Goal: Task Accomplishment & Management: Complete application form

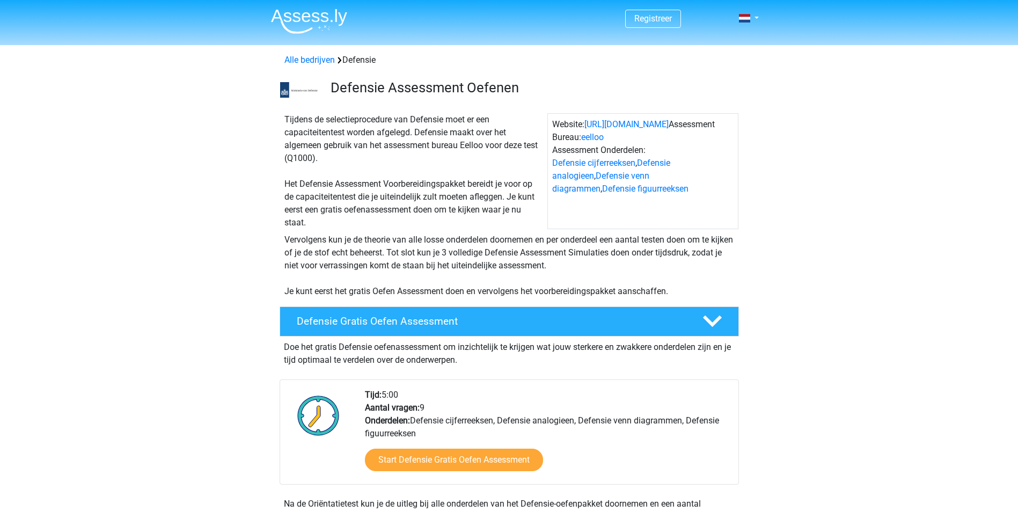
scroll to position [966, 0]
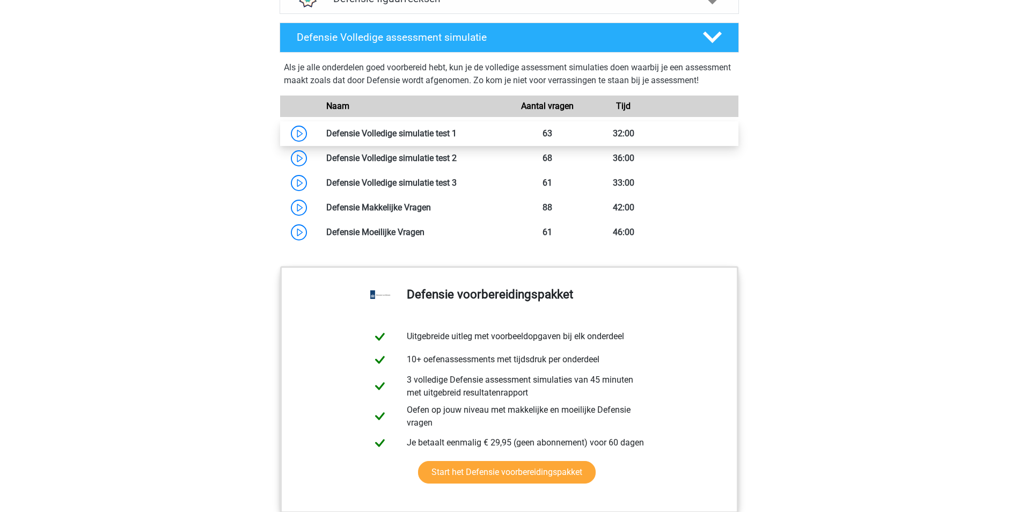
drag, startPoint x: 0, startPoint y: 0, endPoint x: 294, endPoint y: 146, distance: 328.4
click at [457, 138] on link at bounding box center [457, 133] width 0 height 10
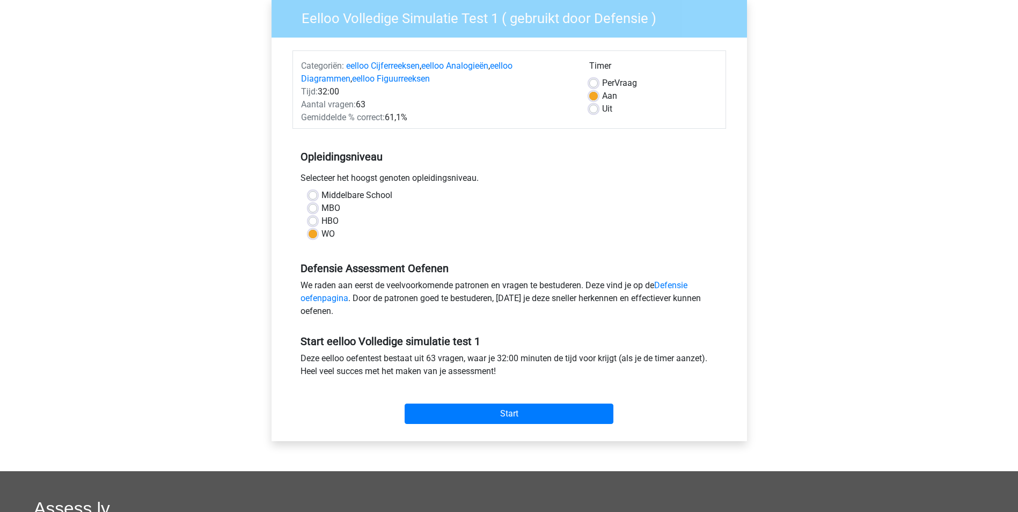
scroll to position [54, 0]
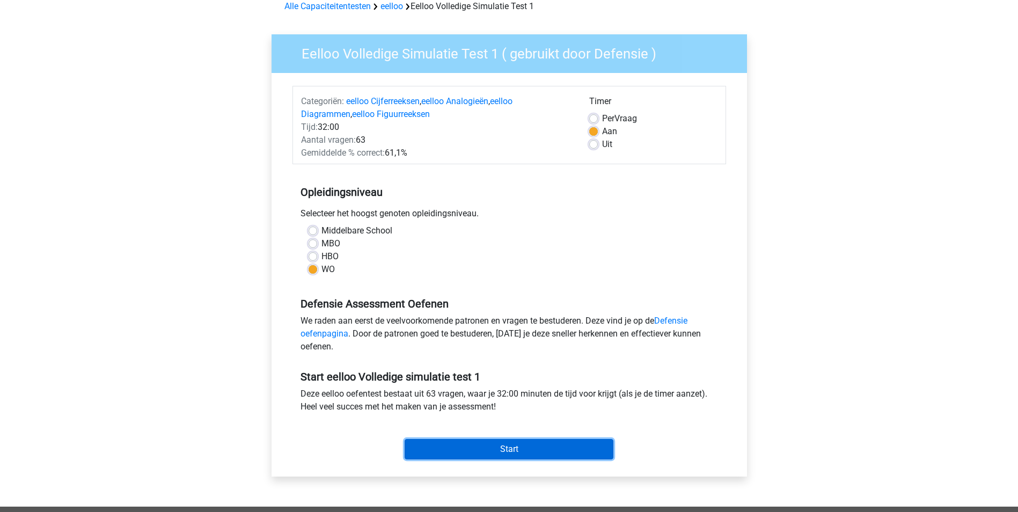
click at [457, 448] on input "Start" at bounding box center [509, 449] width 209 height 20
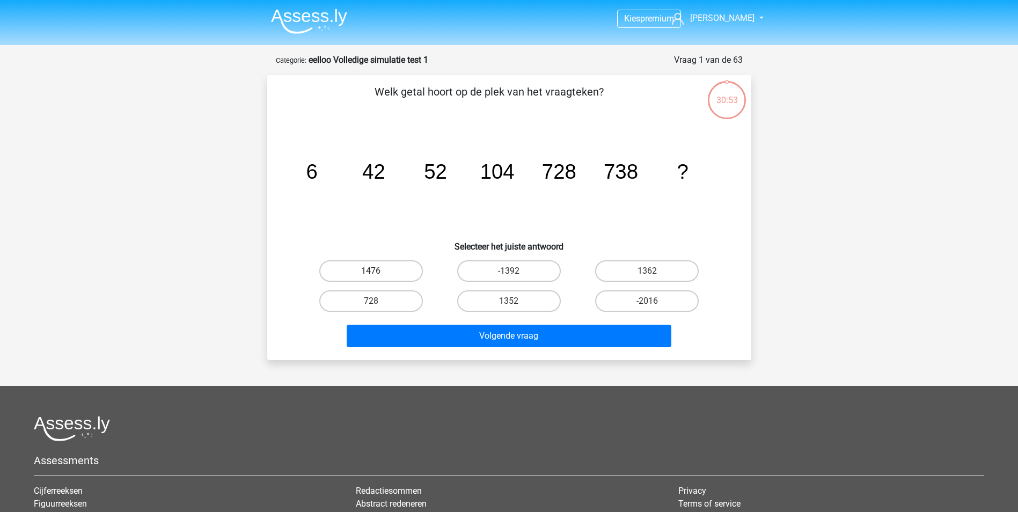
click at [394, 269] on label "1476" at bounding box center [371, 270] width 104 height 21
click at [378, 271] on input "1476" at bounding box center [374, 274] width 7 height 7
radio input "true"
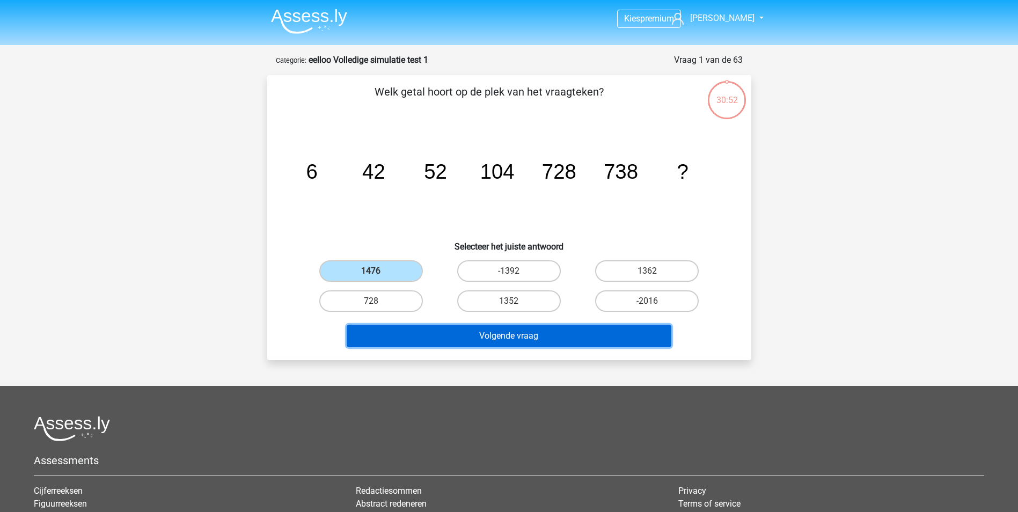
click at [539, 333] on button "Volgende vraag" at bounding box center [509, 336] width 325 height 23
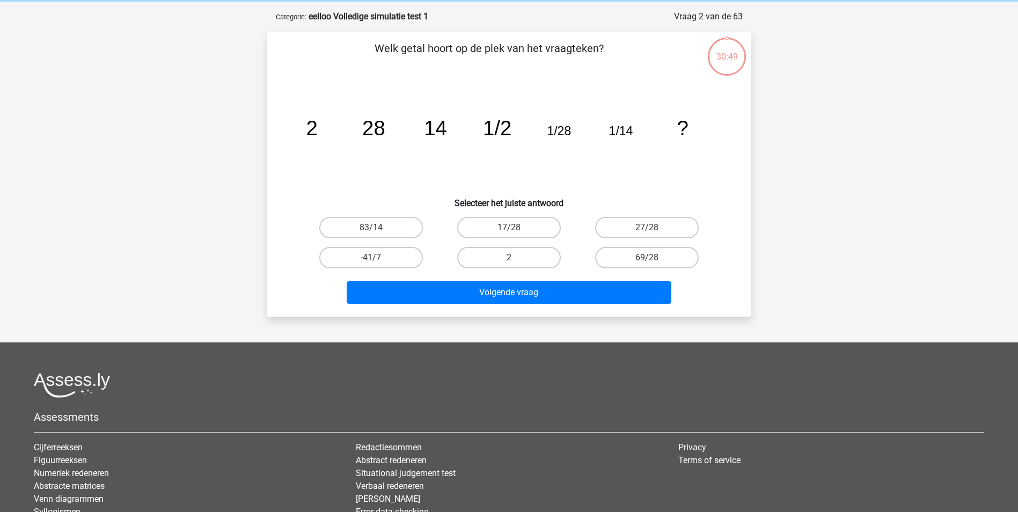
scroll to position [54, 0]
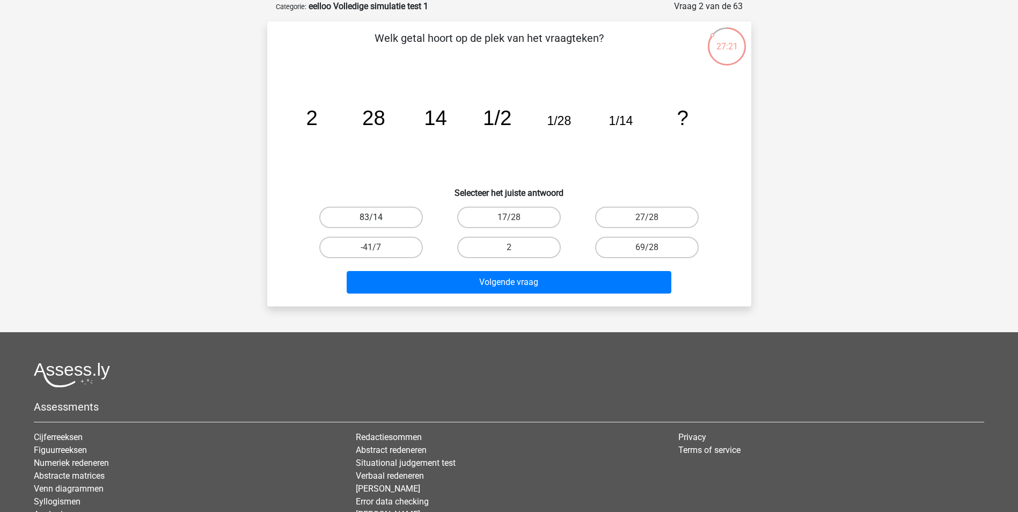
click at [390, 211] on label "83/14" at bounding box center [371, 217] width 104 height 21
click at [378, 217] on input "83/14" at bounding box center [374, 220] width 7 height 7
radio input "true"
click at [526, 247] on label "2" at bounding box center [509, 247] width 104 height 21
click at [516, 247] on input "2" at bounding box center [512, 250] width 7 height 7
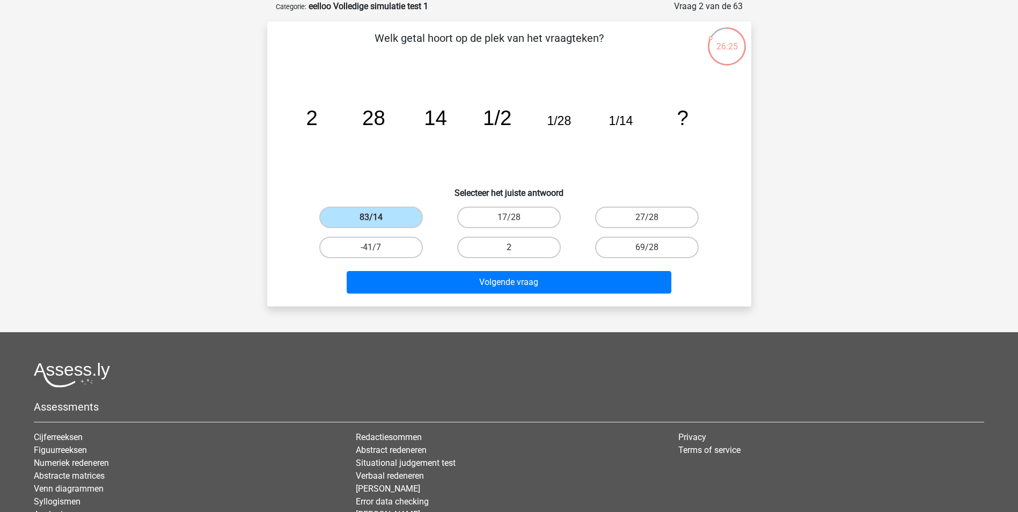
radio input "true"
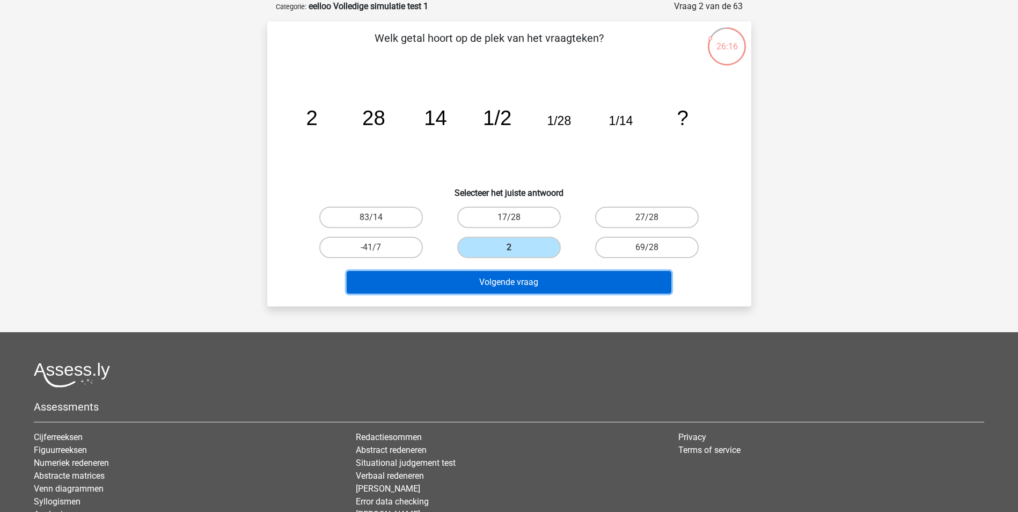
click at [524, 281] on button "Volgende vraag" at bounding box center [509, 282] width 325 height 23
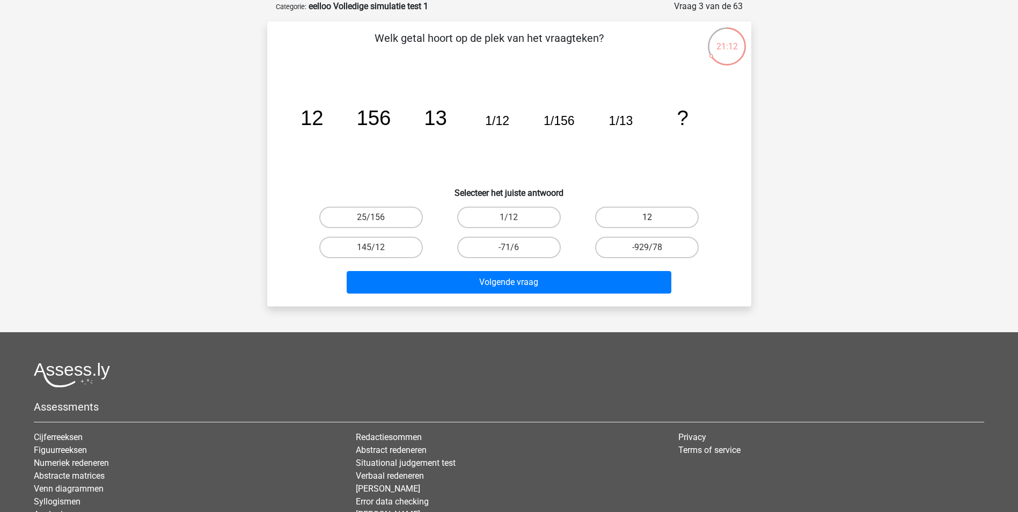
click at [630, 213] on label "12" at bounding box center [647, 217] width 104 height 21
click at [647, 217] on input "12" at bounding box center [650, 220] width 7 height 7
radio input "true"
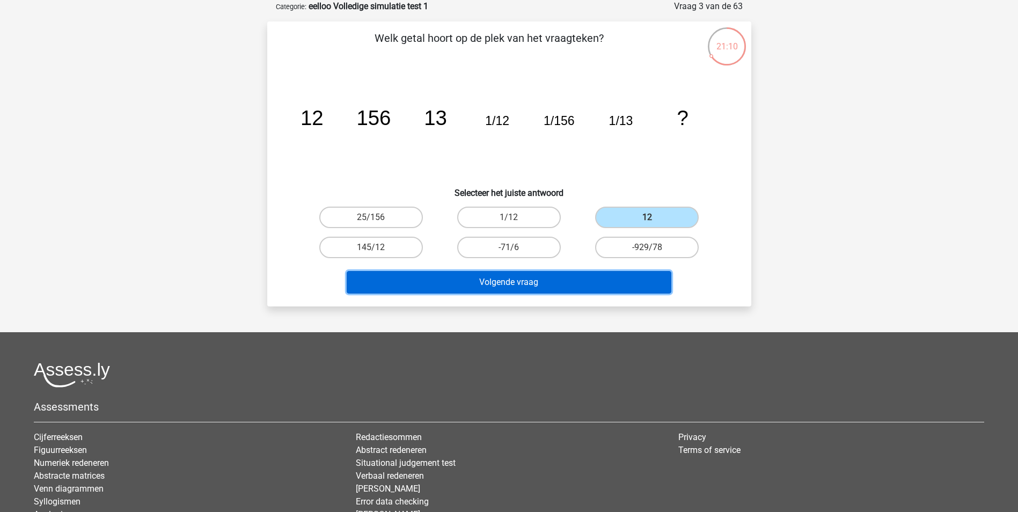
click at [525, 288] on button "Volgende vraag" at bounding box center [509, 282] width 325 height 23
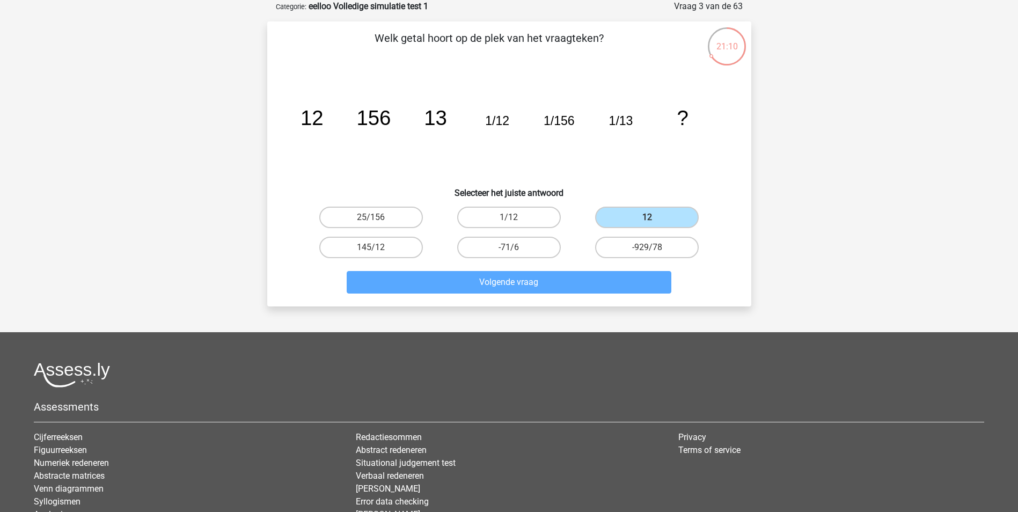
scroll to position [49, 0]
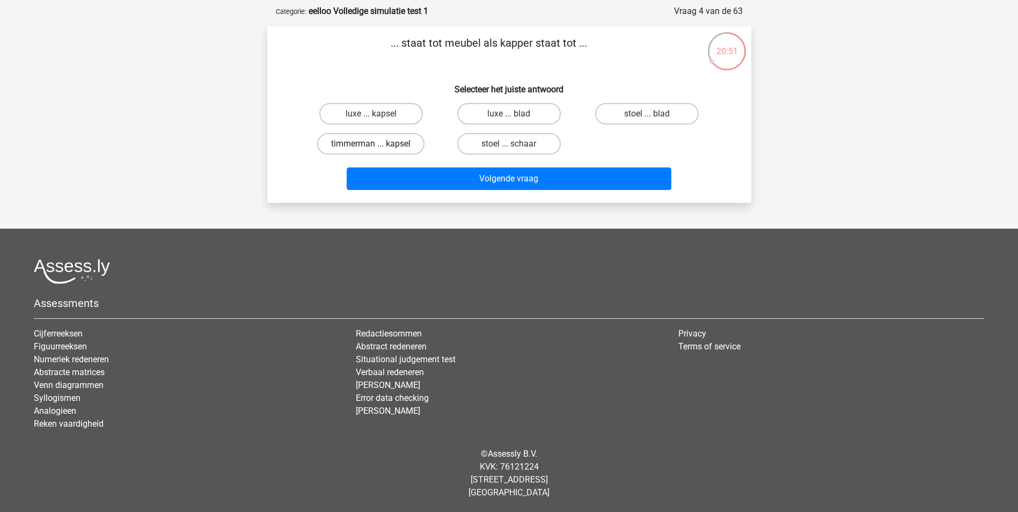
click at [411, 149] on label "timmerman ... kapsel" at bounding box center [370, 143] width 107 height 21
click at [378, 149] on input "timmerman ... kapsel" at bounding box center [374, 147] width 7 height 7
radio input "true"
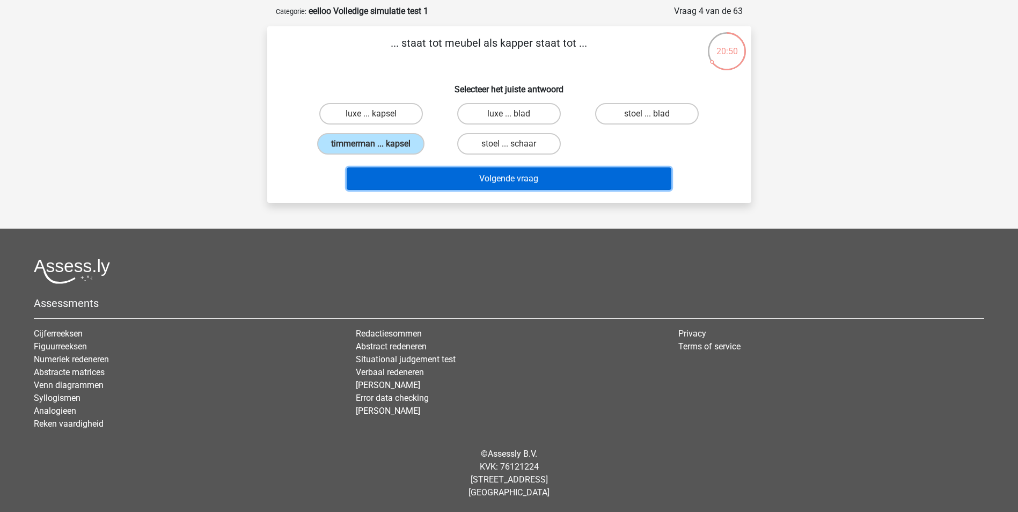
click at [448, 180] on button "Volgende vraag" at bounding box center [509, 178] width 325 height 23
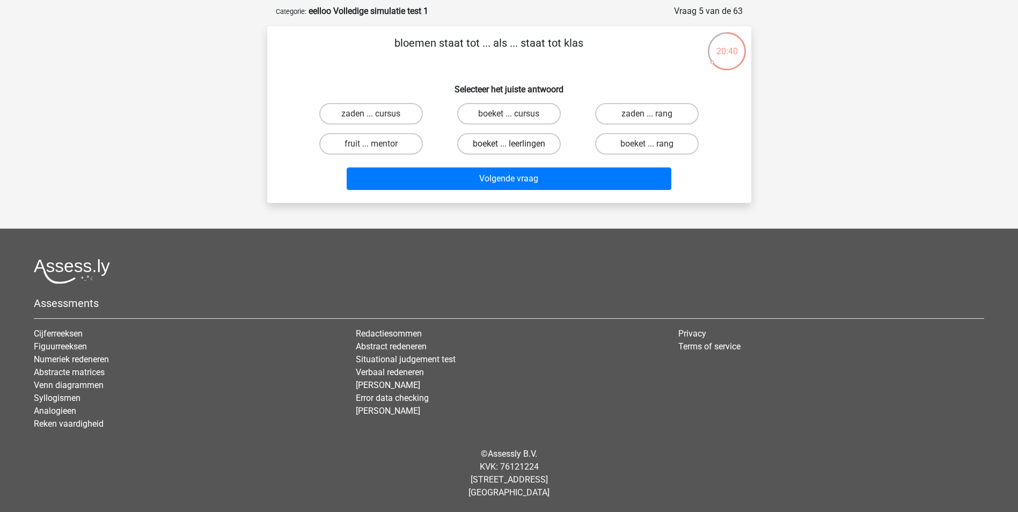
click at [508, 147] on label "boeket ... leerlingen" at bounding box center [509, 143] width 104 height 21
click at [509, 147] on input "boeket ... leerlingen" at bounding box center [512, 147] width 7 height 7
radio input "true"
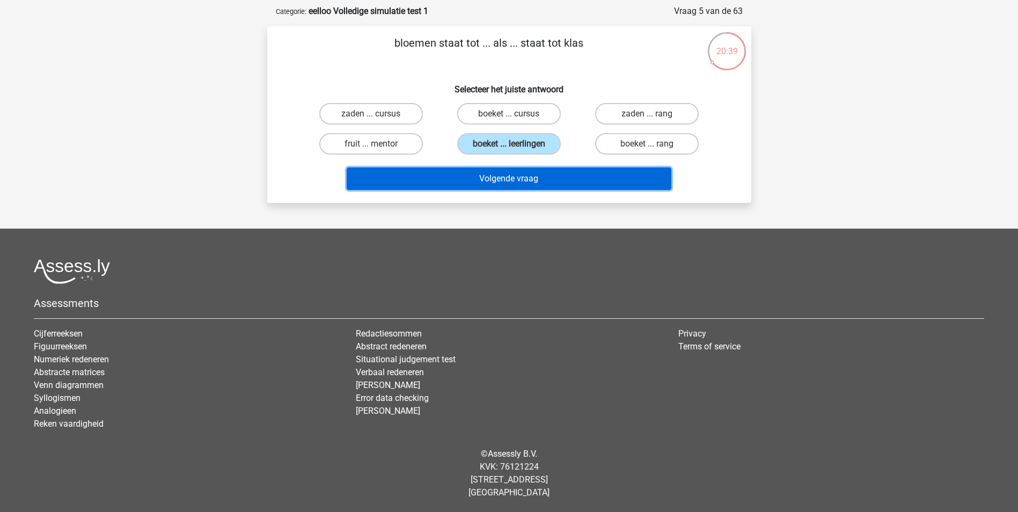
click at [508, 170] on button "Volgende vraag" at bounding box center [509, 178] width 325 height 23
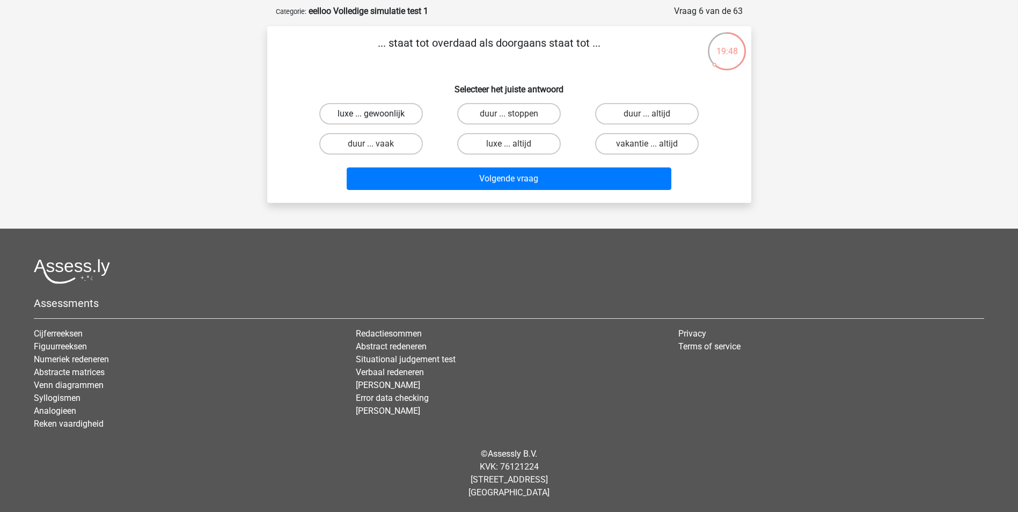
click at [402, 112] on label "luxe ... gewoonlijk" at bounding box center [371, 113] width 104 height 21
click at [378, 114] on input "luxe ... gewoonlijk" at bounding box center [374, 117] width 7 height 7
radio input "true"
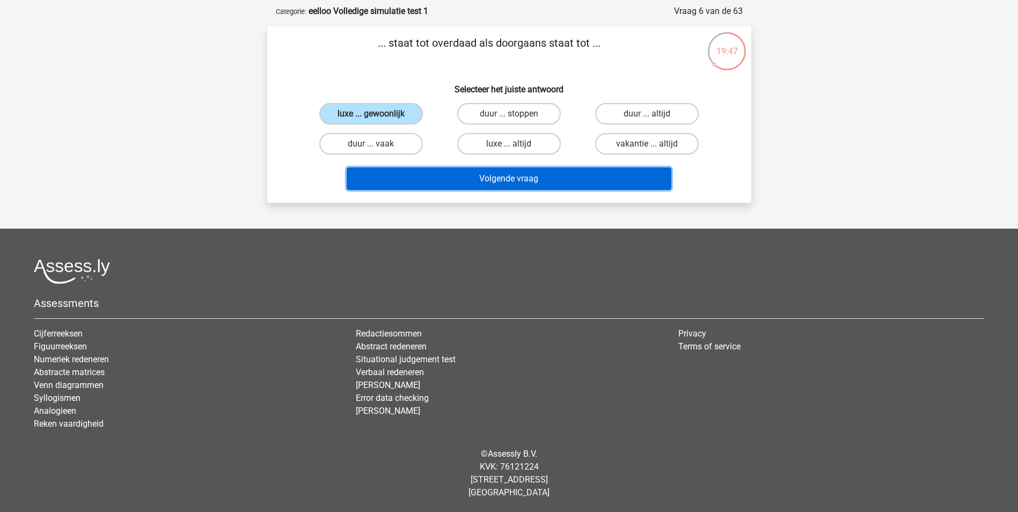
click at [516, 175] on button "Volgende vraag" at bounding box center [509, 178] width 325 height 23
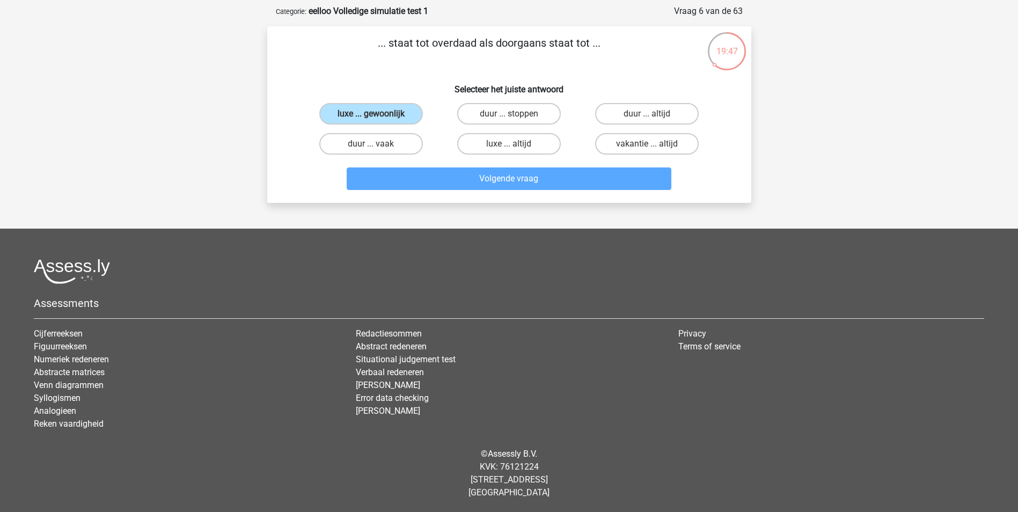
scroll to position [54, 0]
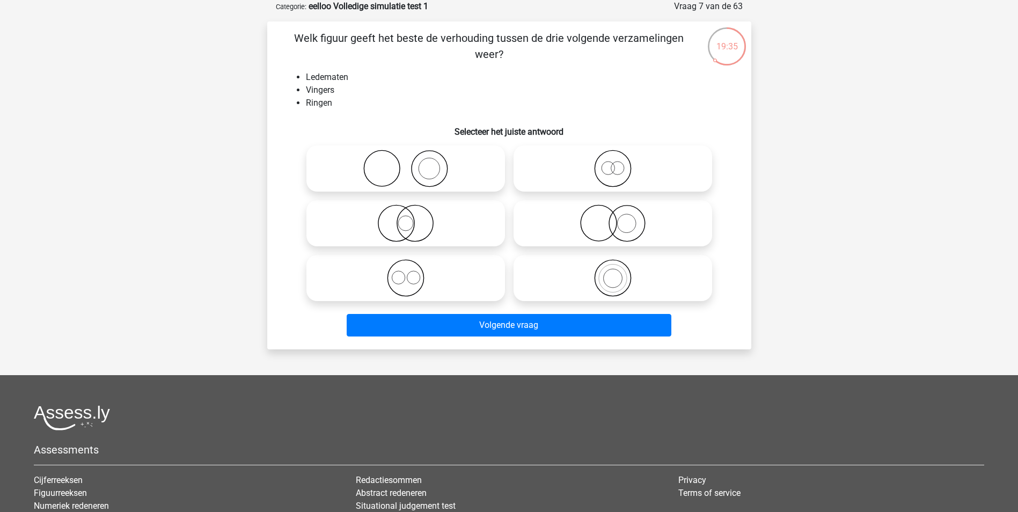
click at [436, 172] on icon at bounding box center [406, 169] width 190 height 38
click at [413, 163] on input "radio" at bounding box center [409, 159] width 7 height 7
radio input "true"
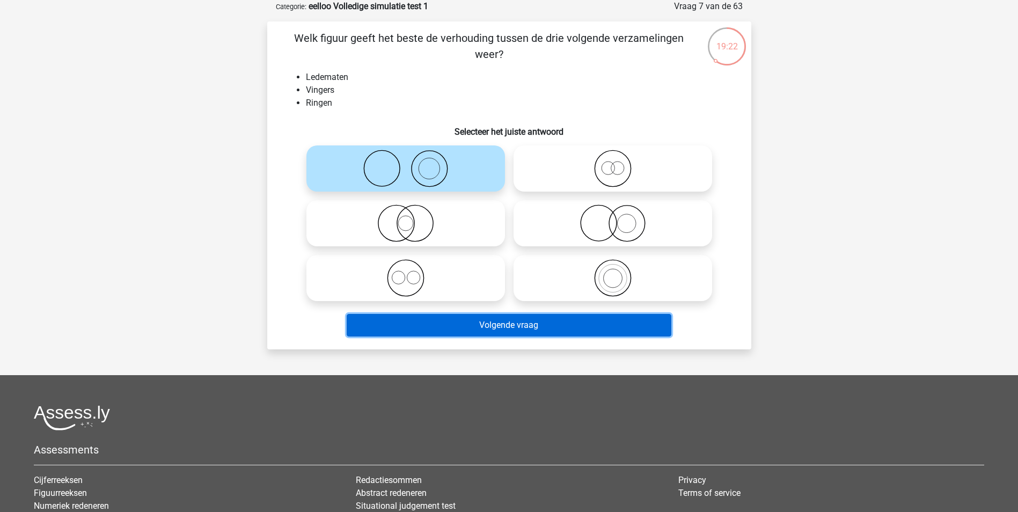
click at [526, 327] on button "Volgende vraag" at bounding box center [509, 325] width 325 height 23
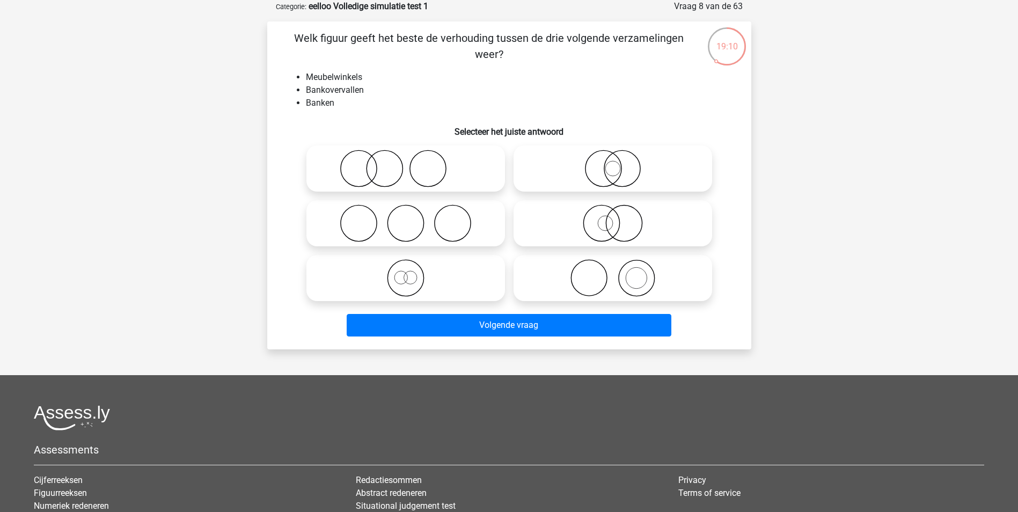
click at [469, 223] on icon at bounding box center [406, 224] width 190 height 38
click at [413, 218] on input "radio" at bounding box center [409, 214] width 7 height 7
radio input "true"
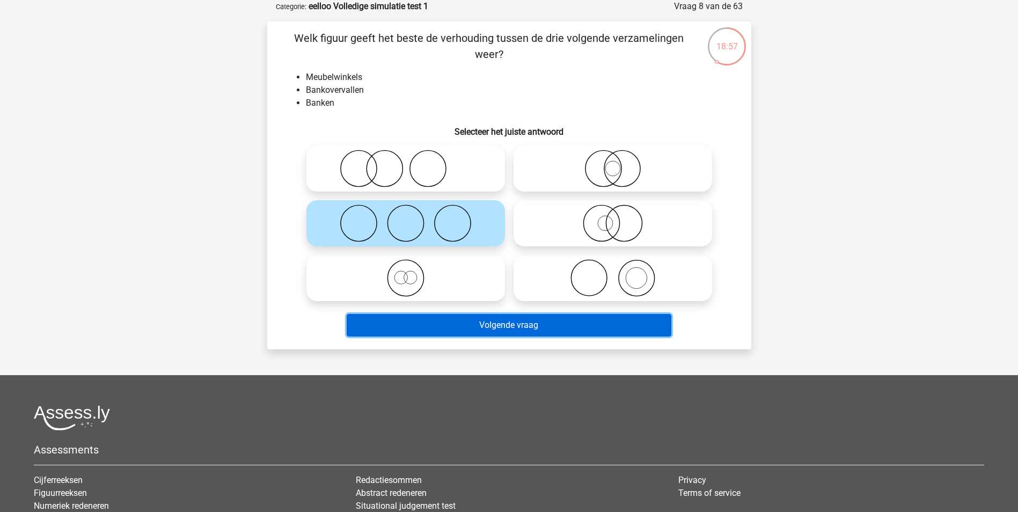
click at [517, 322] on button "Volgende vraag" at bounding box center [509, 325] width 325 height 23
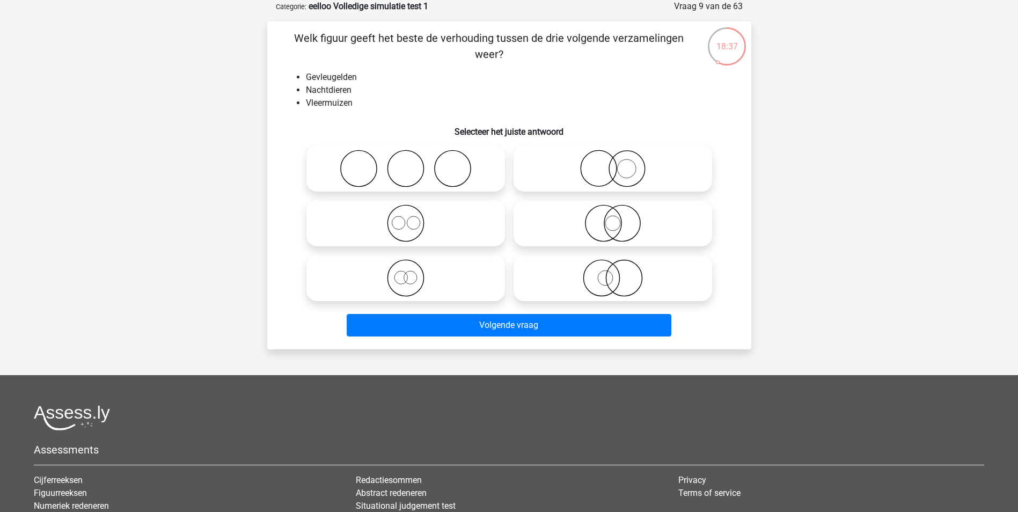
click at [550, 238] on icon at bounding box center [613, 224] width 190 height 38
click at [613, 218] on input "radio" at bounding box center [616, 214] width 7 height 7
radio input "true"
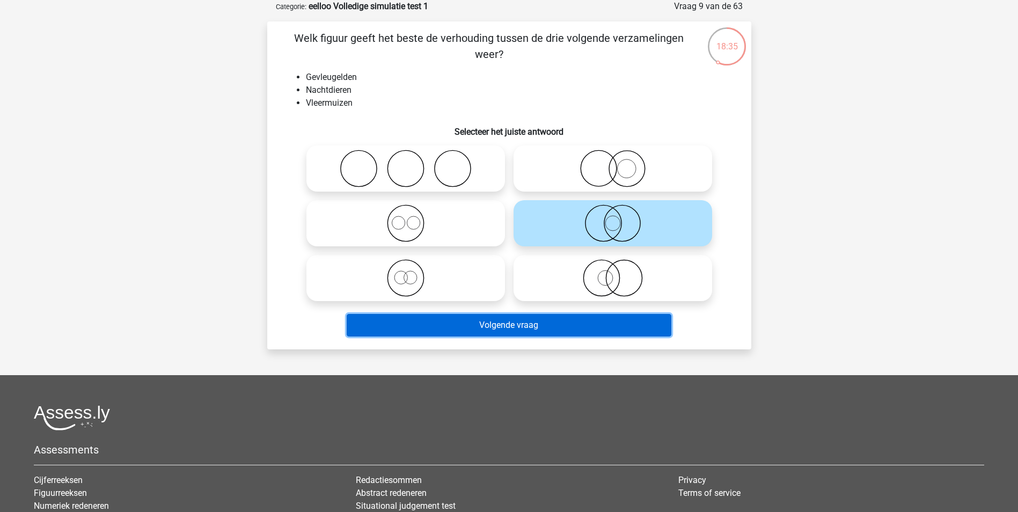
click at [565, 325] on button "Volgende vraag" at bounding box center [509, 325] width 325 height 23
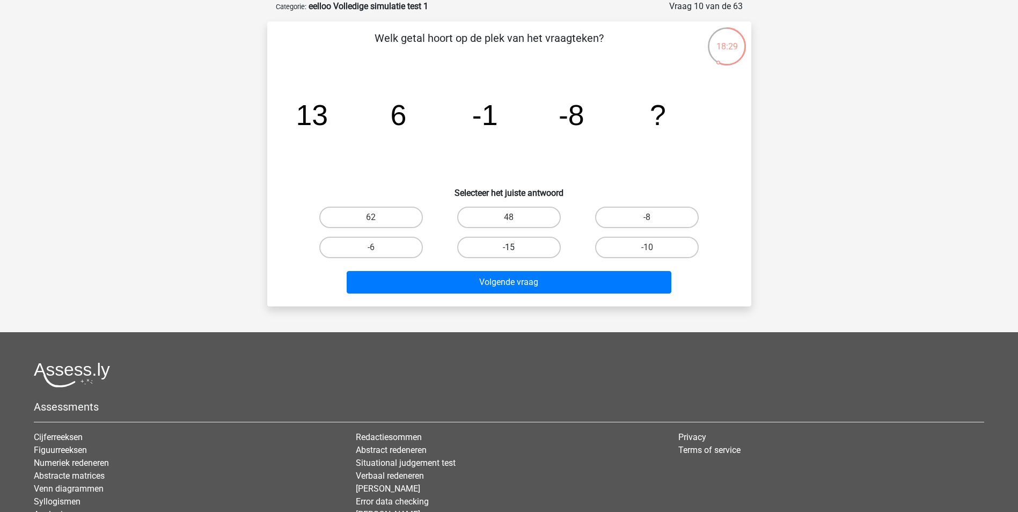
click at [525, 239] on label "-15" at bounding box center [509, 247] width 104 height 21
click at [516, 247] on input "-15" at bounding box center [512, 250] width 7 height 7
radio input "true"
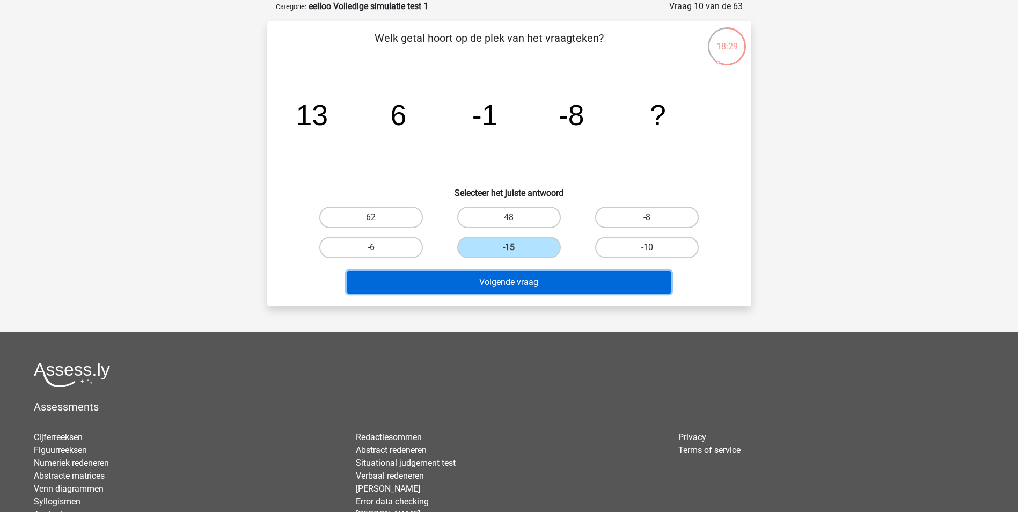
click at [523, 283] on button "Volgende vraag" at bounding box center [509, 282] width 325 height 23
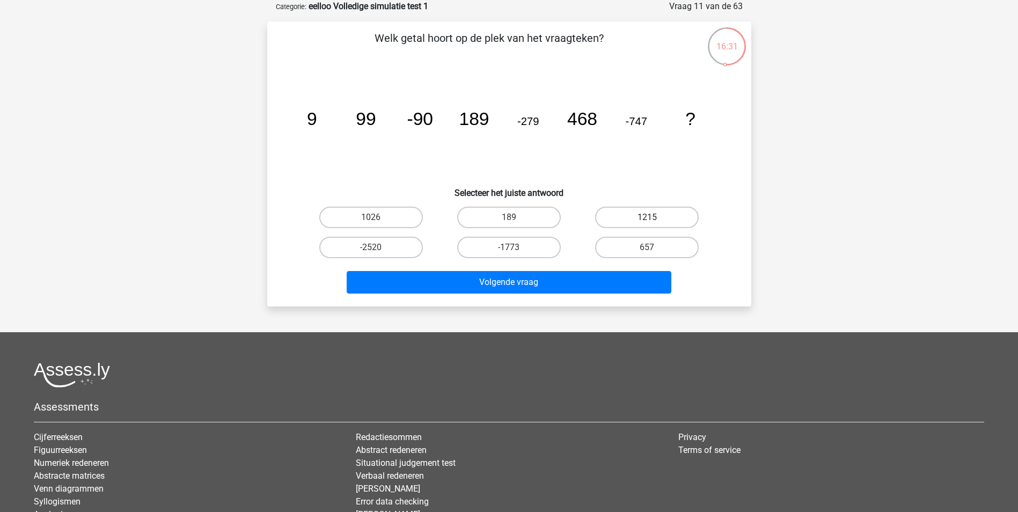
click at [667, 212] on label "1215" at bounding box center [647, 217] width 104 height 21
click at [654, 217] on input "1215" at bounding box center [650, 220] width 7 height 7
radio input "true"
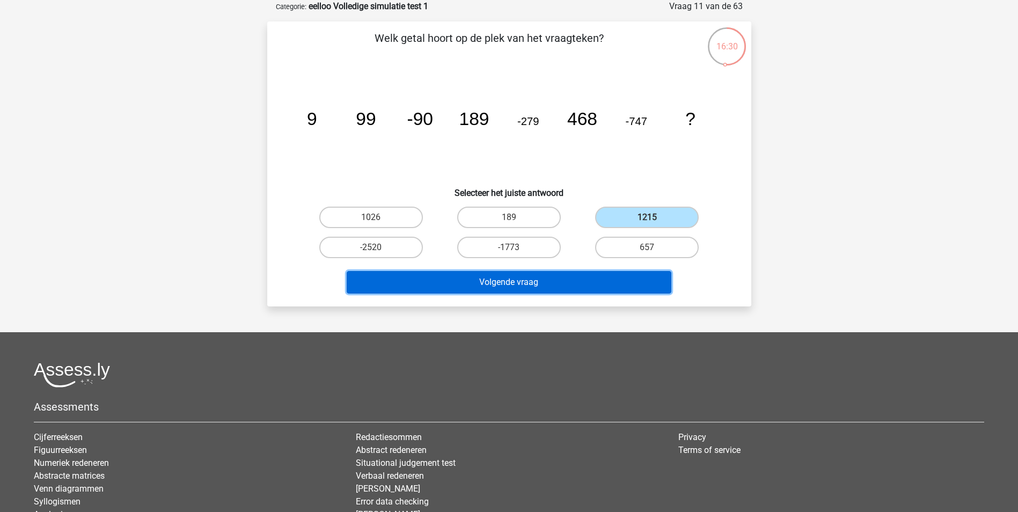
click at [502, 288] on button "Volgende vraag" at bounding box center [509, 282] width 325 height 23
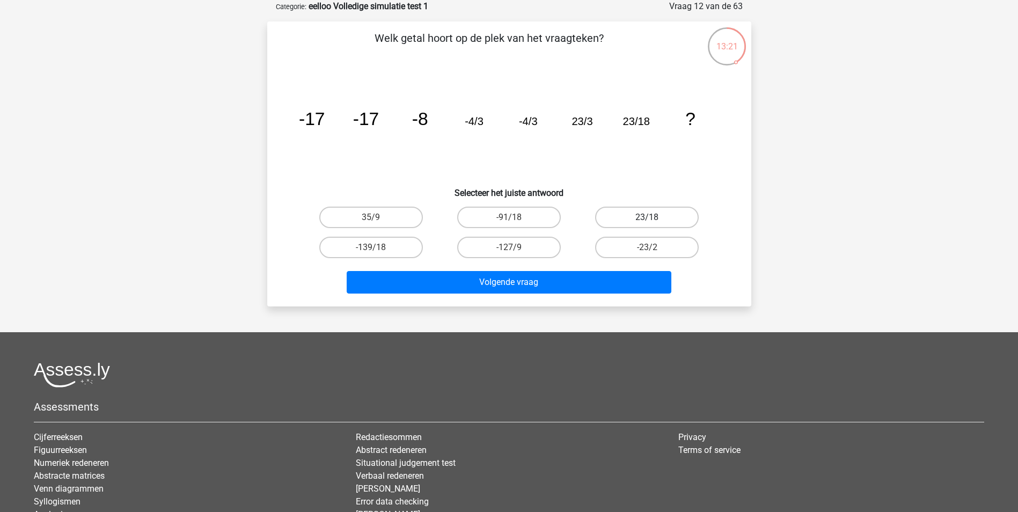
click at [676, 220] on label "23/18" at bounding box center [647, 217] width 104 height 21
click at [654, 220] on input "23/18" at bounding box center [650, 220] width 7 height 7
radio input "true"
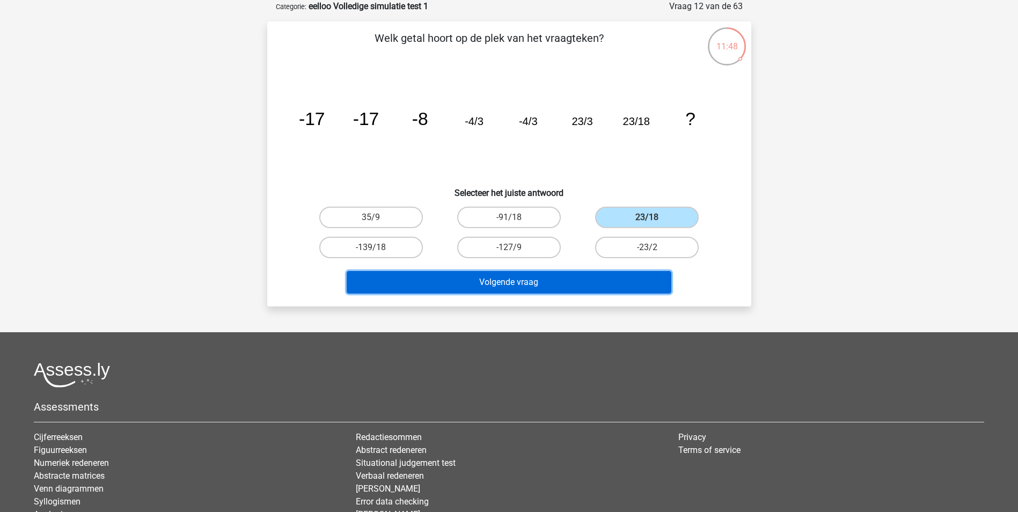
click at [665, 284] on button "Volgende vraag" at bounding box center [509, 282] width 325 height 23
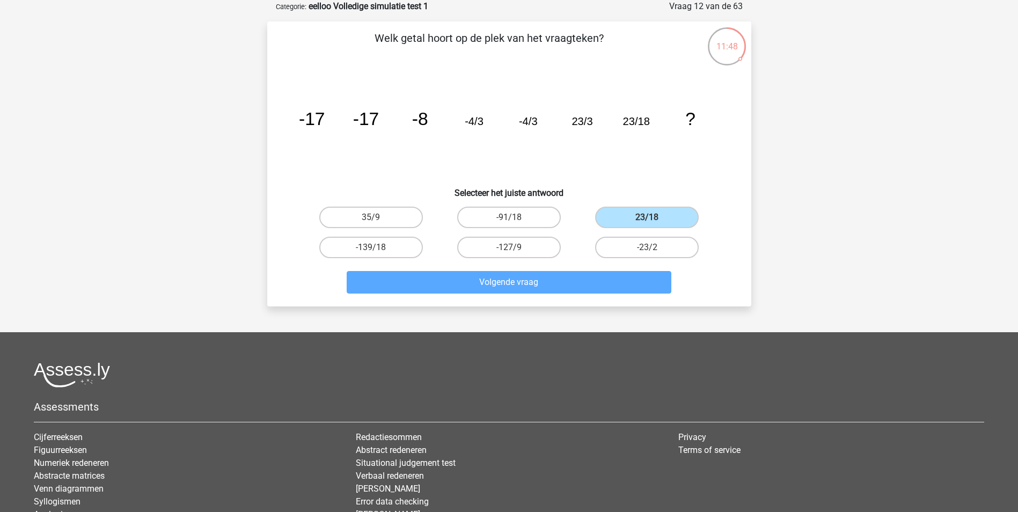
scroll to position [49, 0]
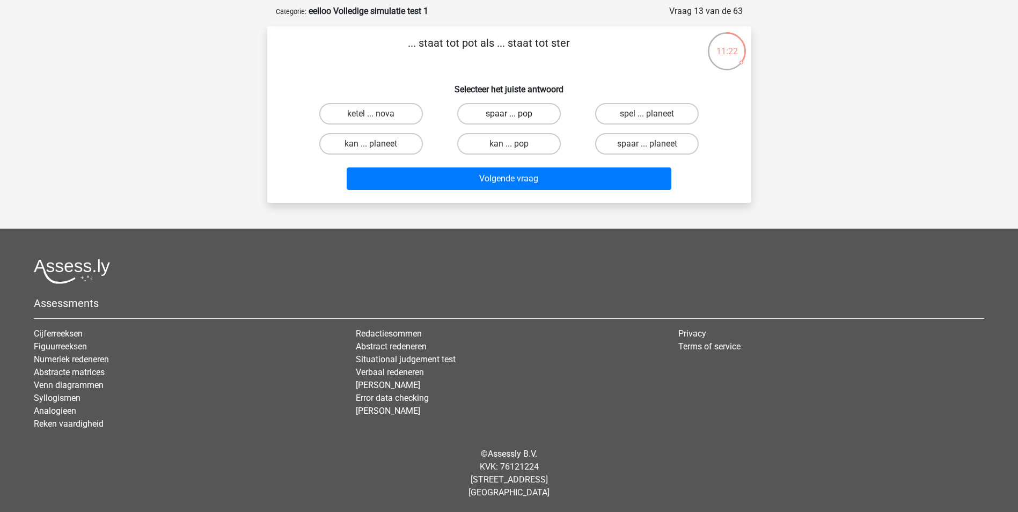
click at [539, 110] on label "spaar ... pop" at bounding box center [509, 113] width 104 height 21
click at [516, 114] on input "spaar ... pop" at bounding box center [512, 117] width 7 height 7
radio input "true"
click at [408, 123] on label "ketel ... nova" at bounding box center [371, 113] width 104 height 21
click at [378, 121] on input "ketel ... nova" at bounding box center [374, 117] width 7 height 7
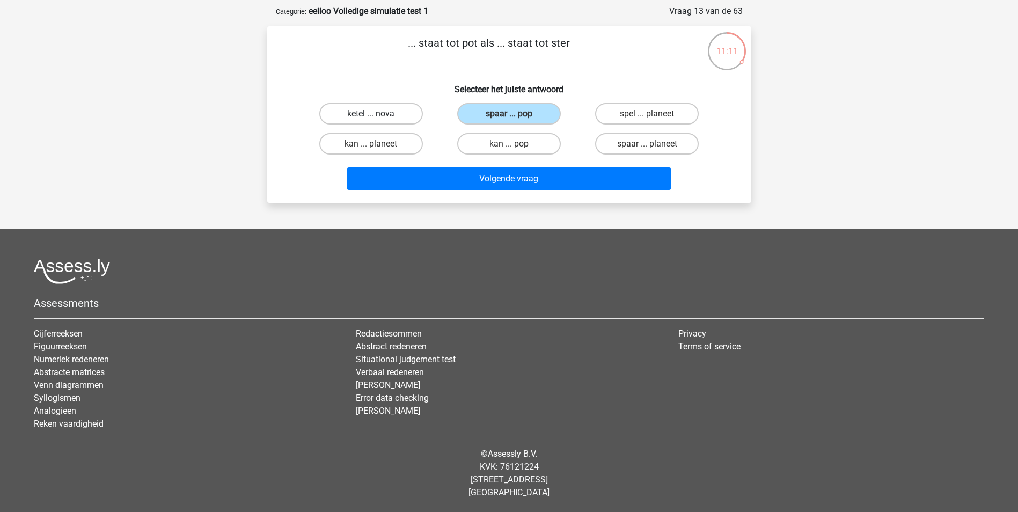
radio input "true"
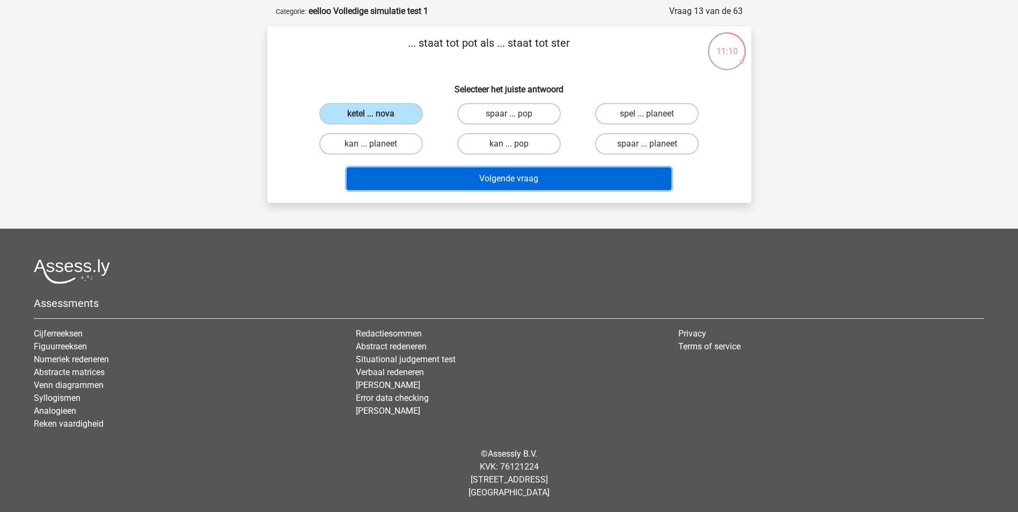
click at [509, 181] on button "Volgende vraag" at bounding box center [509, 178] width 325 height 23
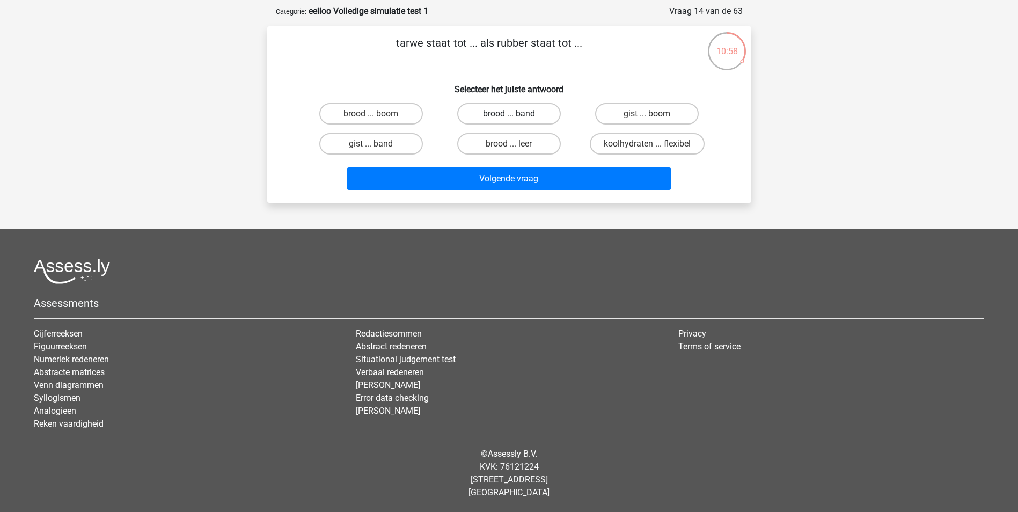
click at [538, 115] on label "brood ... band" at bounding box center [509, 113] width 104 height 21
click at [516, 115] on input "brood ... band" at bounding box center [512, 117] width 7 height 7
radio input "true"
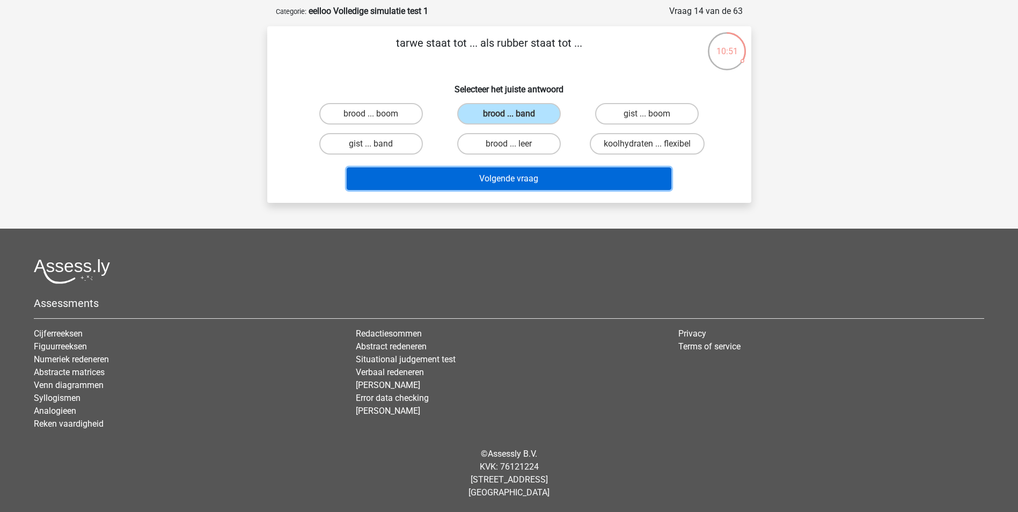
click at [538, 176] on button "Volgende vraag" at bounding box center [509, 178] width 325 height 23
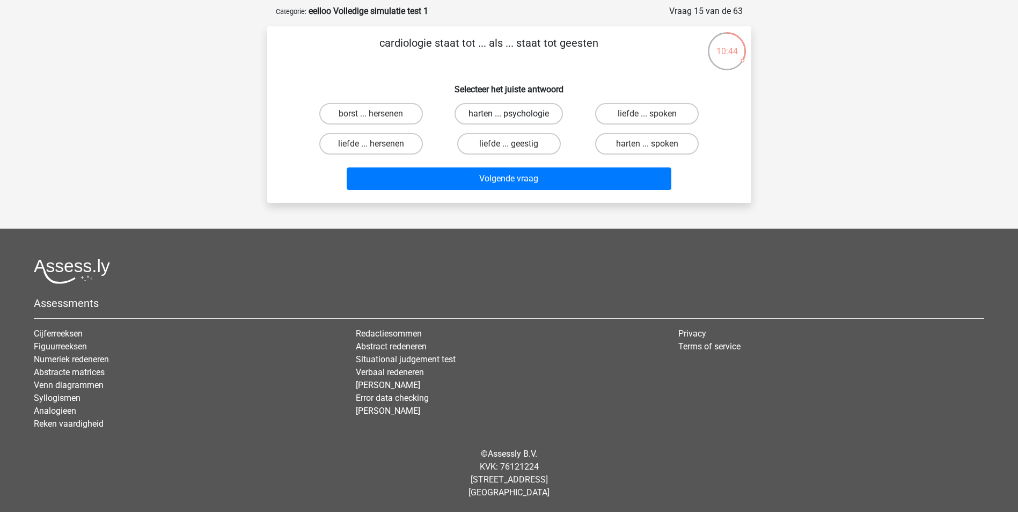
click at [526, 117] on label "harten ... psychologie" at bounding box center [509, 113] width 108 height 21
click at [516, 117] on input "harten ... psychologie" at bounding box center [512, 117] width 7 height 7
radio input "true"
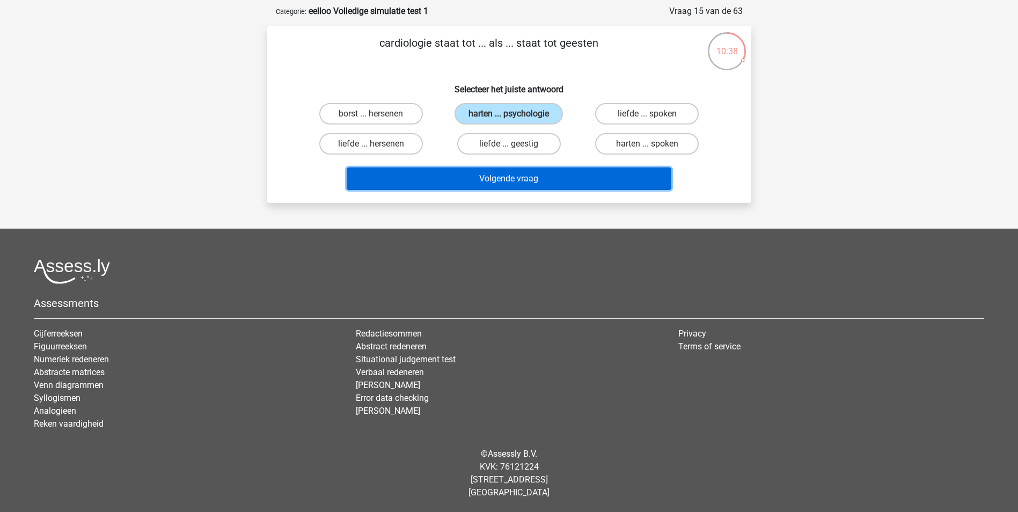
click at [532, 182] on button "Volgende vraag" at bounding box center [509, 178] width 325 height 23
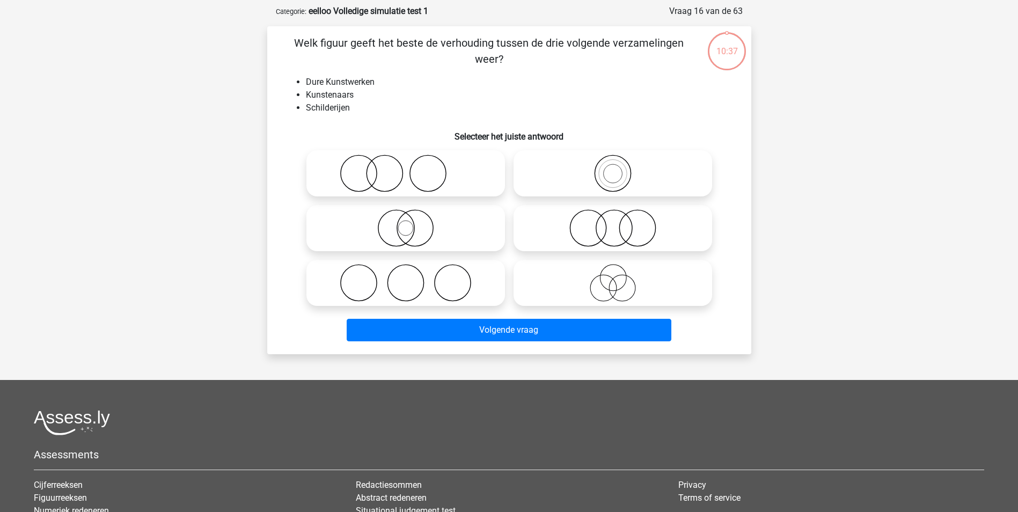
scroll to position [54, 0]
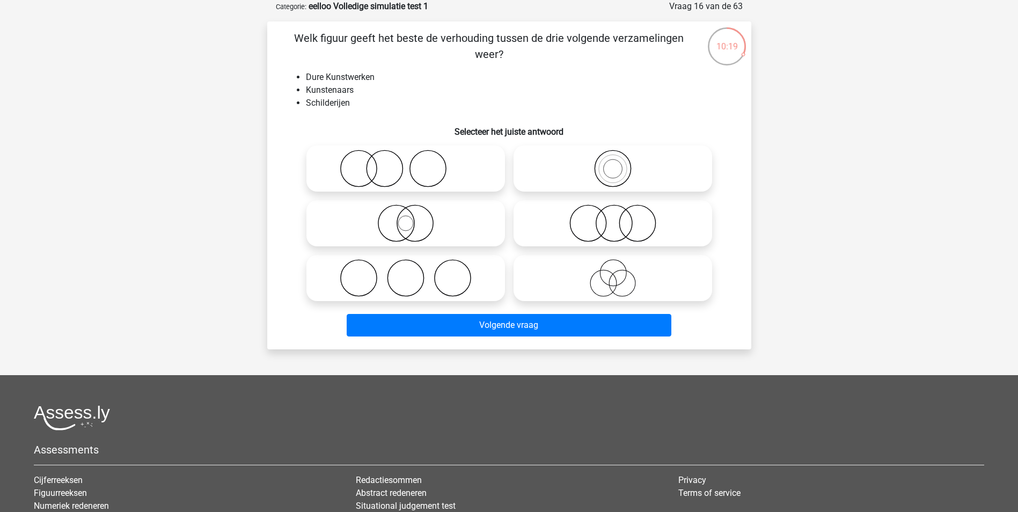
click at [601, 276] on circle at bounding box center [613, 273] width 26 height 26
click at [613, 273] on input "radio" at bounding box center [616, 269] width 7 height 7
radio input "true"
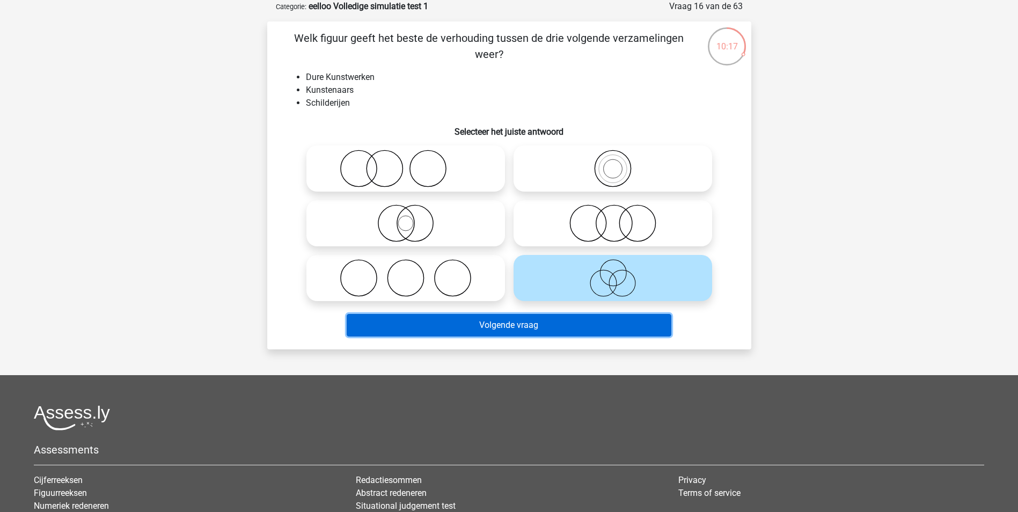
click at [587, 330] on button "Volgende vraag" at bounding box center [509, 325] width 325 height 23
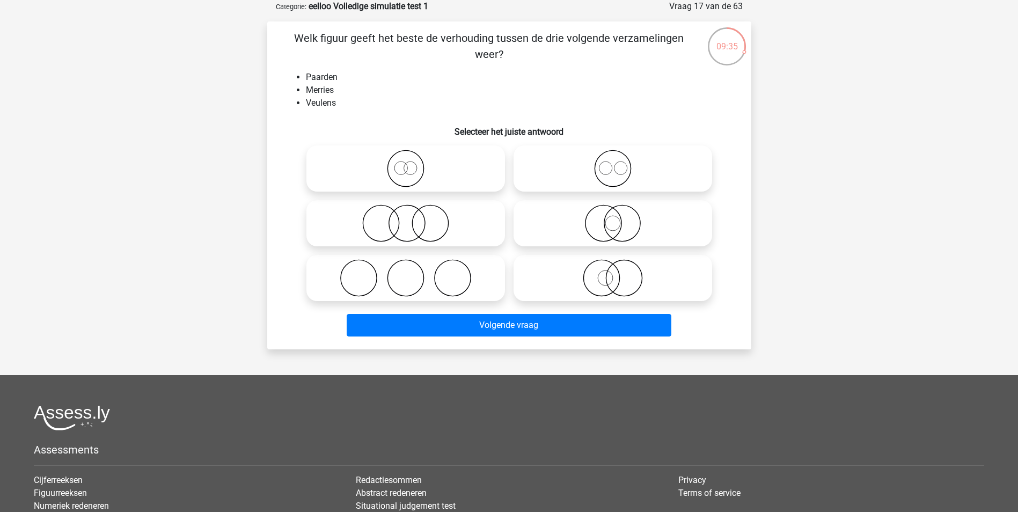
click at [457, 173] on icon at bounding box center [406, 169] width 190 height 38
click at [413, 163] on input "radio" at bounding box center [409, 159] width 7 height 7
radio input "true"
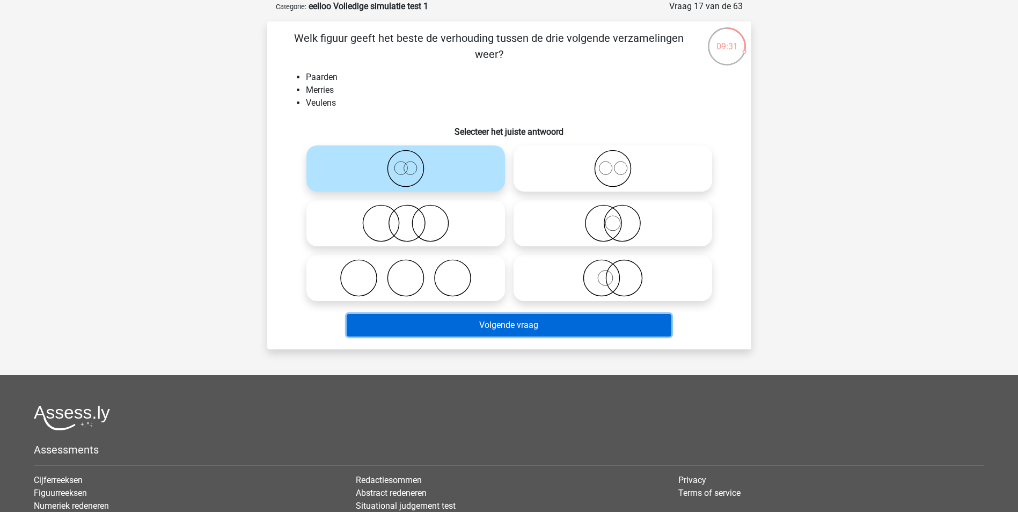
click at [490, 330] on button "Volgende vraag" at bounding box center [509, 325] width 325 height 23
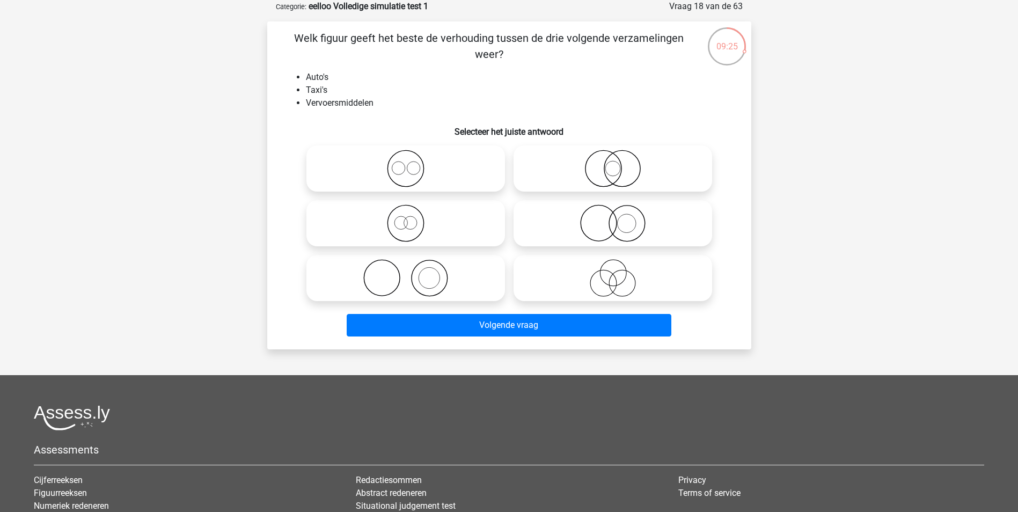
click at [427, 229] on icon at bounding box center [406, 224] width 190 height 38
click at [413, 218] on input "radio" at bounding box center [409, 214] width 7 height 7
radio input "true"
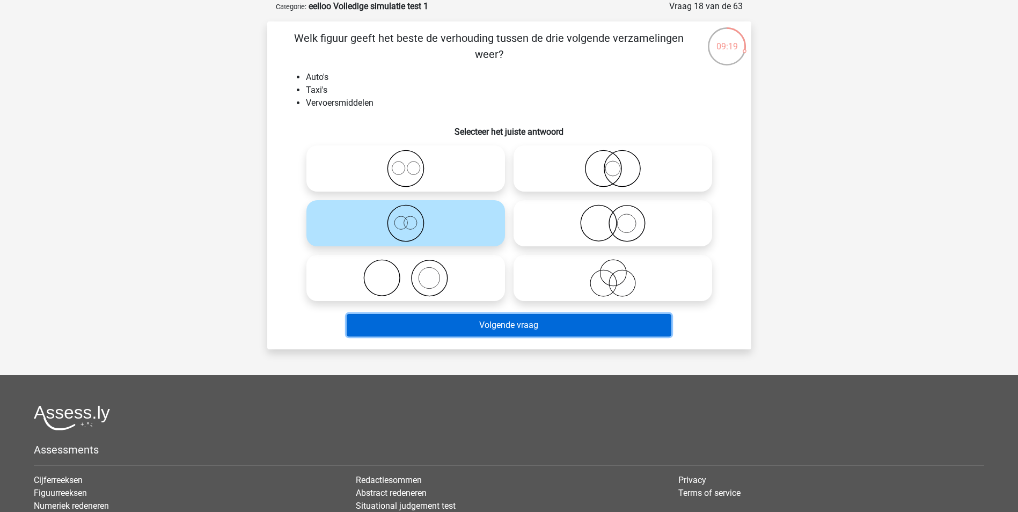
click at [484, 323] on button "Volgende vraag" at bounding box center [509, 325] width 325 height 23
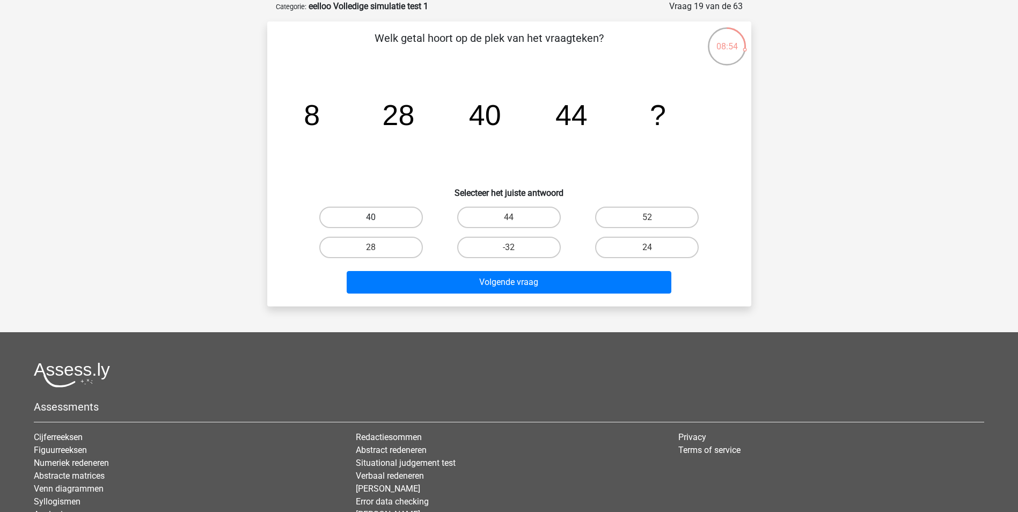
click at [392, 224] on label "40" at bounding box center [371, 217] width 104 height 21
click at [378, 224] on input "40" at bounding box center [374, 220] width 7 height 7
radio input "true"
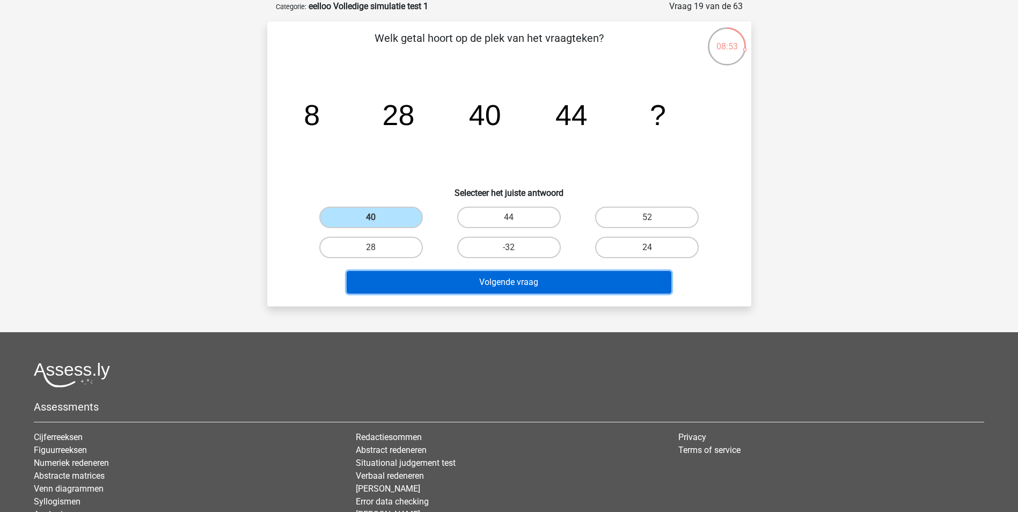
click at [495, 280] on button "Volgende vraag" at bounding box center [509, 282] width 325 height 23
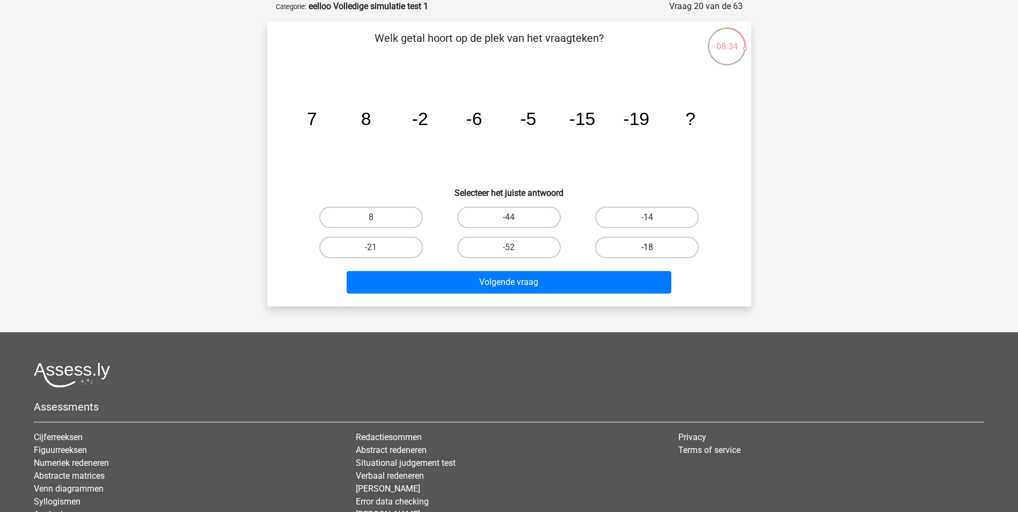
click at [635, 239] on label "-18" at bounding box center [647, 247] width 104 height 21
click at [647, 247] on input "-18" at bounding box center [650, 250] width 7 height 7
radio input "true"
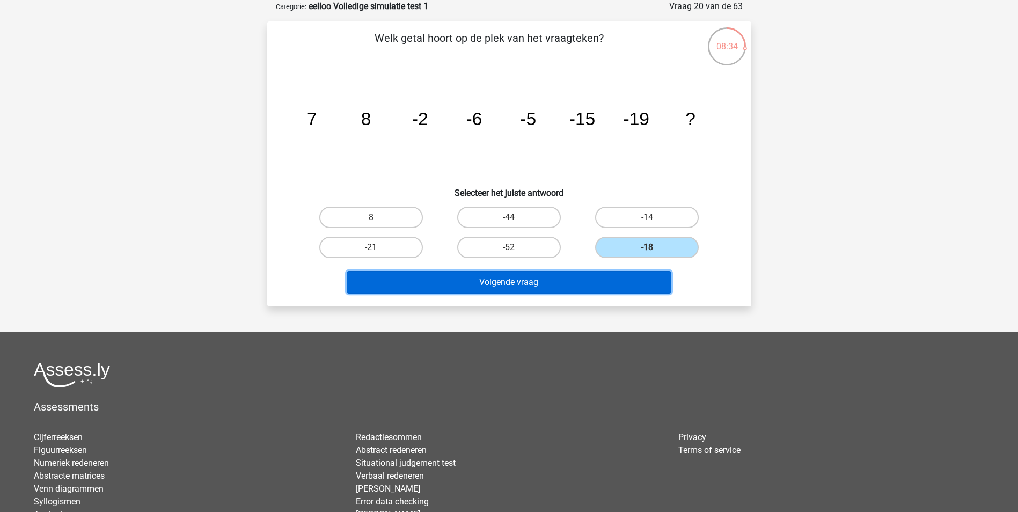
click at [614, 279] on button "Volgende vraag" at bounding box center [509, 282] width 325 height 23
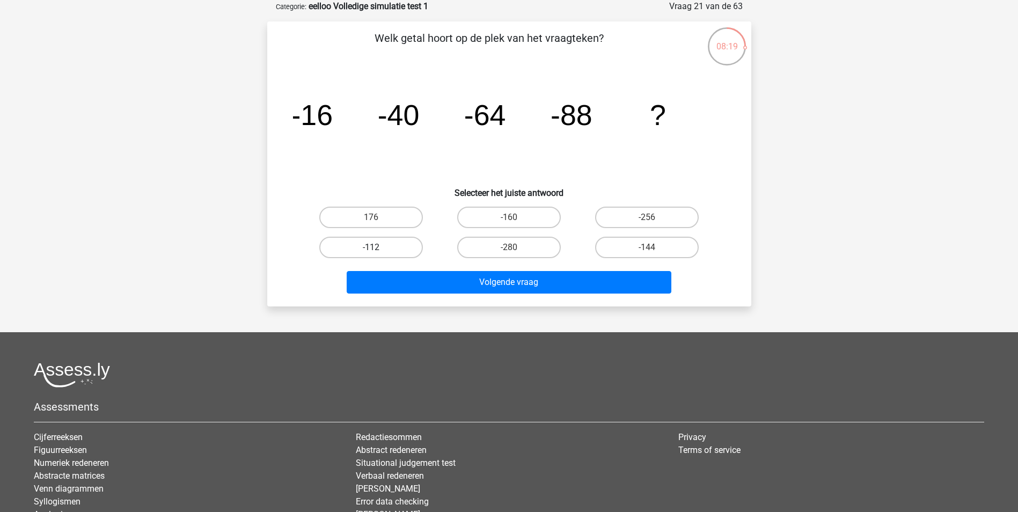
click at [390, 246] on label "-112" at bounding box center [371, 247] width 104 height 21
click at [378, 247] on input "-112" at bounding box center [374, 250] width 7 height 7
radio input "true"
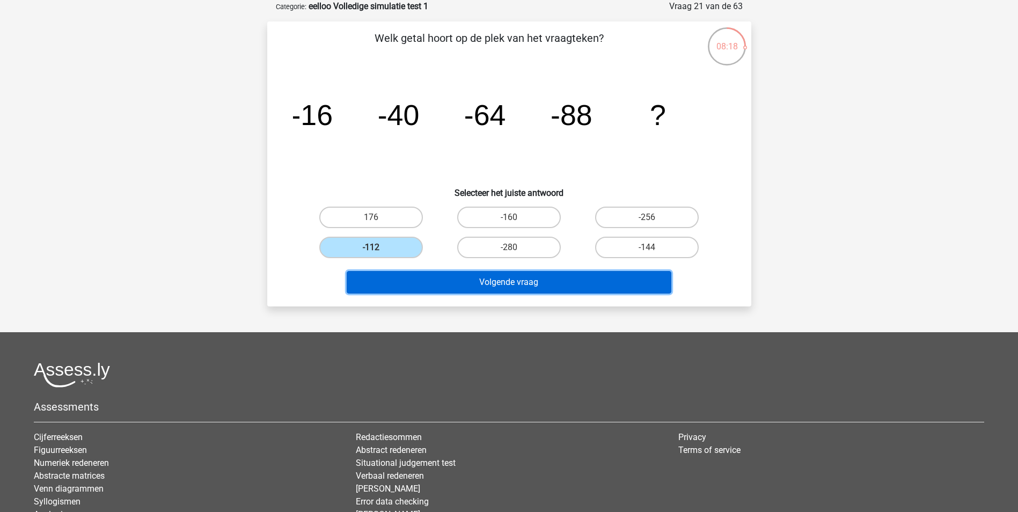
click at [479, 281] on button "Volgende vraag" at bounding box center [509, 282] width 325 height 23
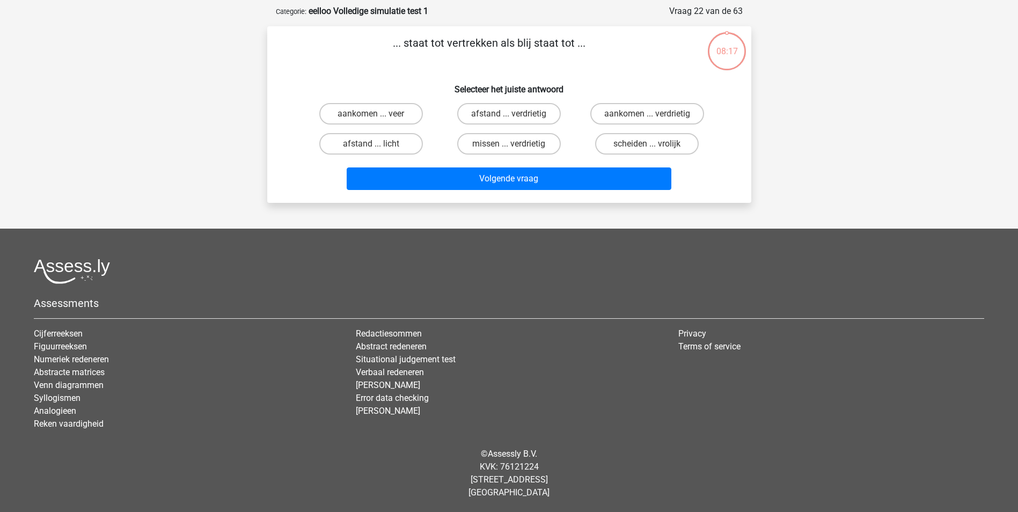
scroll to position [49, 0]
click at [602, 107] on label "aankomen ... verdrietig" at bounding box center [647, 113] width 114 height 21
click at [647, 114] on input "aankomen ... verdrietig" at bounding box center [650, 117] width 7 height 7
radio input "true"
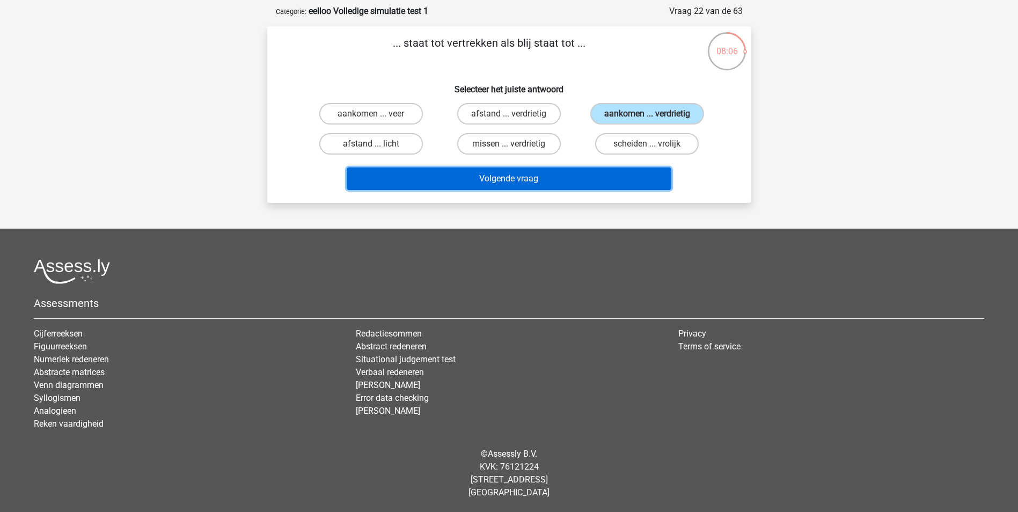
click at [554, 172] on button "Volgende vraag" at bounding box center [509, 178] width 325 height 23
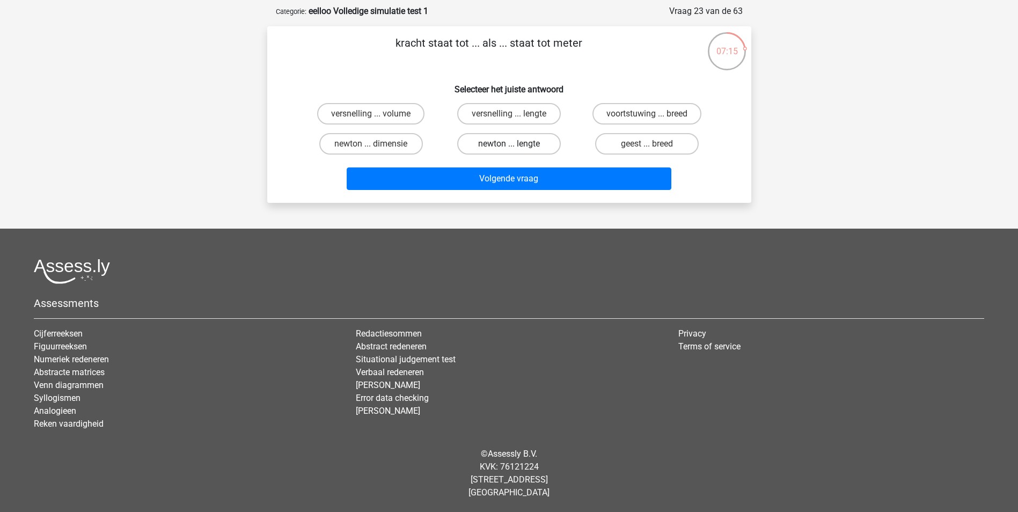
click at [485, 148] on label "newton ... lengte" at bounding box center [509, 143] width 104 height 21
click at [509, 148] on input "newton ... lengte" at bounding box center [512, 147] width 7 height 7
radio input "true"
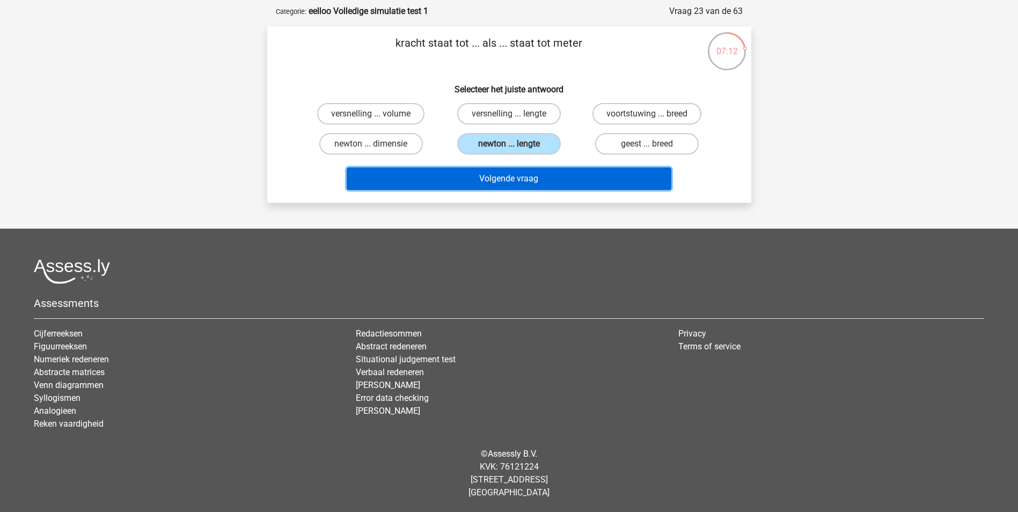
click at [495, 177] on button "Volgende vraag" at bounding box center [509, 178] width 325 height 23
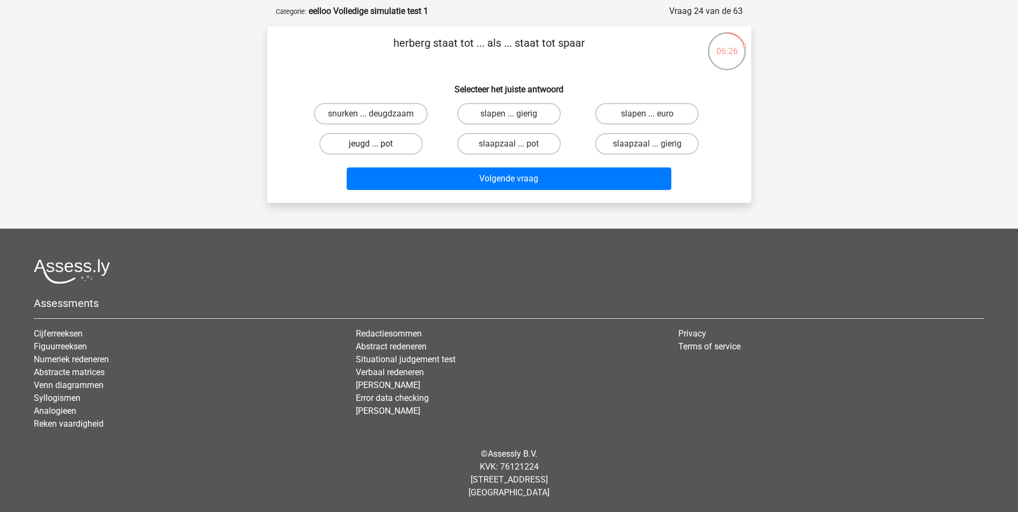
click at [400, 144] on label "jeugd ... pot" at bounding box center [371, 143] width 104 height 21
click at [378, 144] on input "jeugd ... pot" at bounding box center [374, 147] width 7 height 7
radio input "true"
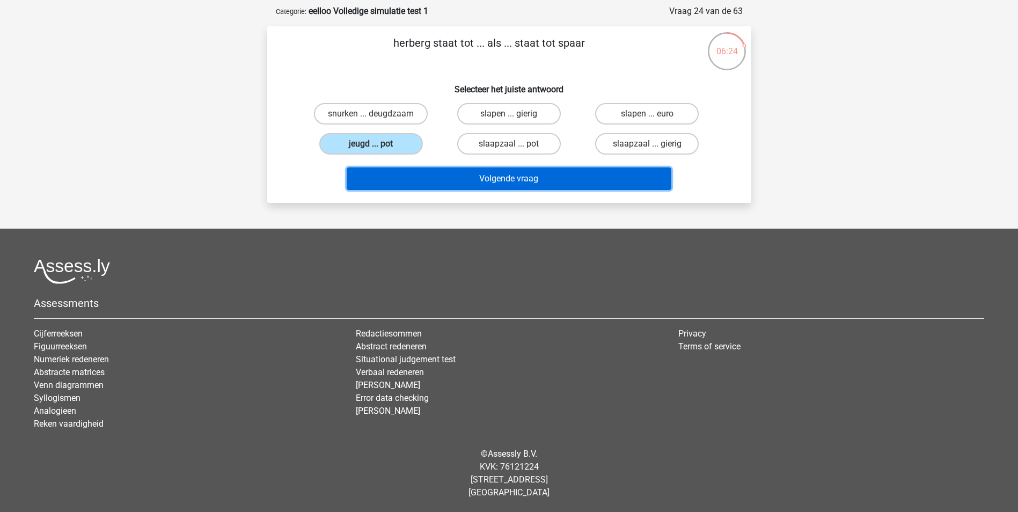
click at [456, 175] on button "Volgende vraag" at bounding box center [509, 178] width 325 height 23
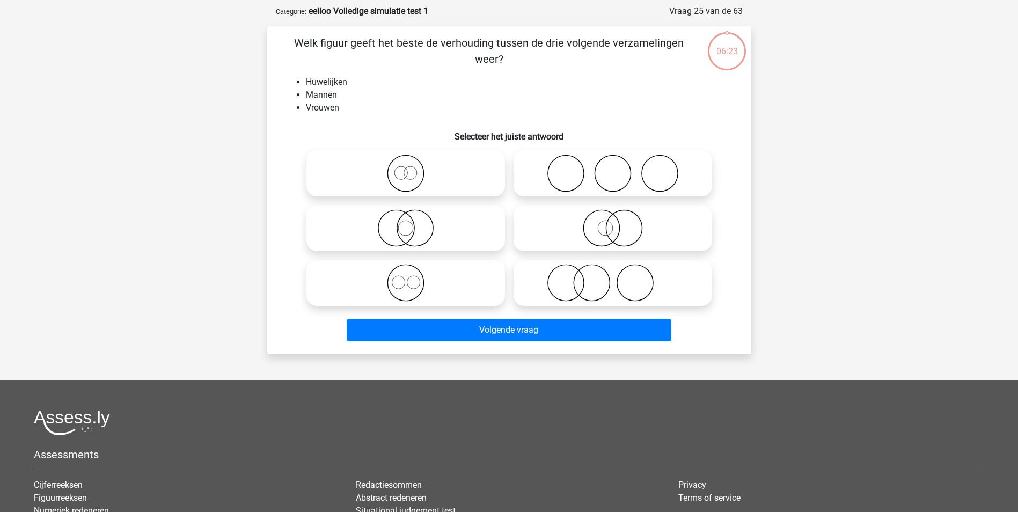
scroll to position [54, 0]
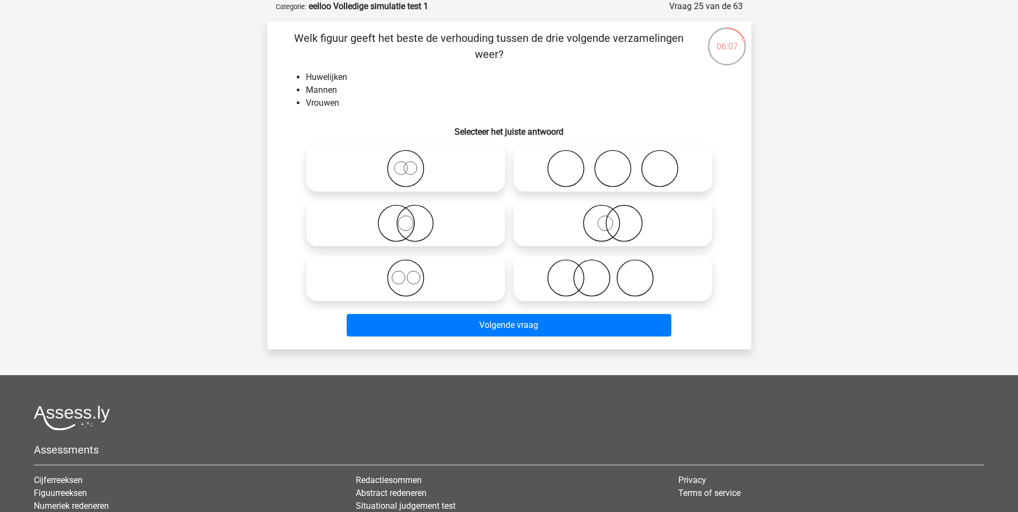
click at [464, 275] on icon at bounding box center [406, 278] width 190 height 38
click at [413, 273] on input "radio" at bounding box center [409, 269] width 7 height 7
radio input "true"
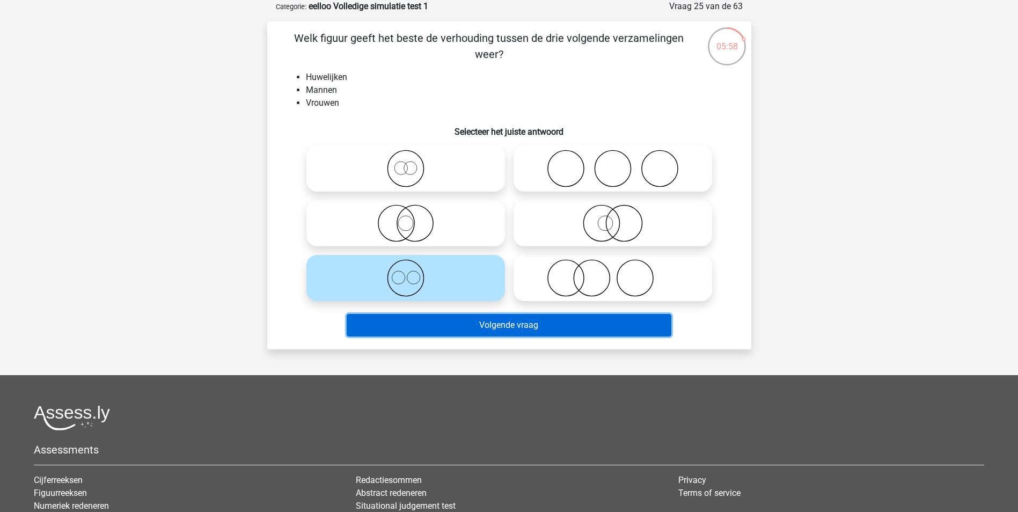
click at [488, 331] on button "Volgende vraag" at bounding box center [509, 325] width 325 height 23
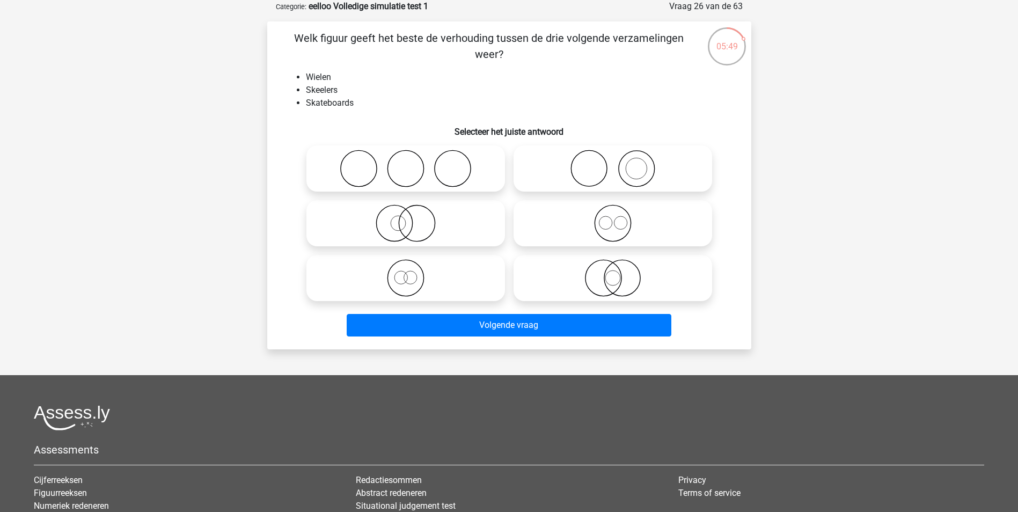
click at [446, 159] on icon at bounding box center [406, 169] width 190 height 38
click at [413, 159] on input "radio" at bounding box center [409, 159] width 7 height 7
radio input "true"
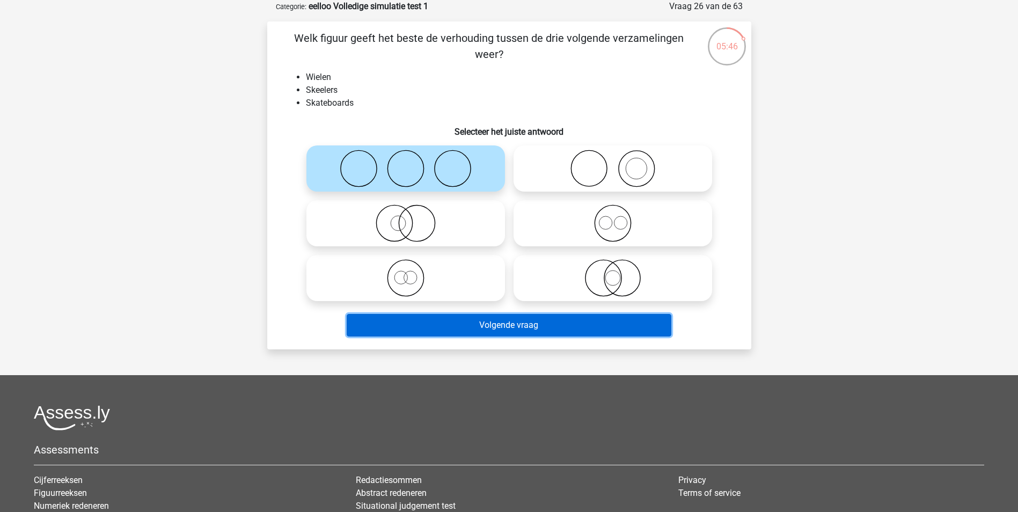
click at [517, 320] on button "Volgende vraag" at bounding box center [509, 325] width 325 height 23
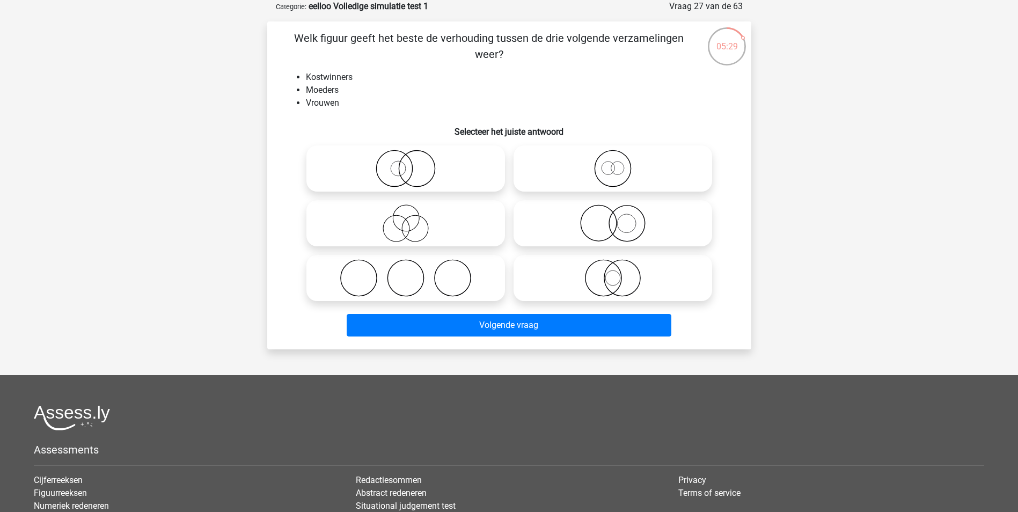
click at [633, 180] on icon at bounding box center [613, 169] width 190 height 38
click at [620, 163] on input "radio" at bounding box center [616, 159] width 7 height 7
radio input "true"
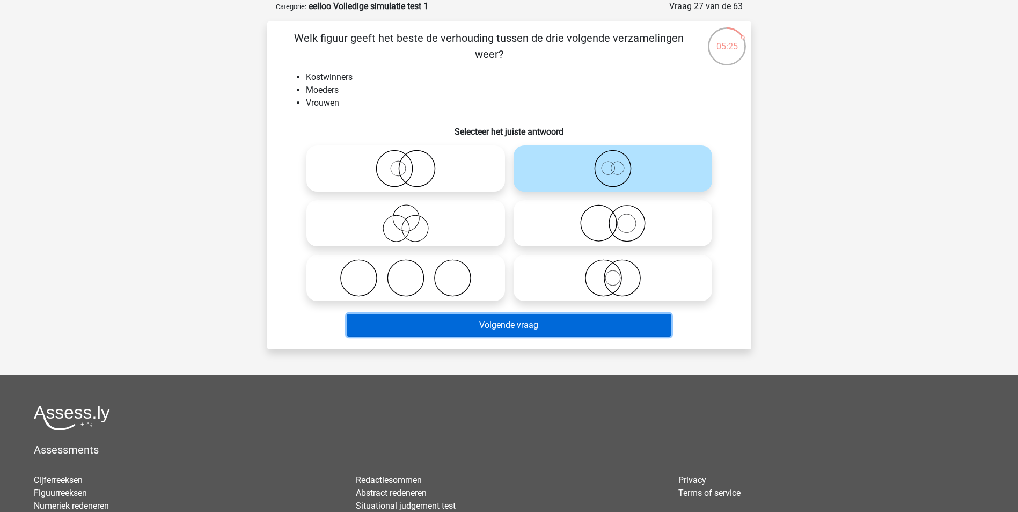
click at [525, 318] on button "Volgende vraag" at bounding box center [509, 325] width 325 height 23
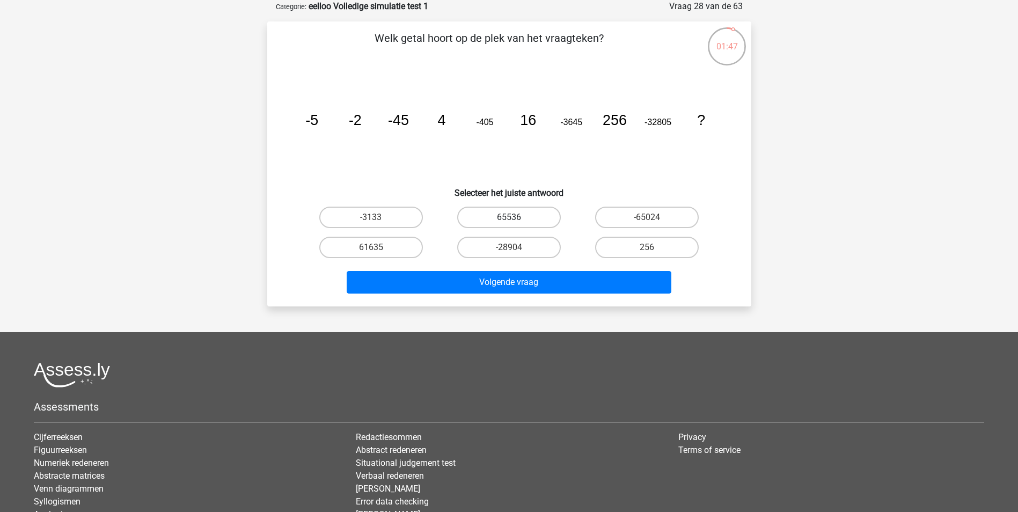
click at [517, 216] on label "65536" at bounding box center [509, 217] width 104 height 21
click at [516, 217] on input "65536" at bounding box center [512, 220] width 7 height 7
radio input "true"
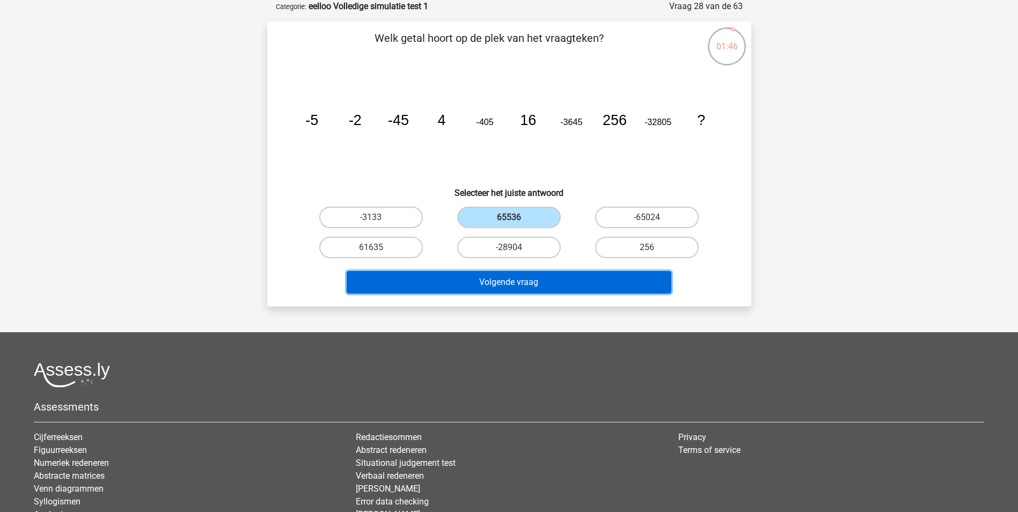
click at [520, 287] on button "Volgende vraag" at bounding box center [509, 282] width 325 height 23
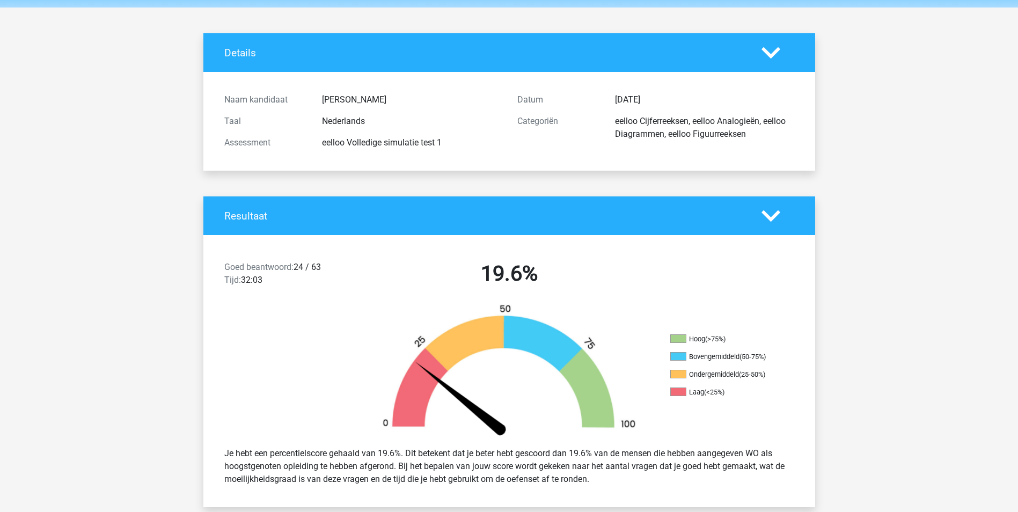
scroll to position [54, 0]
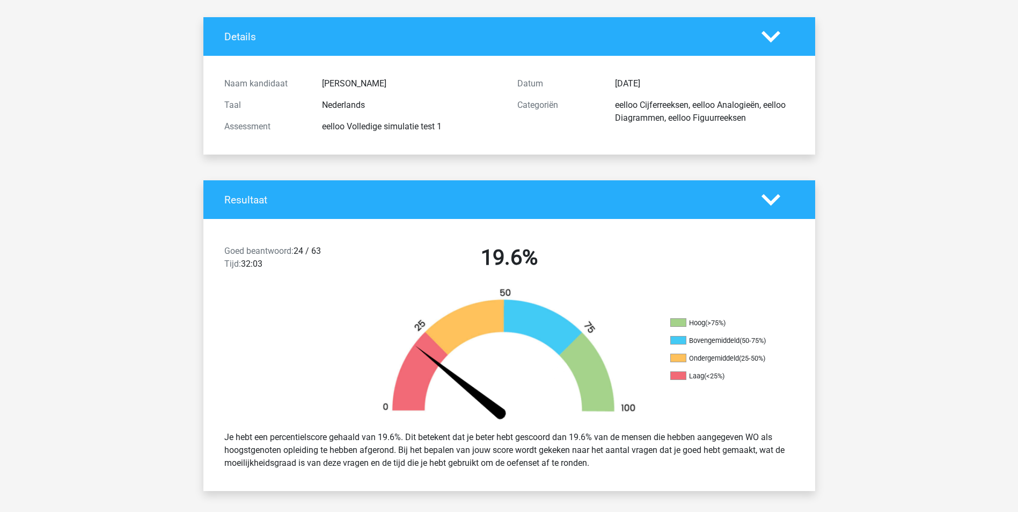
click at [442, 450] on div "Je hebt een percentielscore gehaald van 19.6%. Dit betekent dat je beter hebt g…" at bounding box center [509, 450] width 586 height 47
drag, startPoint x: 442, startPoint y: 450, endPoint x: 604, endPoint y: 456, distance: 161.7
click at [604, 456] on div "Je hebt een percentielscore gehaald van 19.6%. Dit betekent dat je beter hebt g…" at bounding box center [509, 450] width 586 height 47
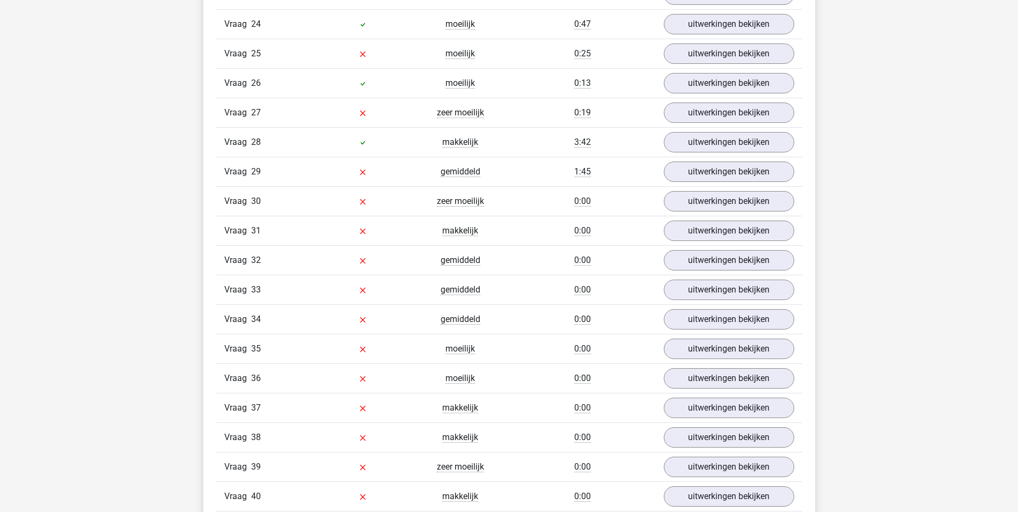
scroll to position [1825, 0]
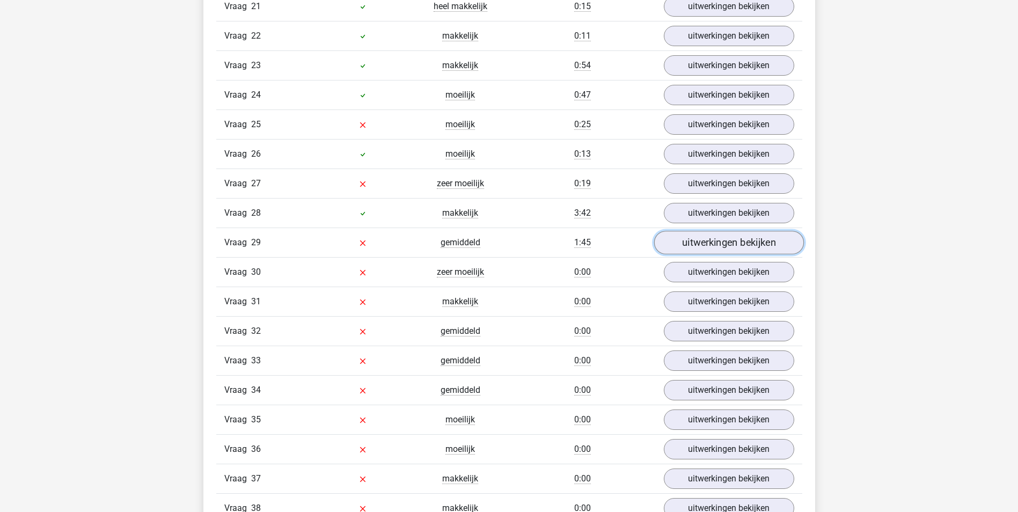
click at [763, 243] on link "uitwerkingen bekijken" at bounding box center [729, 243] width 150 height 24
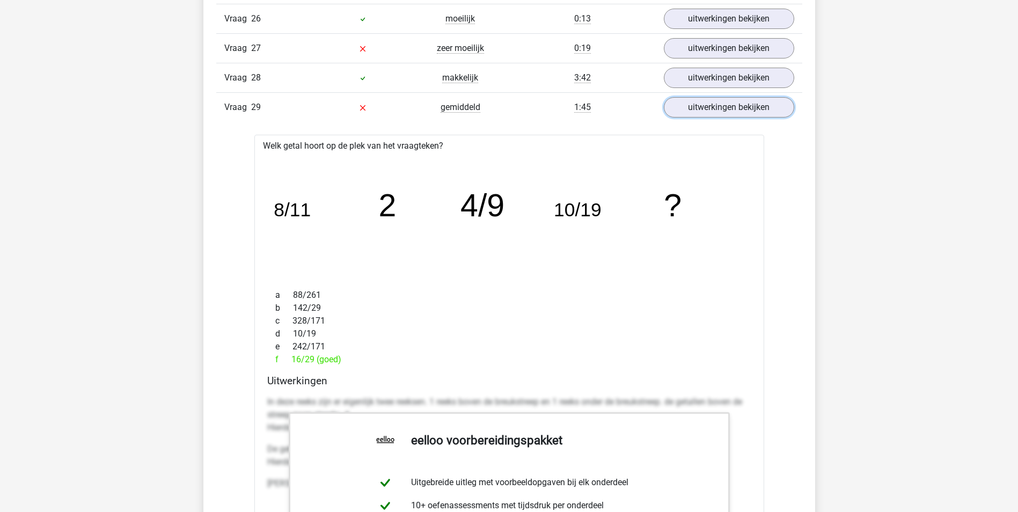
scroll to position [1986, 0]
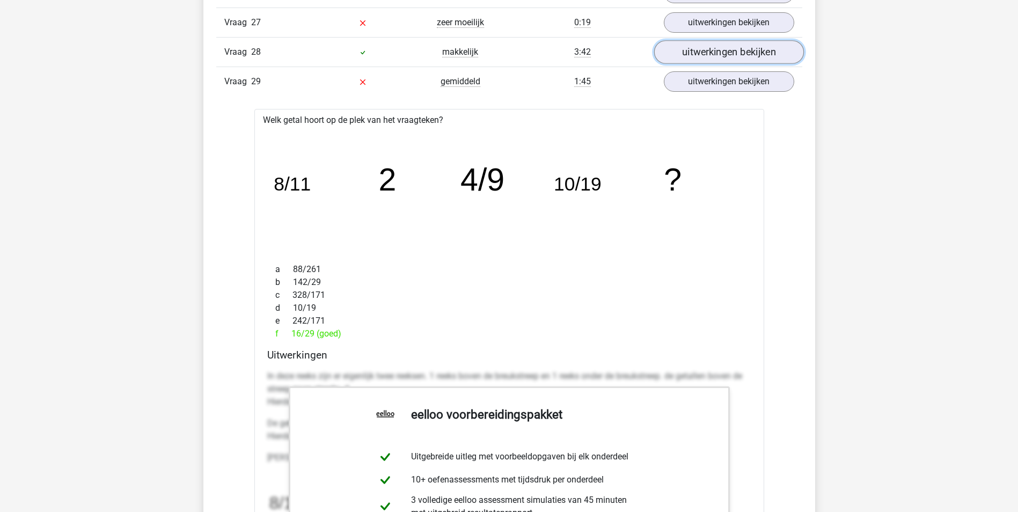
click at [745, 50] on link "uitwerkingen bekijken" at bounding box center [729, 53] width 150 height 24
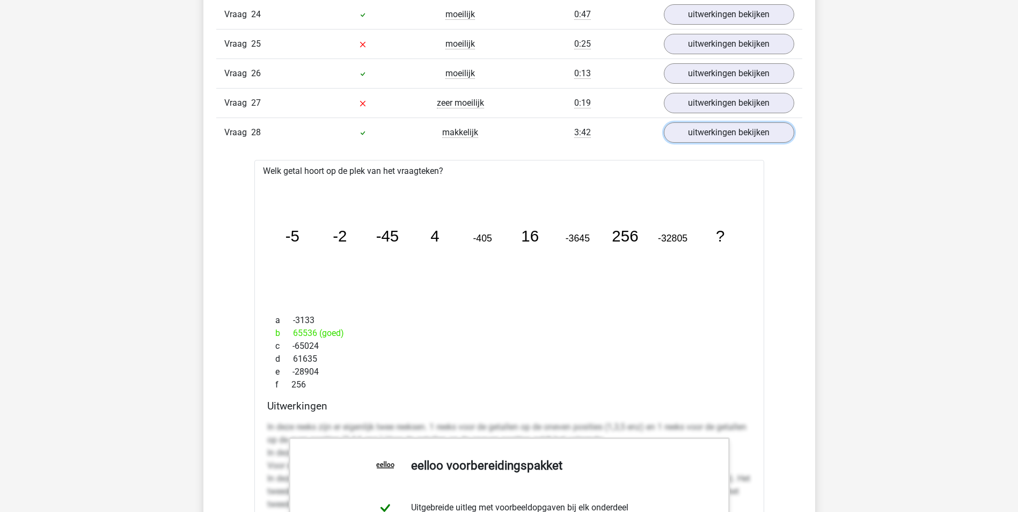
scroll to position [1879, 0]
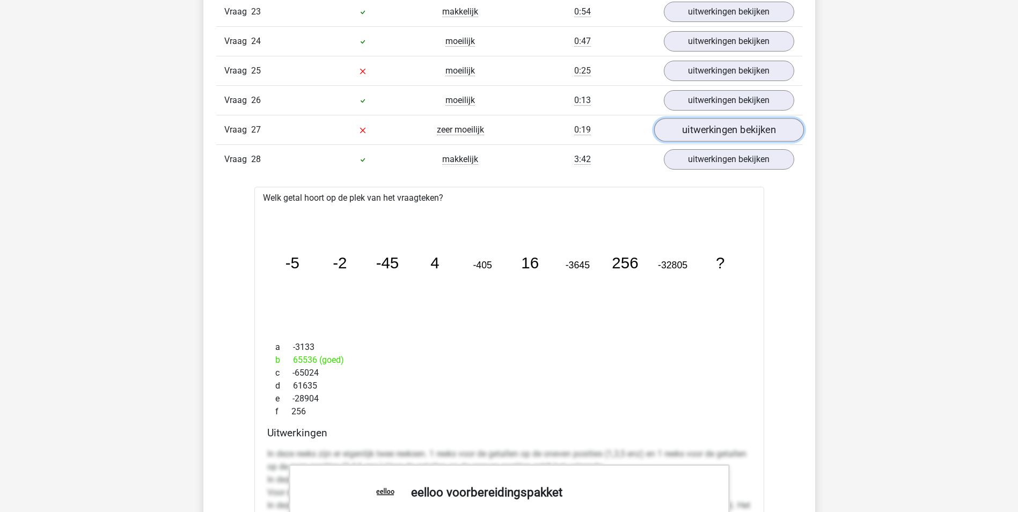
click at [734, 134] on link "uitwerkingen bekijken" at bounding box center [729, 131] width 150 height 24
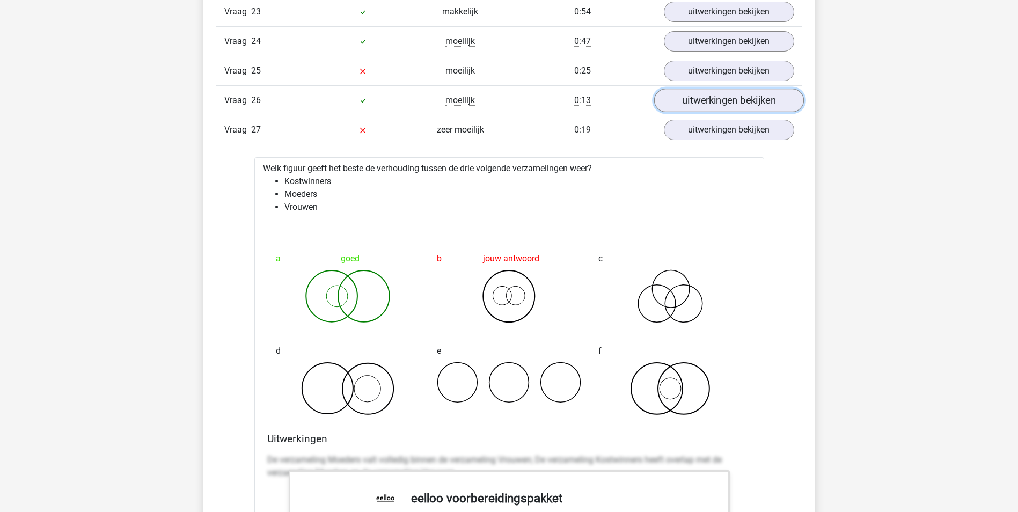
click at [714, 104] on link "uitwerkingen bekijken" at bounding box center [729, 101] width 150 height 24
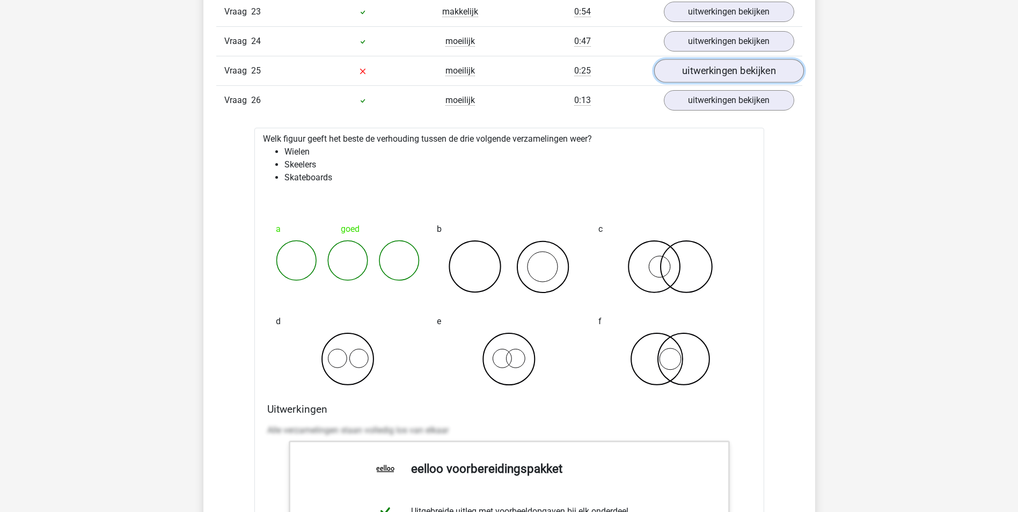
click at [718, 75] on link "uitwerkingen bekijken" at bounding box center [729, 72] width 150 height 24
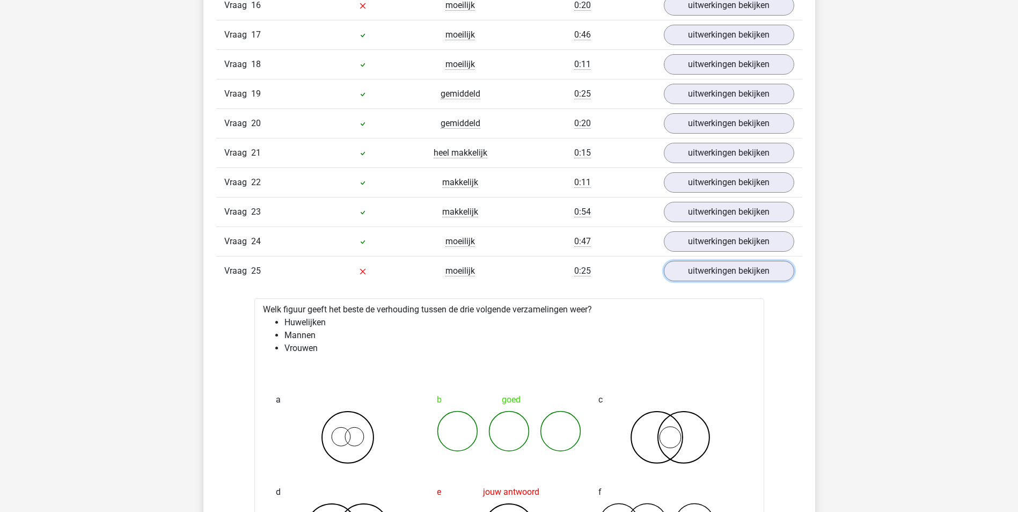
scroll to position [1664, 0]
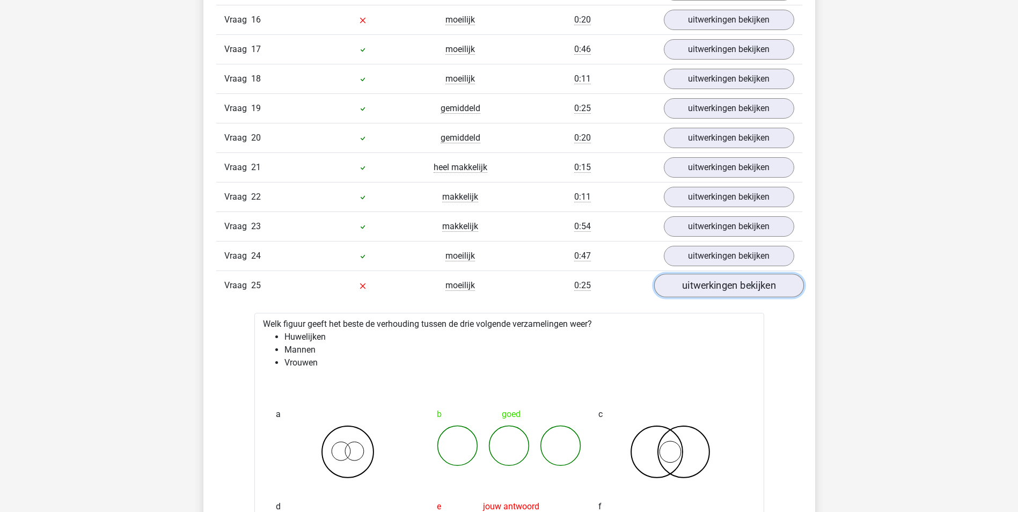
click at [692, 284] on link "uitwerkingen bekijken" at bounding box center [729, 286] width 150 height 24
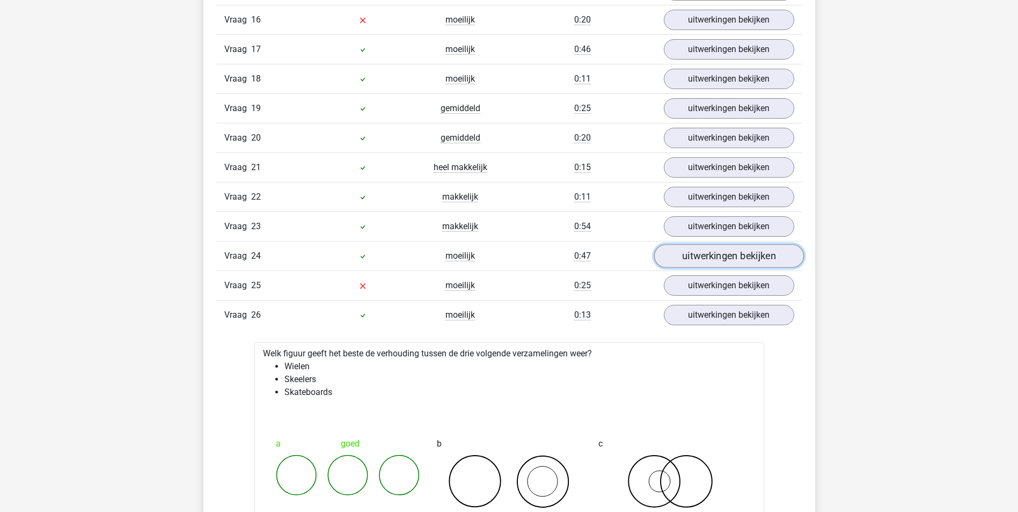
click at [710, 263] on link "uitwerkingen bekijken" at bounding box center [729, 257] width 150 height 24
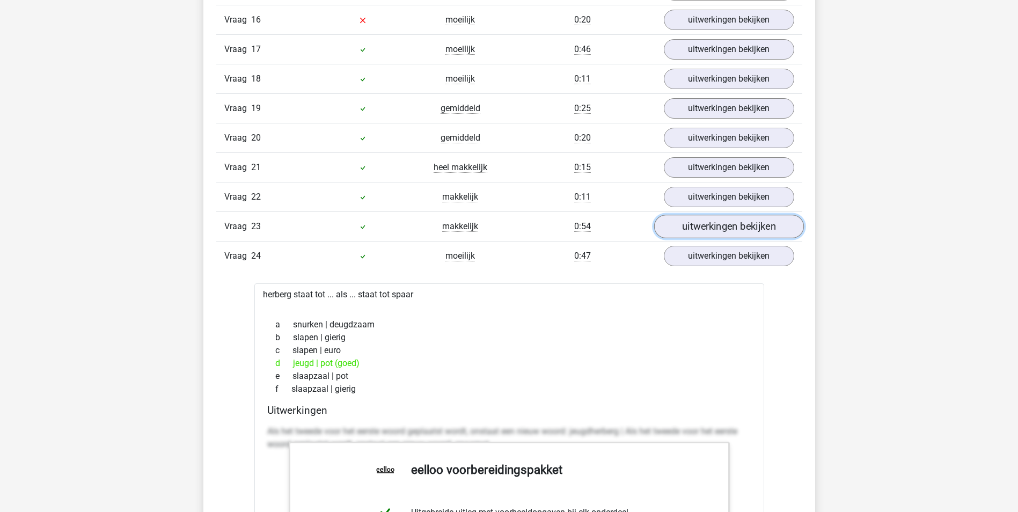
click at [710, 223] on link "uitwerkingen bekijken" at bounding box center [729, 227] width 150 height 24
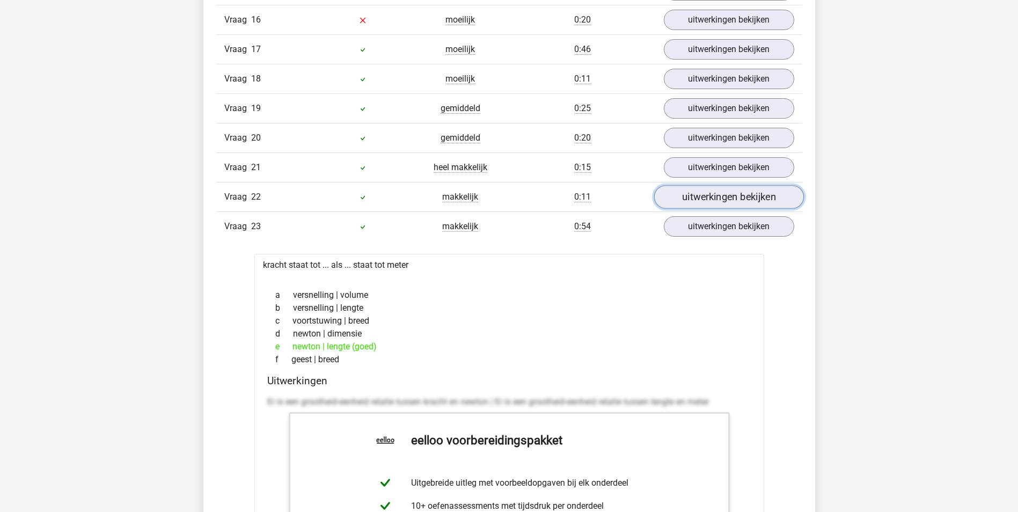
click at [711, 195] on link "uitwerkingen bekijken" at bounding box center [729, 198] width 150 height 24
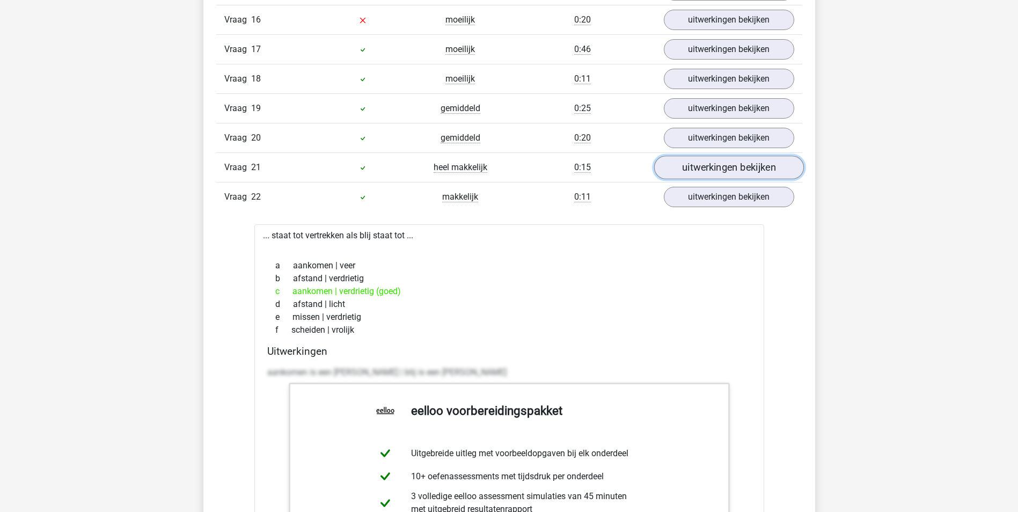
click at [716, 173] on link "uitwerkingen bekijken" at bounding box center [729, 168] width 150 height 24
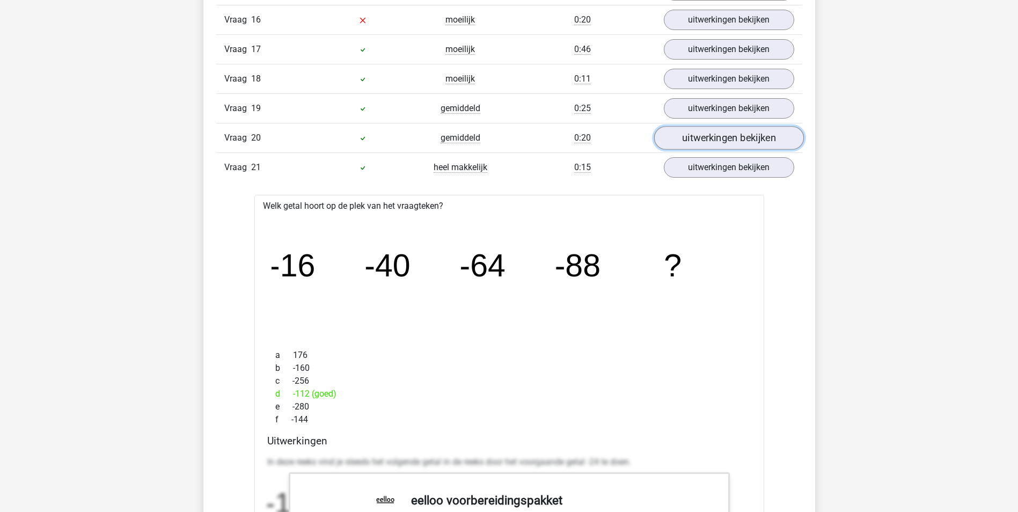
click at [719, 138] on link "uitwerkingen bekijken" at bounding box center [729, 139] width 150 height 24
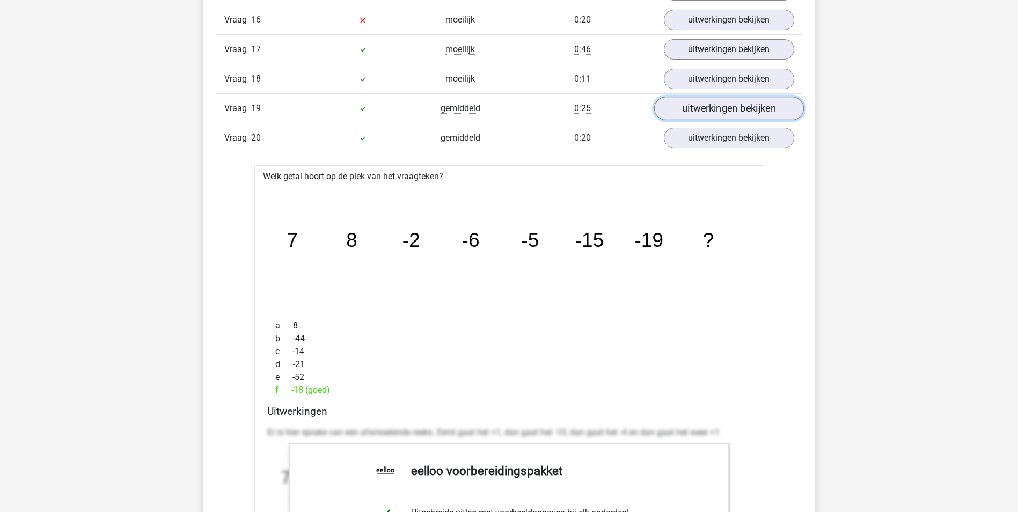
click at [725, 112] on link "uitwerkingen bekijken" at bounding box center [729, 109] width 150 height 24
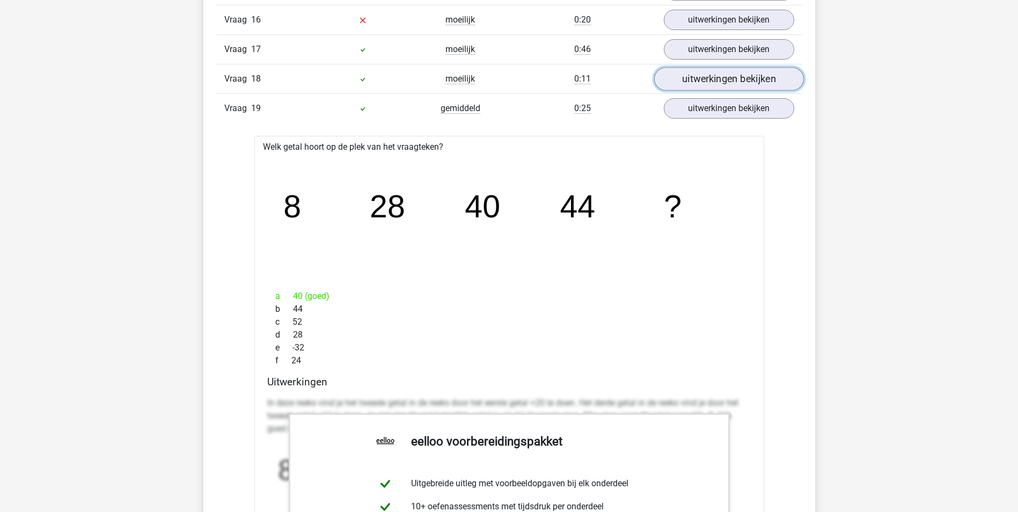
click at [725, 72] on link "uitwerkingen bekijken" at bounding box center [729, 80] width 150 height 24
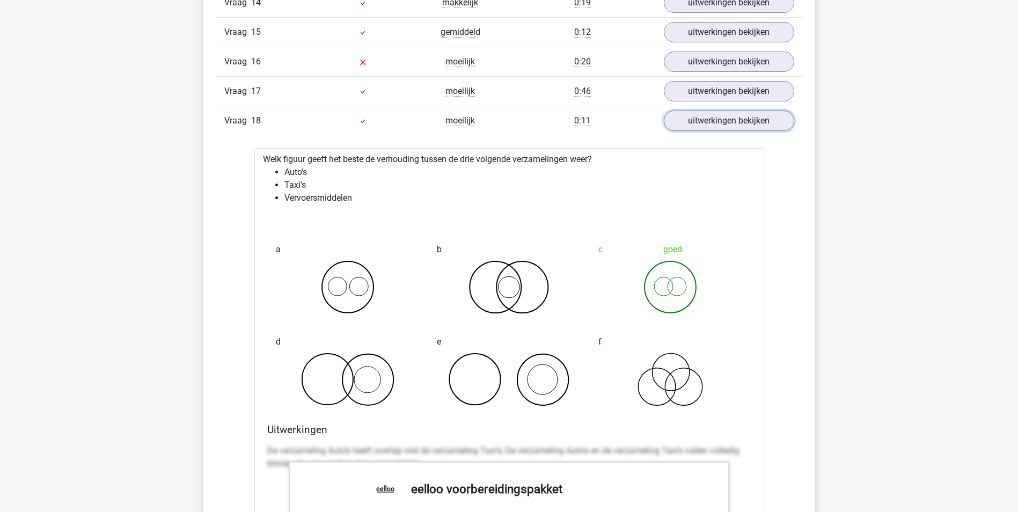
scroll to position [1503, 0]
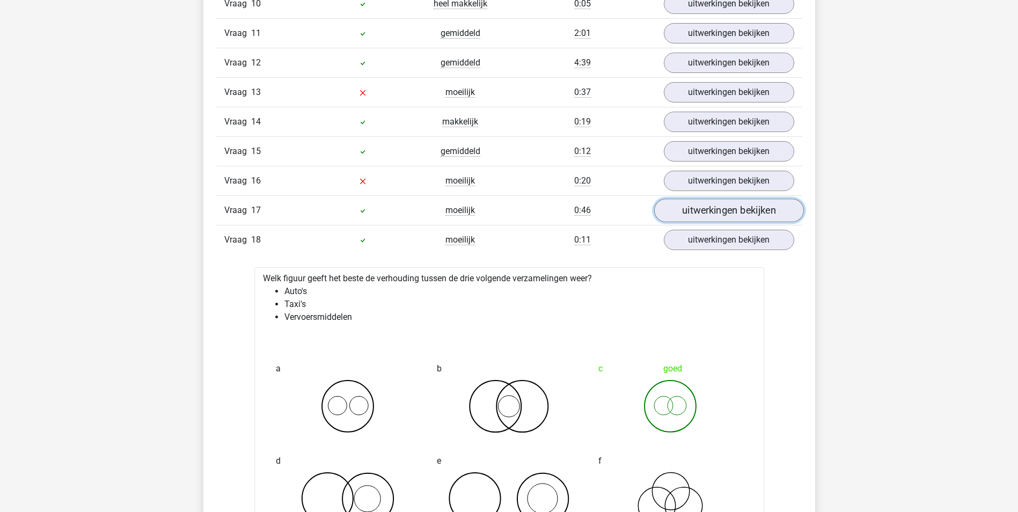
click at [721, 209] on link "uitwerkingen bekijken" at bounding box center [729, 211] width 150 height 24
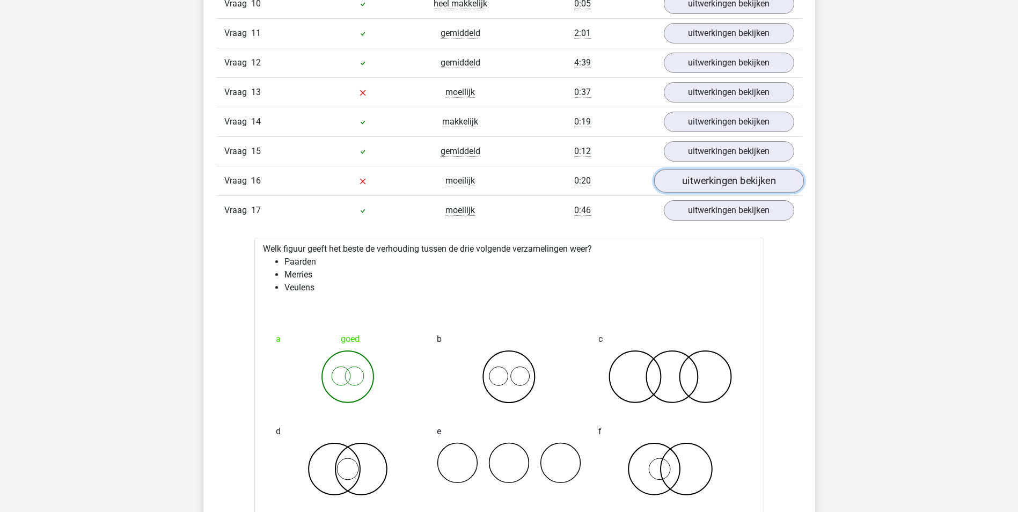
click at [727, 177] on link "uitwerkingen bekijken" at bounding box center [729, 182] width 150 height 24
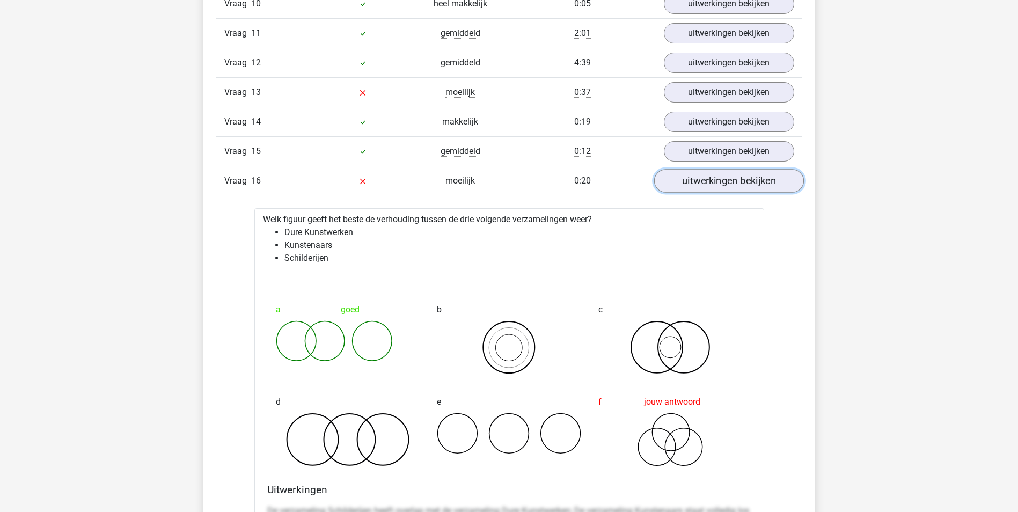
click at [743, 182] on link "uitwerkingen bekijken" at bounding box center [729, 182] width 150 height 24
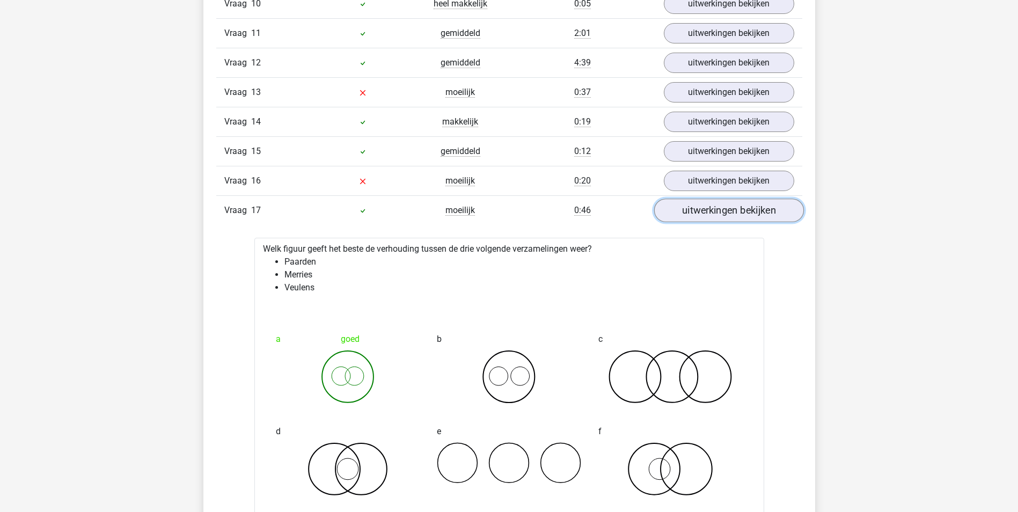
click at [740, 208] on link "uitwerkingen bekijken" at bounding box center [729, 211] width 150 height 24
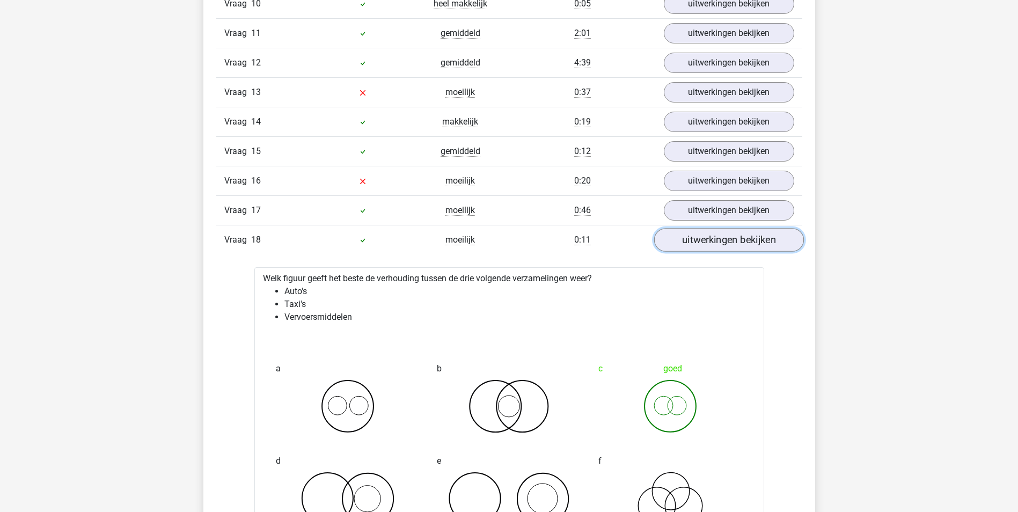
click at [728, 236] on link "uitwerkingen bekijken" at bounding box center [729, 241] width 150 height 24
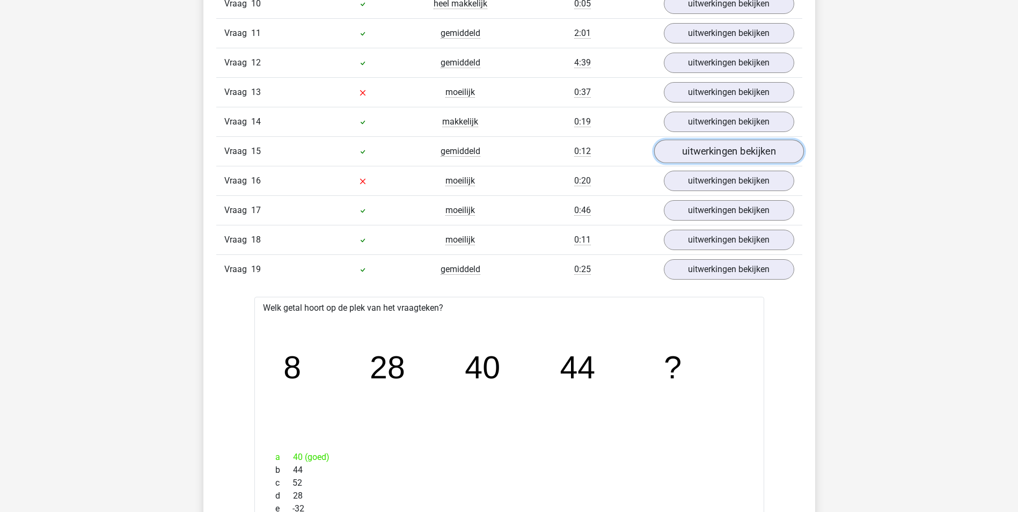
click at [738, 157] on link "uitwerkingen bekijken" at bounding box center [729, 152] width 150 height 24
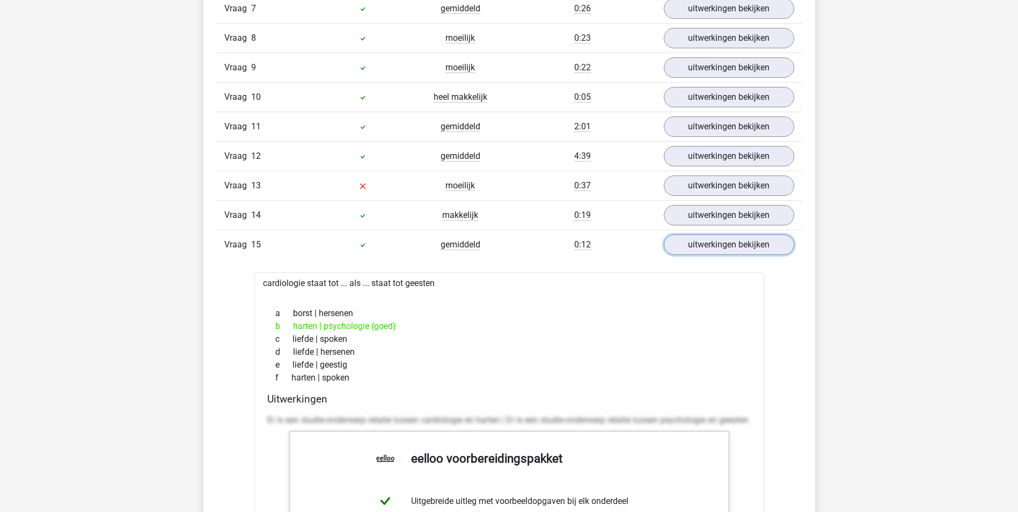
scroll to position [1396, 0]
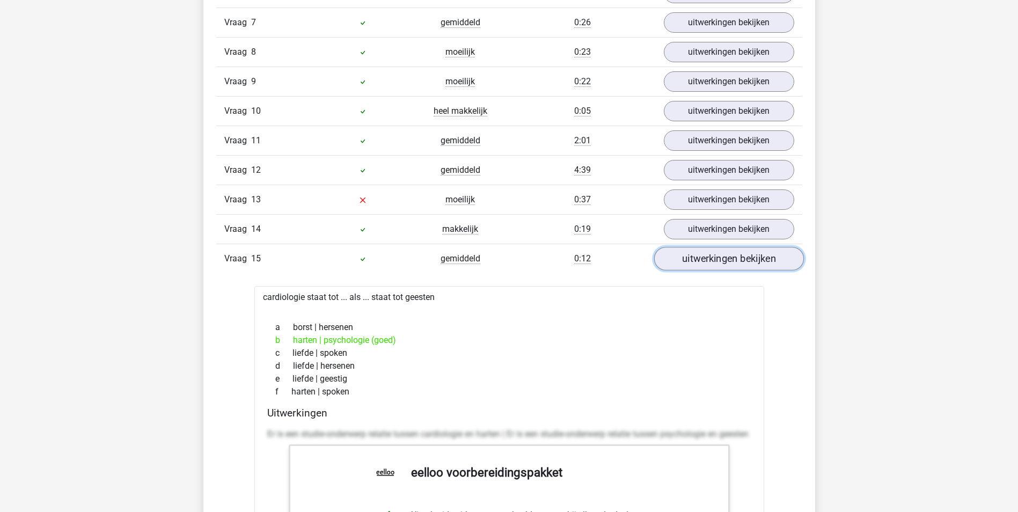
click at [711, 250] on link "uitwerkingen bekijken" at bounding box center [729, 259] width 150 height 24
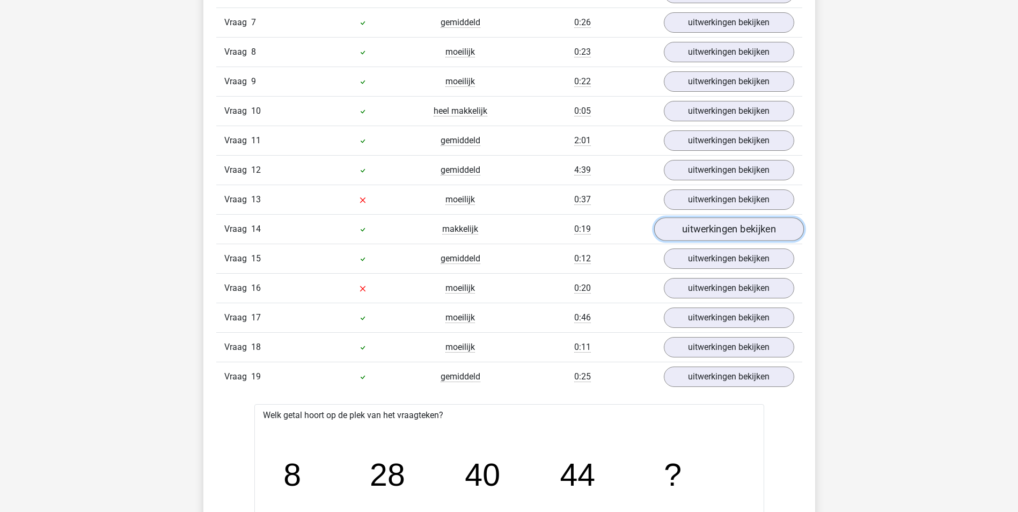
click at [718, 224] on link "uitwerkingen bekijken" at bounding box center [729, 230] width 150 height 24
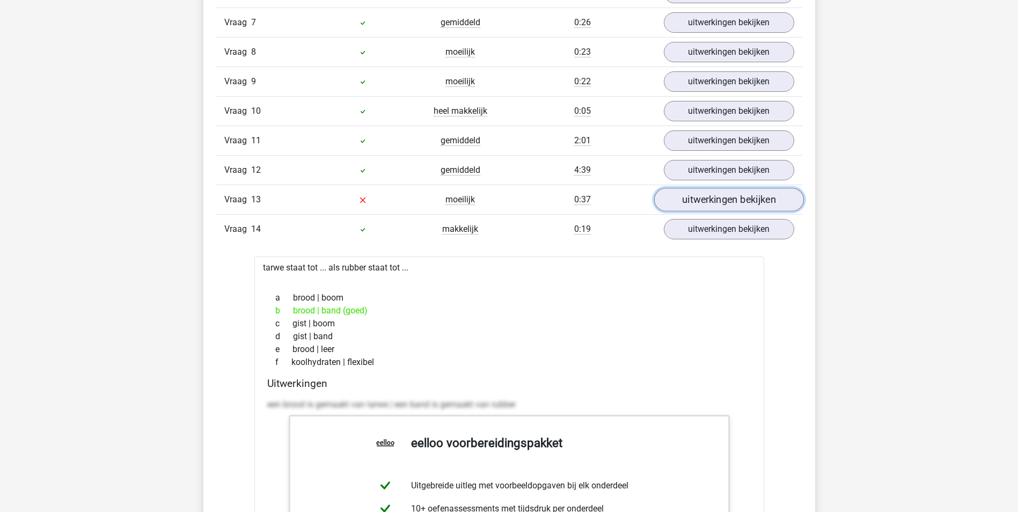
click at [718, 201] on link "uitwerkingen bekijken" at bounding box center [729, 200] width 150 height 24
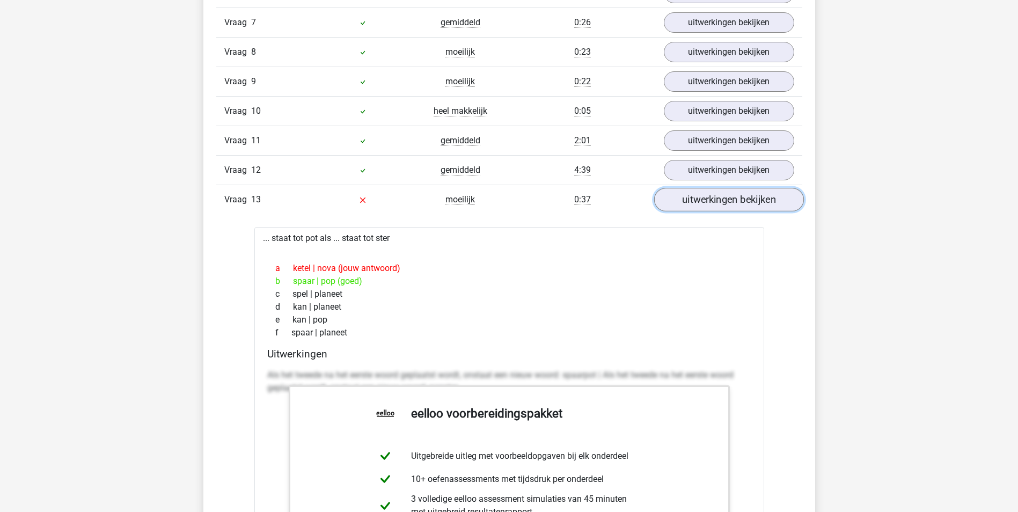
click at [722, 202] on link "uitwerkingen bekijken" at bounding box center [729, 200] width 150 height 24
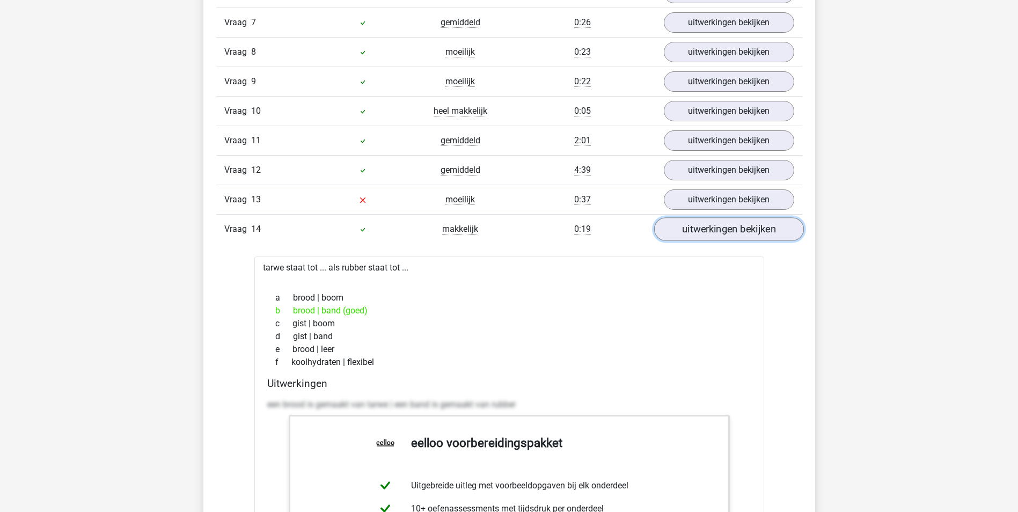
click at [721, 232] on link "uitwerkingen bekijken" at bounding box center [729, 230] width 150 height 24
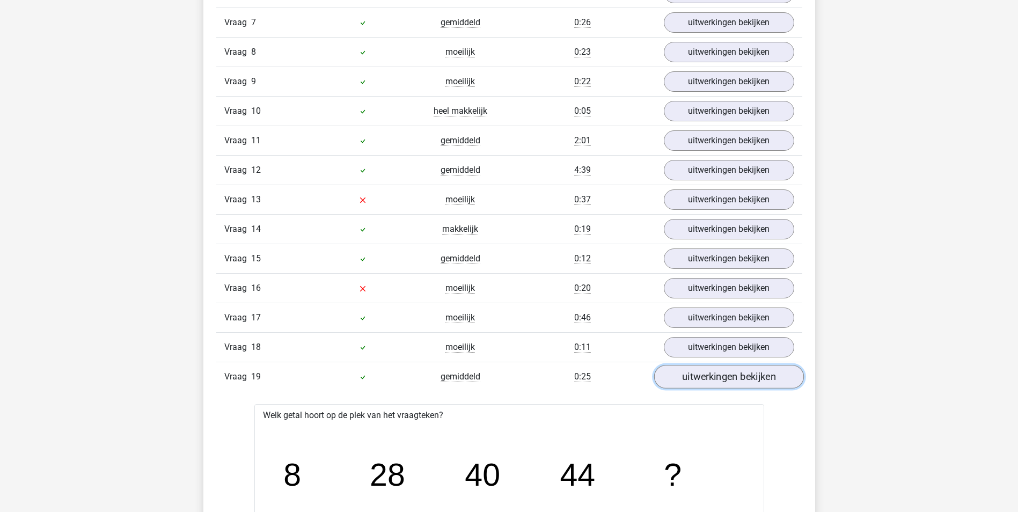
click at [722, 378] on link "uitwerkingen bekijken" at bounding box center [729, 378] width 150 height 24
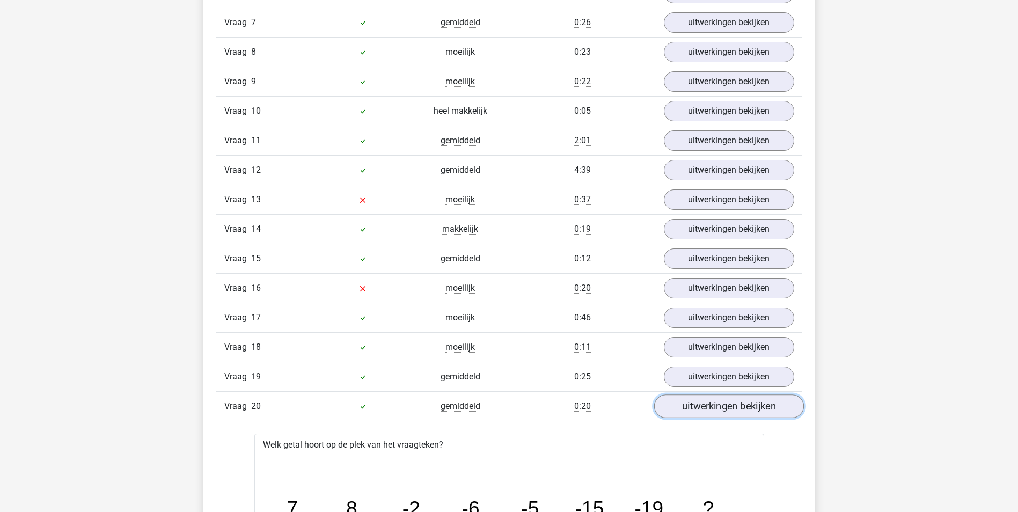
click at [723, 413] on link "uitwerkingen bekijken" at bounding box center [729, 407] width 150 height 24
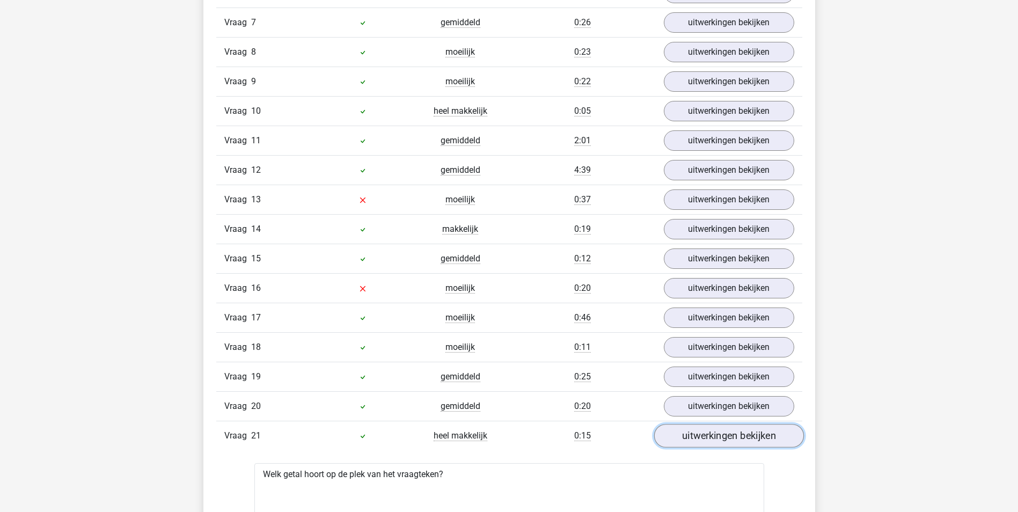
click at [720, 436] on link "uitwerkingen bekijken" at bounding box center [729, 437] width 150 height 24
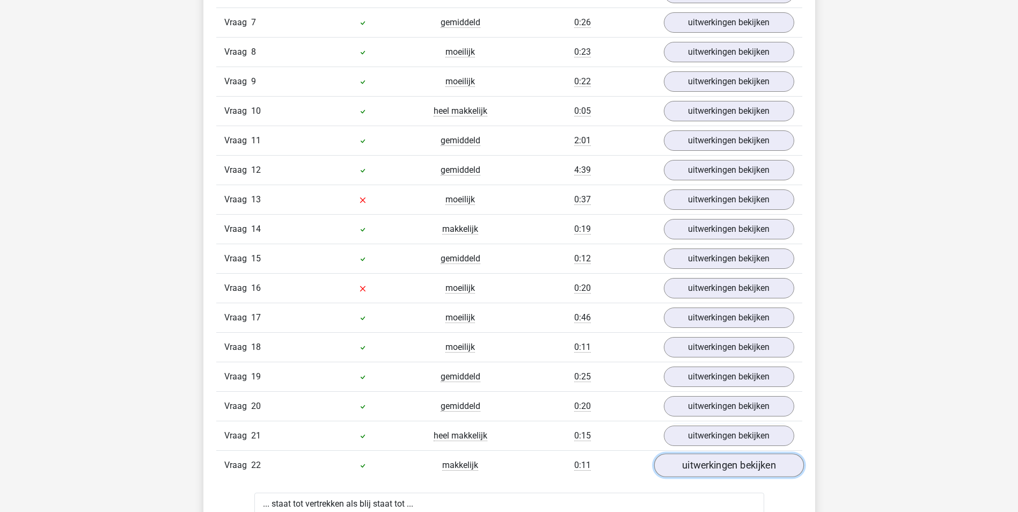
click at [715, 461] on link "uitwerkingen bekijken" at bounding box center [729, 466] width 150 height 24
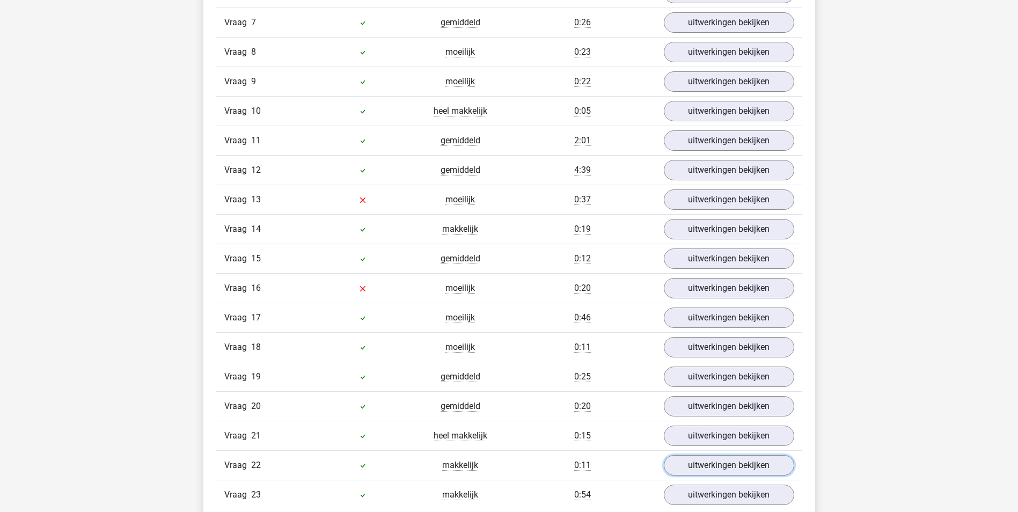
scroll to position [1449, 0]
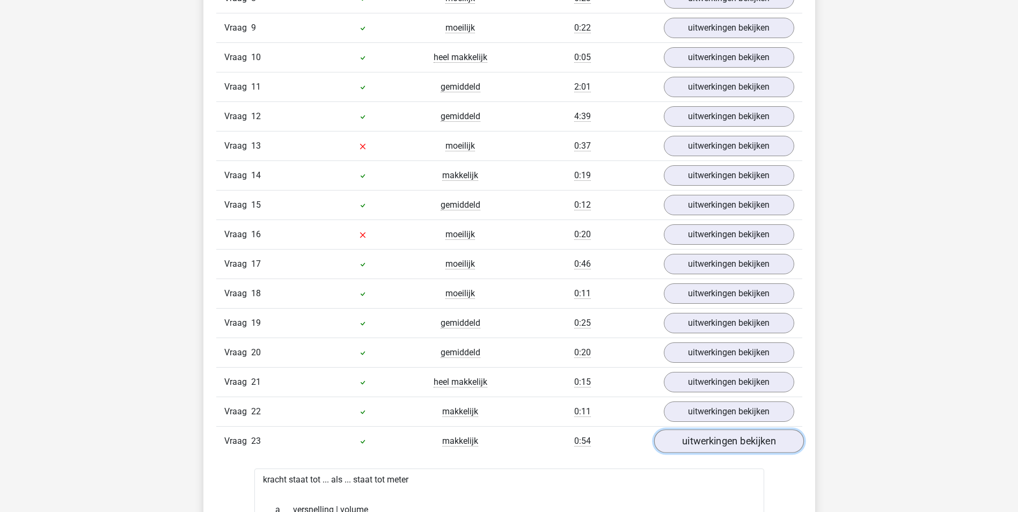
click at [714, 443] on link "uitwerkingen bekijken" at bounding box center [729, 442] width 150 height 24
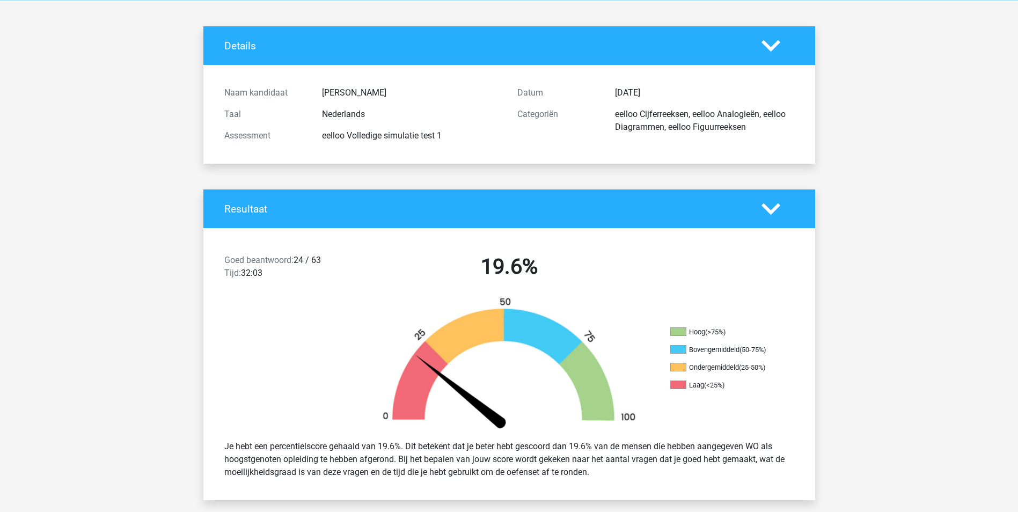
scroll to position [0, 0]
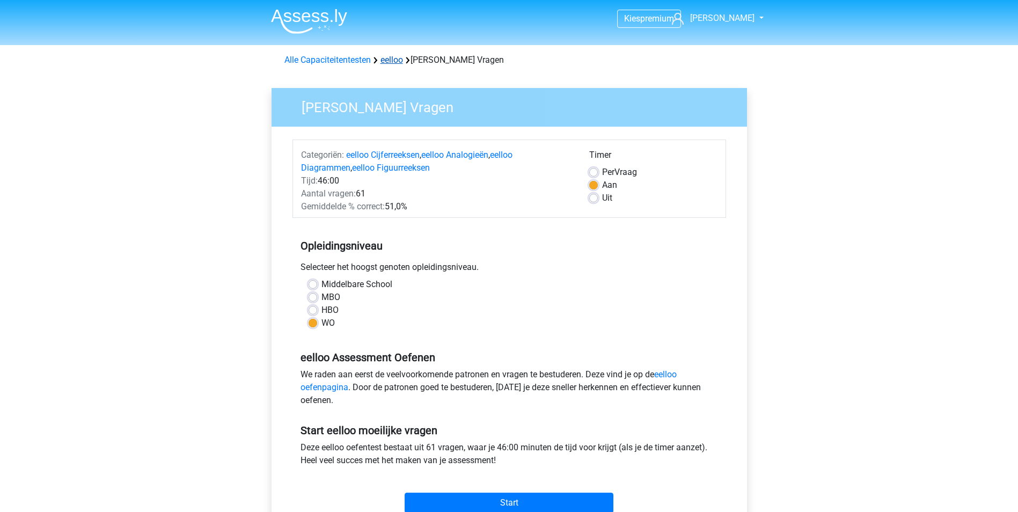
click at [397, 57] on link "eelloo" at bounding box center [392, 60] width 23 height 10
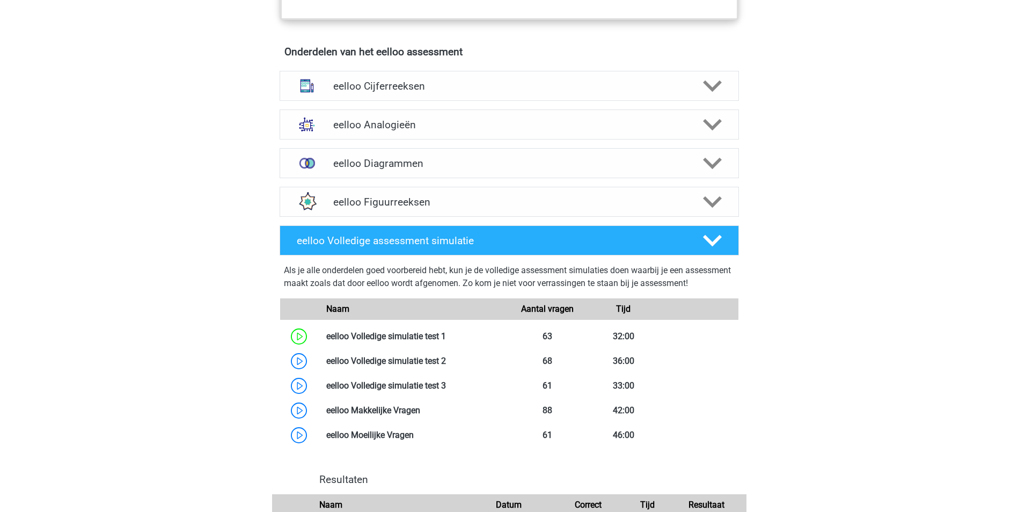
scroll to position [752, 0]
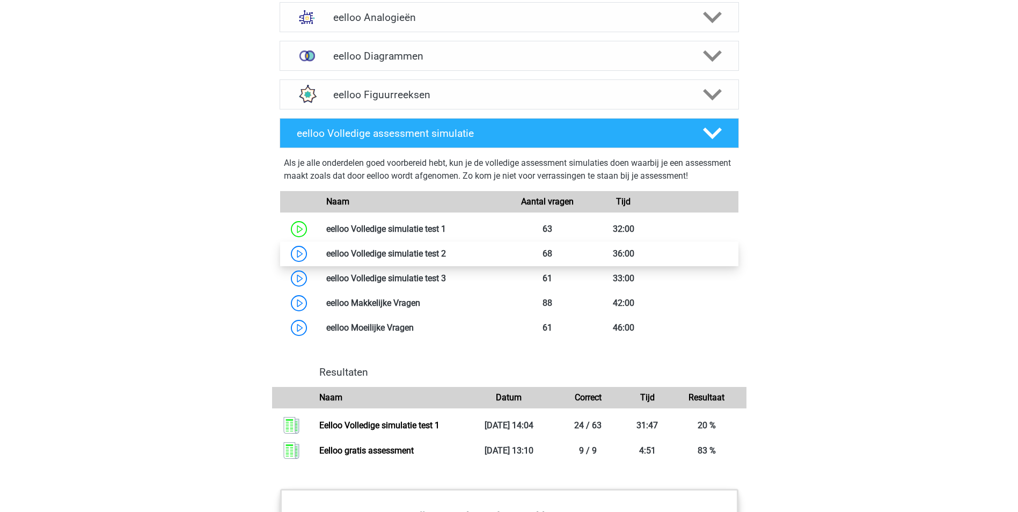
click at [446, 259] on link at bounding box center [446, 254] width 0 height 10
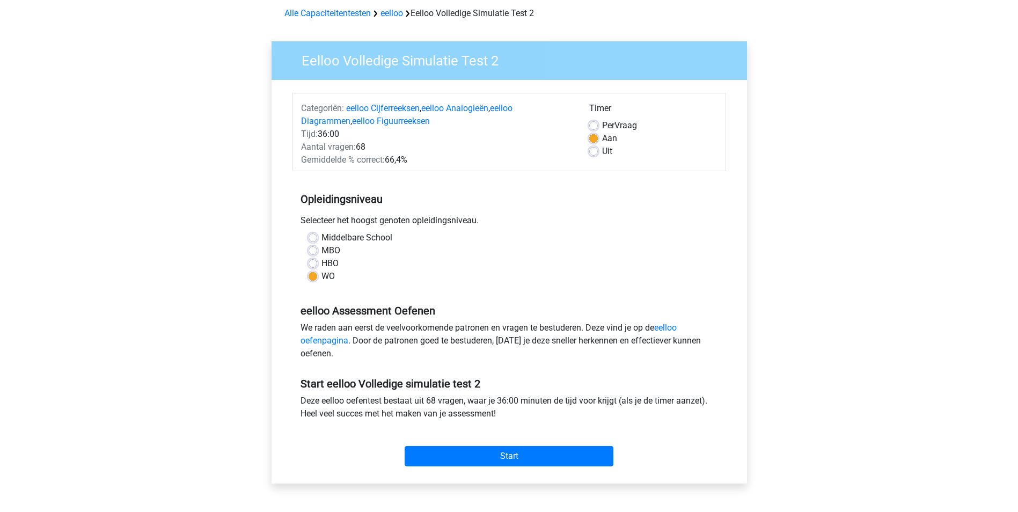
scroll to position [107, 0]
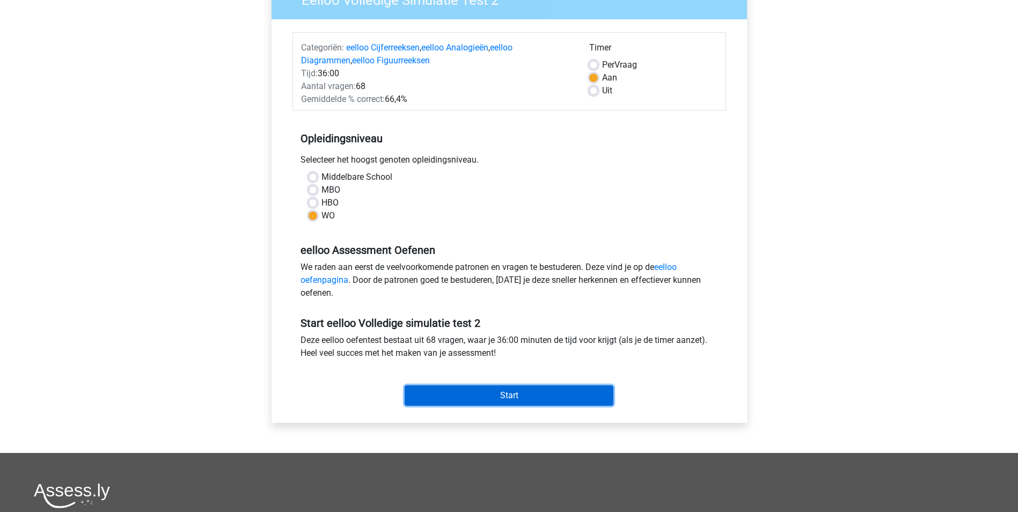
click at [542, 395] on input "Start" at bounding box center [509, 395] width 209 height 20
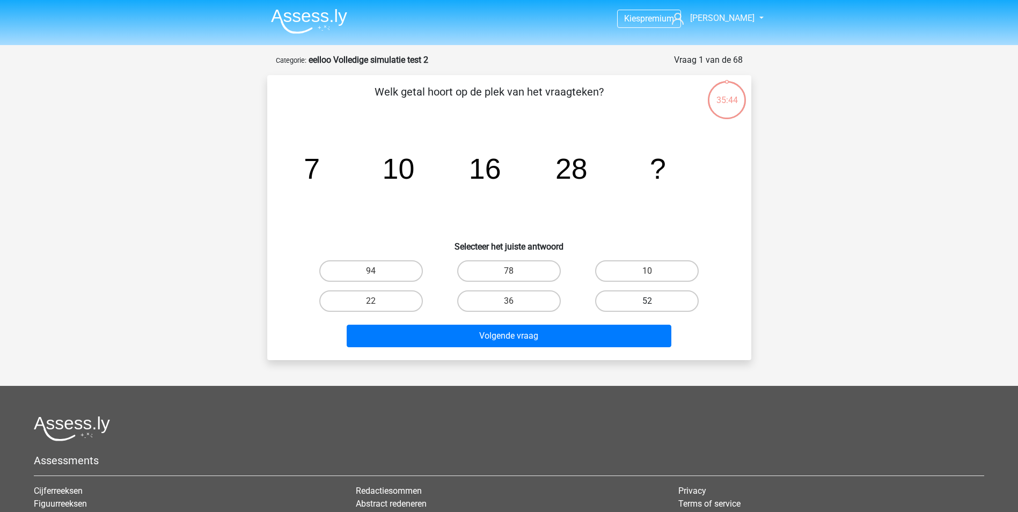
click at [633, 305] on label "52" at bounding box center [647, 300] width 104 height 21
click at [647, 305] on input "52" at bounding box center [650, 304] width 7 height 7
radio input "true"
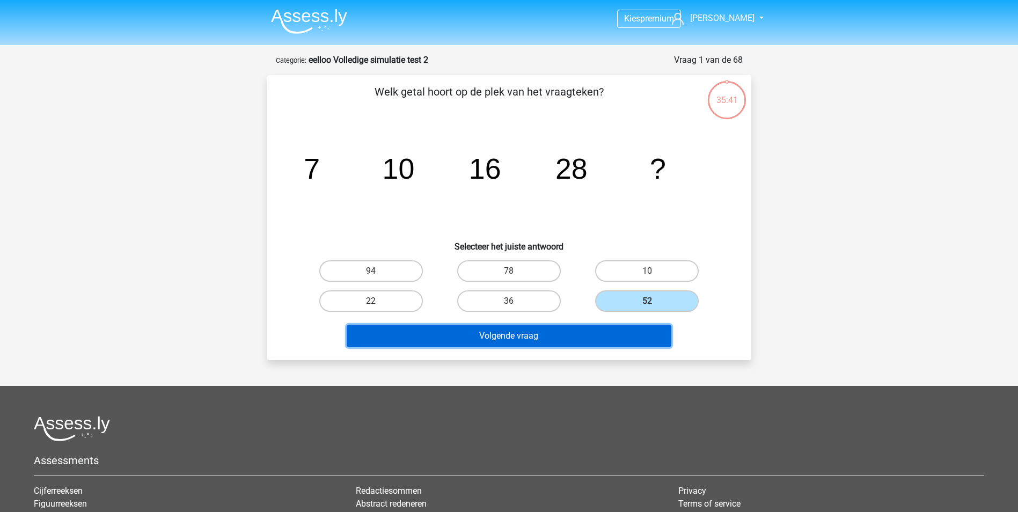
click at [597, 336] on button "Volgende vraag" at bounding box center [509, 336] width 325 height 23
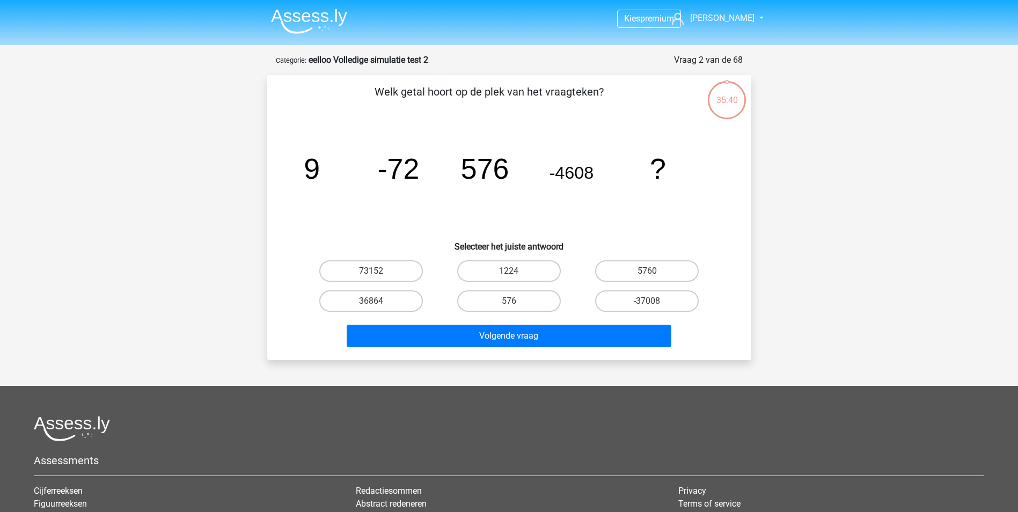
scroll to position [54, 0]
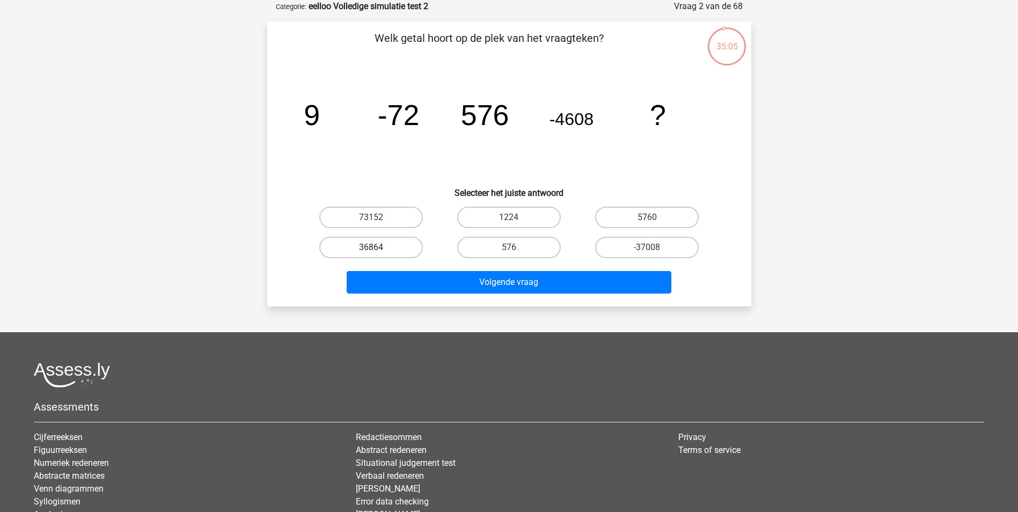
click at [398, 250] on label "36864" at bounding box center [371, 247] width 104 height 21
click at [378, 250] on input "36864" at bounding box center [374, 250] width 7 height 7
radio input "true"
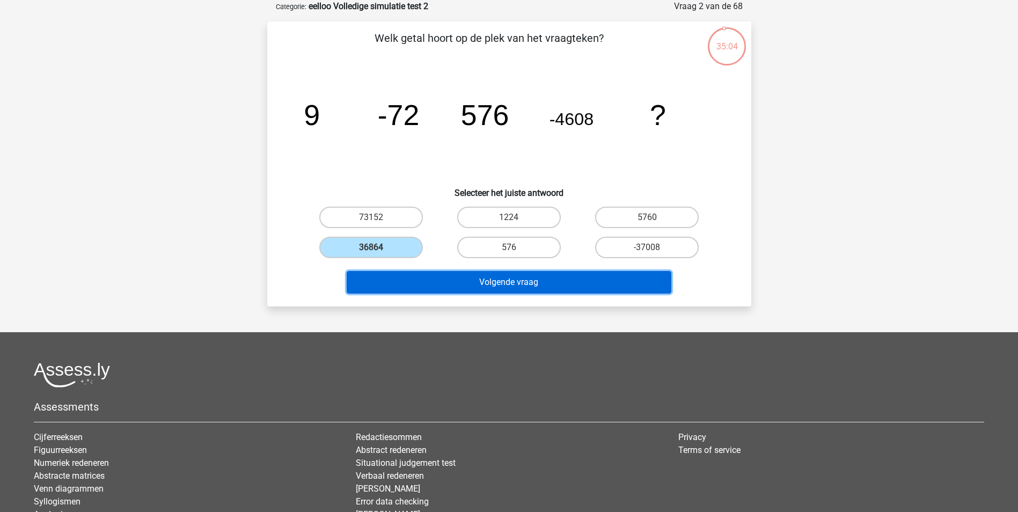
click at [408, 280] on button "Volgende vraag" at bounding box center [509, 282] width 325 height 23
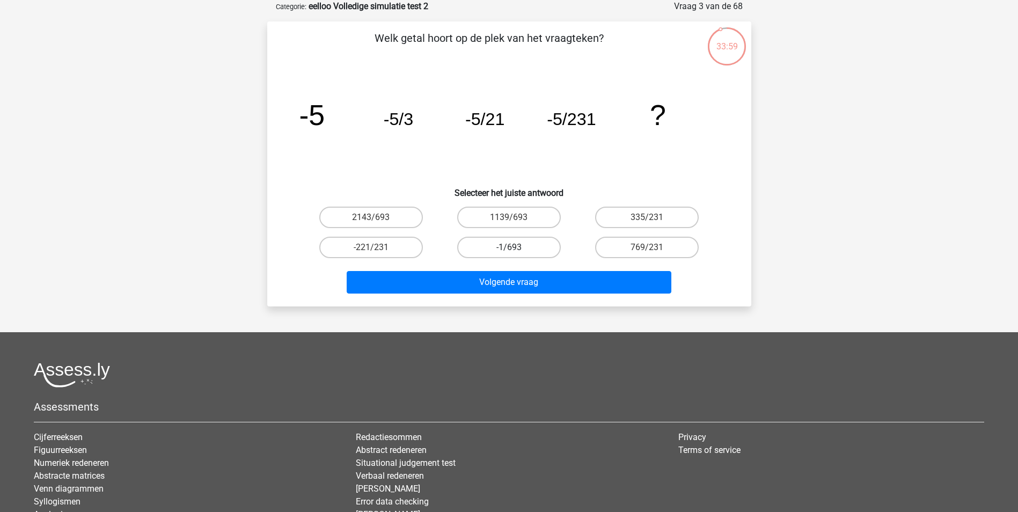
click at [523, 254] on label "-1/693" at bounding box center [509, 247] width 104 height 21
click at [516, 254] on input "-1/693" at bounding box center [512, 250] width 7 height 7
radio input "true"
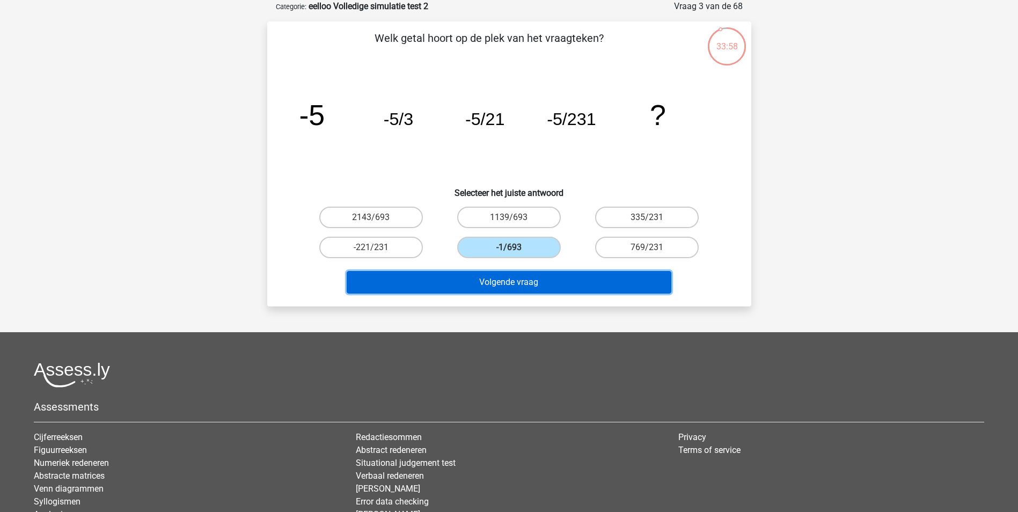
click at [527, 284] on button "Volgende vraag" at bounding box center [509, 282] width 325 height 23
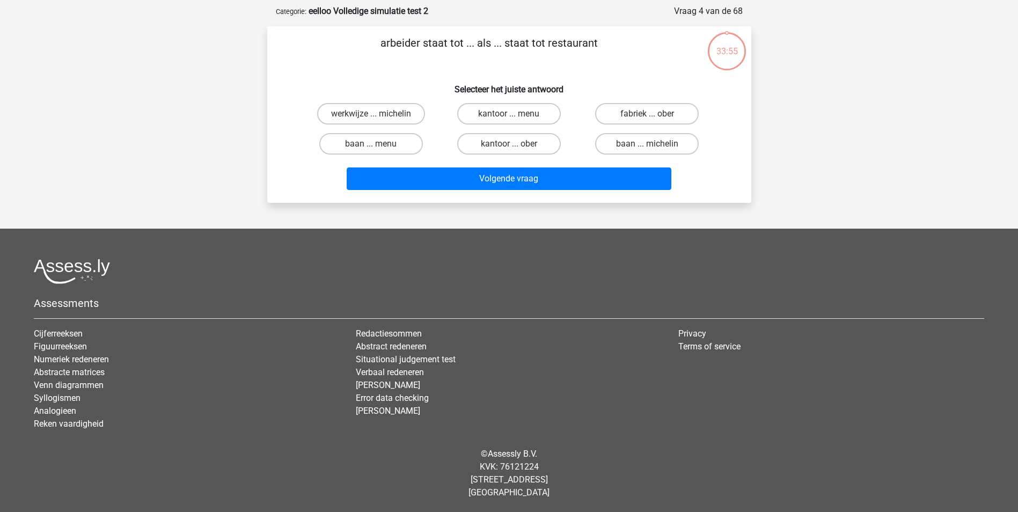
scroll to position [49, 0]
click at [670, 106] on label "fabriek ... ober" at bounding box center [647, 113] width 104 height 21
click at [654, 114] on input "fabriek ... ober" at bounding box center [650, 117] width 7 height 7
radio input "true"
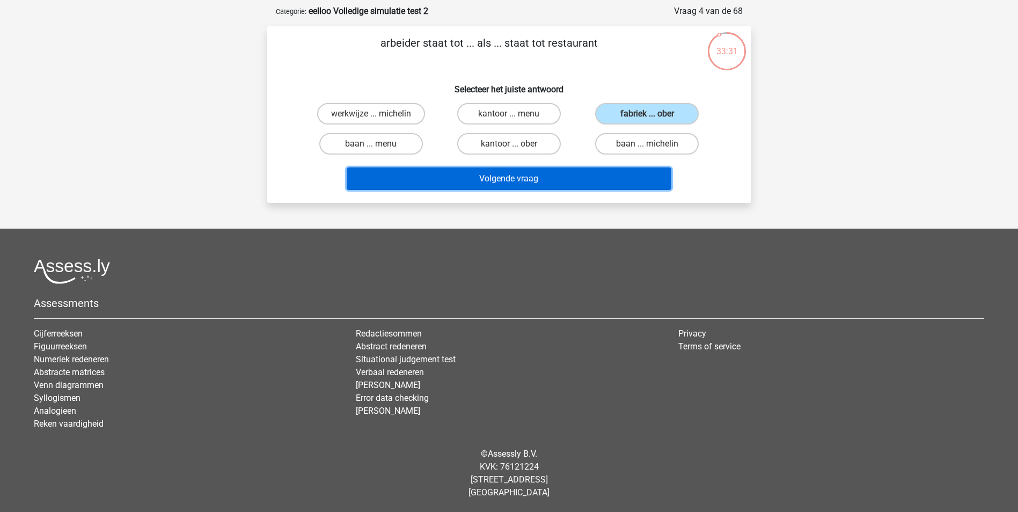
click at [608, 179] on button "Volgende vraag" at bounding box center [509, 178] width 325 height 23
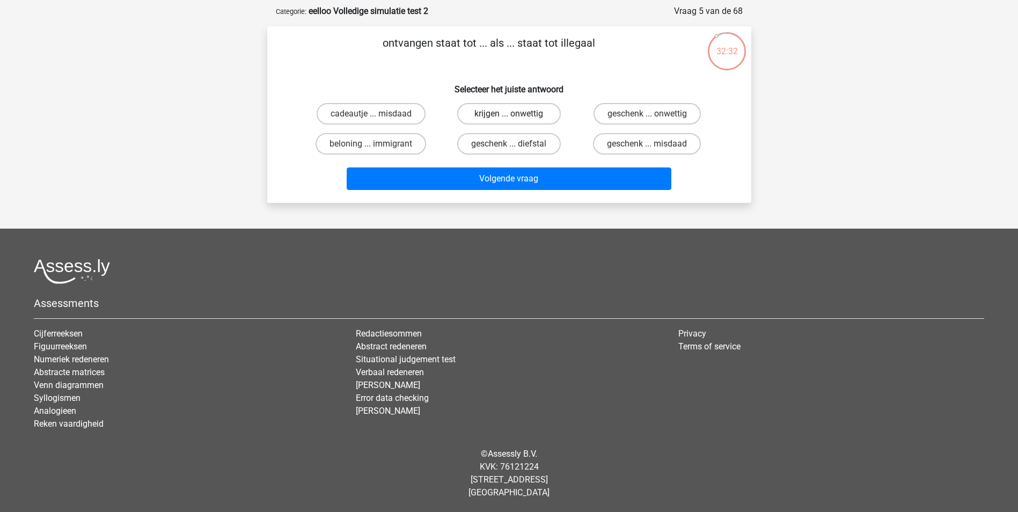
click at [508, 112] on label "krijgen ... onwettig" at bounding box center [509, 113] width 104 height 21
click at [509, 114] on input "krijgen ... onwettig" at bounding box center [512, 117] width 7 height 7
radio input "true"
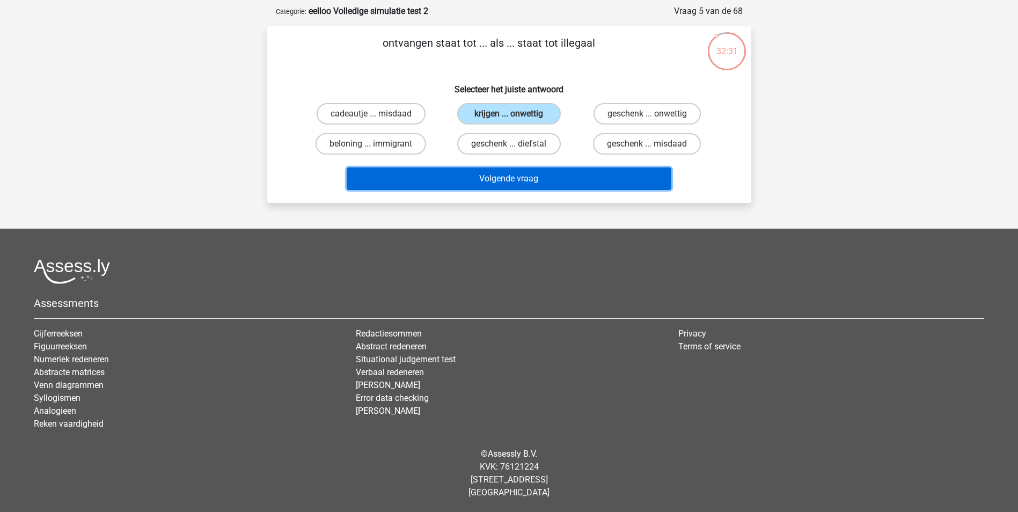
click at [524, 188] on button "Volgende vraag" at bounding box center [509, 178] width 325 height 23
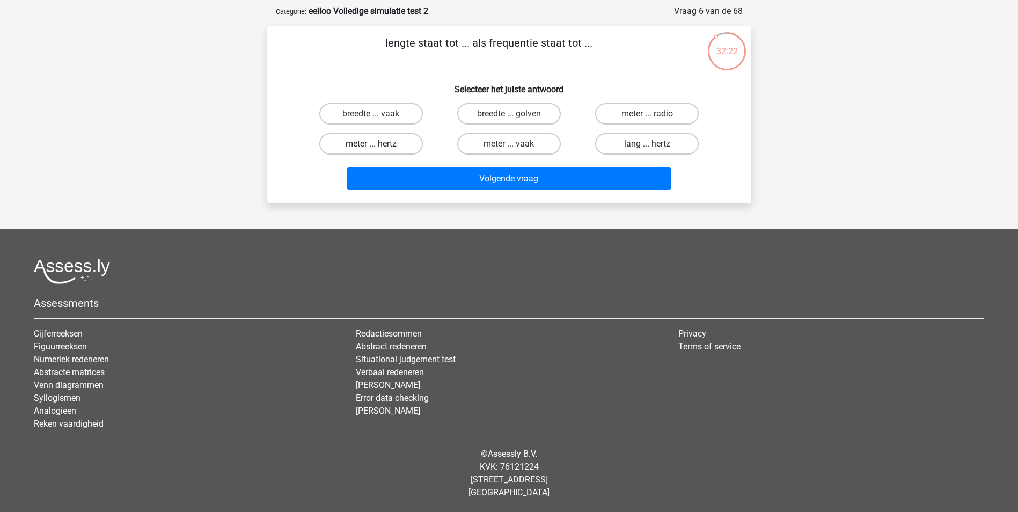
click at [390, 149] on label "meter ... hertz" at bounding box center [371, 143] width 104 height 21
click at [378, 149] on input "meter ... hertz" at bounding box center [374, 147] width 7 height 7
radio input "true"
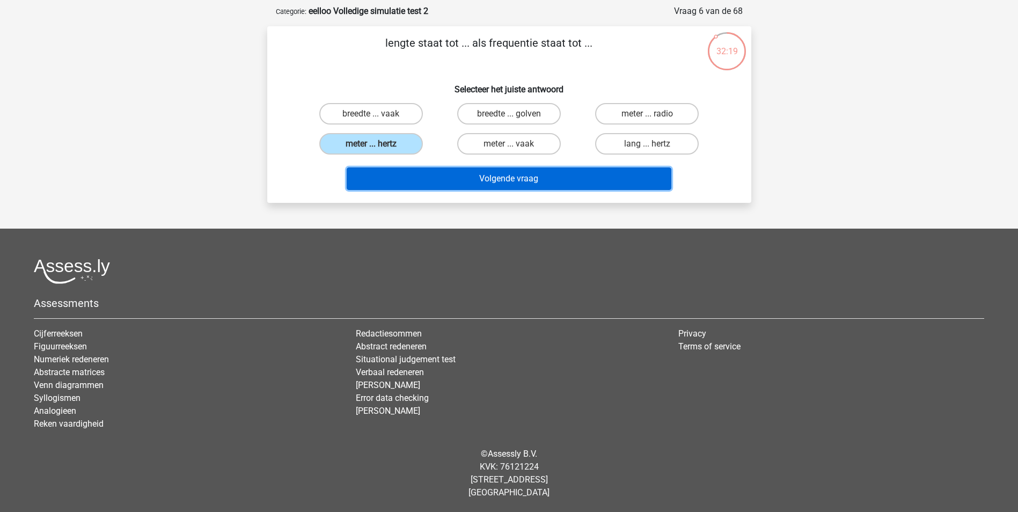
click at [531, 179] on button "Volgende vraag" at bounding box center [509, 178] width 325 height 23
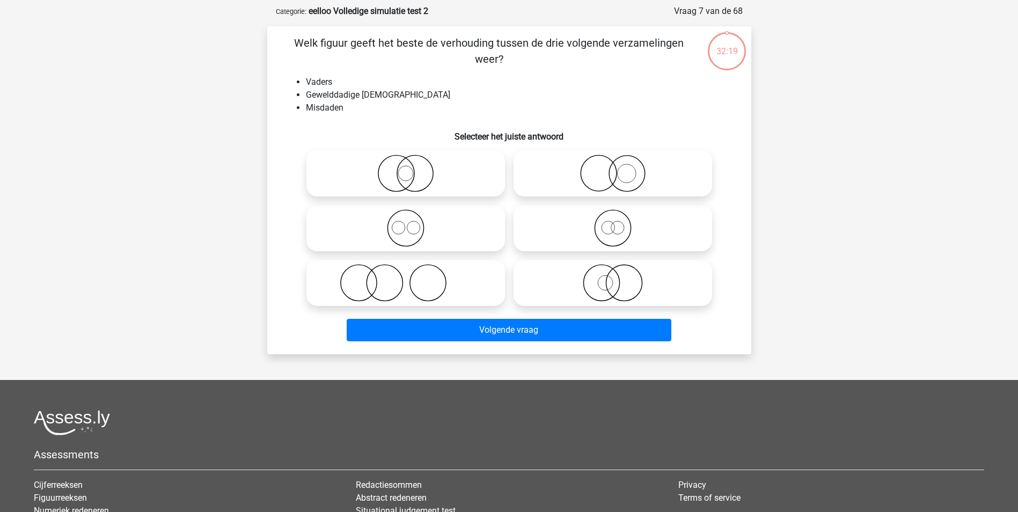
scroll to position [54, 0]
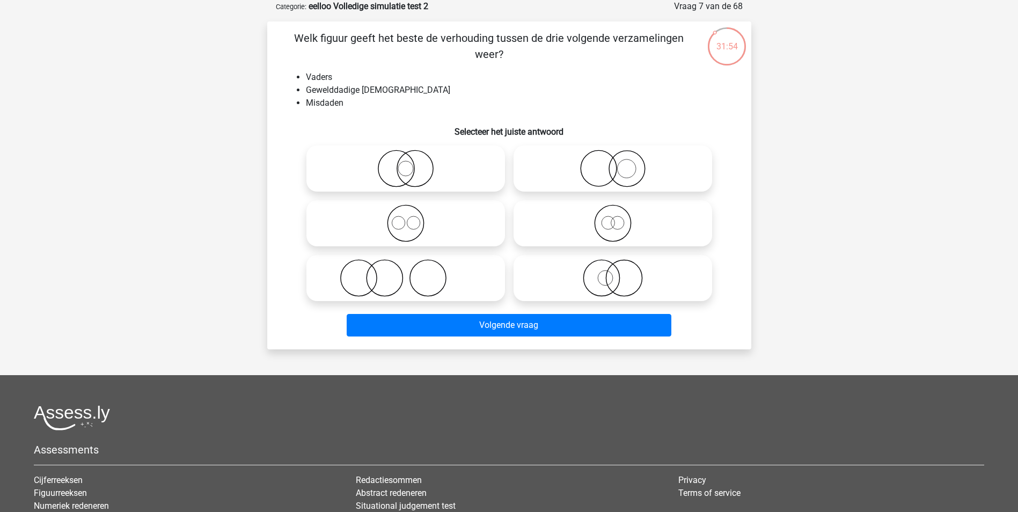
click at [403, 290] on icon at bounding box center [406, 278] width 190 height 38
click at [406, 273] on input "radio" at bounding box center [409, 269] width 7 height 7
radio input "true"
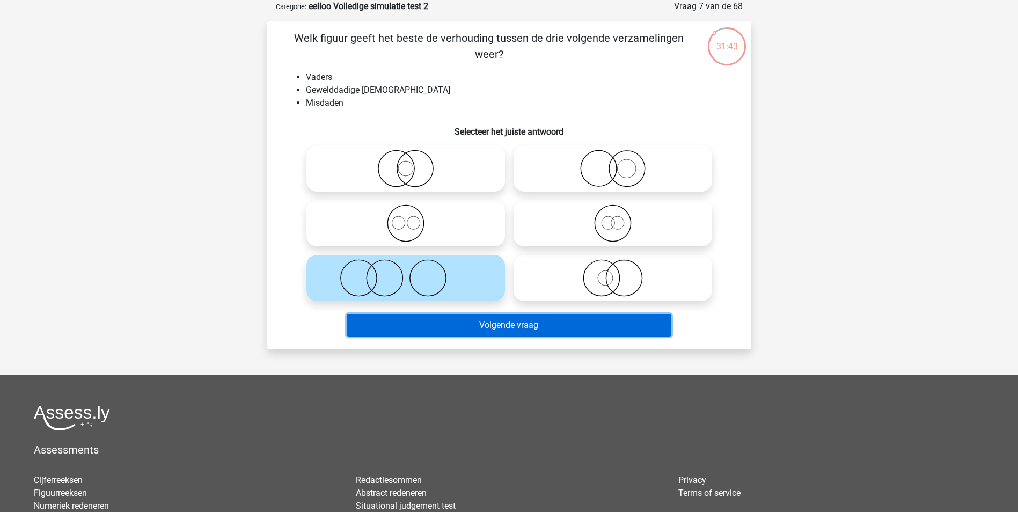
click at [537, 327] on button "Volgende vraag" at bounding box center [509, 325] width 325 height 23
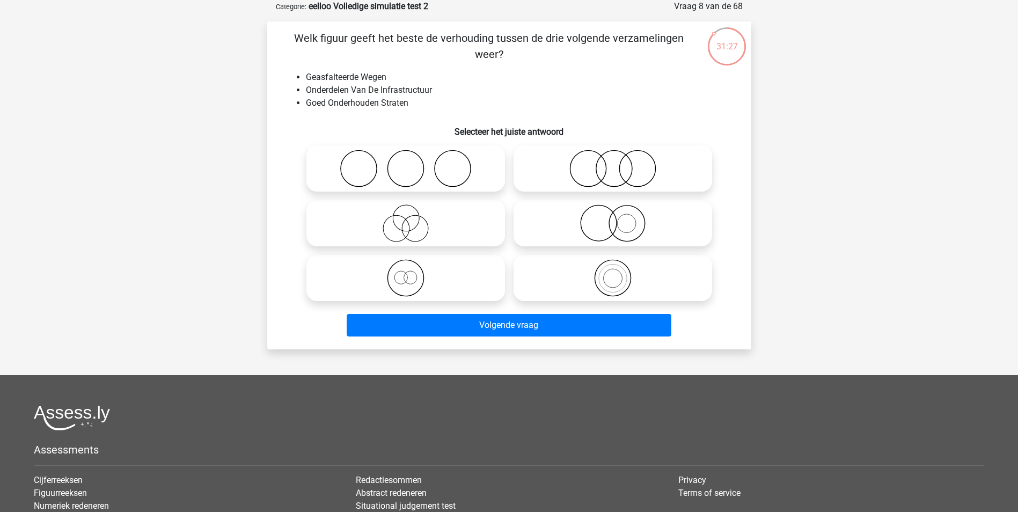
click at [441, 277] on icon at bounding box center [406, 278] width 190 height 38
click at [413, 273] on input "radio" at bounding box center [409, 269] width 7 height 7
radio input "true"
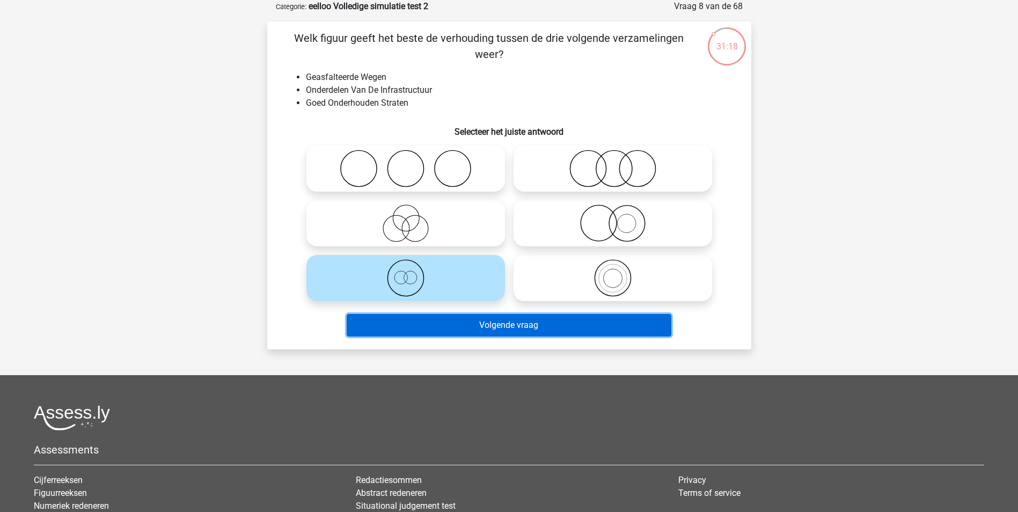
click at [573, 318] on button "Volgende vraag" at bounding box center [509, 325] width 325 height 23
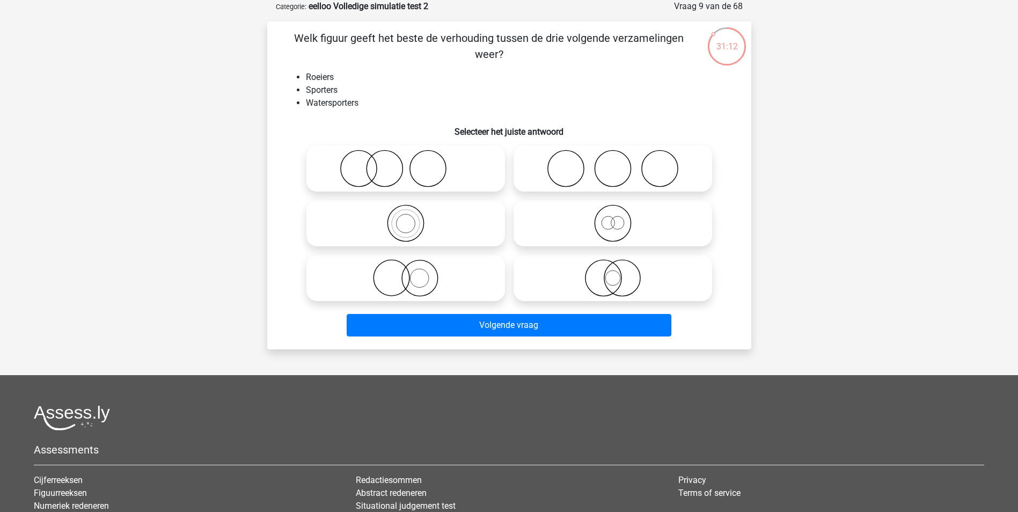
click at [436, 234] on icon at bounding box center [406, 224] width 190 height 38
click at [413, 218] on input "radio" at bounding box center [409, 214] width 7 height 7
radio input "true"
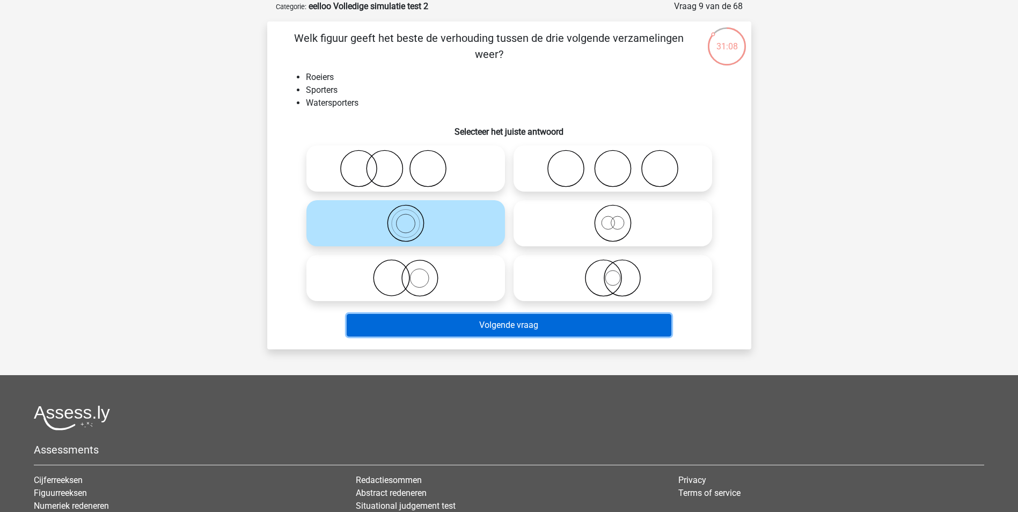
click at [492, 327] on button "Volgende vraag" at bounding box center [509, 325] width 325 height 23
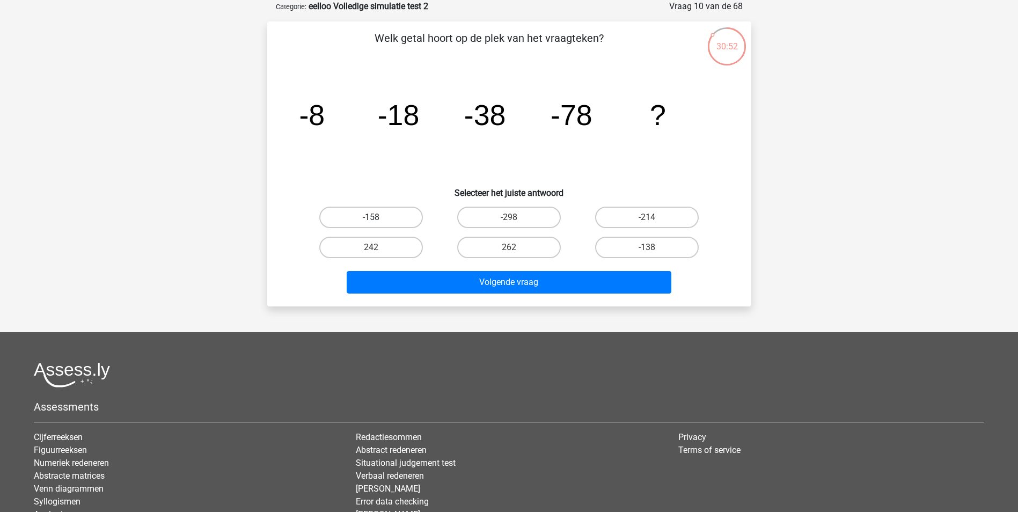
click at [409, 220] on label "-158" at bounding box center [371, 217] width 104 height 21
click at [378, 220] on input "-158" at bounding box center [374, 220] width 7 height 7
radio input "true"
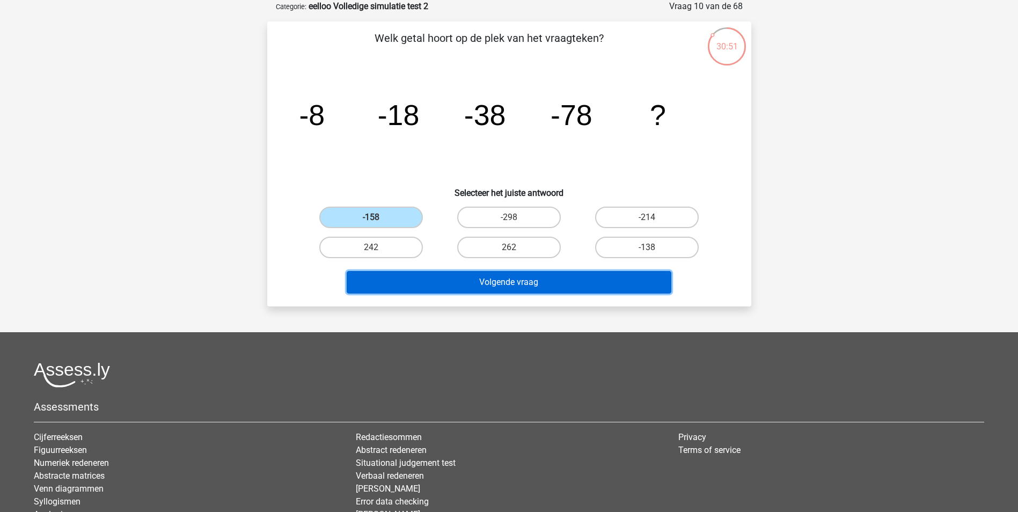
click at [505, 282] on button "Volgende vraag" at bounding box center [509, 282] width 325 height 23
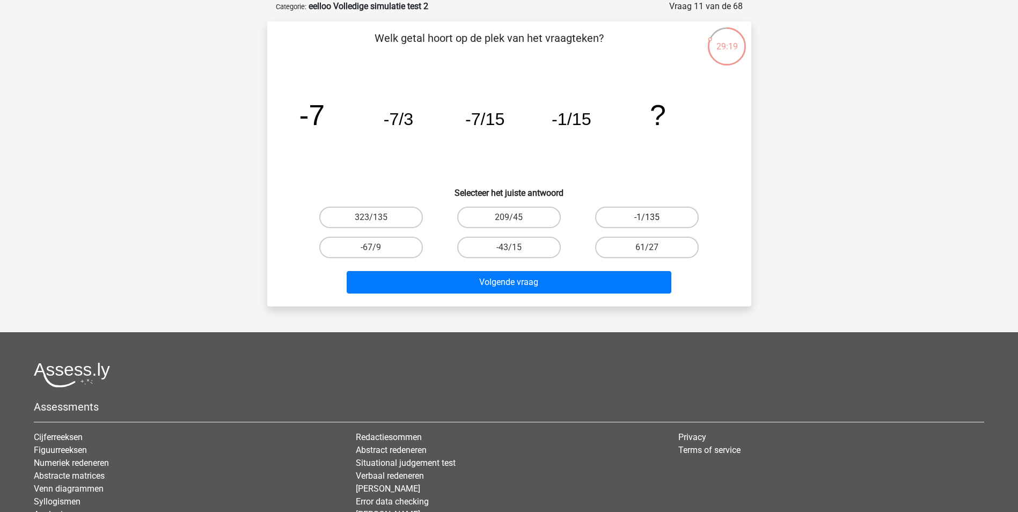
click at [684, 223] on label "-1/135" at bounding box center [647, 217] width 104 height 21
click at [654, 223] on input "-1/135" at bounding box center [650, 220] width 7 height 7
radio input "true"
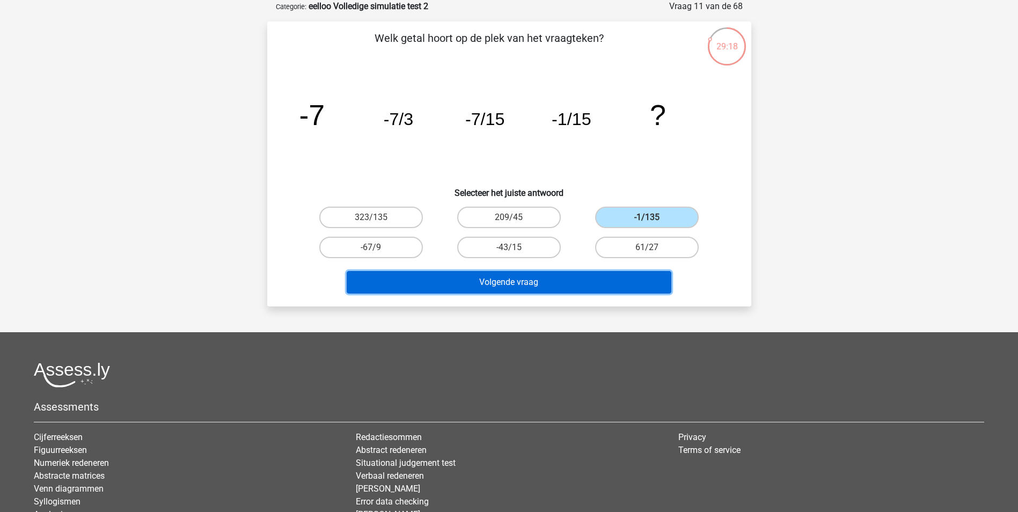
click at [629, 273] on button "Volgende vraag" at bounding box center [509, 282] width 325 height 23
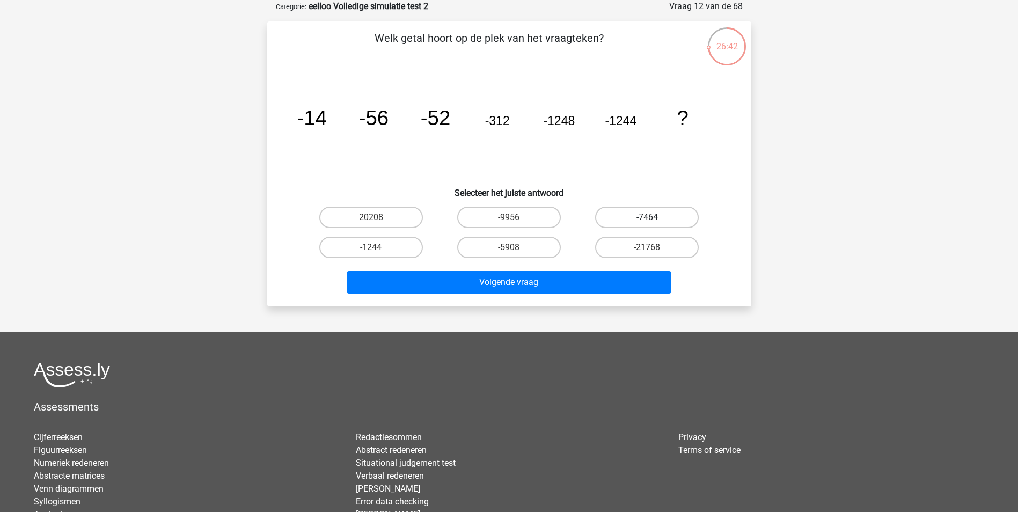
click at [666, 221] on label "-7464" at bounding box center [647, 217] width 104 height 21
click at [654, 221] on input "-7464" at bounding box center [650, 220] width 7 height 7
radio input "true"
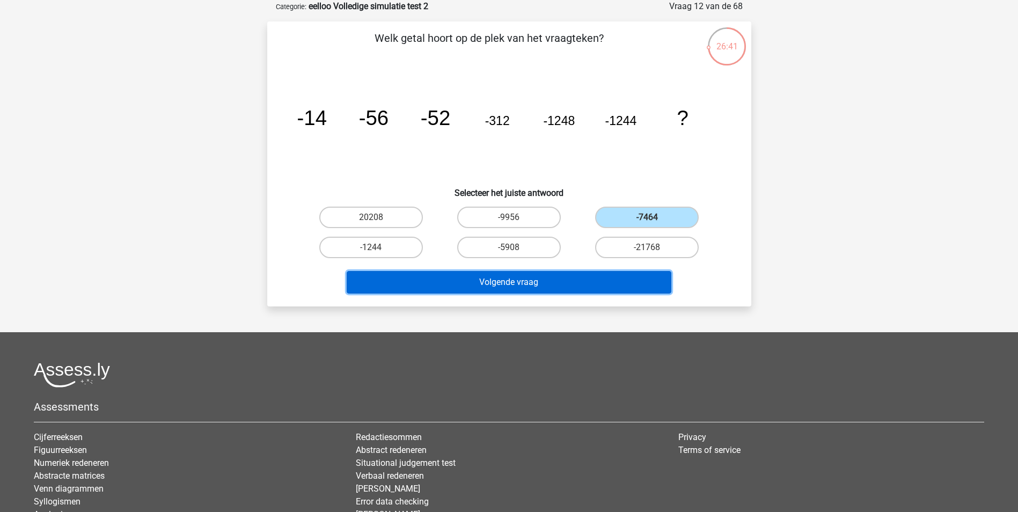
click at [613, 284] on button "Volgende vraag" at bounding box center [509, 282] width 325 height 23
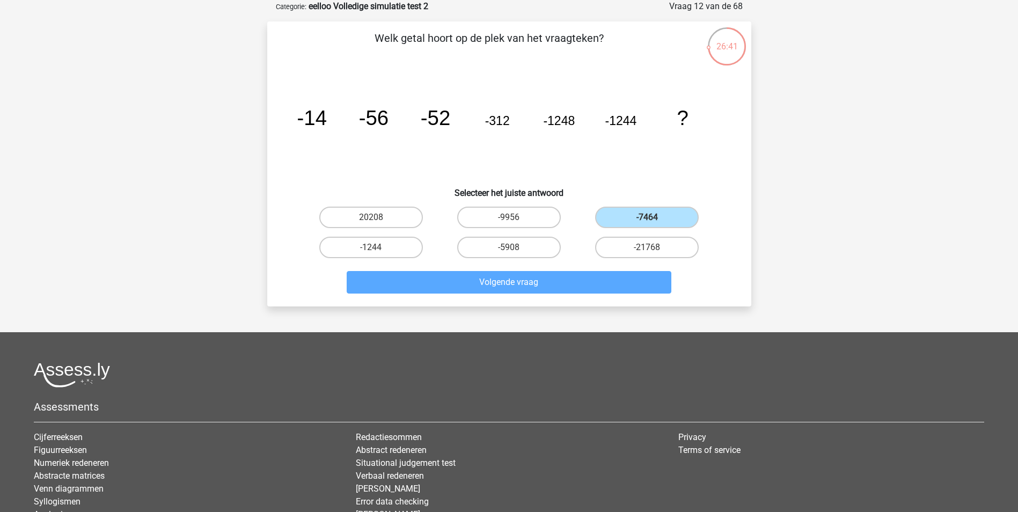
scroll to position [49, 0]
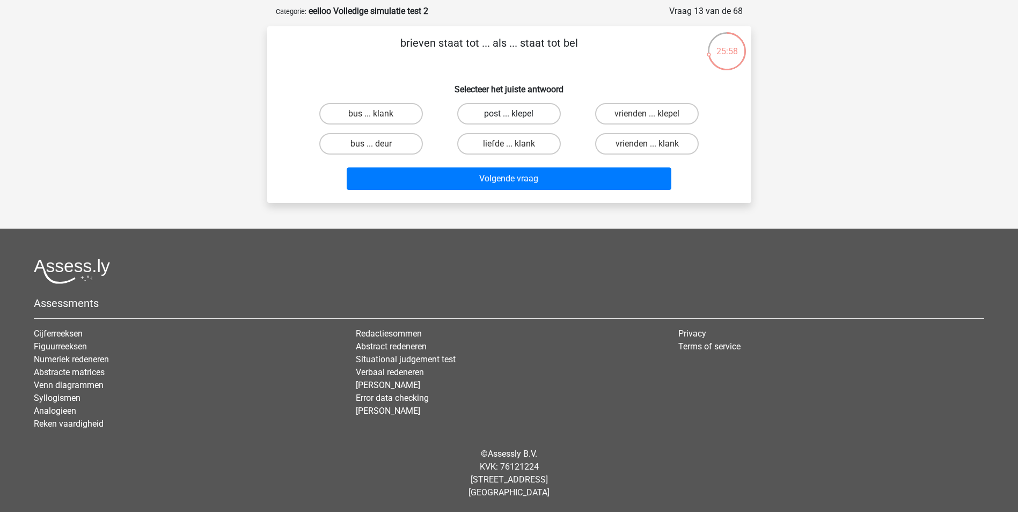
click at [526, 114] on label "post ... klepel" at bounding box center [509, 113] width 104 height 21
click at [516, 114] on input "post ... klepel" at bounding box center [512, 117] width 7 height 7
radio input "true"
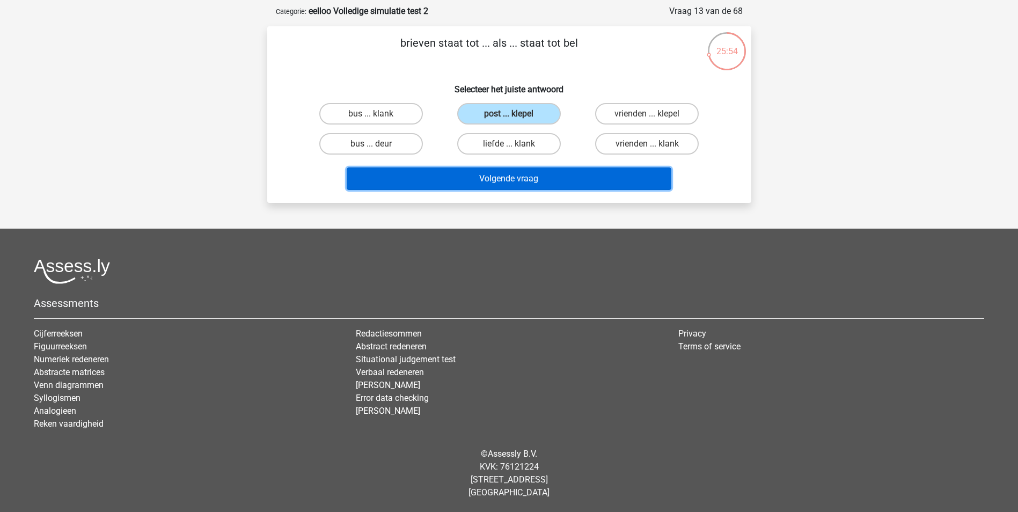
click at [516, 177] on button "Volgende vraag" at bounding box center [509, 178] width 325 height 23
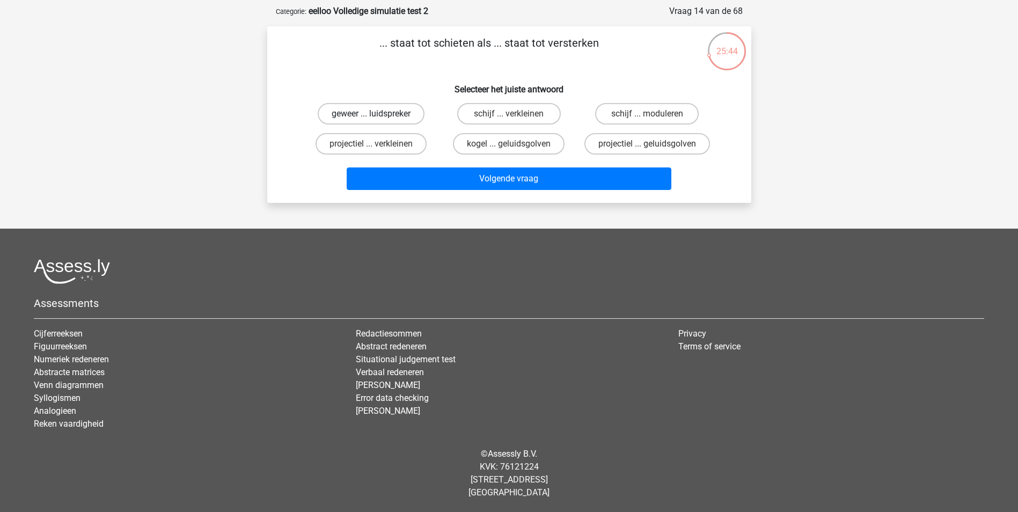
click at [407, 112] on label "geweer ... luidspreker" at bounding box center [371, 113] width 107 height 21
click at [378, 114] on input "geweer ... luidspreker" at bounding box center [374, 117] width 7 height 7
radio input "true"
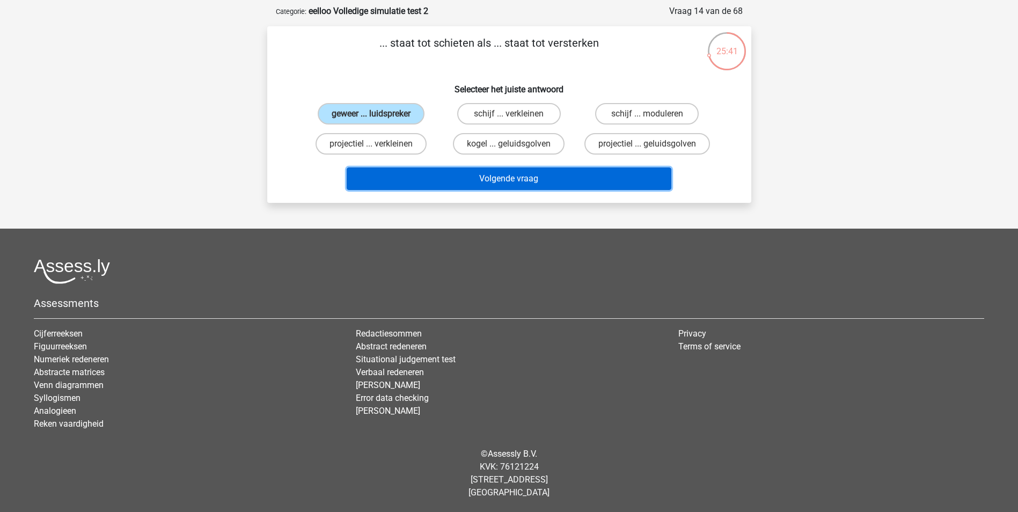
click at [516, 175] on button "Volgende vraag" at bounding box center [509, 178] width 325 height 23
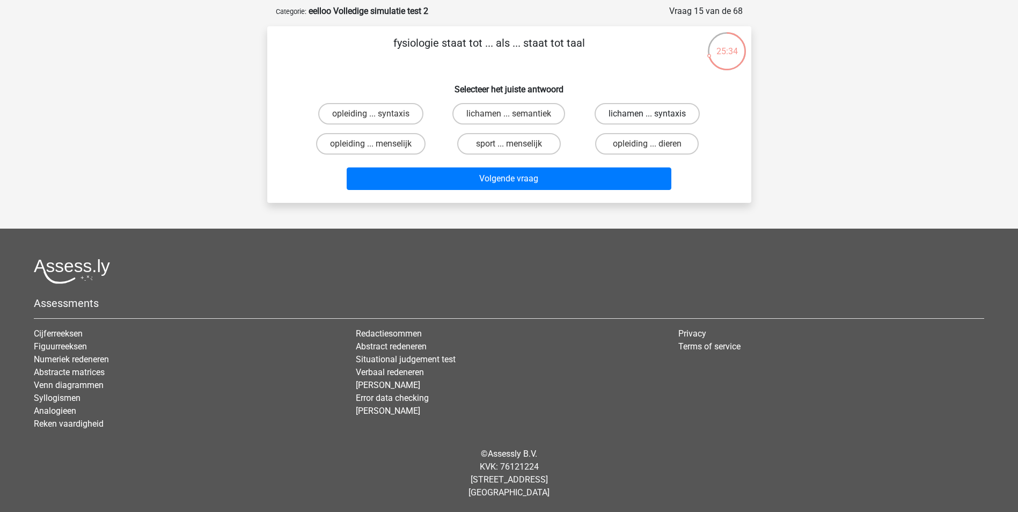
click at [661, 117] on label "lichamen ... syntaxis" at bounding box center [647, 113] width 105 height 21
click at [654, 117] on input "lichamen ... syntaxis" at bounding box center [650, 117] width 7 height 7
radio input "true"
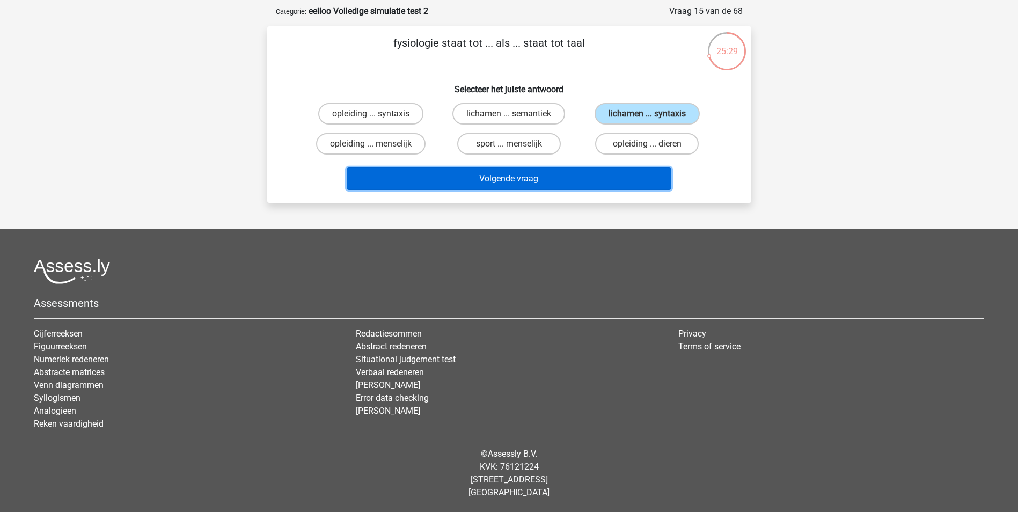
click at [594, 183] on button "Volgende vraag" at bounding box center [509, 178] width 325 height 23
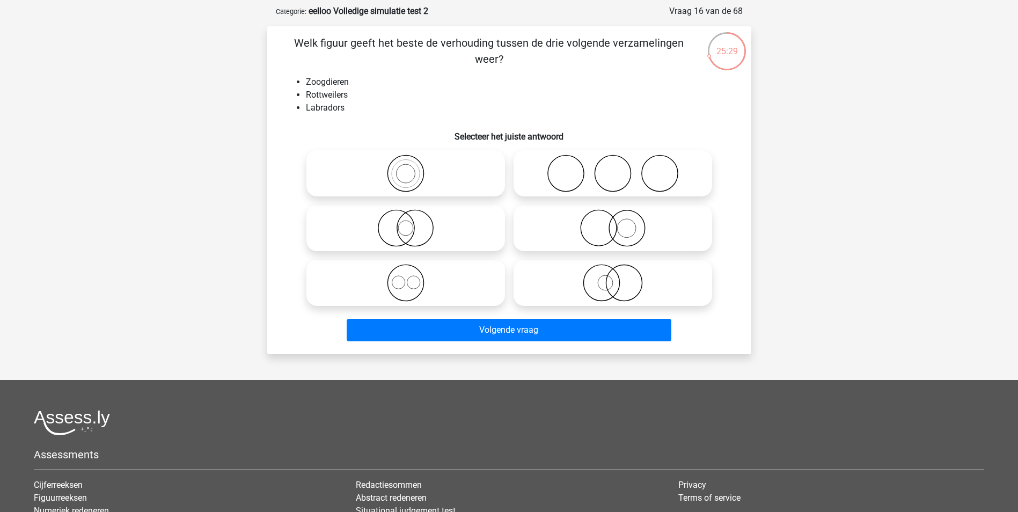
scroll to position [54, 0]
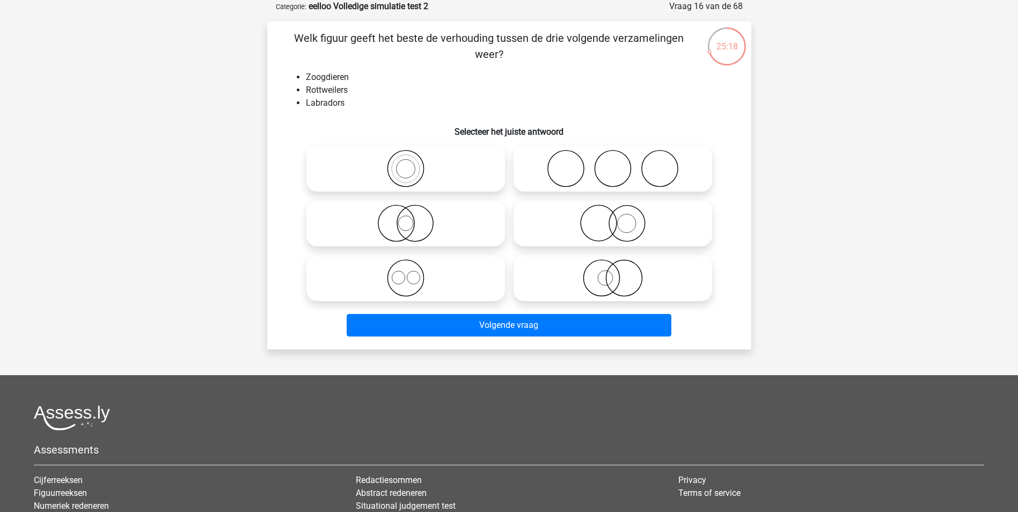
click at [435, 267] on icon at bounding box center [406, 278] width 190 height 38
click at [413, 267] on input "radio" at bounding box center [409, 269] width 7 height 7
radio input "true"
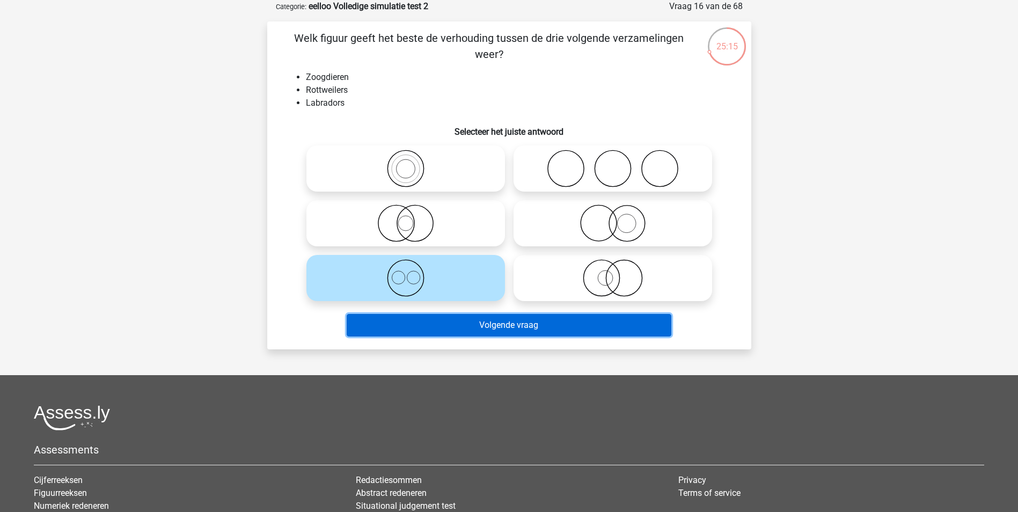
click at [496, 324] on button "Volgende vraag" at bounding box center [509, 325] width 325 height 23
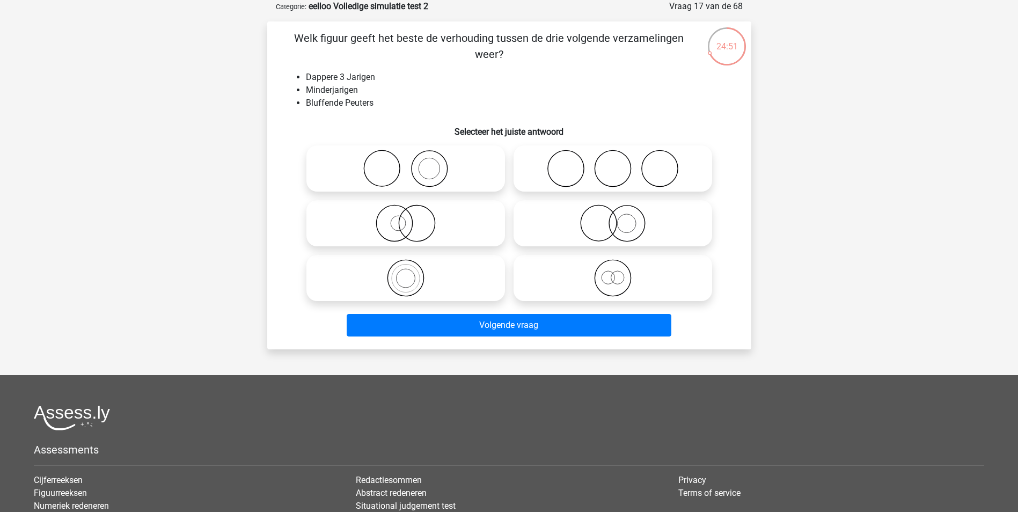
click at [625, 275] on icon at bounding box center [613, 278] width 190 height 38
click at [620, 273] on input "radio" at bounding box center [616, 269] width 7 height 7
radio input "true"
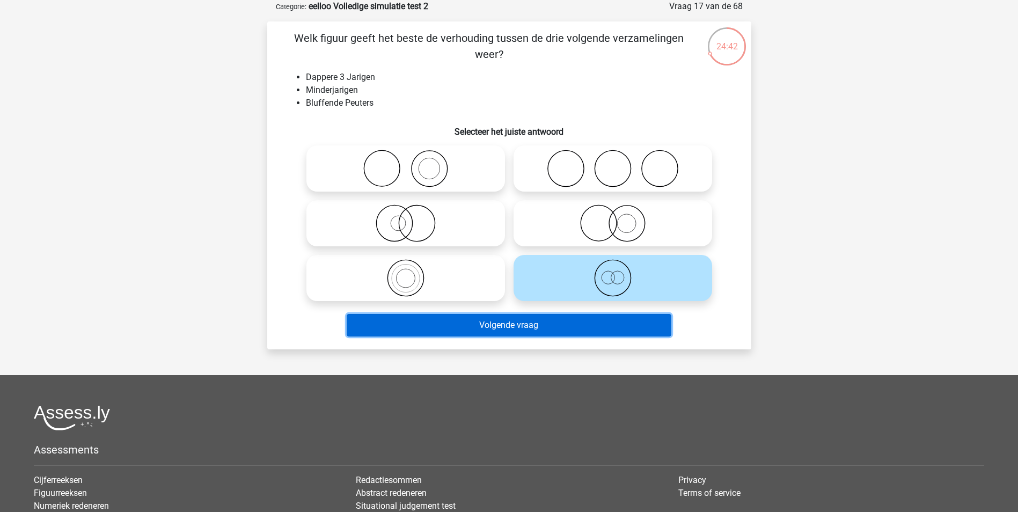
click at [568, 328] on button "Volgende vraag" at bounding box center [509, 325] width 325 height 23
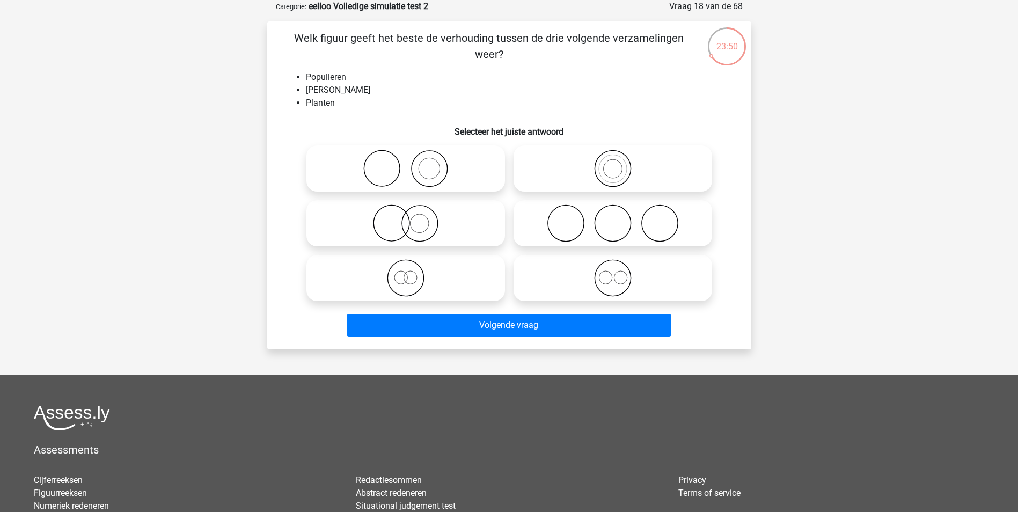
click at [455, 280] on icon at bounding box center [406, 278] width 190 height 38
click at [413, 273] on input "radio" at bounding box center [409, 269] width 7 height 7
radio input "true"
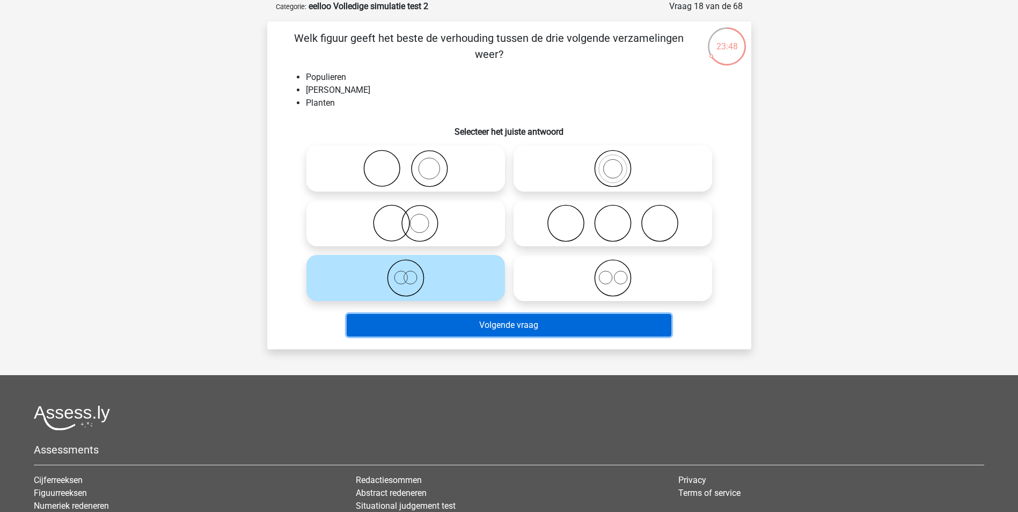
click at [462, 323] on button "Volgende vraag" at bounding box center [509, 325] width 325 height 23
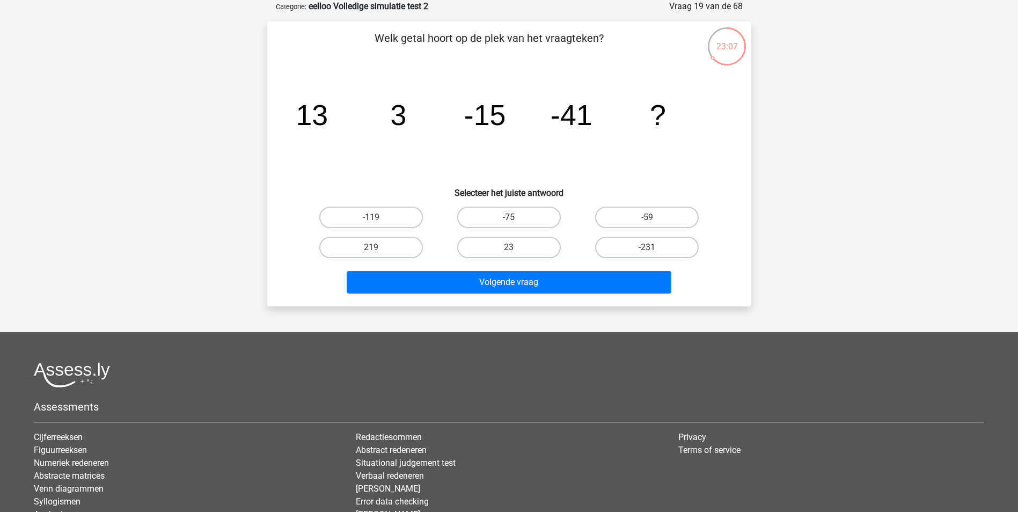
click at [542, 218] on label "-75" at bounding box center [509, 217] width 104 height 21
click at [516, 218] on input "-75" at bounding box center [512, 220] width 7 height 7
radio input "true"
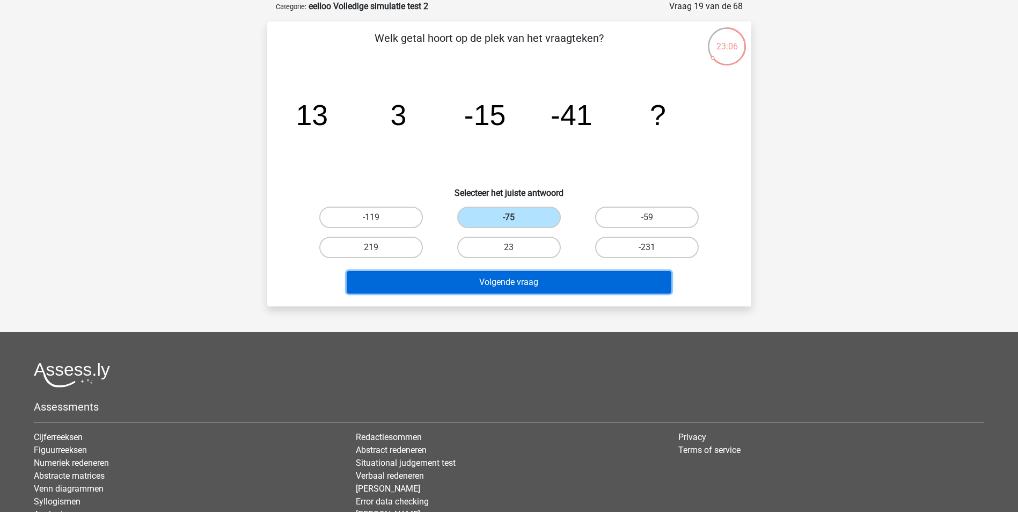
click at [541, 279] on button "Volgende vraag" at bounding box center [509, 282] width 325 height 23
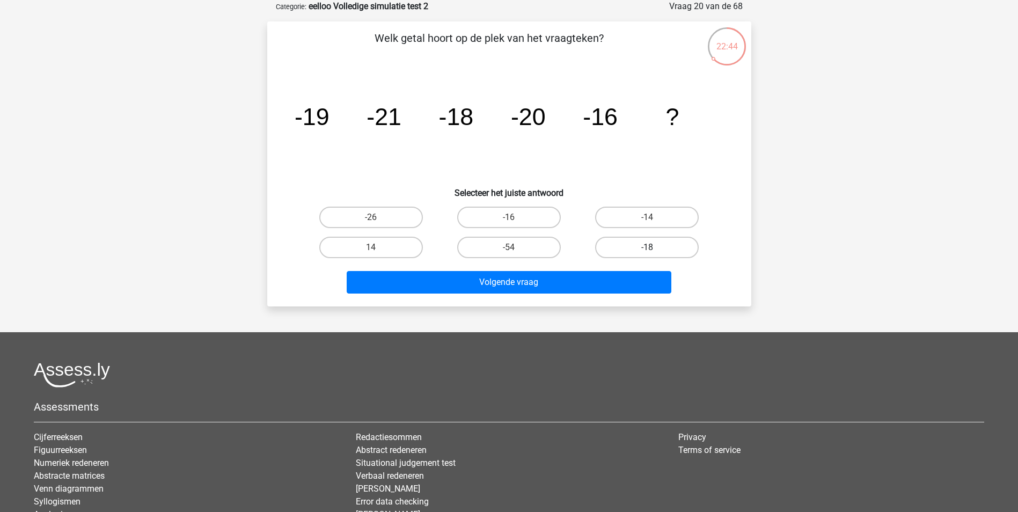
click at [687, 250] on label "-18" at bounding box center [647, 247] width 104 height 21
click at [654, 250] on input "-18" at bounding box center [650, 250] width 7 height 7
radio input "true"
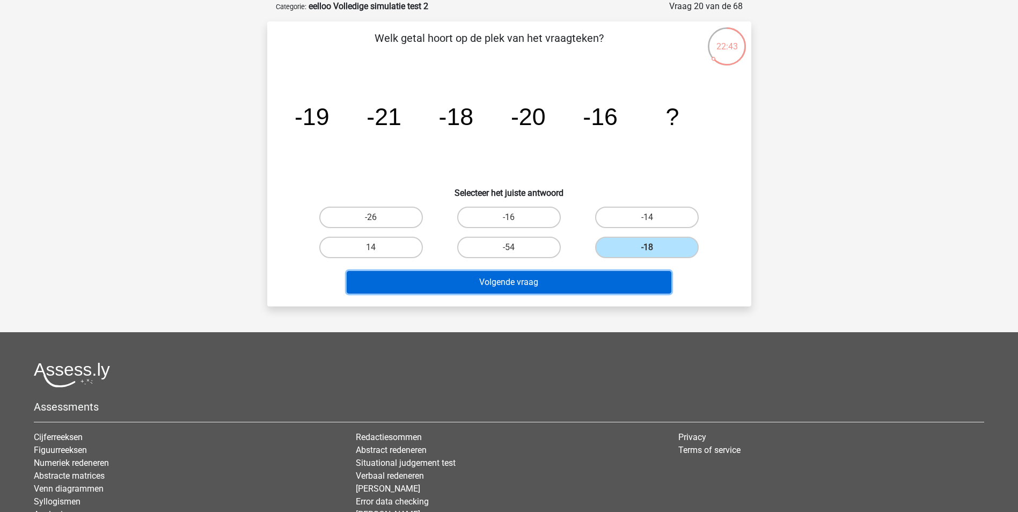
click at [632, 280] on button "Volgende vraag" at bounding box center [509, 282] width 325 height 23
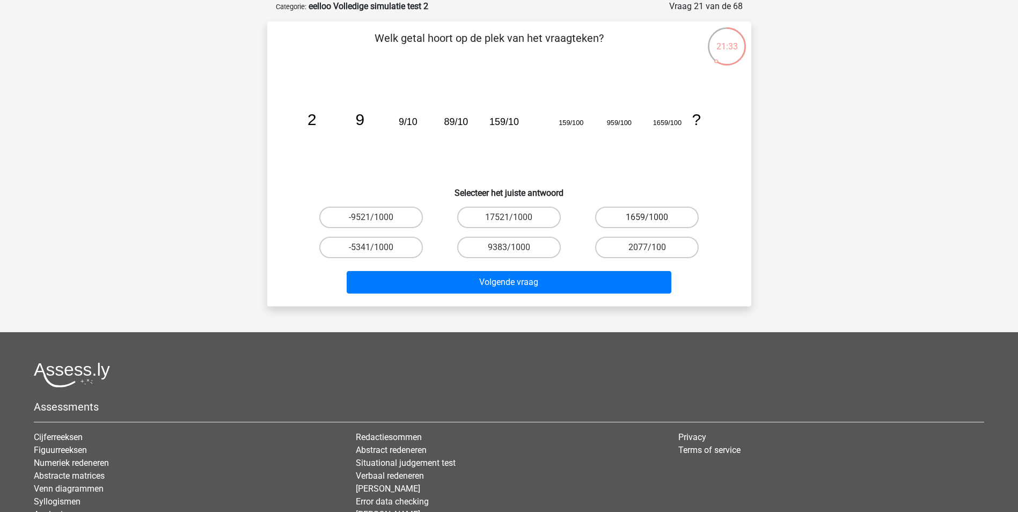
click at [658, 212] on label "1659/1000" at bounding box center [647, 217] width 104 height 21
click at [654, 217] on input "1659/1000" at bounding box center [650, 220] width 7 height 7
radio input "true"
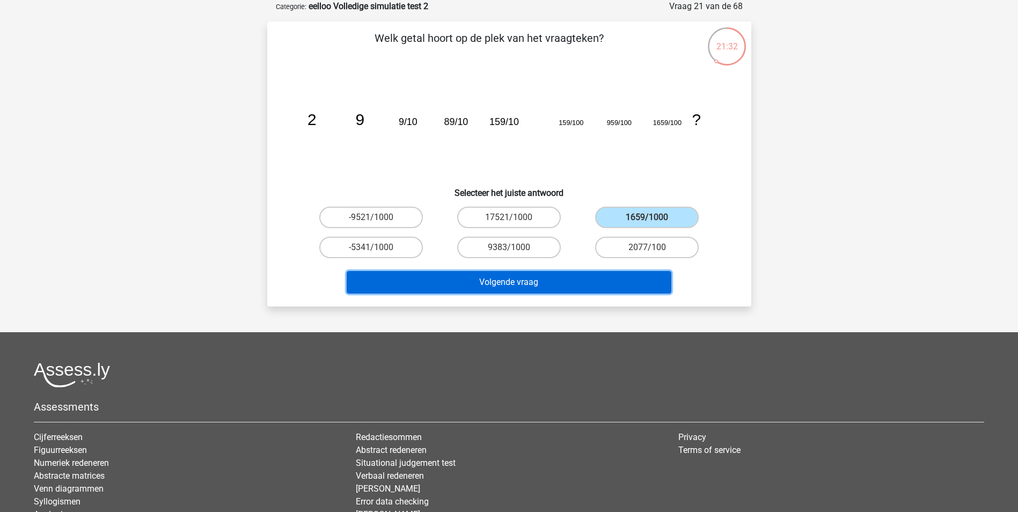
click at [601, 284] on button "Volgende vraag" at bounding box center [509, 282] width 325 height 23
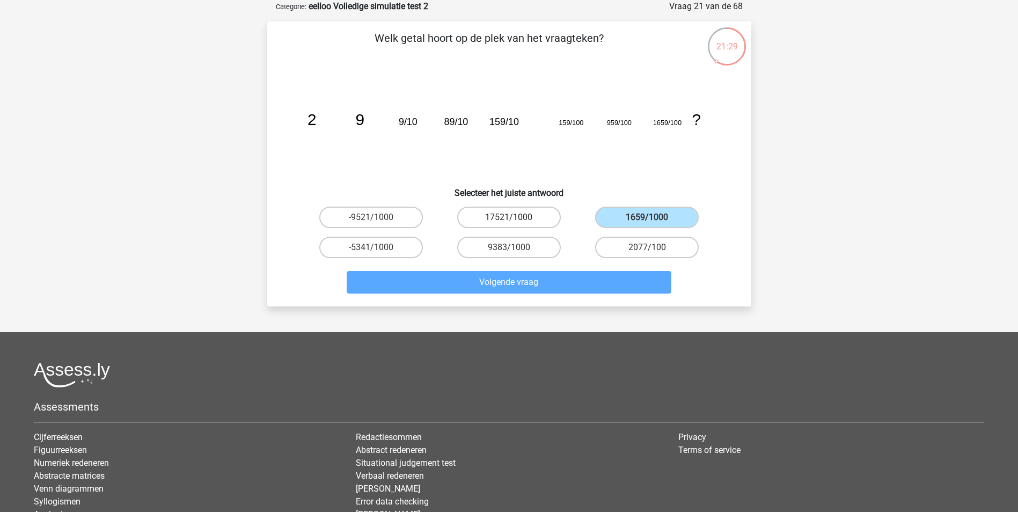
scroll to position [49, 0]
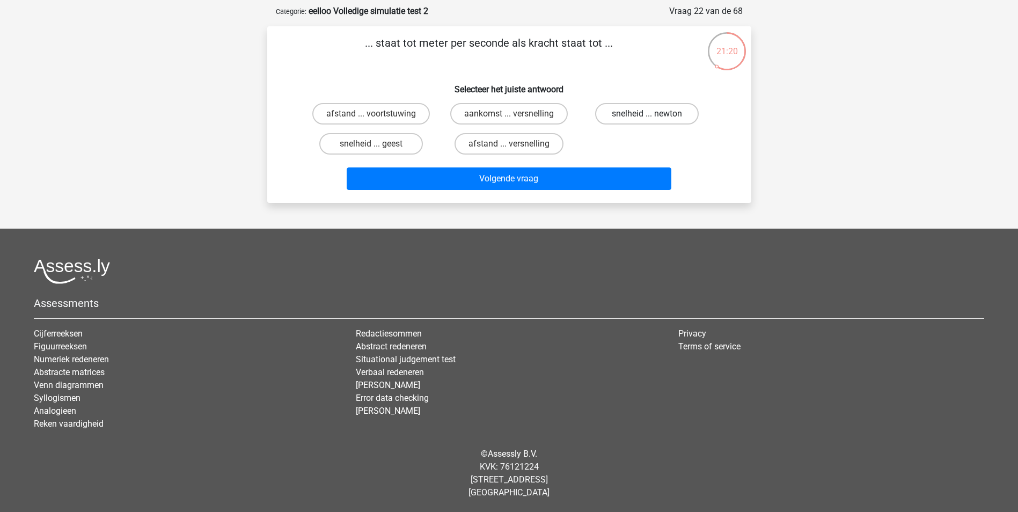
click at [626, 115] on label "snelheid ... newton" at bounding box center [647, 113] width 104 height 21
click at [647, 115] on input "snelheid ... newton" at bounding box center [650, 117] width 7 height 7
radio input "true"
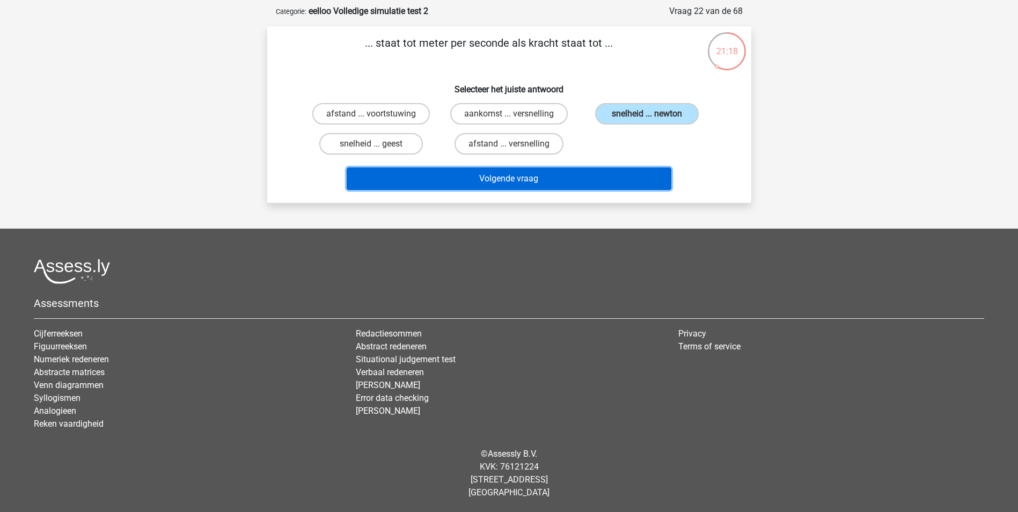
click at [599, 176] on button "Volgende vraag" at bounding box center [509, 178] width 325 height 23
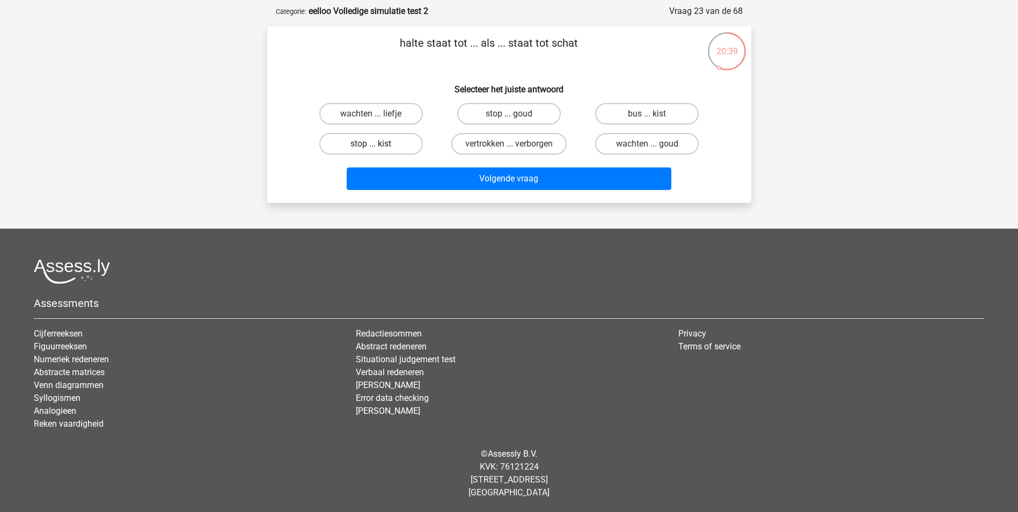
click at [401, 147] on label "stop ... kist" at bounding box center [371, 143] width 104 height 21
click at [378, 147] on input "stop ... kist" at bounding box center [374, 147] width 7 height 7
radio input "true"
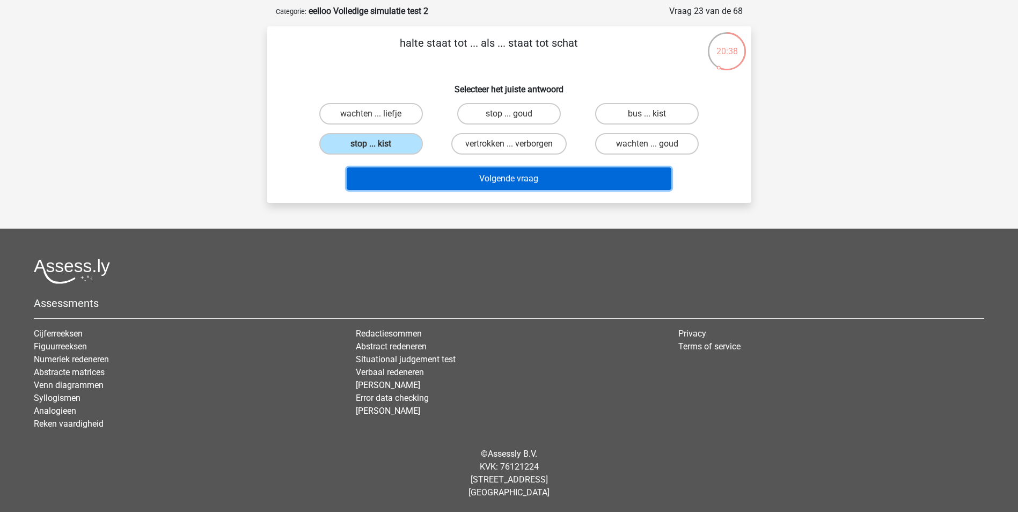
click at [480, 180] on button "Volgende vraag" at bounding box center [509, 178] width 325 height 23
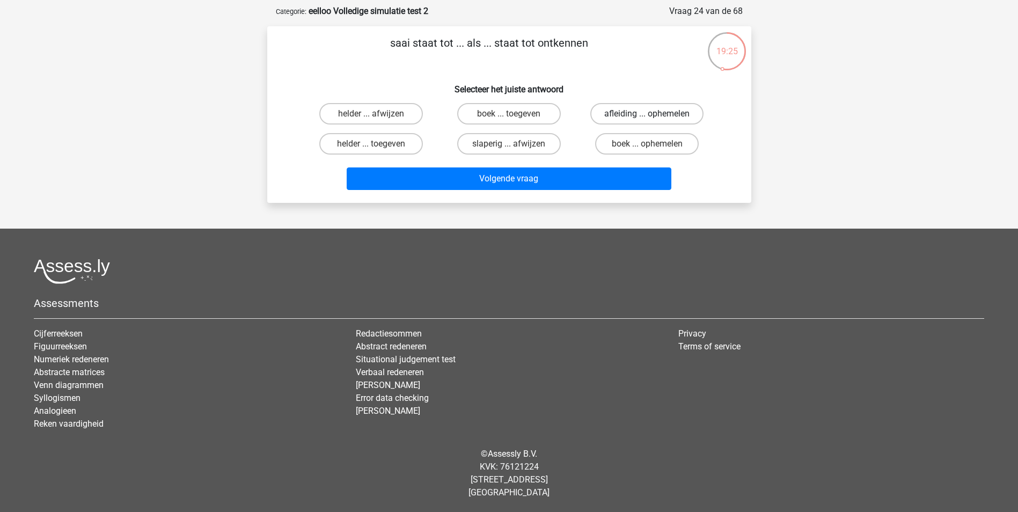
click at [617, 118] on label "afleiding ... ophemelen" at bounding box center [646, 113] width 113 height 21
click at [647, 118] on input "afleiding ... ophemelen" at bounding box center [650, 117] width 7 height 7
radio input "true"
click at [541, 107] on label "boek ... toegeven" at bounding box center [509, 113] width 104 height 21
click at [516, 114] on input "boek ... toegeven" at bounding box center [512, 117] width 7 height 7
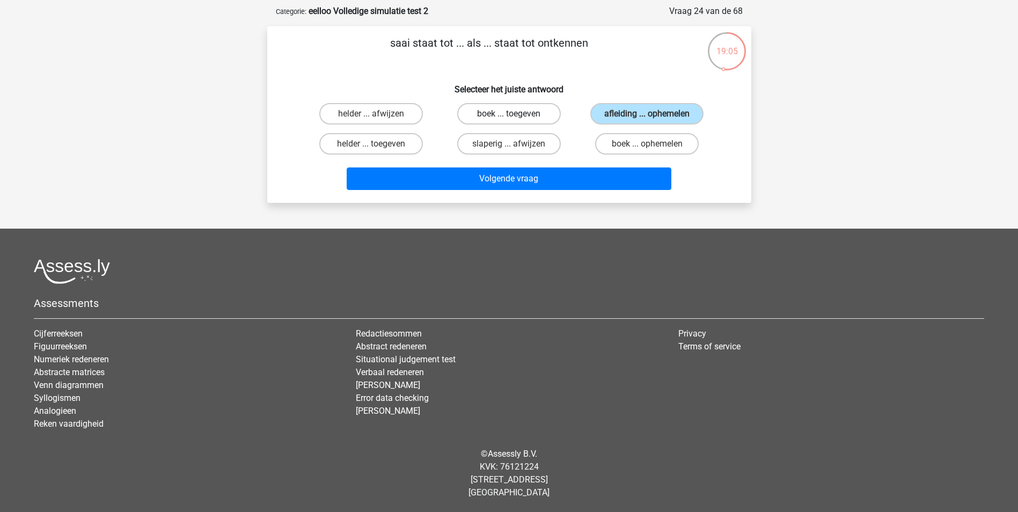
radio input "true"
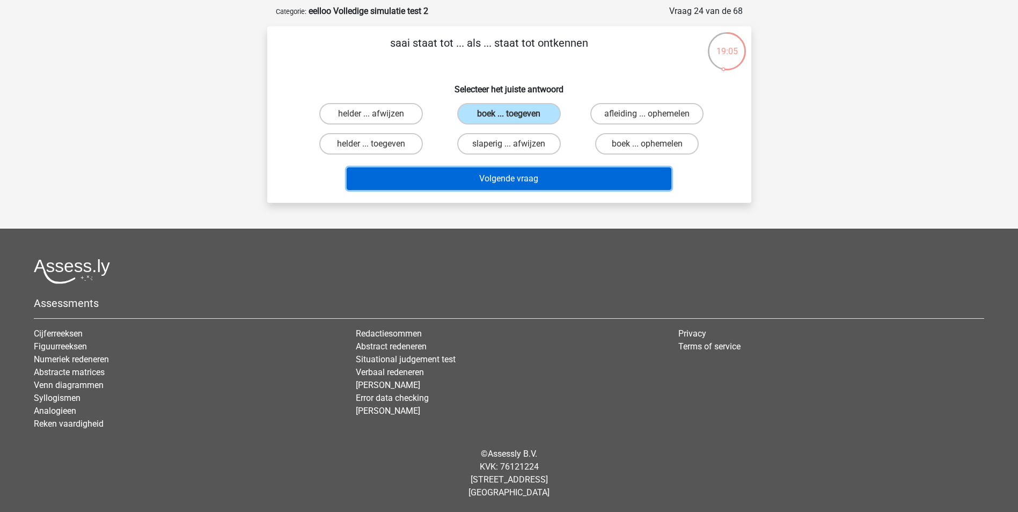
click at [530, 179] on button "Volgende vraag" at bounding box center [509, 178] width 325 height 23
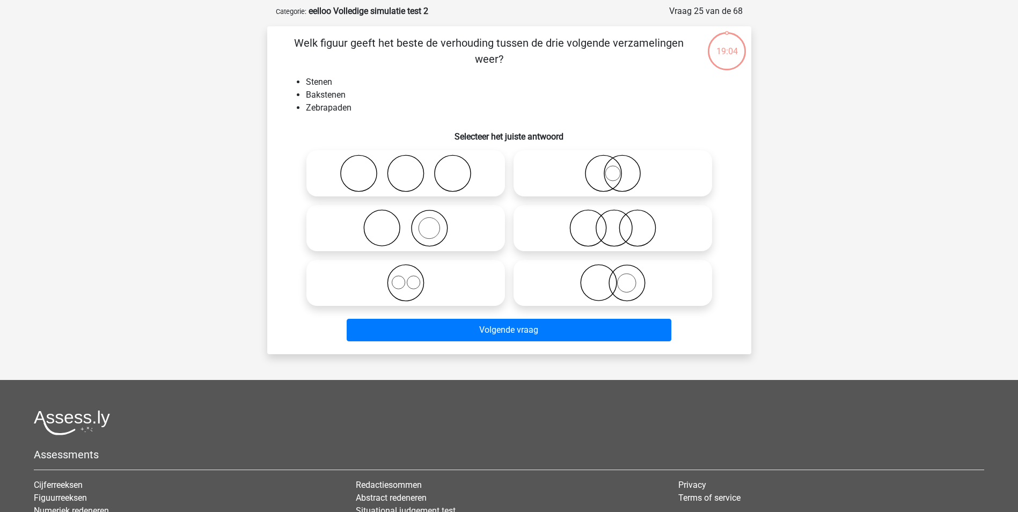
scroll to position [54, 0]
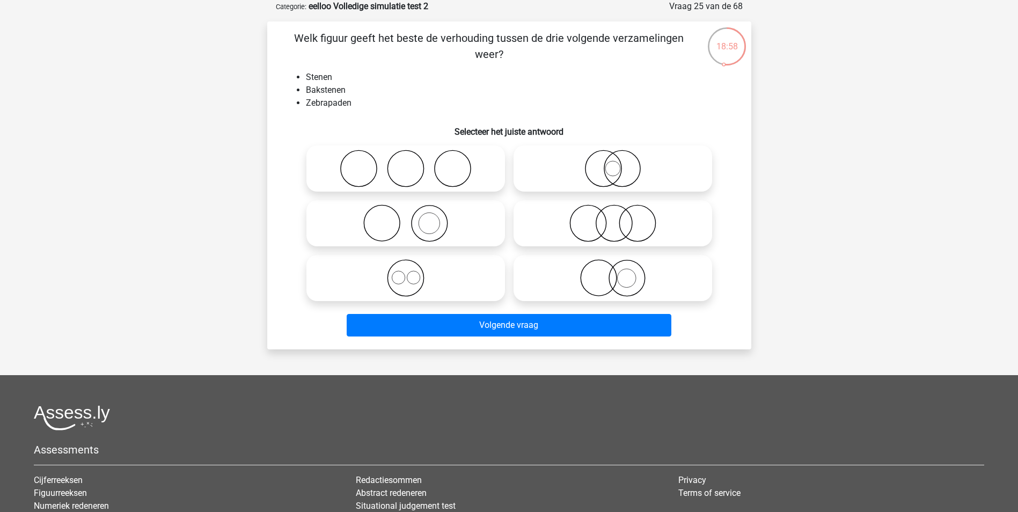
click at [410, 230] on icon at bounding box center [406, 224] width 190 height 38
click at [410, 218] on input "radio" at bounding box center [409, 214] width 7 height 7
radio input "true"
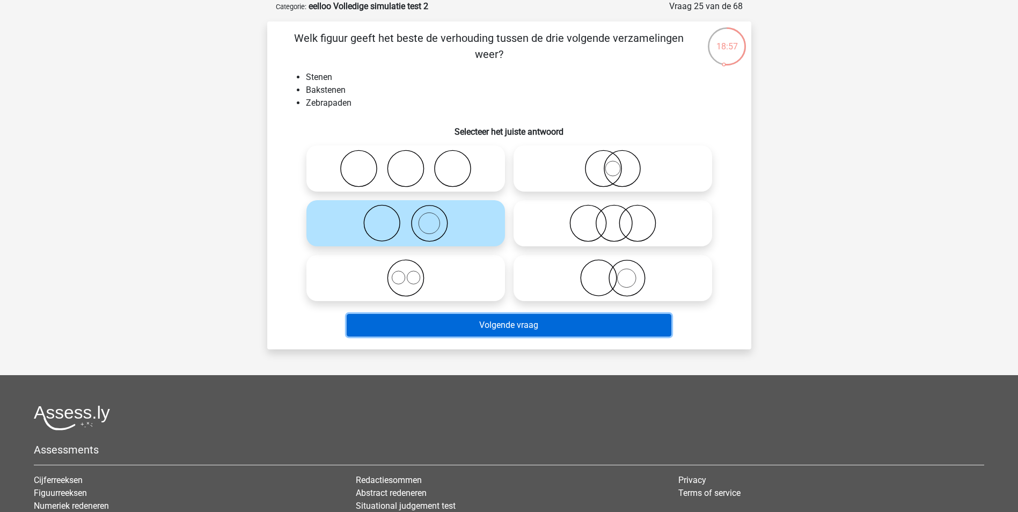
click at [505, 335] on button "Volgende vraag" at bounding box center [509, 325] width 325 height 23
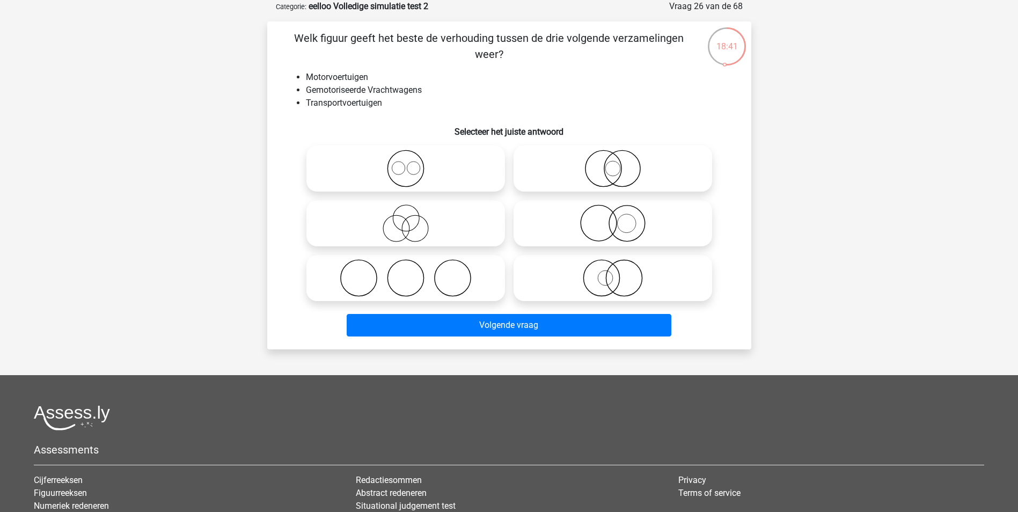
click at [596, 162] on icon at bounding box center [613, 169] width 190 height 38
click at [613, 162] on input "radio" at bounding box center [616, 159] width 7 height 7
radio input "true"
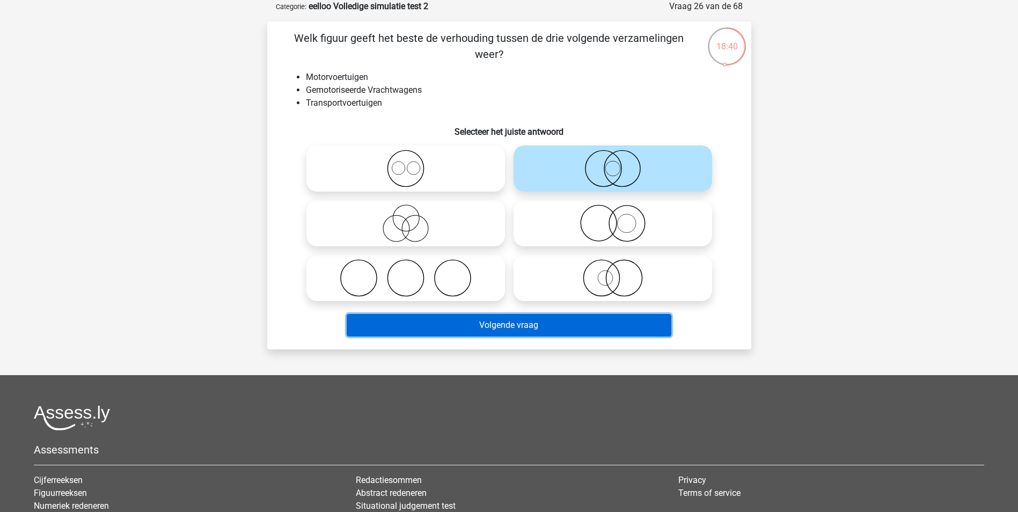
click at [548, 326] on button "Volgende vraag" at bounding box center [509, 325] width 325 height 23
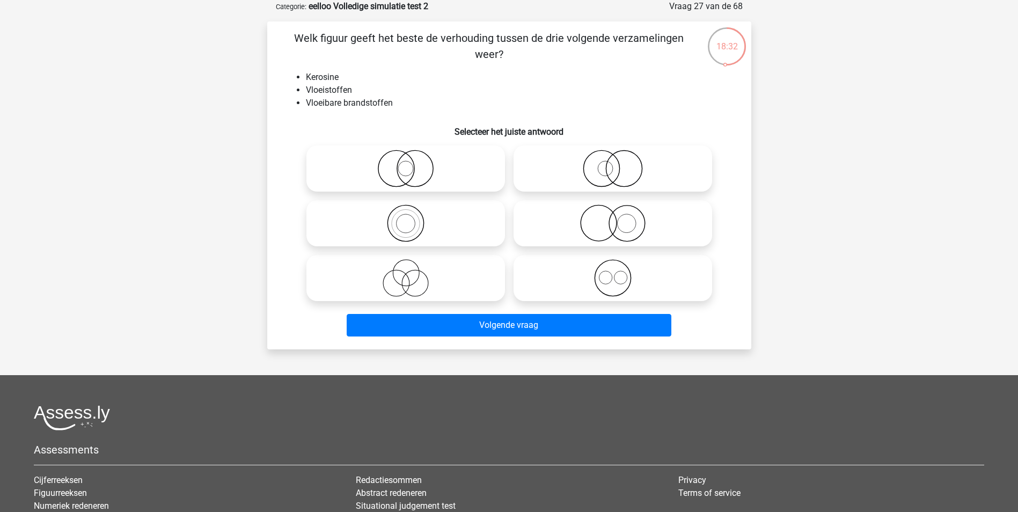
click at [431, 222] on icon at bounding box center [406, 224] width 190 height 38
click at [413, 218] on input "radio" at bounding box center [409, 214] width 7 height 7
radio input "true"
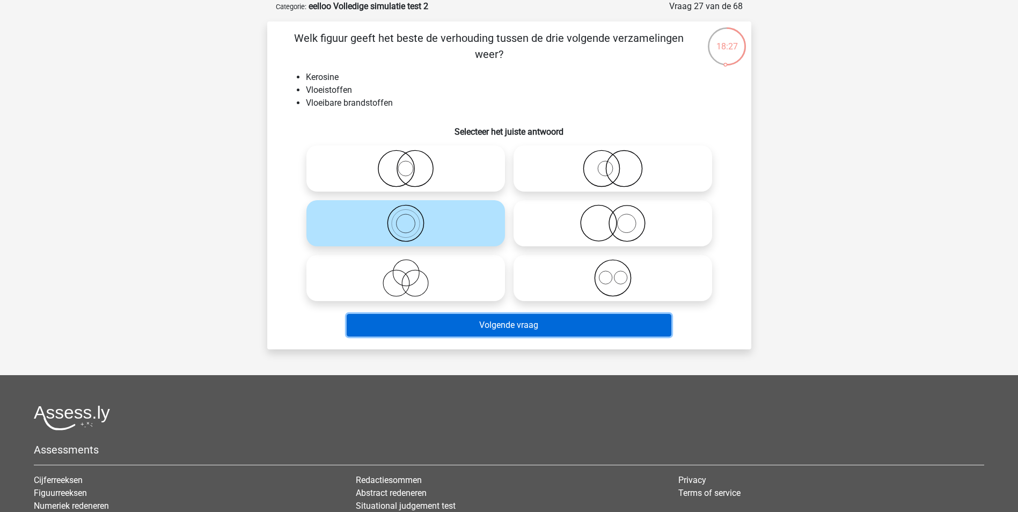
click at [523, 328] on button "Volgende vraag" at bounding box center [509, 325] width 325 height 23
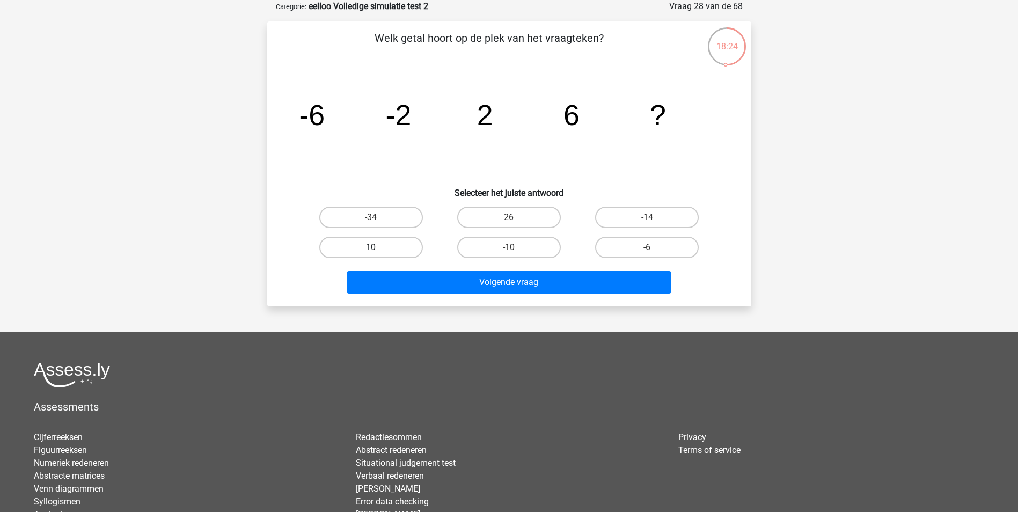
click at [398, 246] on label "10" at bounding box center [371, 247] width 104 height 21
click at [378, 247] on input "10" at bounding box center [374, 250] width 7 height 7
radio input "true"
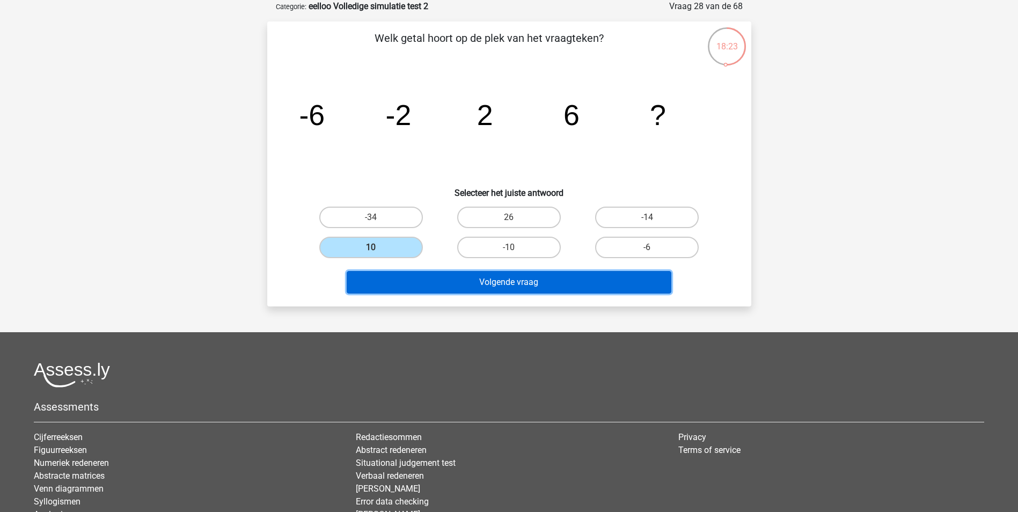
click at [433, 287] on button "Volgende vraag" at bounding box center [509, 282] width 325 height 23
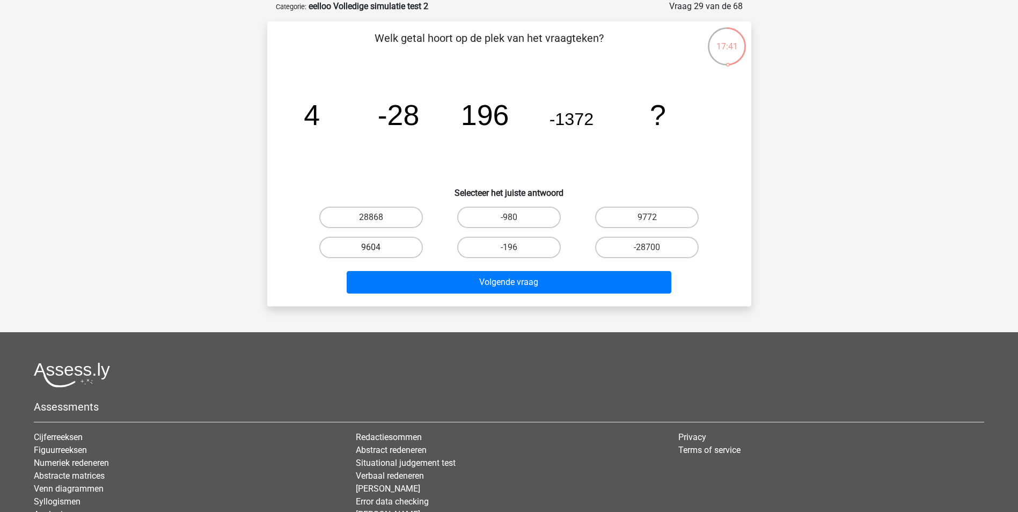
click at [400, 256] on label "9604" at bounding box center [371, 247] width 104 height 21
click at [378, 254] on input "9604" at bounding box center [374, 250] width 7 height 7
radio input "true"
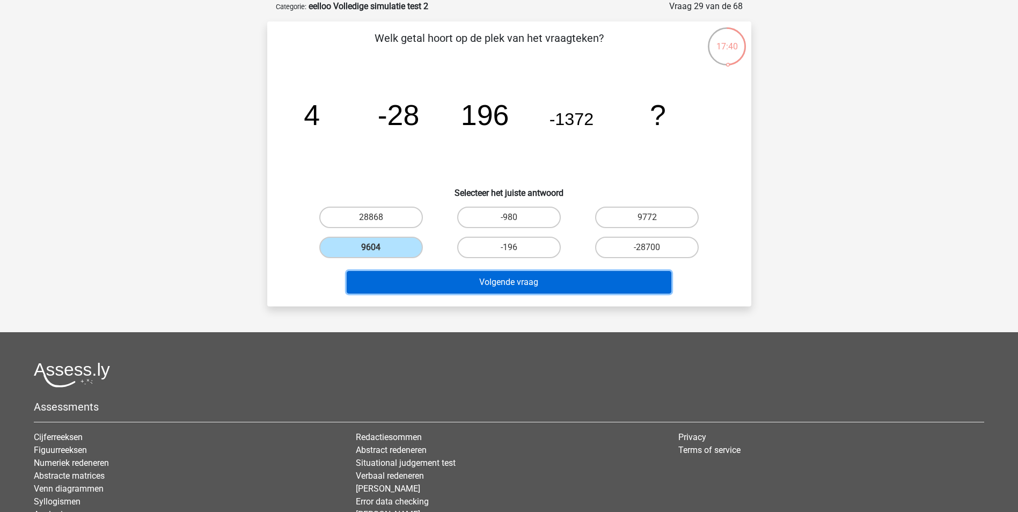
click at [510, 281] on button "Volgende vraag" at bounding box center [509, 282] width 325 height 23
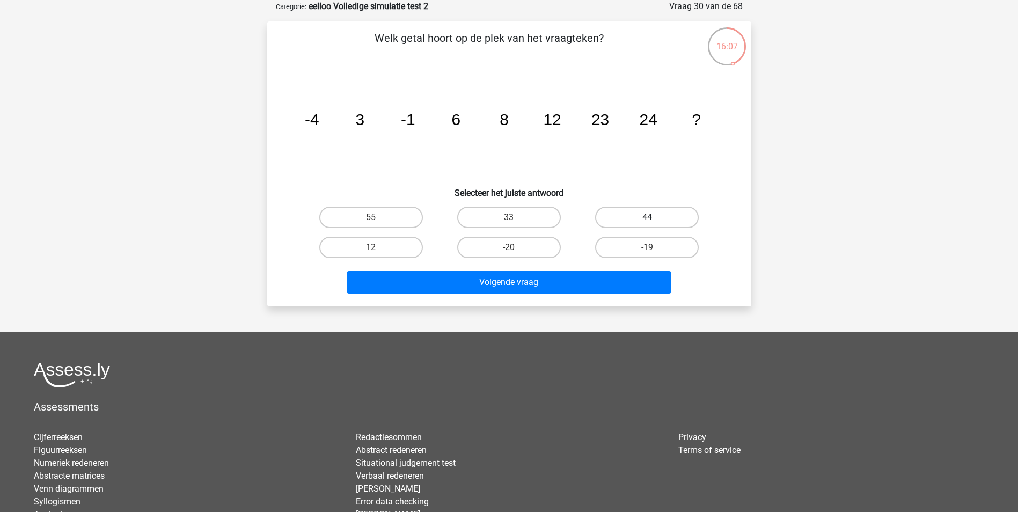
click at [634, 216] on label "44" at bounding box center [647, 217] width 104 height 21
click at [647, 217] on input "44" at bounding box center [650, 220] width 7 height 7
radio input "true"
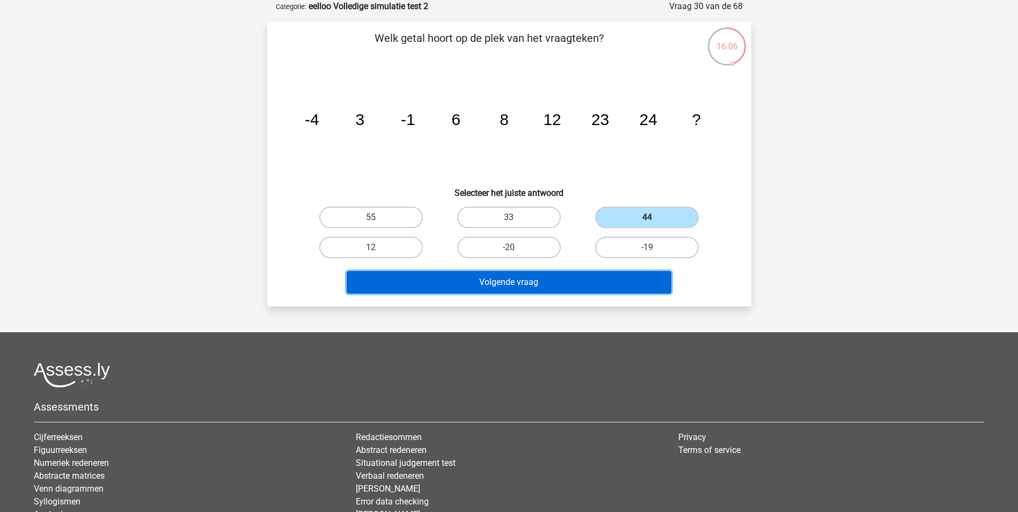
click at [605, 282] on button "Volgende vraag" at bounding box center [509, 282] width 325 height 23
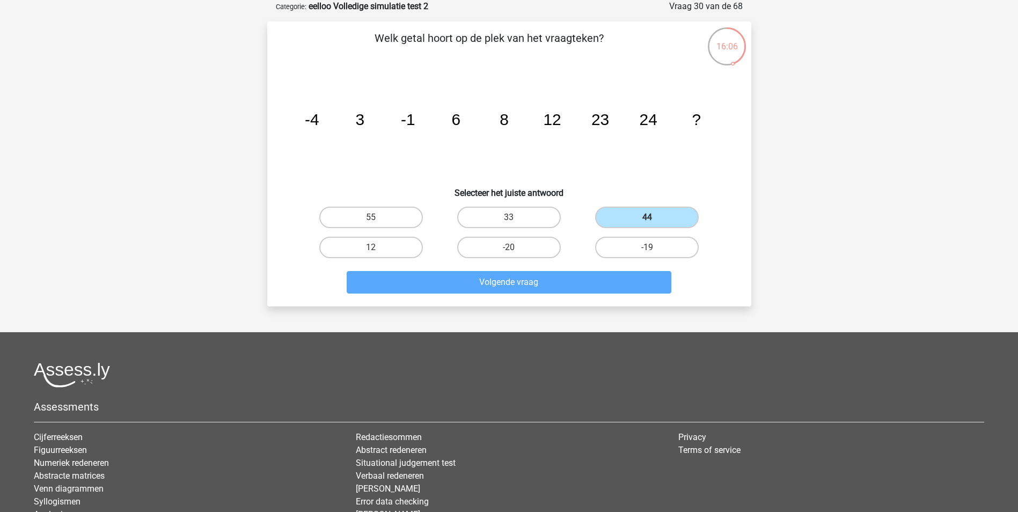
scroll to position [49, 0]
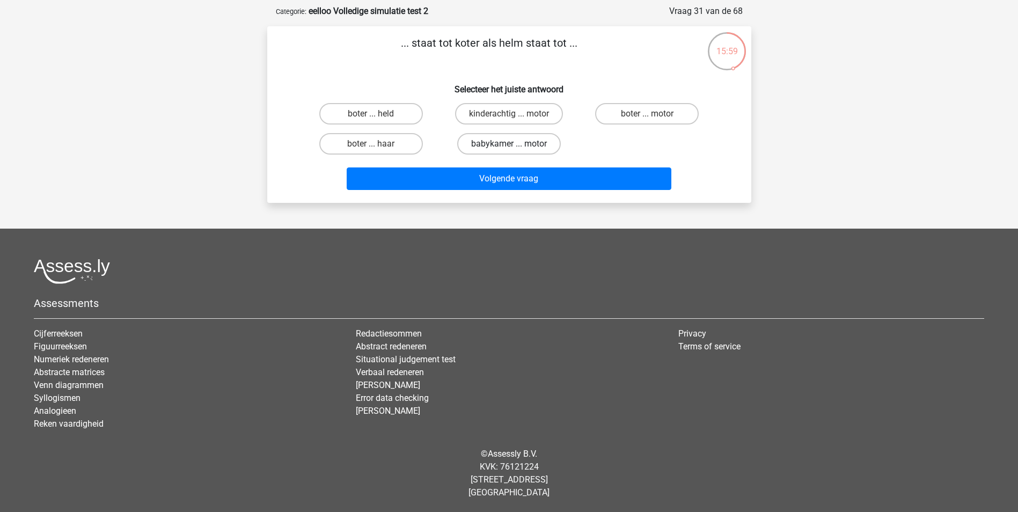
click at [506, 149] on label "babykamer ... motor" at bounding box center [509, 143] width 104 height 21
click at [509, 149] on input "babykamer ... motor" at bounding box center [512, 147] width 7 height 7
radio input "true"
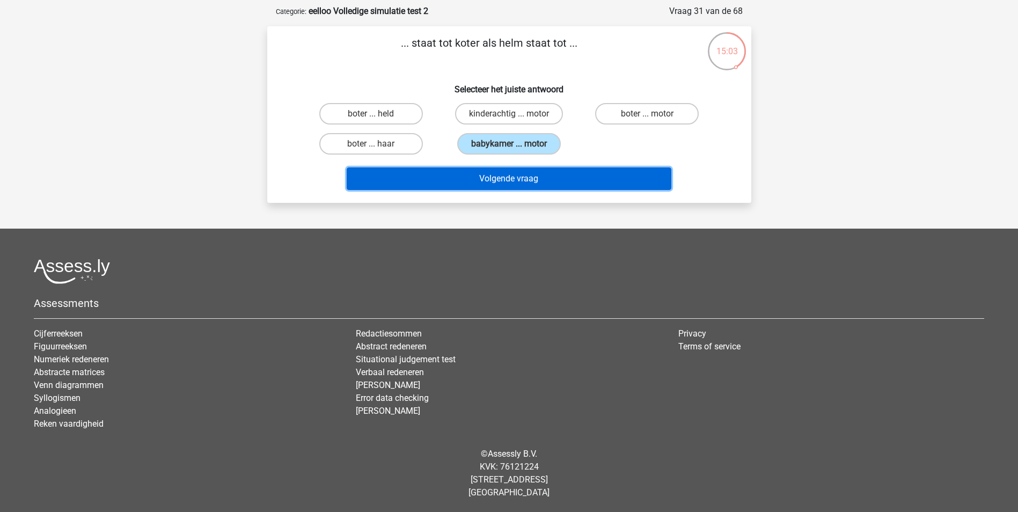
click at [588, 179] on button "Volgende vraag" at bounding box center [509, 178] width 325 height 23
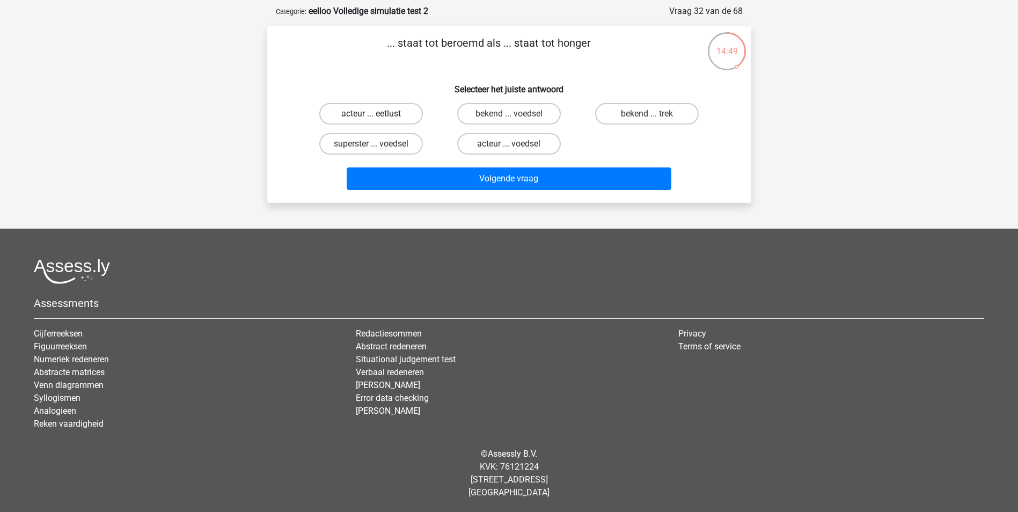
click at [395, 115] on label "acteur ... eetlust" at bounding box center [371, 113] width 104 height 21
click at [378, 115] on input "acteur ... eetlust" at bounding box center [374, 117] width 7 height 7
radio input "true"
click at [647, 114] on input "bekend ... trek" at bounding box center [650, 117] width 7 height 7
radio input "true"
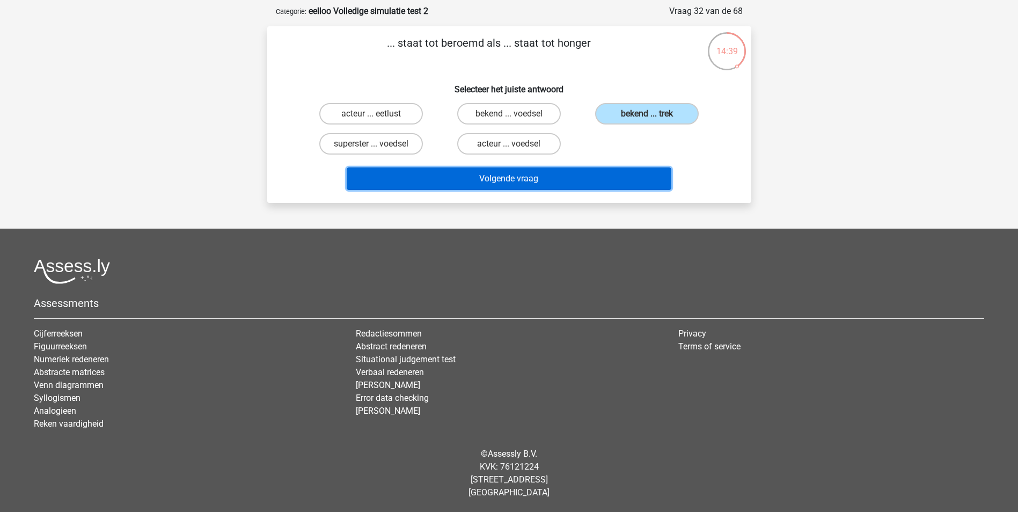
click at [587, 178] on button "Volgende vraag" at bounding box center [509, 178] width 325 height 23
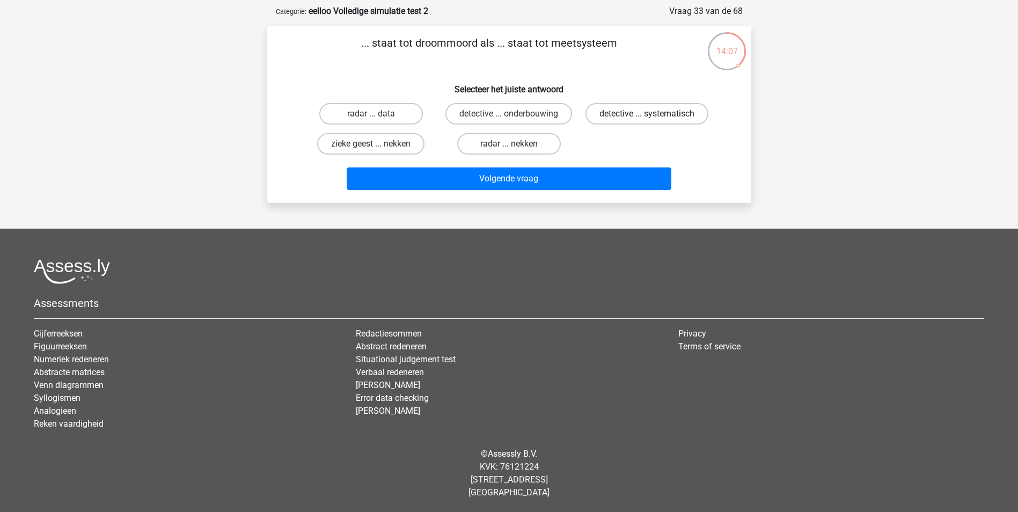
click at [633, 116] on label "detective ... systematisch" at bounding box center [647, 113] width 123 height 21
click at [647, 116] on input "detective ... systematisch" at bounding box center [650, 117] width 7 height 7
radio input "true"
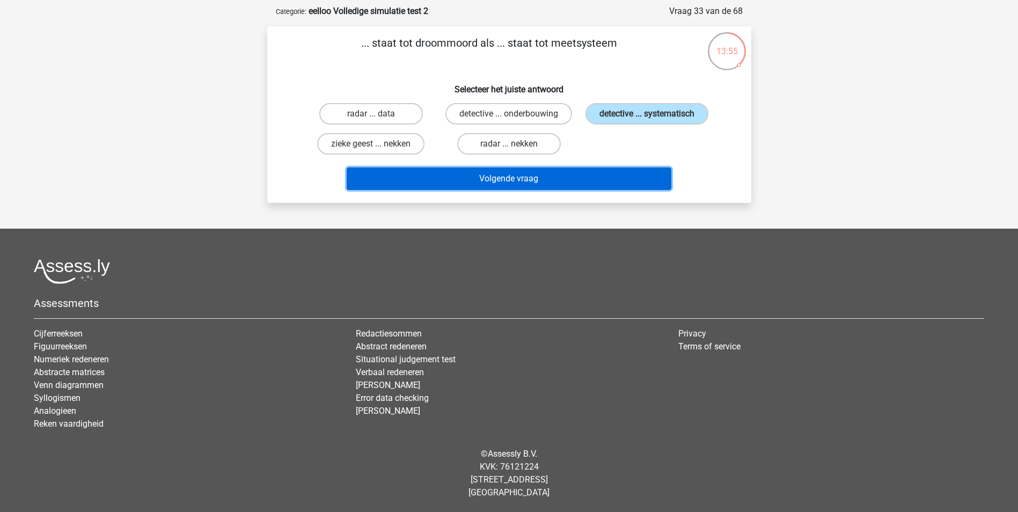
click at [577, 174] on button "Volgende vraag" at bounding box center [509, 178] width 325 height 23
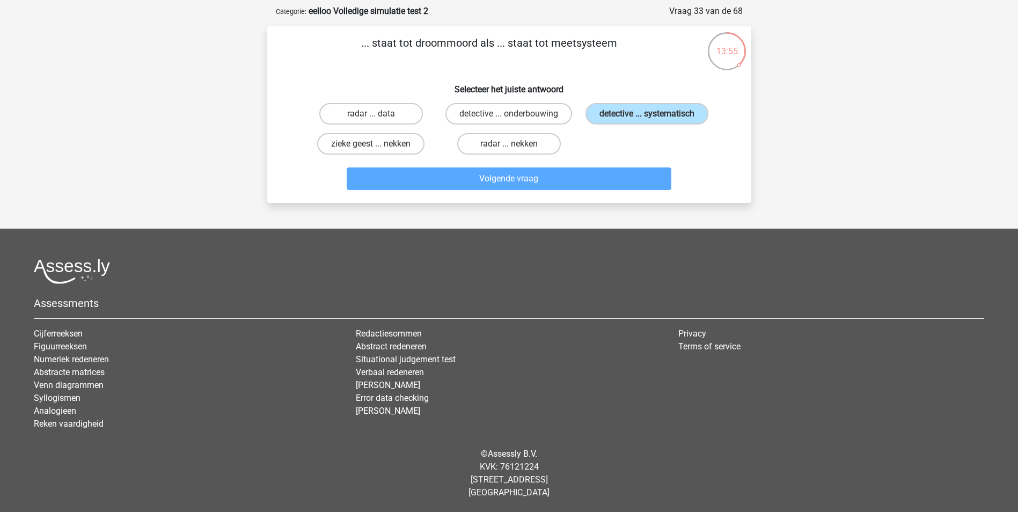
scroll to position [54, 0]
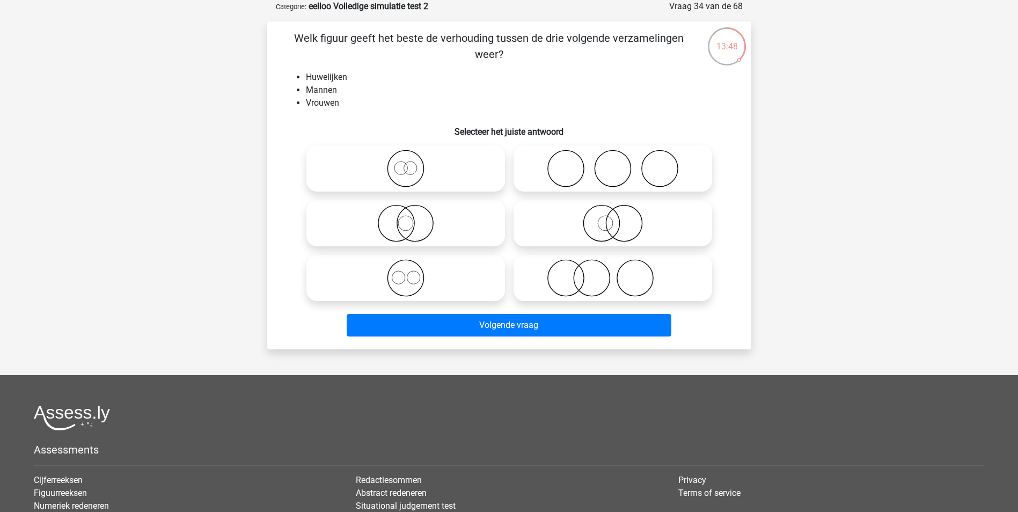
click at [605, 179] on icon at bounding box center [613, 169] width 190 height 38
click at [613, 163] on input "radio" at bounding box center [616, 159] width 7 height 7
radio input "true"
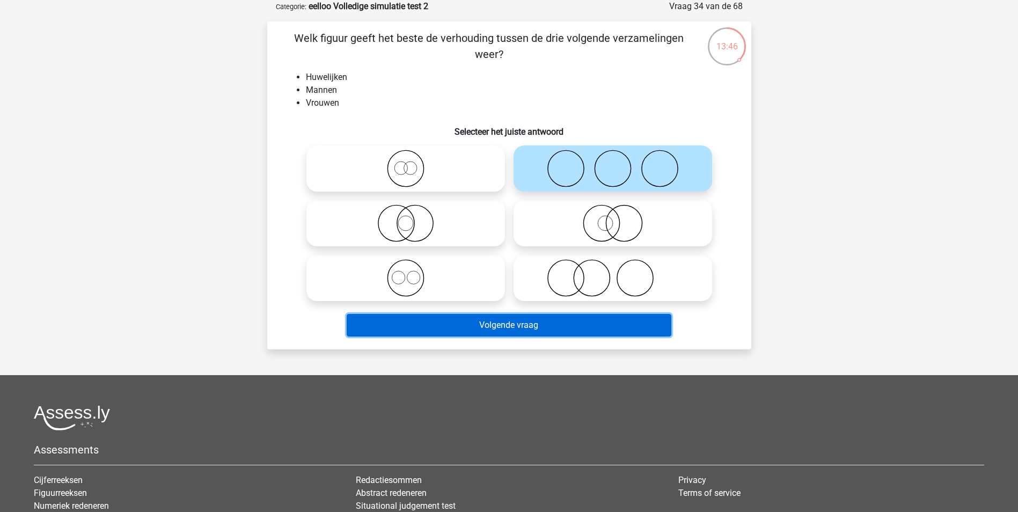
click at [537, 330] on button "Volgende vraag" at bounding box center [509, 325] width 325 height 23
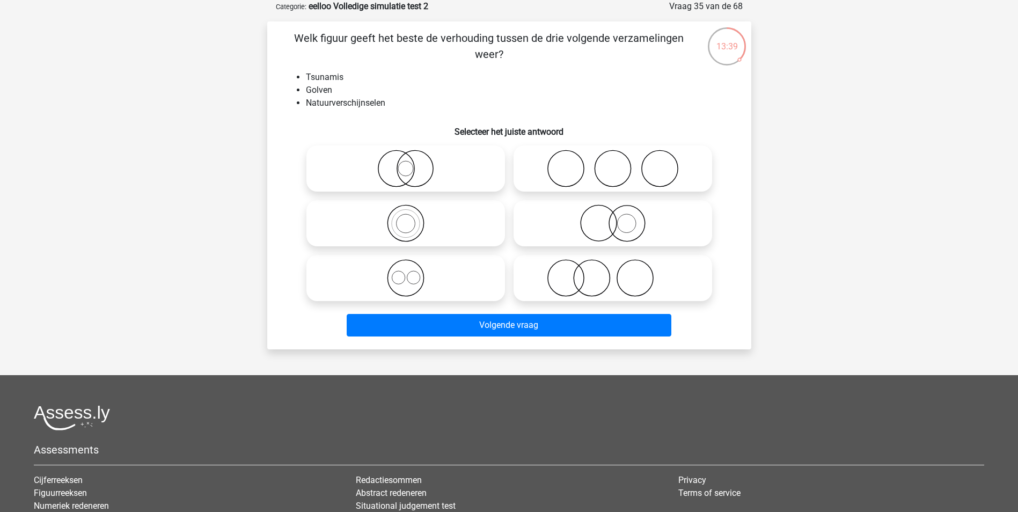
click at [435, 226] on icon at bounding box center [406, 224] width 190 height 38
click at [413, 218] on input "radio" at bounding box center [409, 214] width 7 height 7
radio input "true"
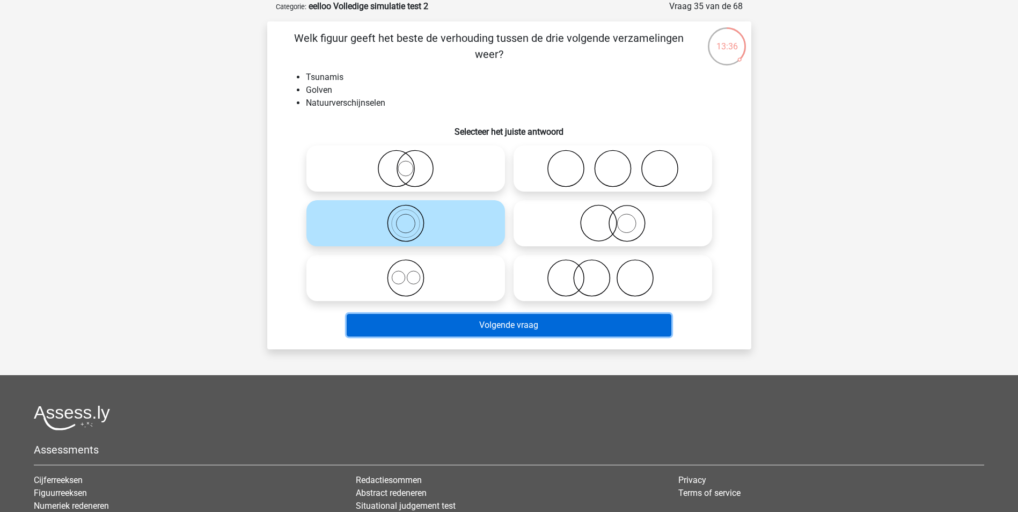
click at [468, 319] on button "Volgende vraag" at bounding box center [509, 325] width 325 height 23
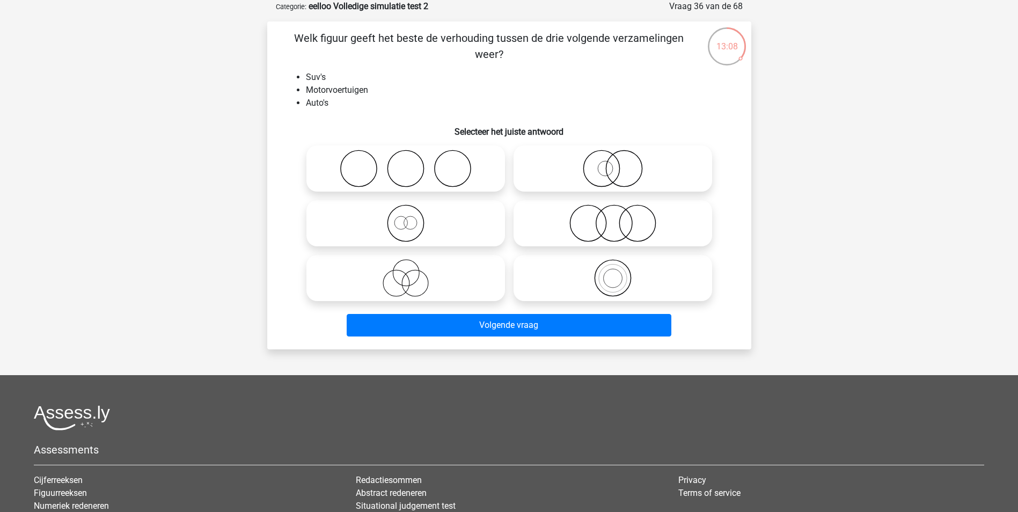
click at [574, 278] on icon at bounding box center [613, 278] width 190 height 38
click at [613, 273] on input "radio" at bounding box center [616, 269] width 7 height 7
radio input "true"
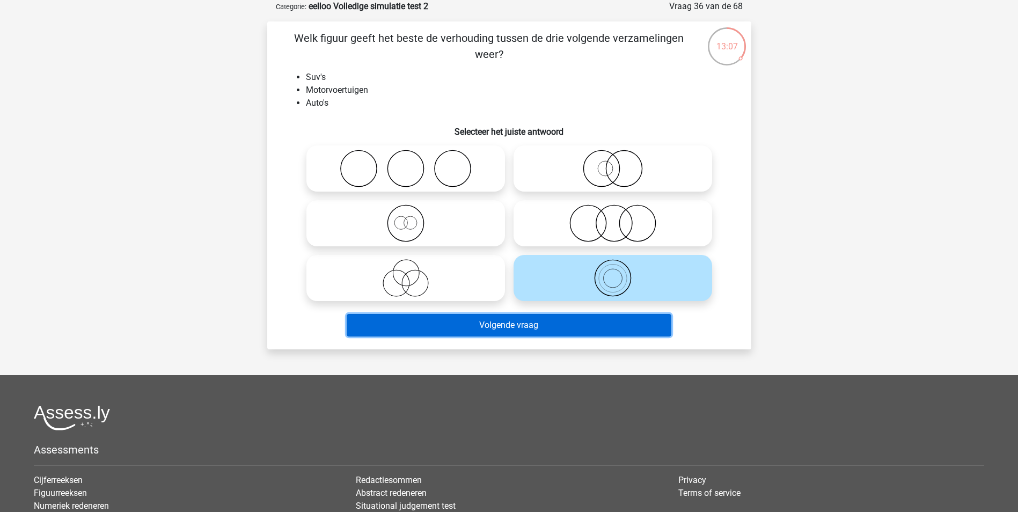
click at [556, 325] on button "Volgende vraag" at bounding box center [509, 325] width 325 height 23
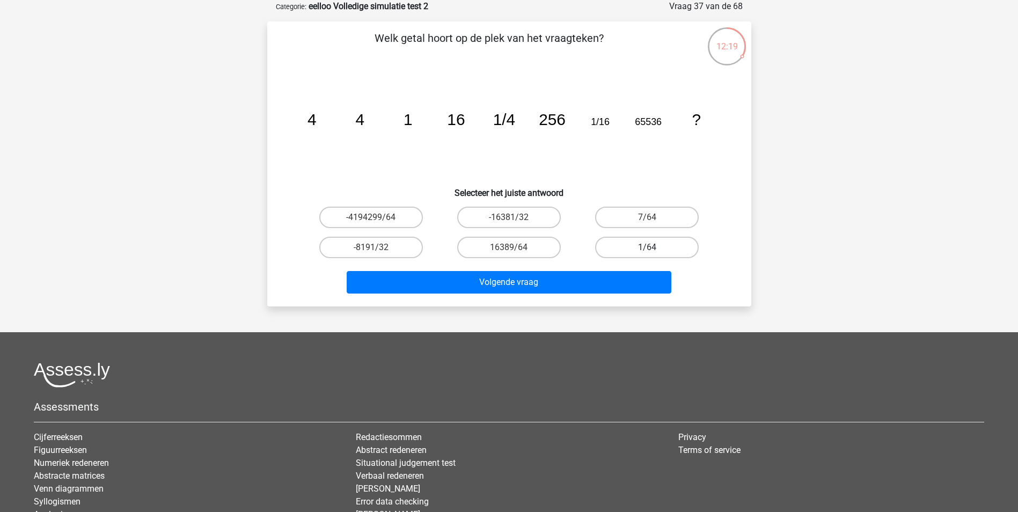
click at [654, 246] on label "1/64" at bounding box center [647, 247] width 104 height 21
click at [654, 247] on input "1/64" at bounding box center [650, 250] width 7 height 7
radio input "true"
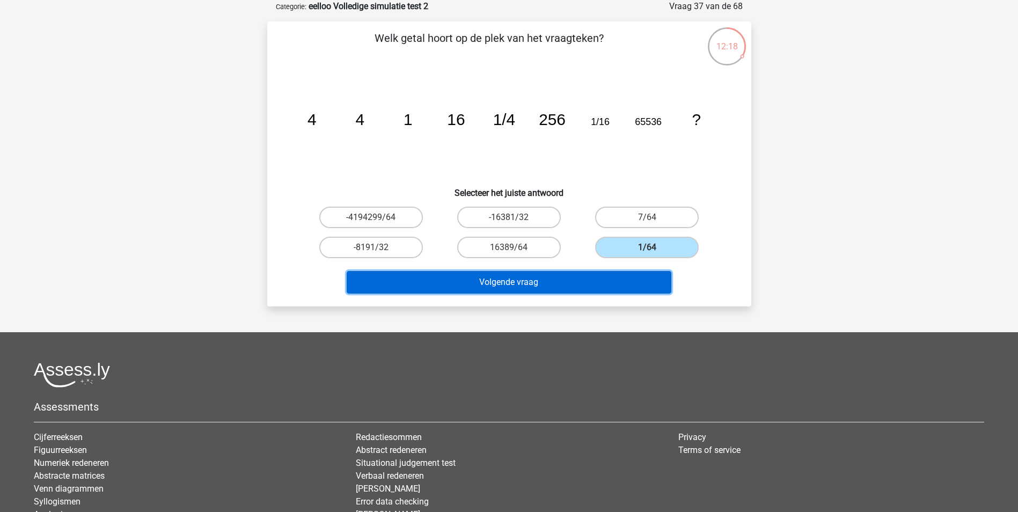
click at [637, 279] on button "Volgende vraag" at bounding box center [509, 282] width 325 height 23
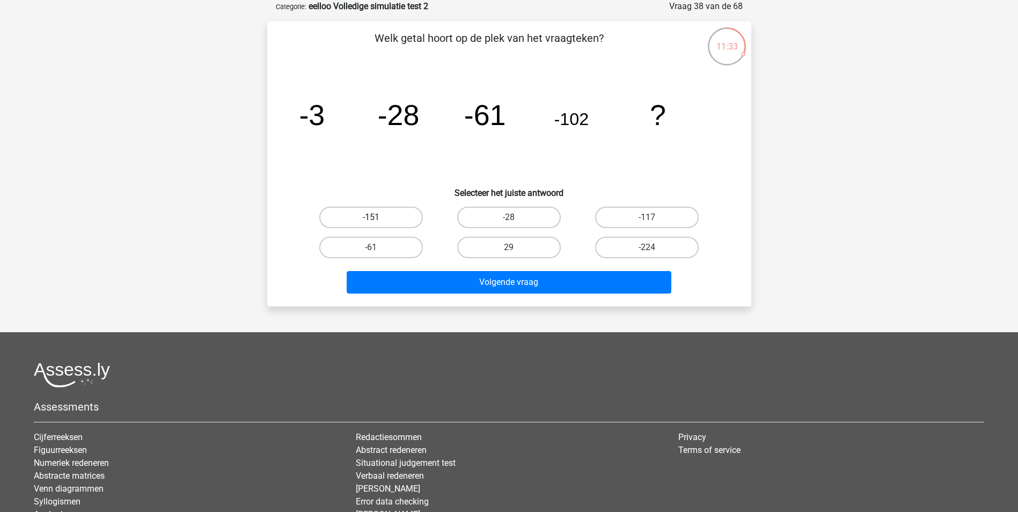
click at [400, 215] on label "-151" at bounding box center [371, 217] width 104 height 21
click at [378, 217] on input "-151" at bounding box center [374, 220] width 7 height 7
radio input "true"
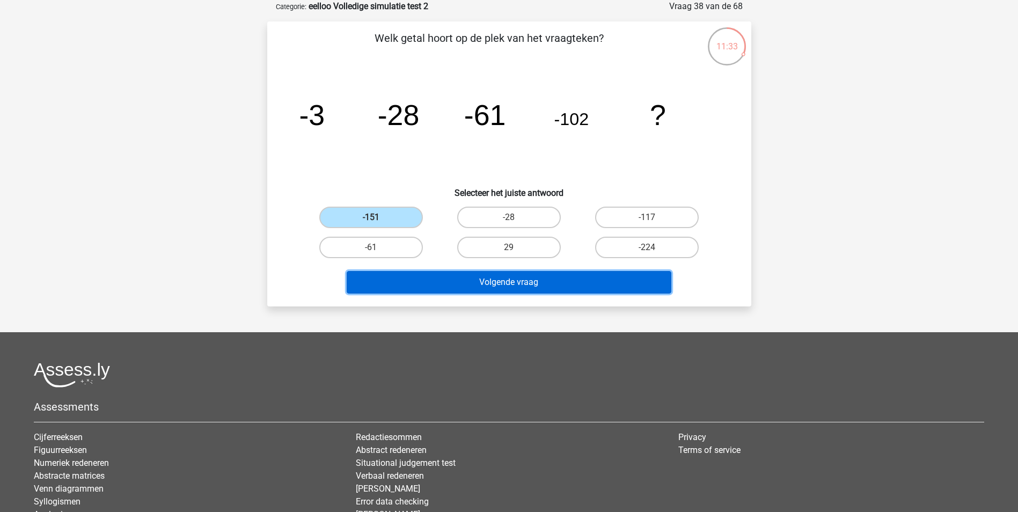
click at [517, 290] on button "Volgende vraag" at bounding box center [509, 282] width 325 height 23
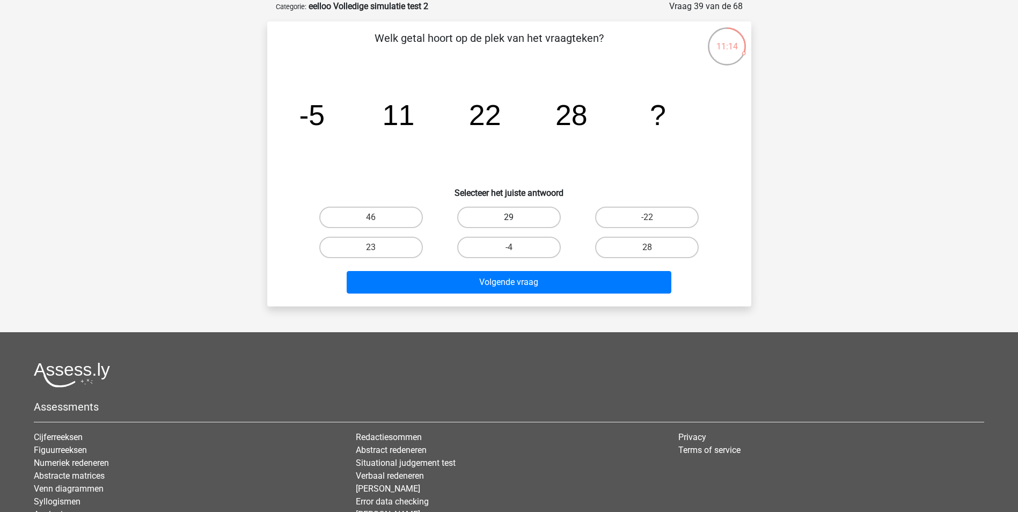
click at [532, 216] on label "29" at bounding box center [509, 217] width 104 height 21
click at [516, 217] on input "29" at bounding box center [512, 220] width 7 height 7
radio input "true"
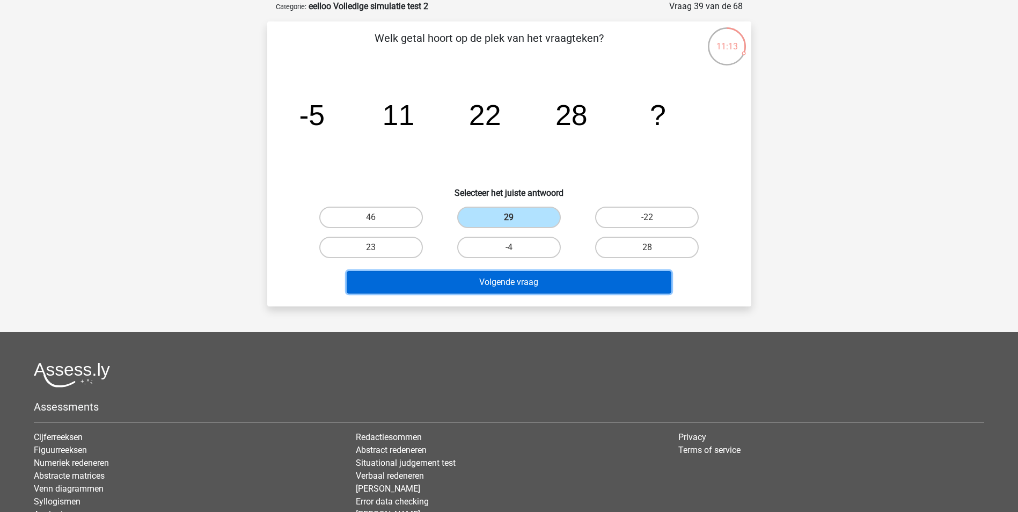
click at [521, 281] on button "Volgende vraag" at bounding box center [509, 282] width 325 height 23
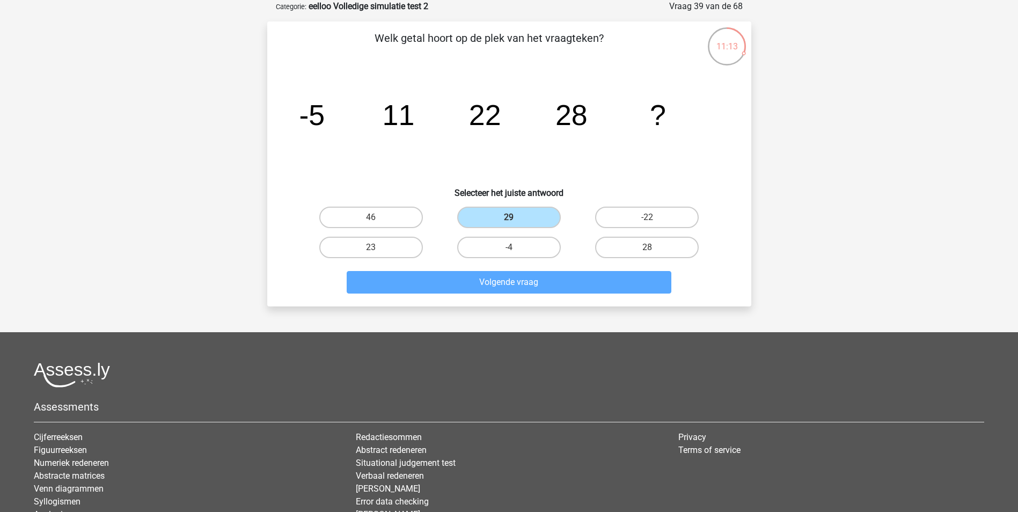
scroll to position [49, 0]
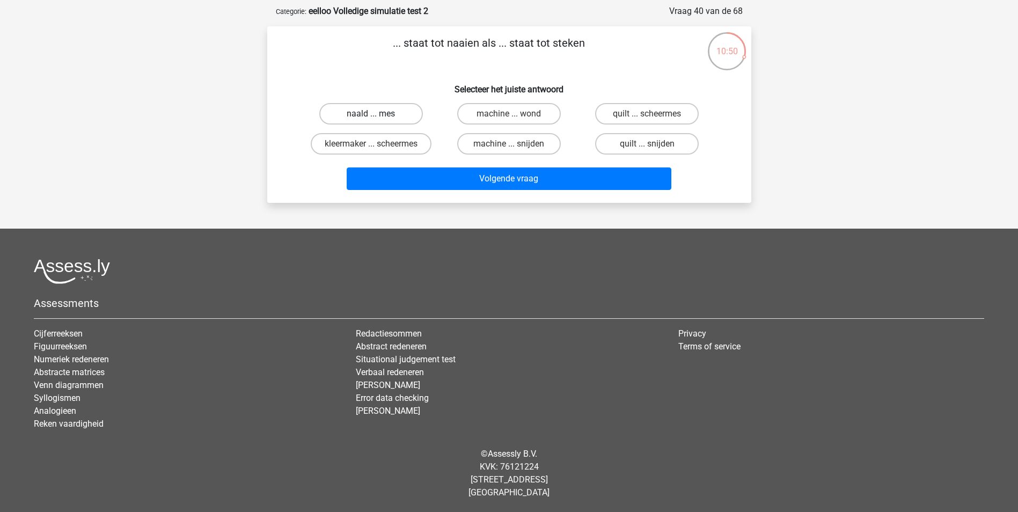
click at [406, 115] on label "naald ... mes" at bounding box center [371, 113] width 104 height 21
click at [378, 115] on input "naald ... mes" at bounding box center [374, 117] width 7 height 7
radio input "true"
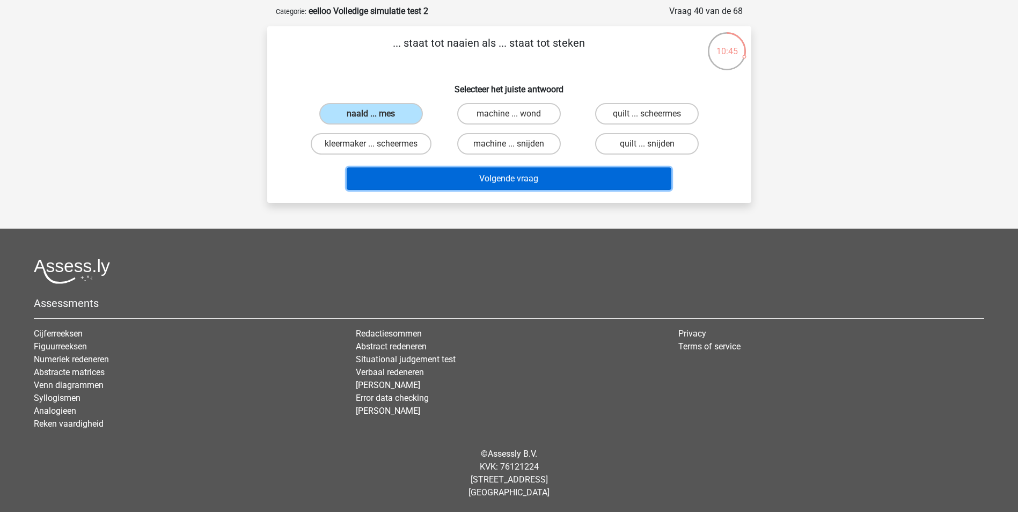
click at [502, 176] on button "Volgende vraag" at bounding box center [509, 178] width 325 height 23
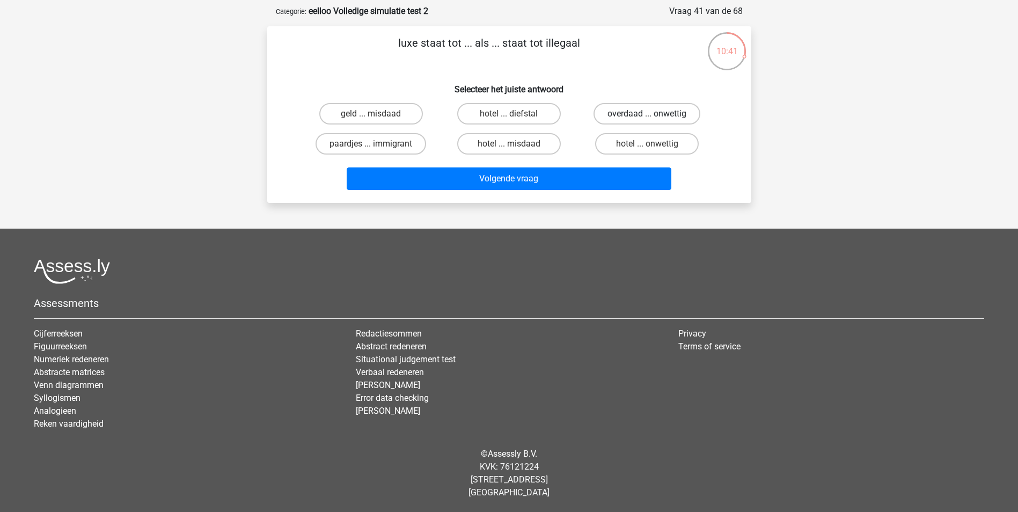
click at [673, 110] on label "overdaad ... onwettig" at bounding box center [647, 113] width 107 height 21
click at [654, 114] on input "overdaad ... onwettig" at bounding box center [650, 117] width 7 height 7
radio input "true"
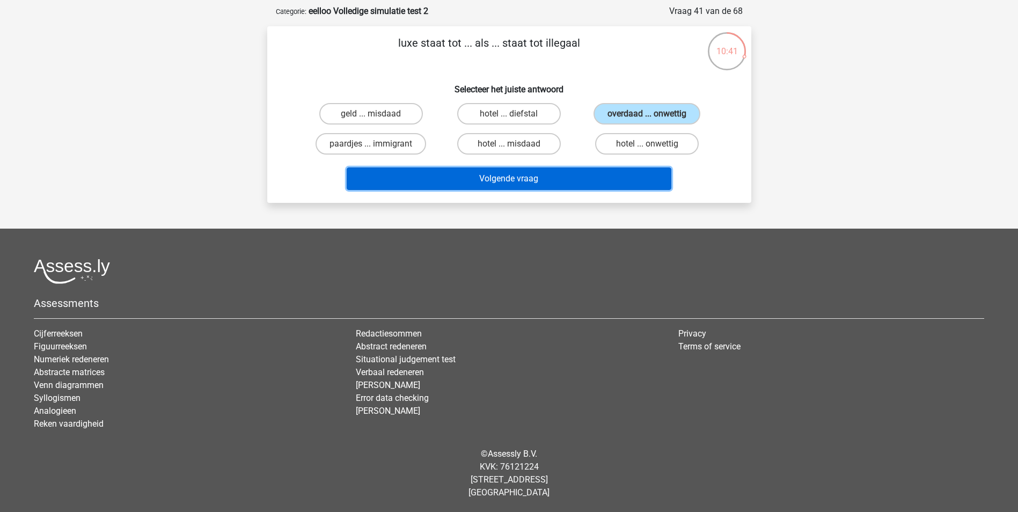
click at [600, 173] on button "Volgende vraag" at bounding box center [509, 178] width 325 height 23
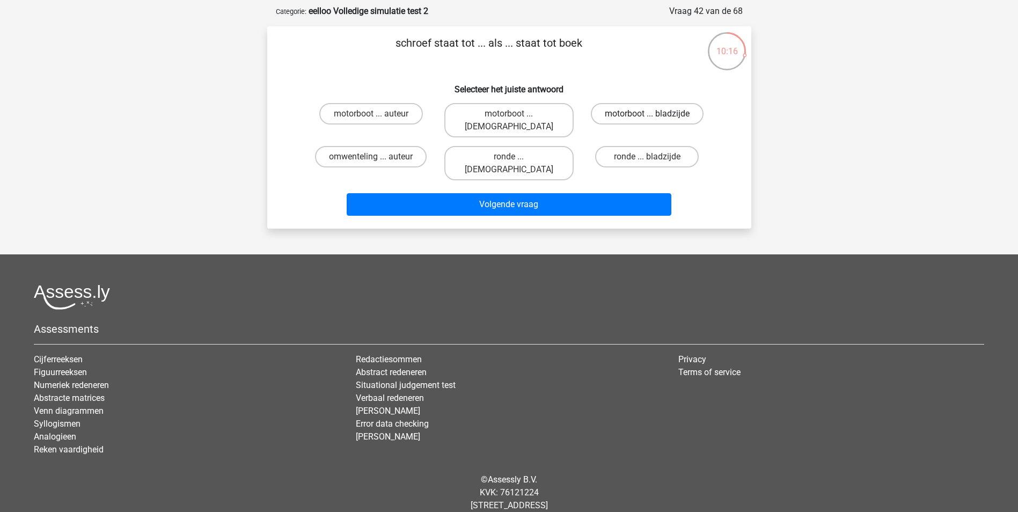
click at [638, 120] on label "motorboot ... bladzijde" at bounding box center [647, 113] width 113 height 21
click at [647, 120] on input "motorboot ... bladzijde" at bounding box center [650, 117] width 7 height 7
radio input "true"
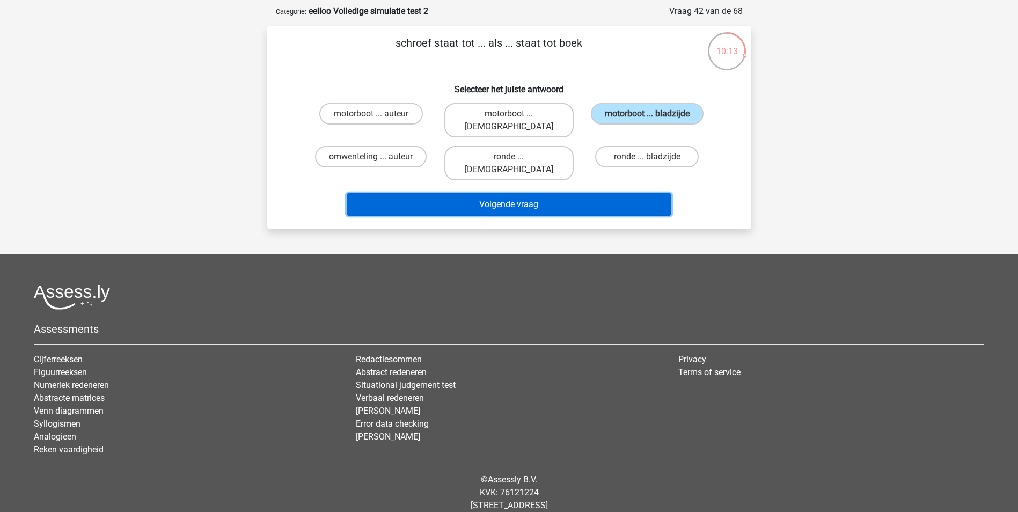
click at [542, 193] on button "Volgende vraag" at bounding box center [509, 204] width 325 height 23
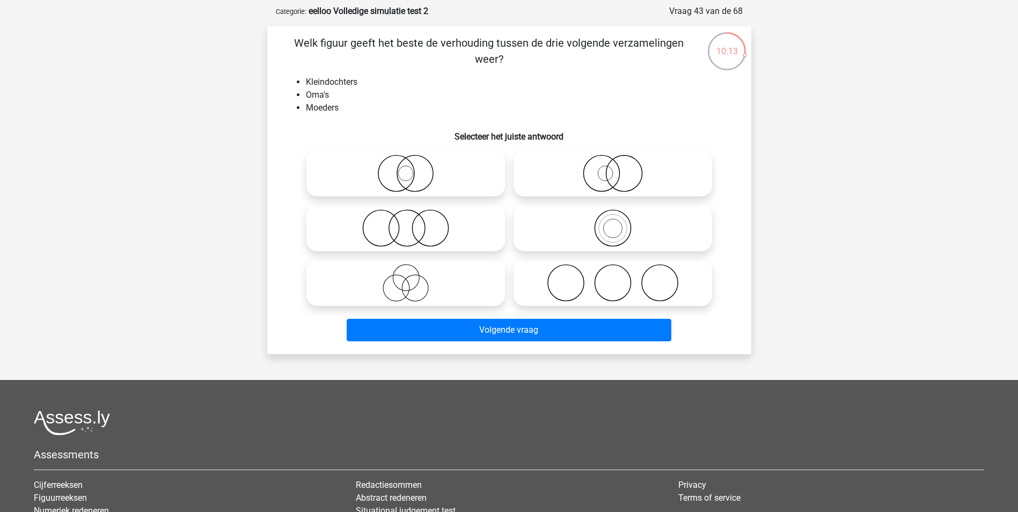
scroll to position [54, 0]
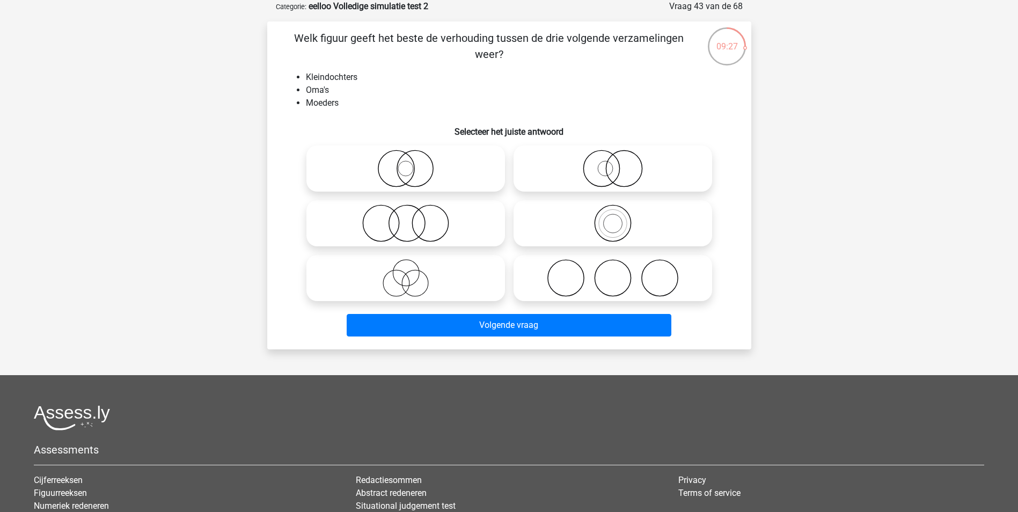
click at [443, 225] on icon at bounding box center [406, 224] width 190 height 38
click at [413, 218] on input "radio" at bounding box center [409, 214] width 7 height 7
radio input "true"
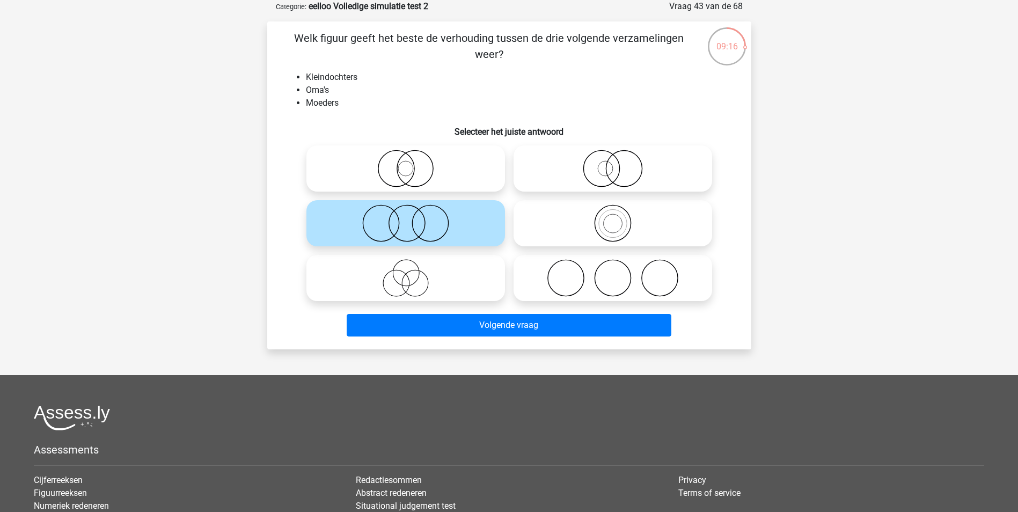
click at [690, 213] on icon at bounding box center [613, 224] width 190 height 38
click at [620, 213] on input "radio" at bounding box center [616, 214] width 7 height 7
radio input "true"
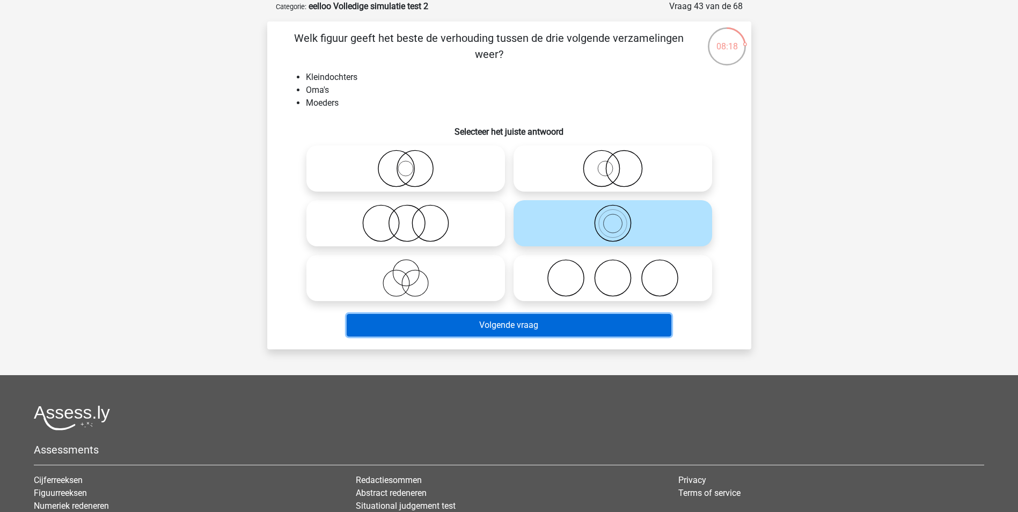
click at [568, 324] on button "Volgende vraag" at bounding box center [509, 325] width 325 height 23
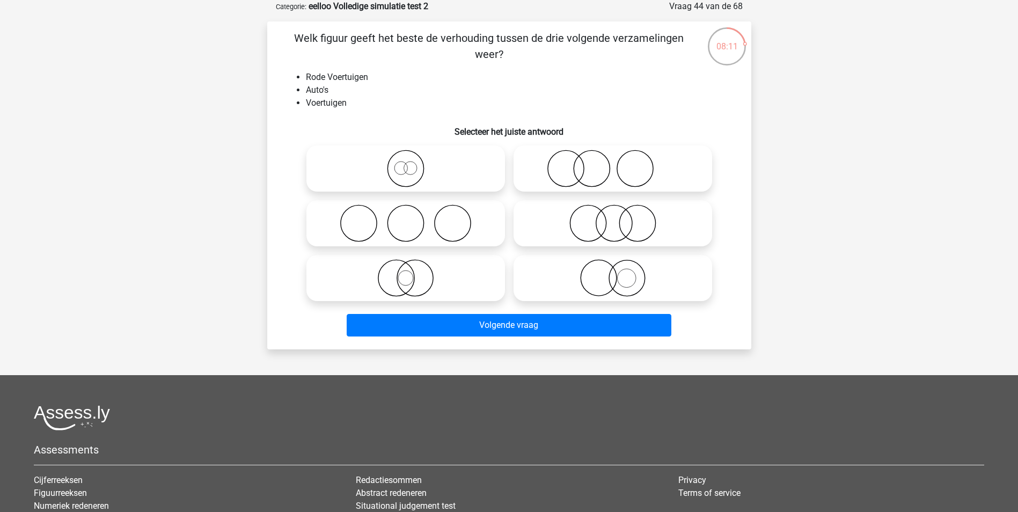
click at [428, 175] on icon at bounding box center [406, 169] width 190 height 38
click at [413, 163] on input "radio" at bounding box center [409, 159] width 7 height 7
radio input "true"
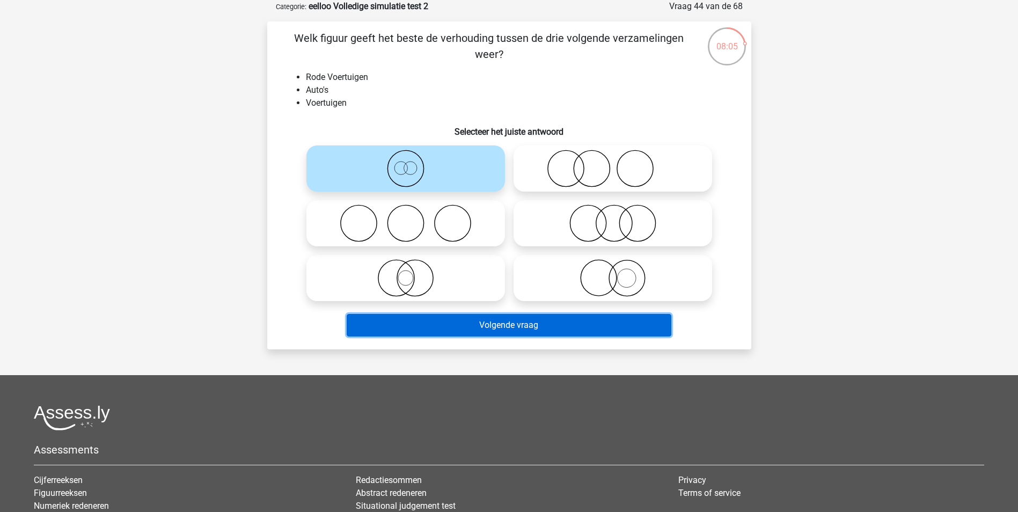
click at [497, 325] on button "Volgende vraag" at bounding box center [509, 325] width 325 height 23
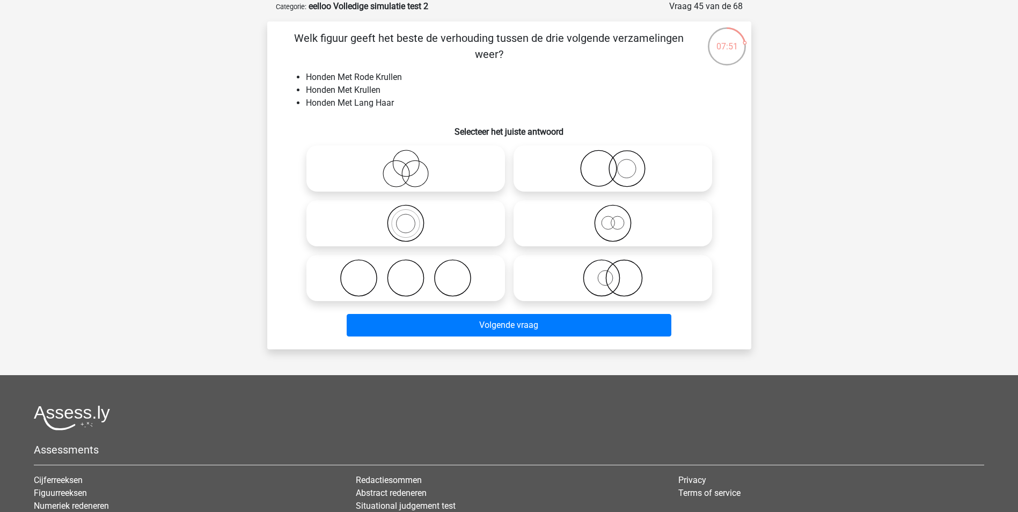
click at [639, 273] on icon at bounding box center [613, 278] width 190 height 38
click at [620, 273] on input "radio" at bounding box center [616, 269] width 7 height 7
radio input "true"
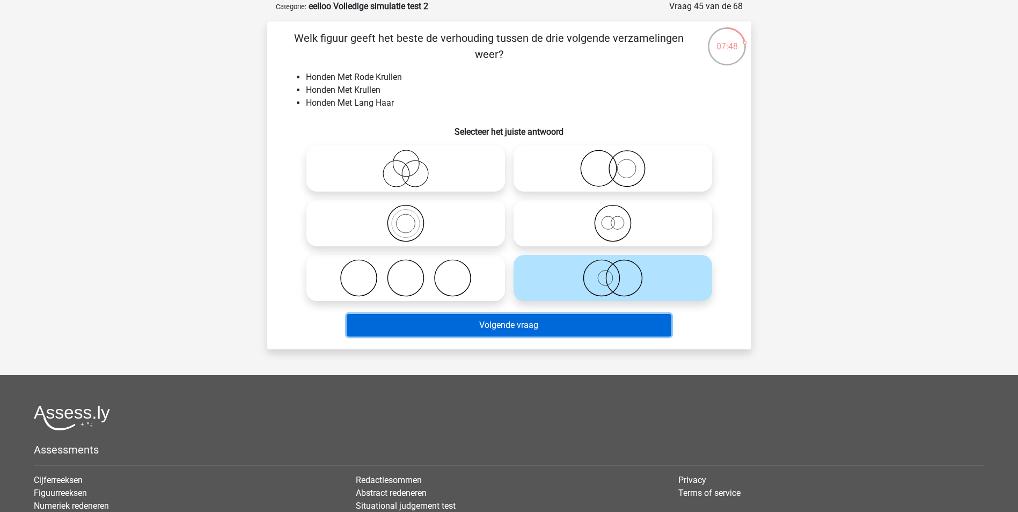
click at [604, 318] on button "Volgende vraag" at bounding box center [509, 325] width 325 height 23
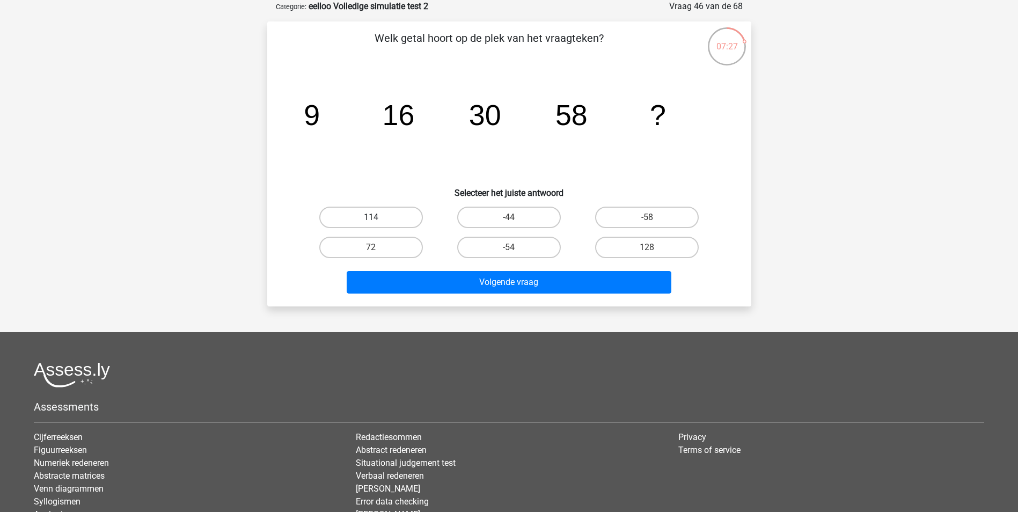
click at [356, 207] on label "114" at bounding box center [371, 217] width 104 height 21
click at [371, 217] on input "114" at bounding box center [374, 220] width 7 height 7
radio input "true"
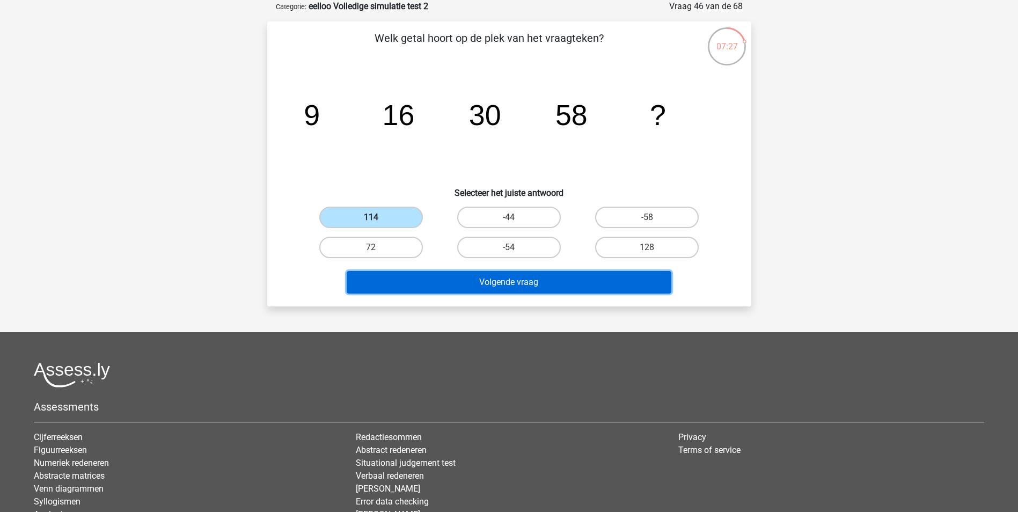
click at [544, 282] on button "Volgende vraag" at bounding box center [509, 282] width 325 height 23
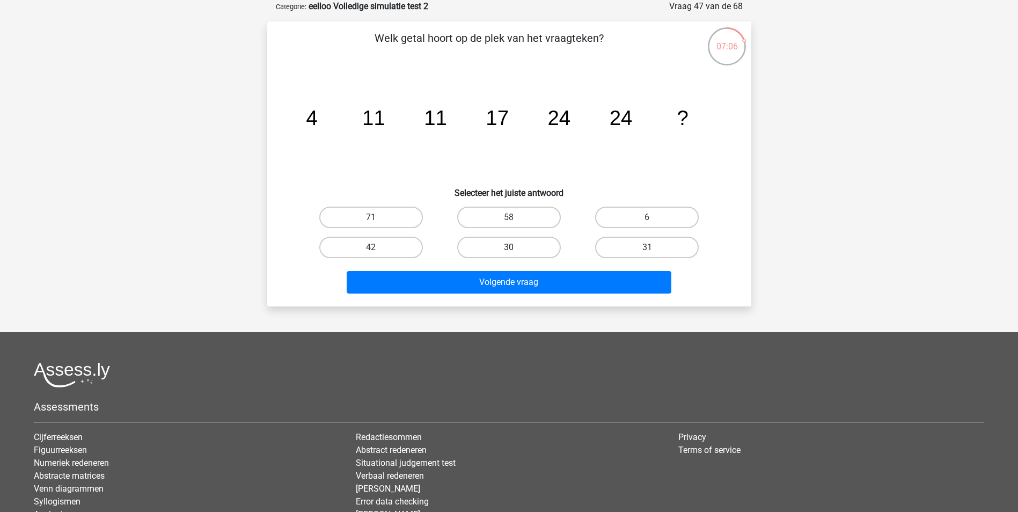
click at [520, 243] on label "30" at bounding box center [509, 247] width 104 height 21
click at [516, 247] on input "30" at bounding box center [512, 250] width 7 height 7
radio input "true"
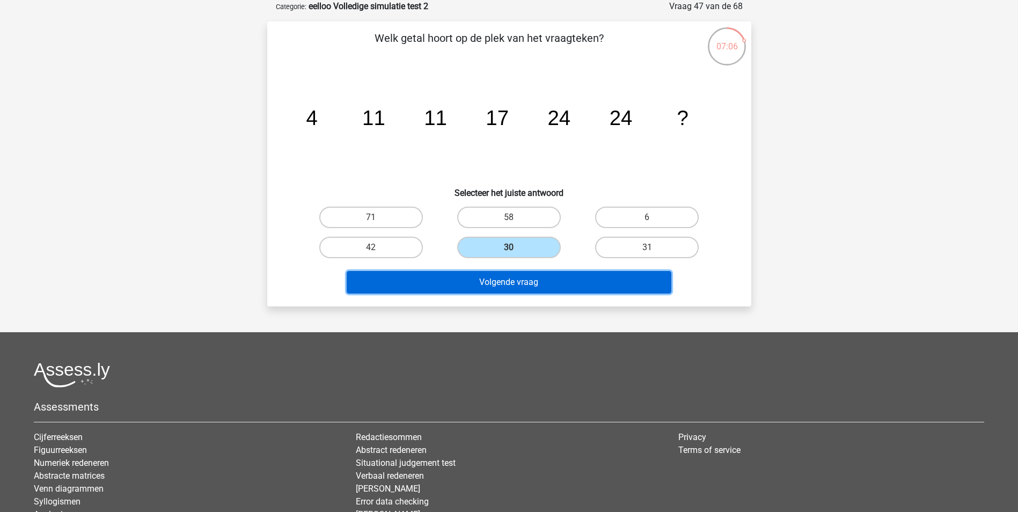
click at [518, 279] on button "Volgende vraag" at bounding box center [509, 282] width 325 height 23
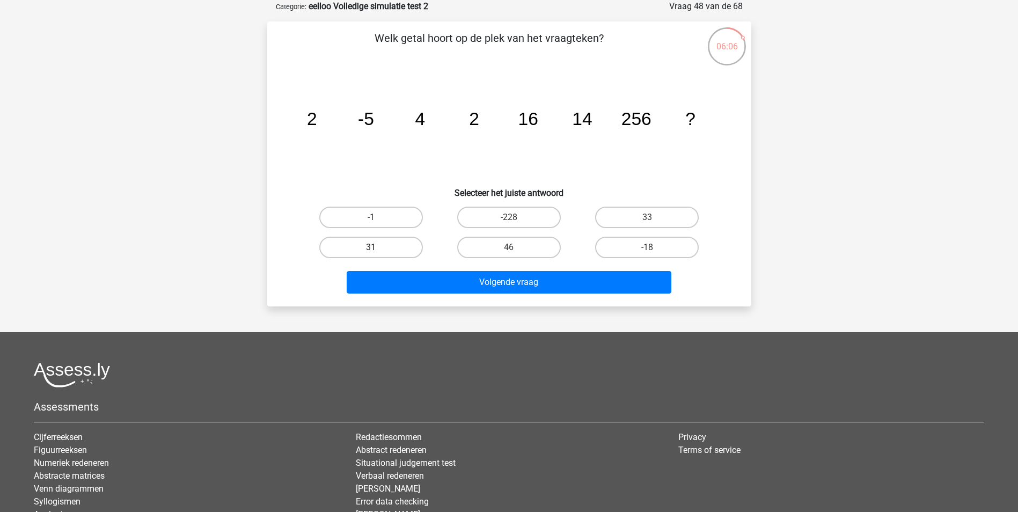
click at [408, 250] on label "31" at bounding box center [371, 247] width 104 height 21
click at [378, 250] on input "31" at bounding box center [374, 250] width 7 height 7
radio input "true"
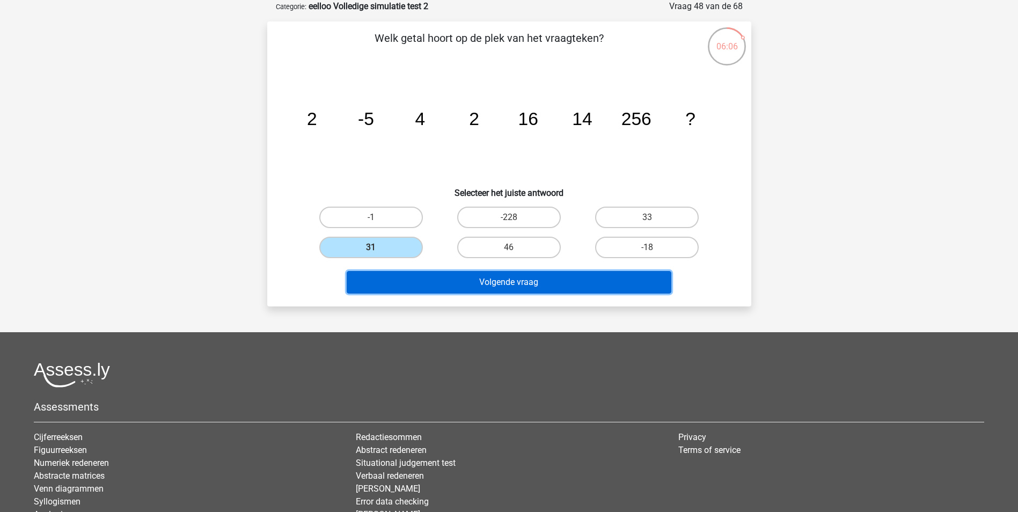
click at [414, 272] on button "Volgende vraag" at bounding box center [509, 282] width 325 height 23
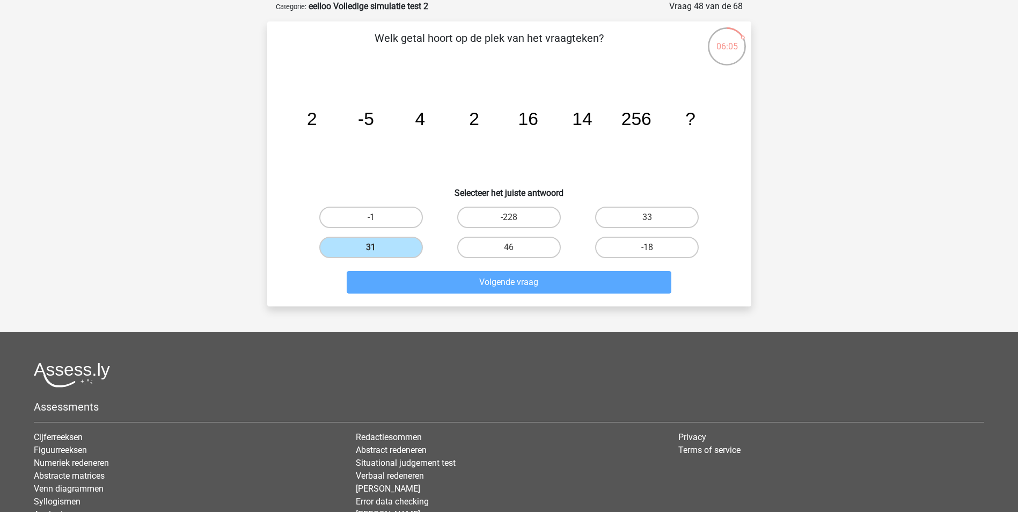
scroll to position [49, 0]
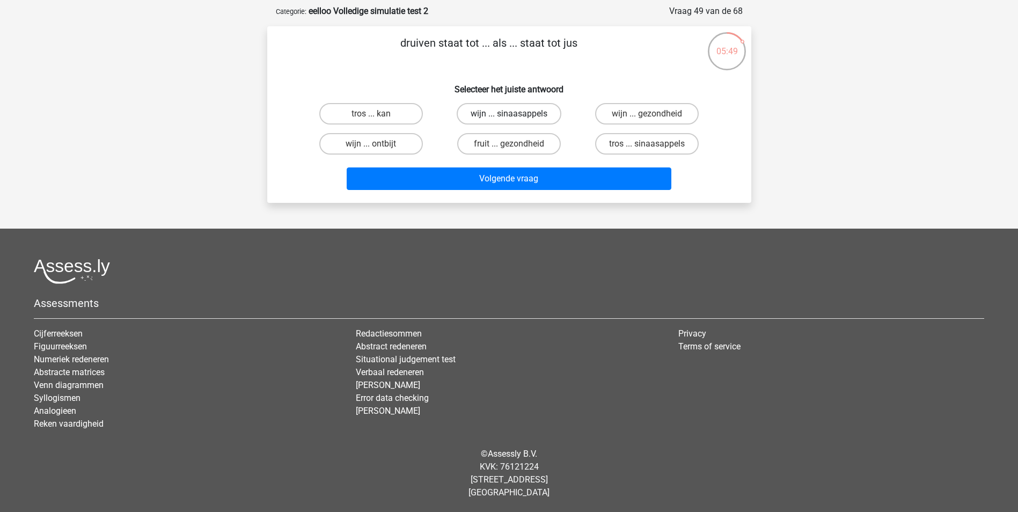
click at [492, 112] on label "wijn ... sinaasappels" at bounding box center [509, 113] width 105 height 21
click at [509, 114] on input "wijn ... sinaasappels" at bounding box center [512, 117] width 7 height 7
radio input "true"
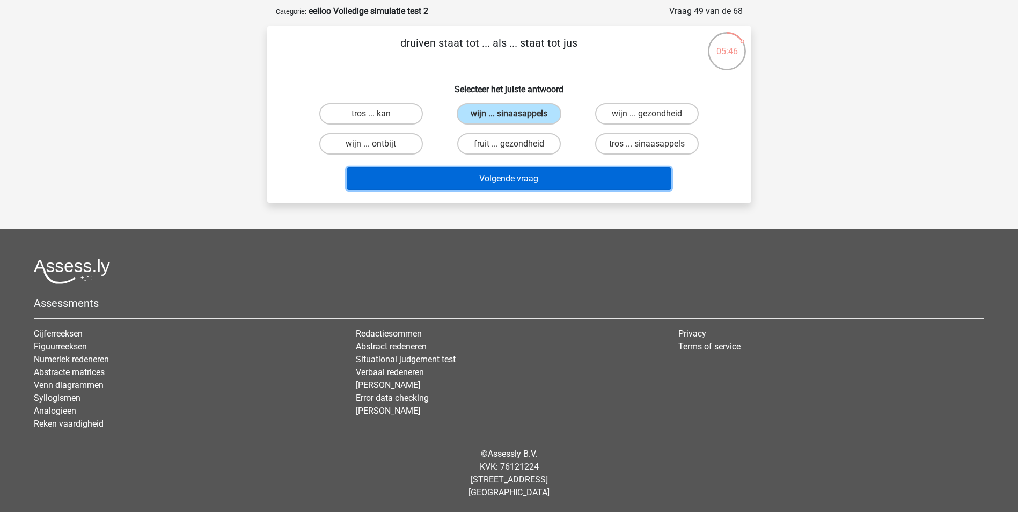
click at [507, 181] on button "Volgende vraag" at bounding box center [509, 178] width 325 height 23
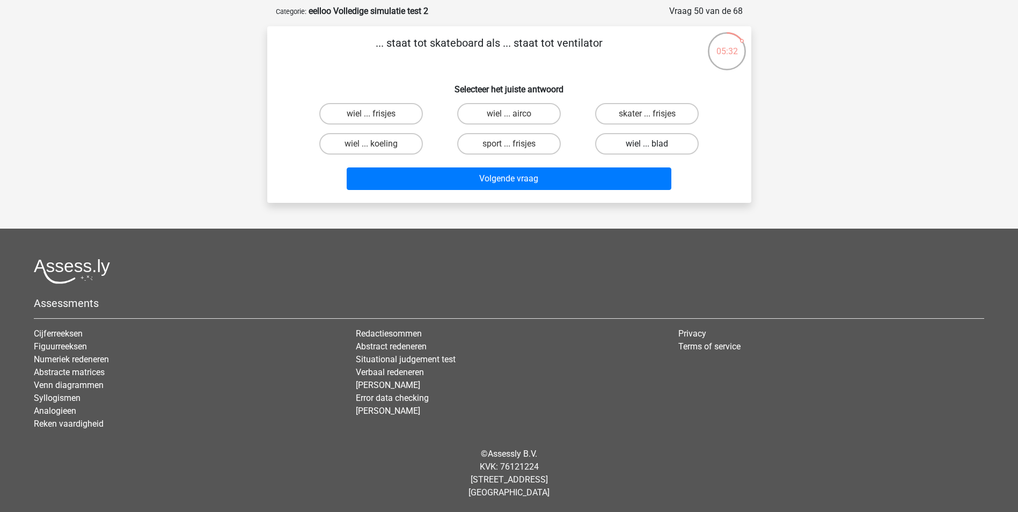
click at [679, 144] on label "wiel ... blad" at bounding box center [647, 143] width 104 height 21
click at [654, 144] on input "wiel ... blad" at bounding box center [650, 147] width 7 height 7
radio input "true"
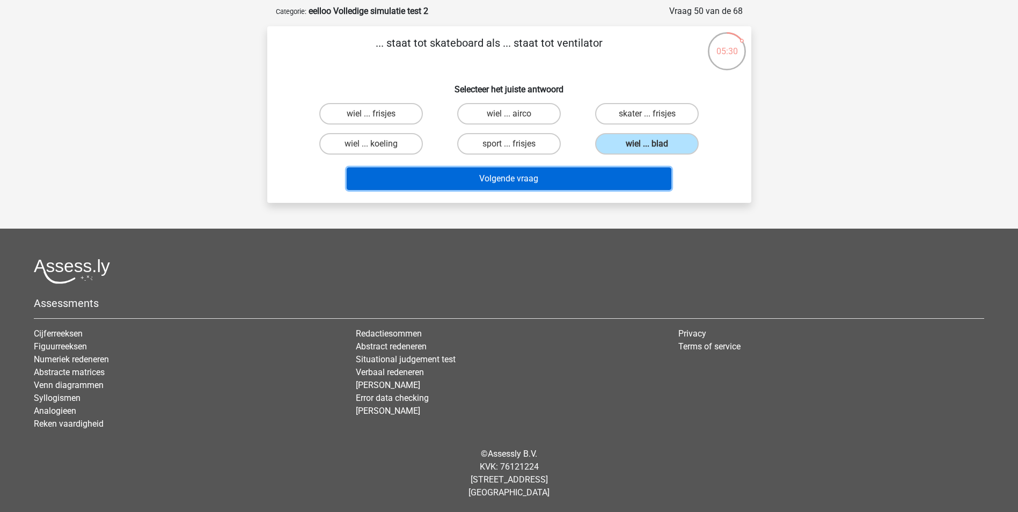
click at [633, 179] on button "Volgende vraag" at bounding box center [509, 178] width 325 height 23
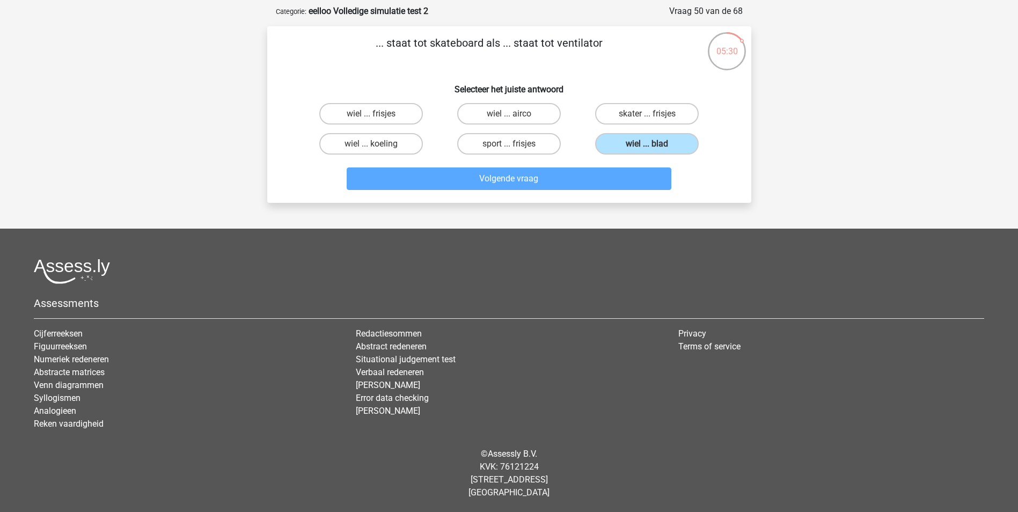
scroll to position [54, 0]
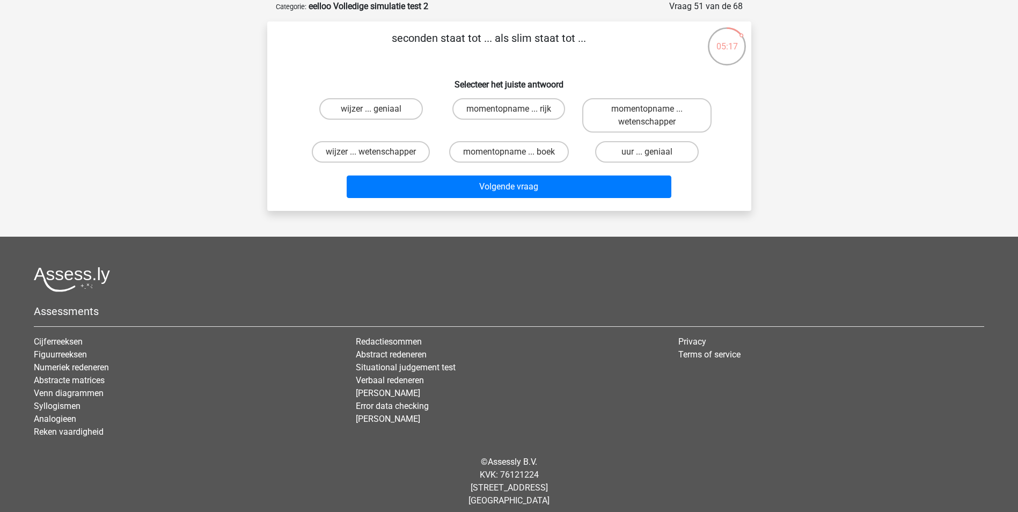
click at [651, 155] on input "uur ... geniaal" at bounding box center [650, 155] width 7 height 7
radio input "true"
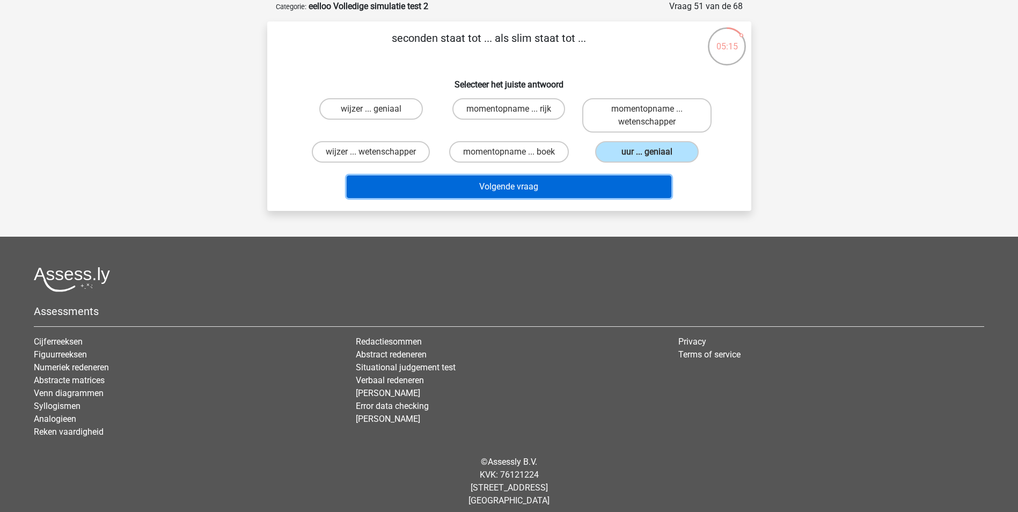
click at [640, 182] on button "Volgende vraag" at bounding box center [509, 187] width 325 height 23
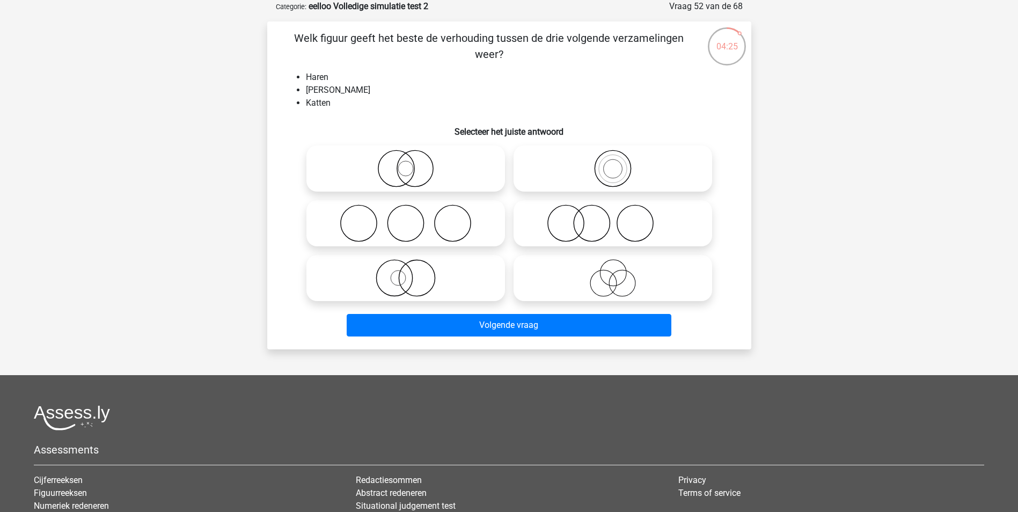
click at [654, 282] on icon at bounding box center [613, 278] width 190 height 38
click at [620, 273] on input "radio" at bounding box center [616, 269] width 7 height 7
radio input "true"
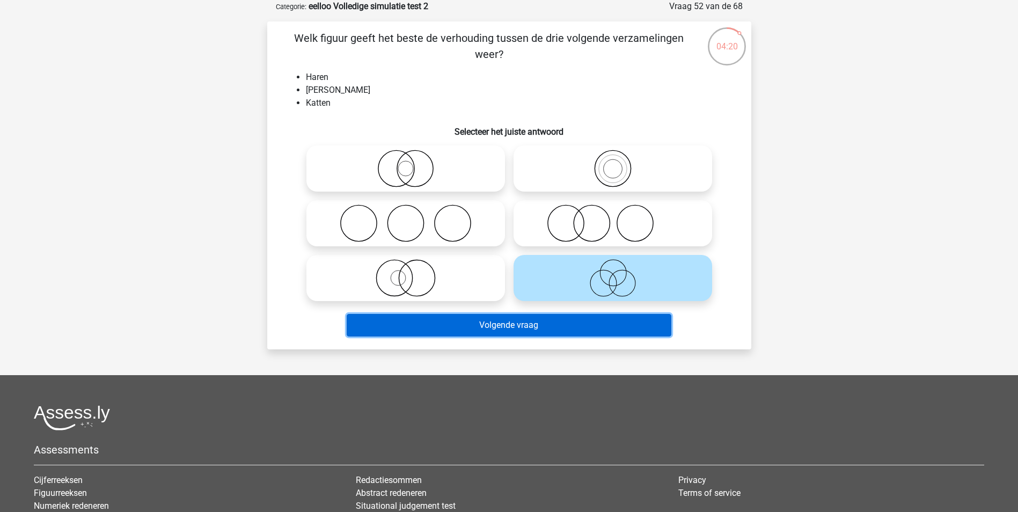
click at [583, 321] on button "Volgende vraag" at bounding box center [509, 325] width 325 height 23
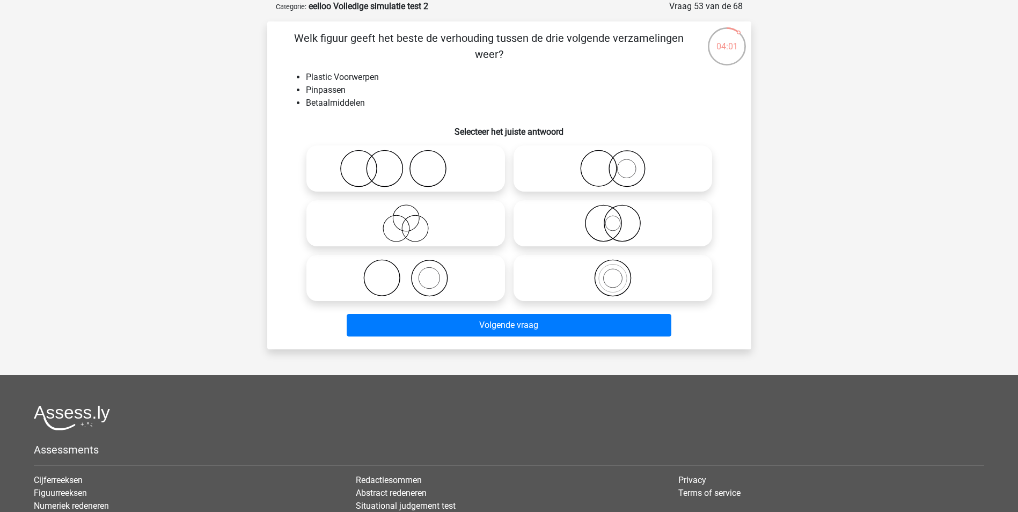
click at [470, 166] on icon at bounding box center [406, 169] width 190 height 38
click at [413, 163] on input "radio" at bounding box center [409, 159] width 7 height 7
radio input "true"
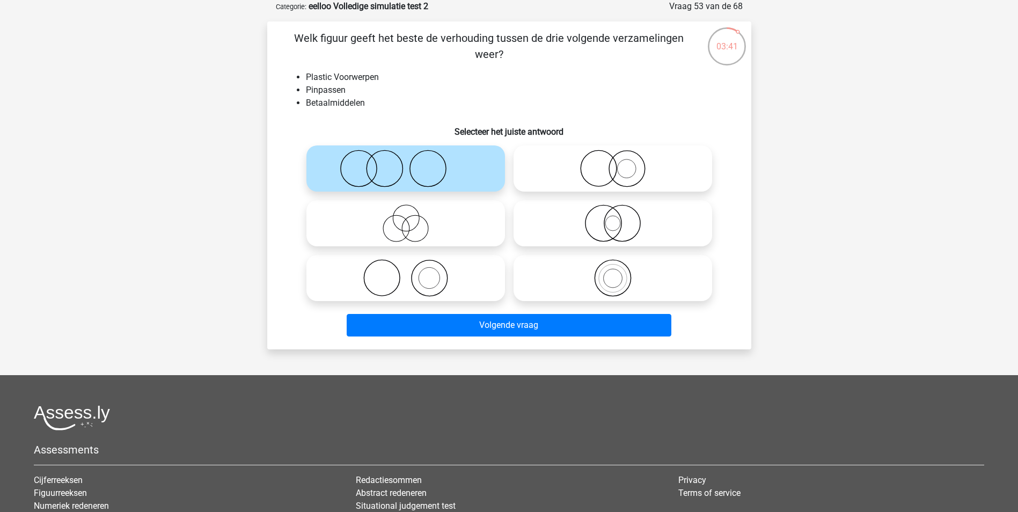
click at [462, 217] on icon at bounding box center [406, 224] width 190 height 38
click at [413, 217] on input "radio" at bounding box center [409, 214] width 7 height 7
radio input "true"
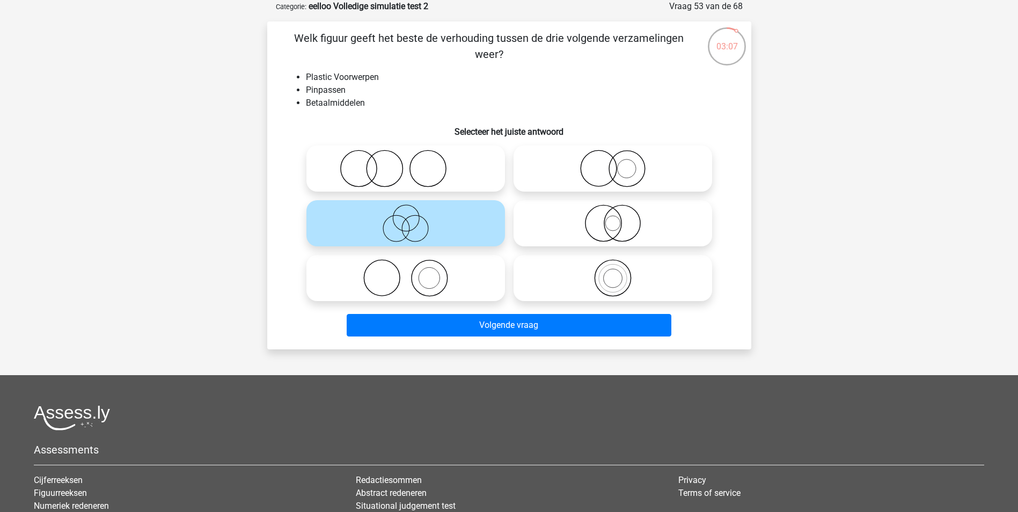
click at [625, 239] on icon at bounding box center [613, 224] width 190 height 38
click at [620, 218] on input "radio" at bounding box center [616, 214] width 7 height 7
radio input "true"
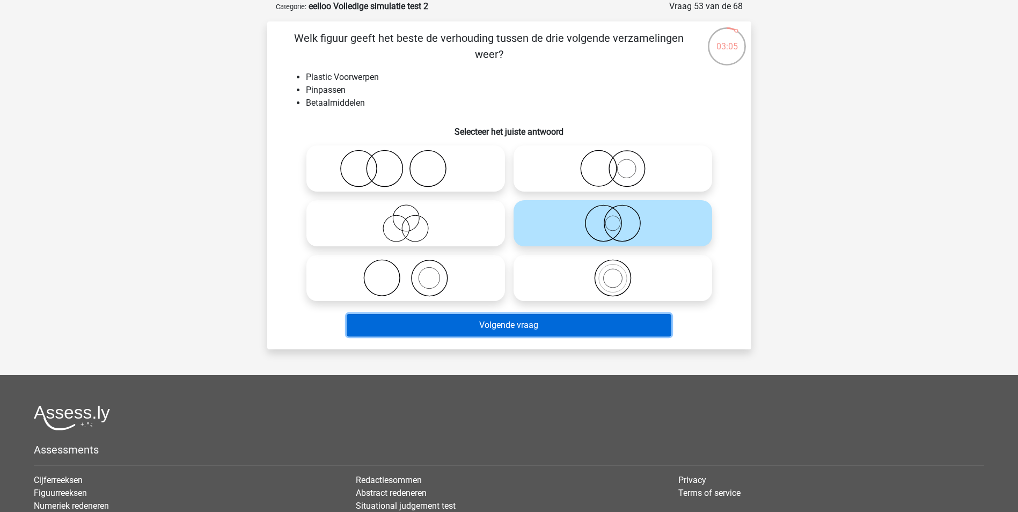
click at [490, 334] on button "Volgende vraag" at bounding box center [509, 325] width 325 height 23
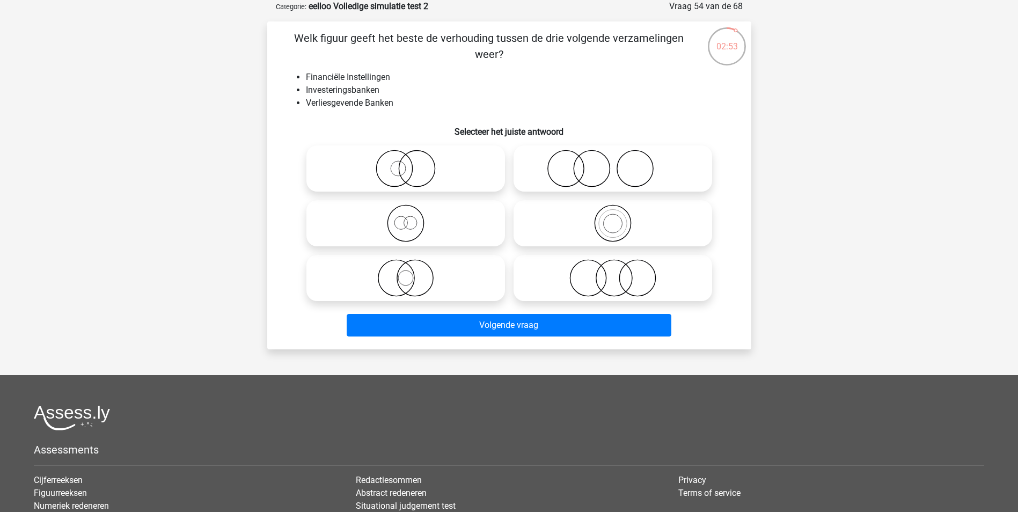
click at [453, 228] on icon at bounding box center [406, 224] width 190 height 38
click at [413, 218] on input "radio" at bounding box center [409, 214] width 7 height 7
radio input "true"
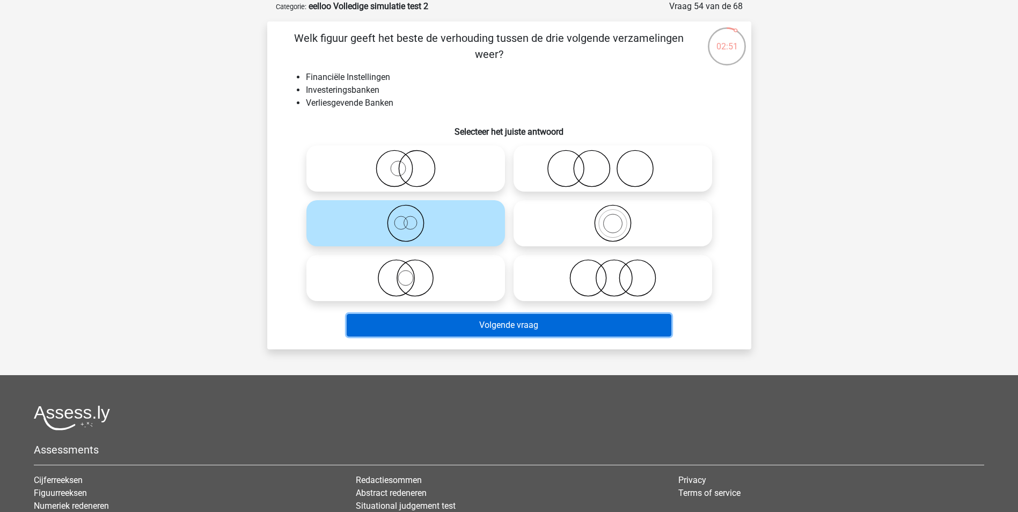
click at [488, 323] on button "Volgende vraag" at bounding box center [509, 325] width 325 height 23
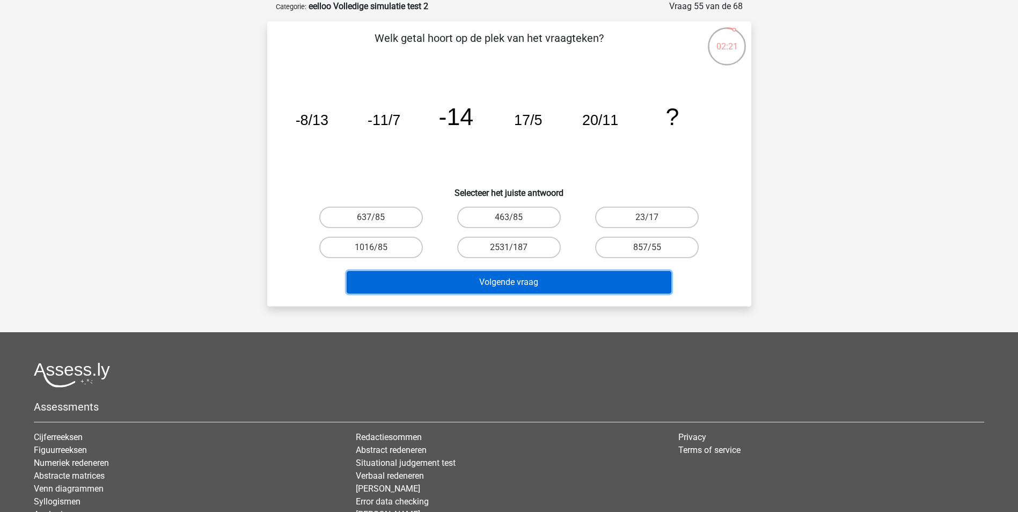
click at [499, 280] on button "Volgende vraag" at bounding box center [509, 282] width 325 height 23
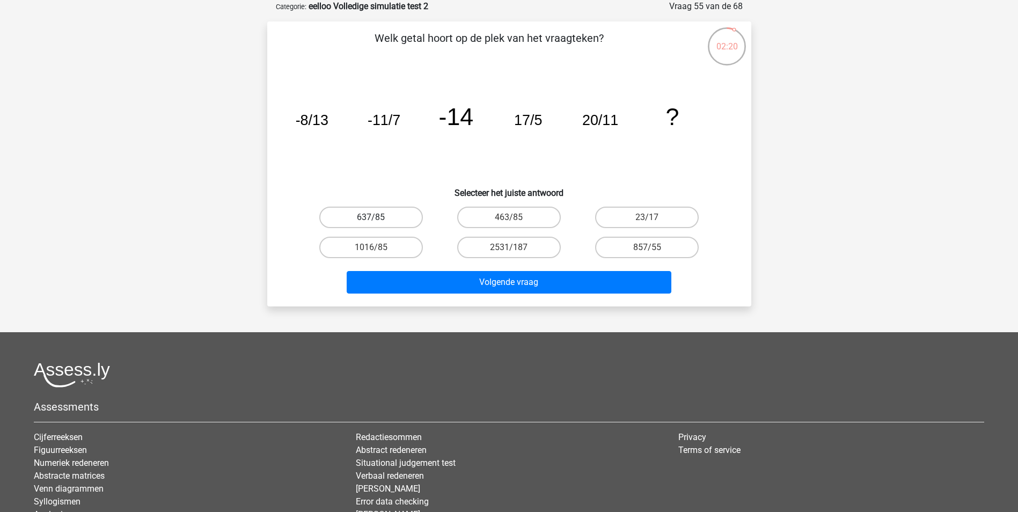
click at [398, 216] on label "637/85" at bounding box center [371, 217] width 104 height 21
click at [378, 217] on input "637/85" at bounding box center [374, 220] width 7 height 7
radio input "true"
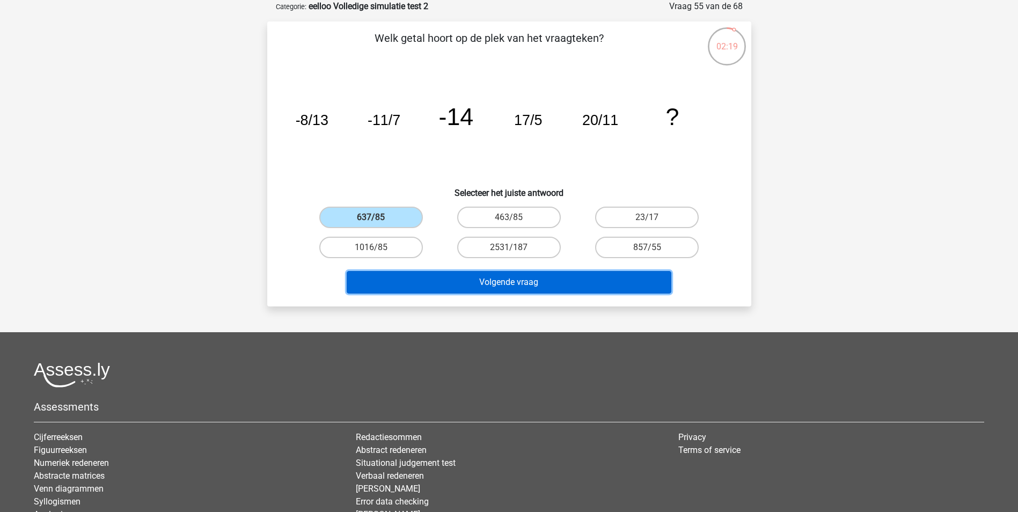
click at [478, 290] on button "Volgende vraag" at bounding box center [509, 282] width 325 height 23
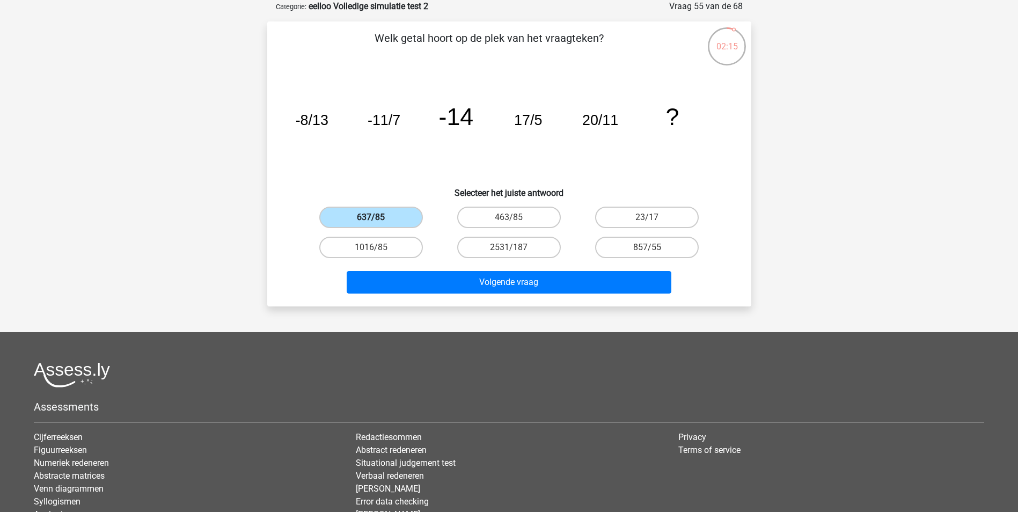
click at [398, 220] on label "637/85" at bounding box center [371, 217] width 104 height 21
click at [378, 220] on input "637/85" at bounding box center [374, 220] width 7 height 7
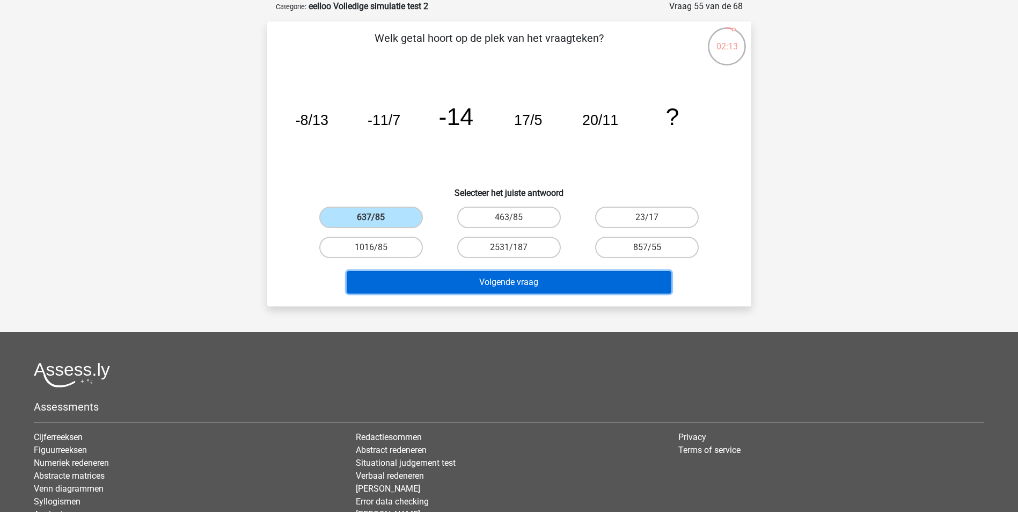
click at [512, 282] on button "Volgende vraag" at bounding box center [509, 282] width 325 height 23
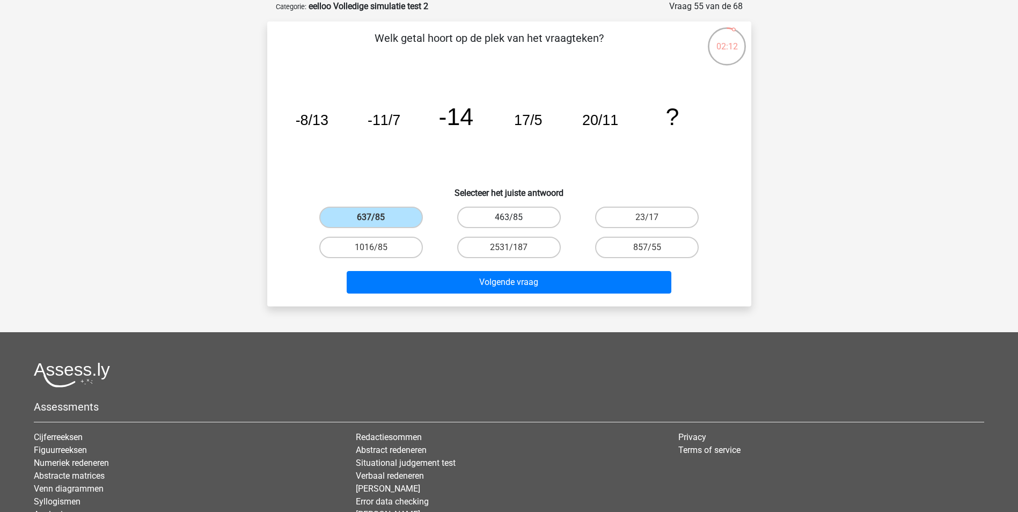
click at [496, 213] on label "463/85" at bounding box center [509, 217] width 104 height 21
click at [509, 217] on input "463/85" at bounding box center [512, 220] width 7 height 7
radio input "true"
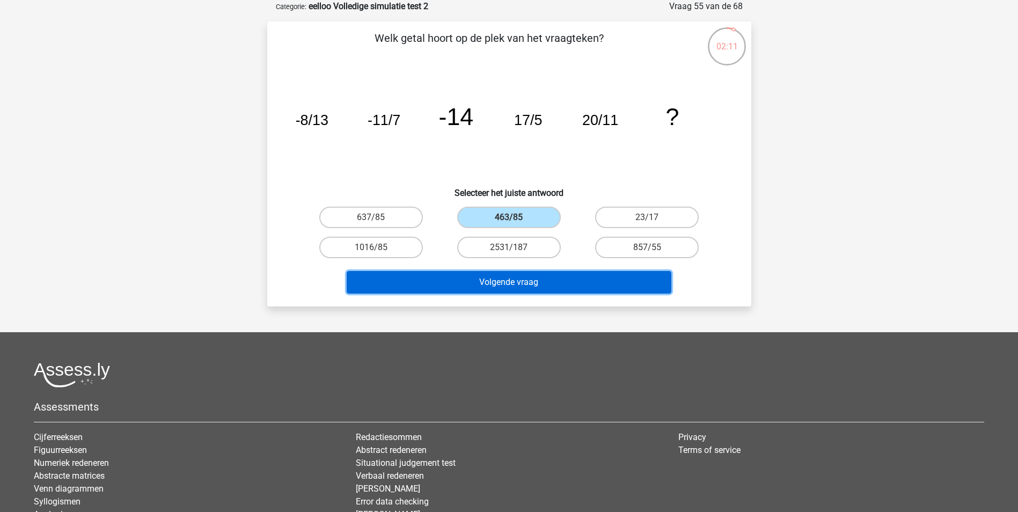
click at [500, 278] on button "Volgende vraag" at bounding box center [509, 282] width 325 height 23
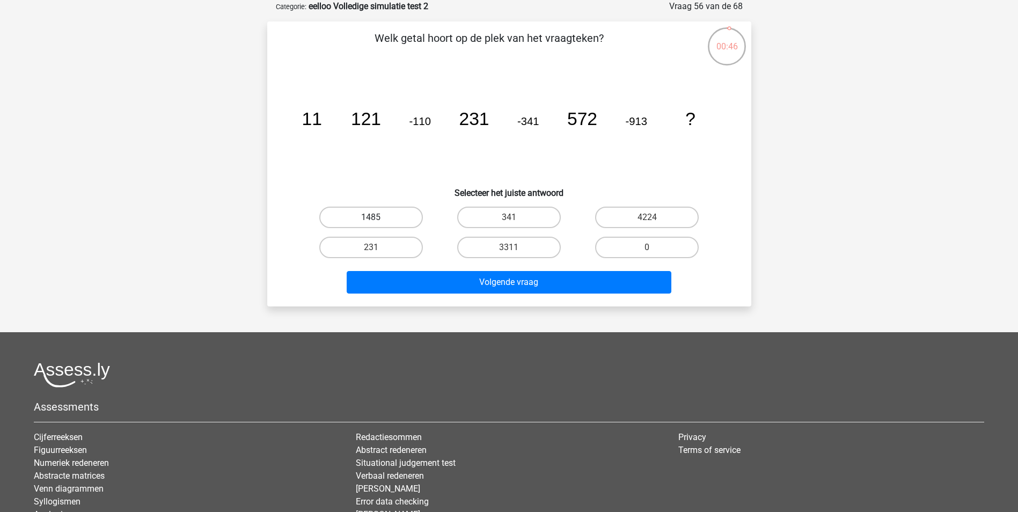
click at [392, 222] on label "1485" at bounding box center [371, 217] width 104 height 21
click at [378, 222] on input "1485" at bounding box center [374, 220] width 7 height 7
radio input "true"
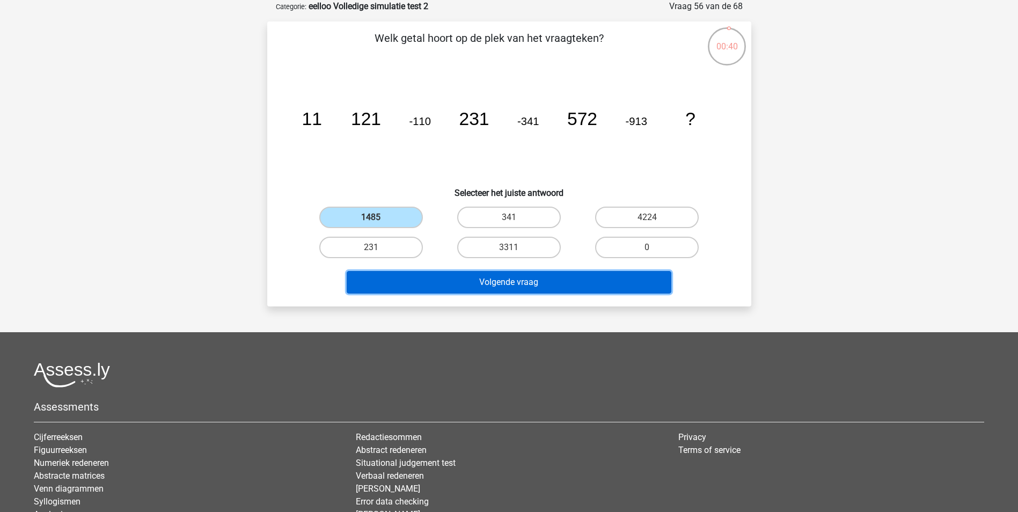
click at [495, 278] on button "Volgende vraag" at bounding box center [509, 282] width 325 height 23
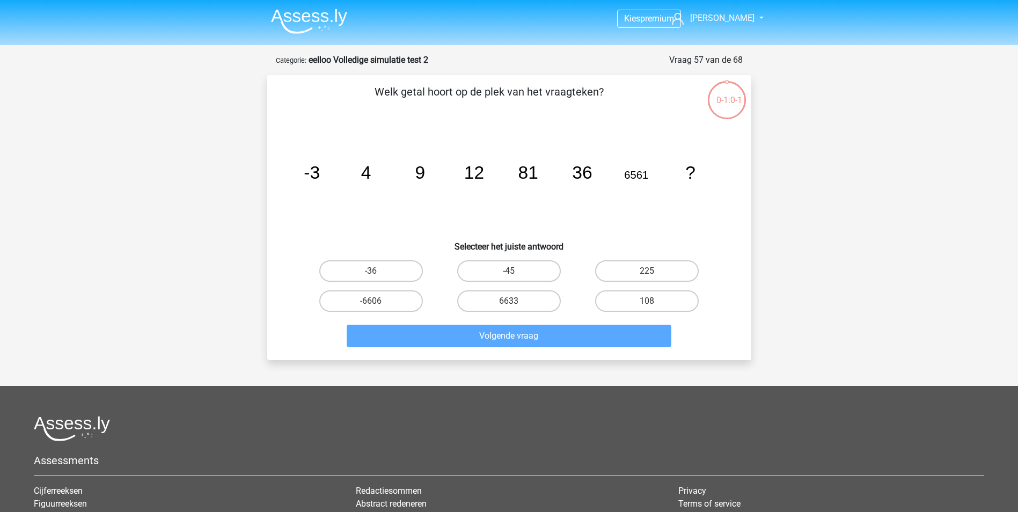
scroll to position [54, 0]
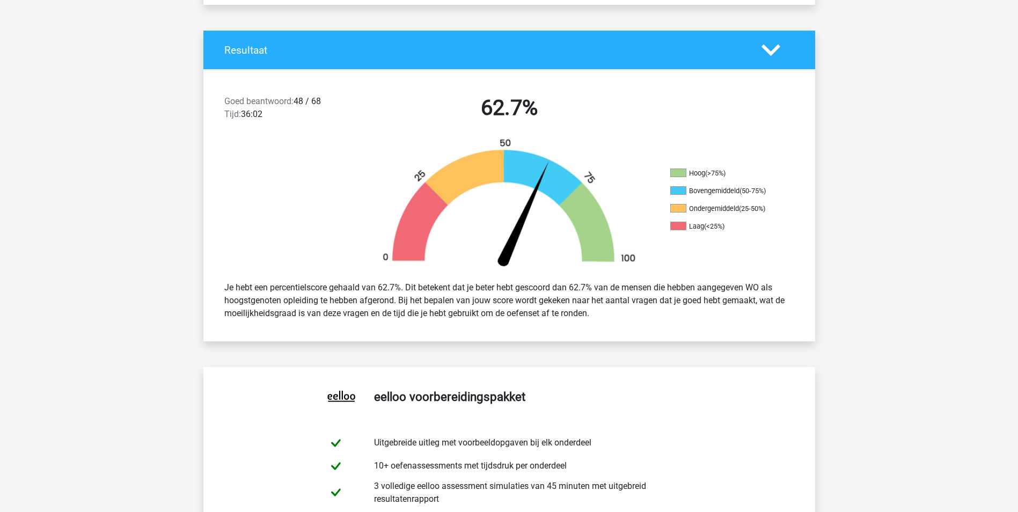
scroll to position [215, 0]
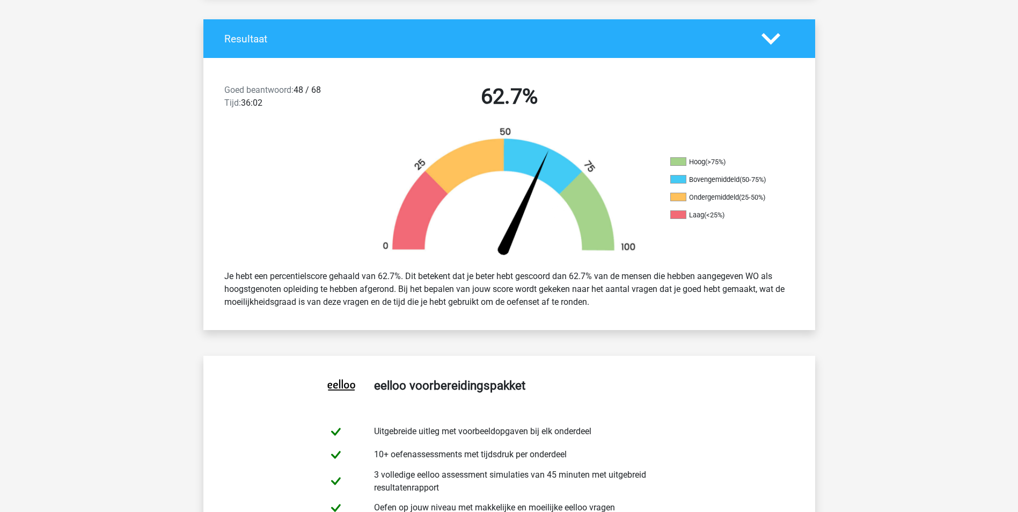
click at [405, 281] on div "Je hebt een percentielscore gehaald van 62.7%. Dit betekent dat je beter hebt g…" at bounding box center [509, 289] width 586 height 47
click at [637, 300] on div "Je hebt een percentielscore gehaald van 62.7%. Dit betekent dat je beter hebt g…" at bounding box center [509, 289] width 586 height 47
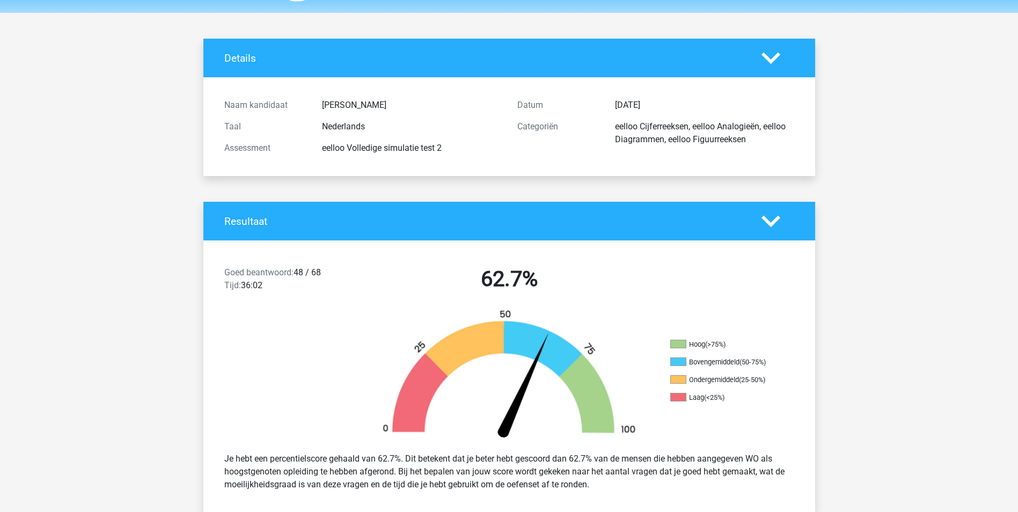
scroll to position [0, 0]
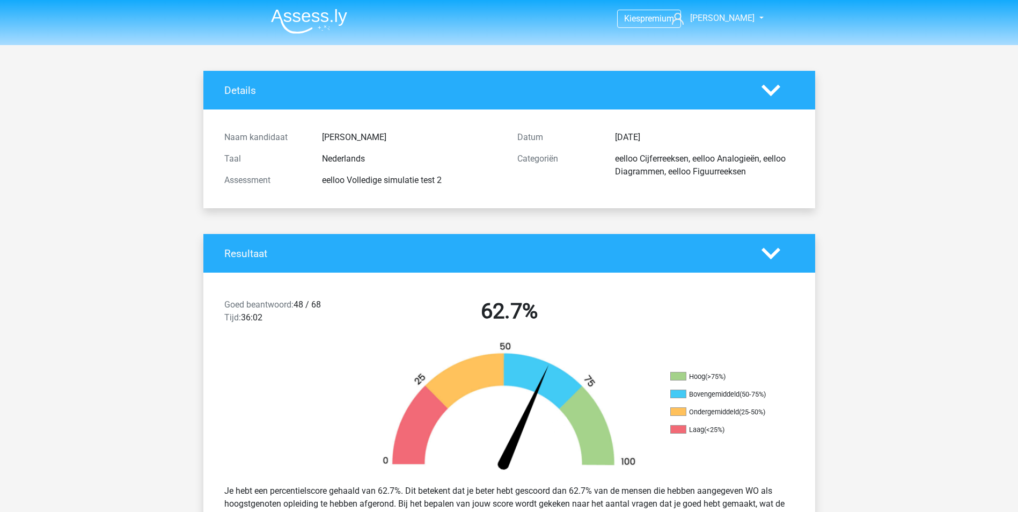
click at [769, 253] on polygon at bounding box center [771, 253] width 19 height 12
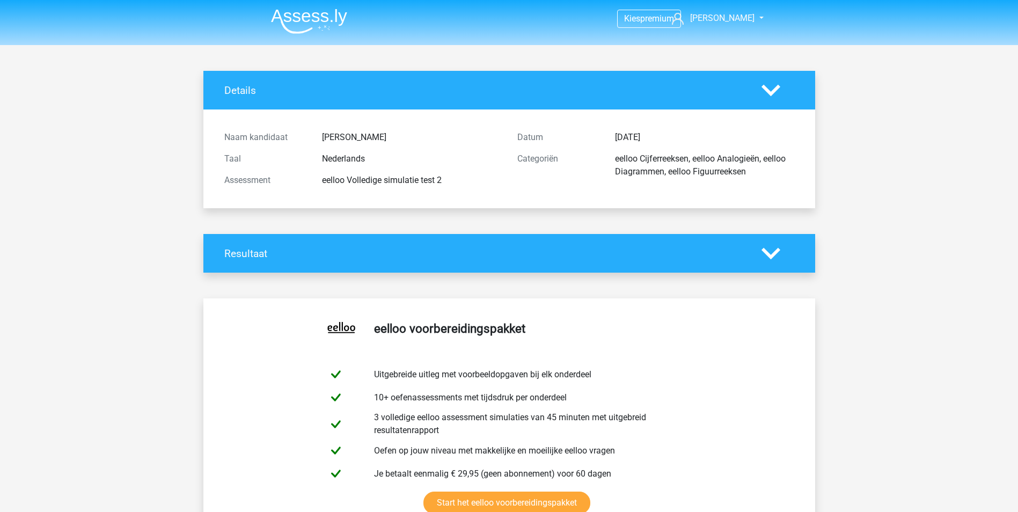
click at [769, 253] on polygon at bounding box center [771, 253] width 19 height 12
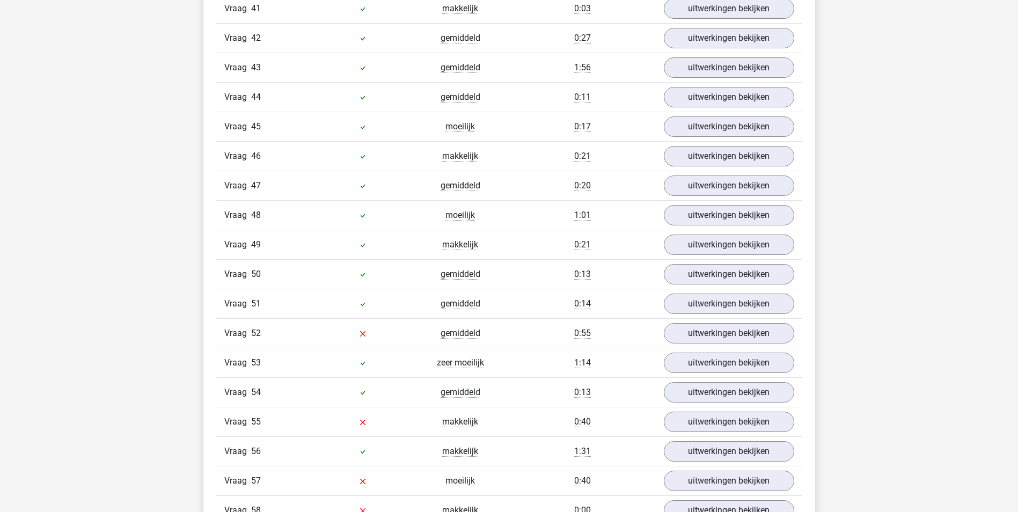
scroll to position [2469, 0]
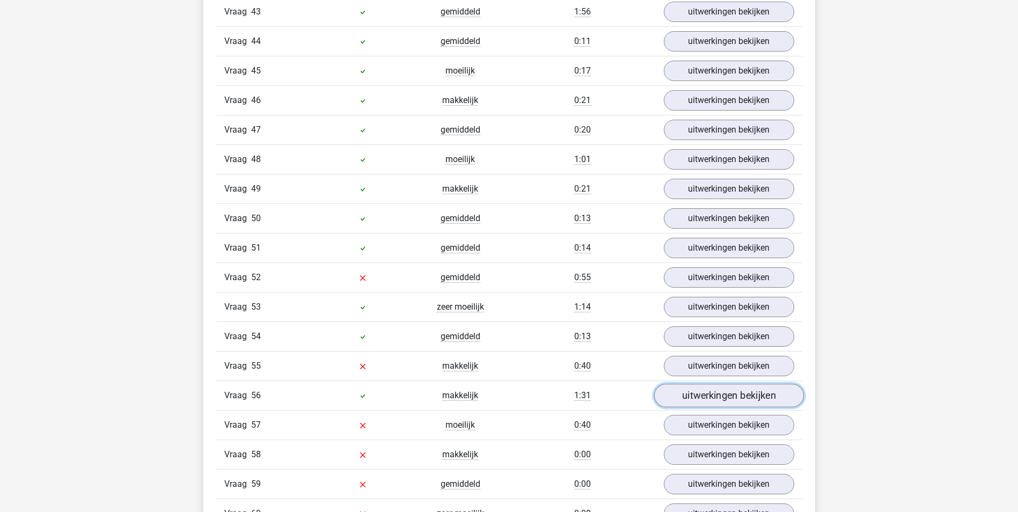
click at [707, 401] on link "uitwerkingen bekijken" at bounding box center [729, 396] width 150 height 24
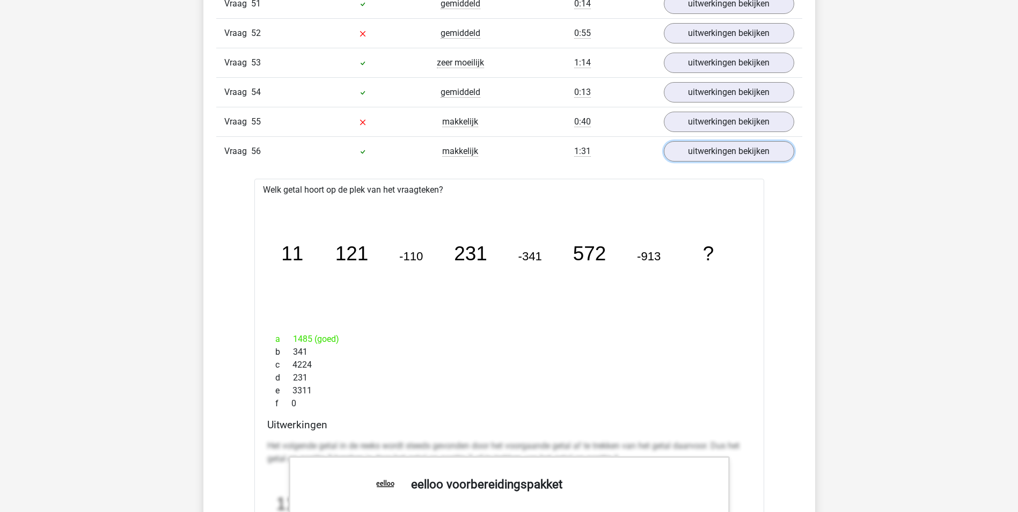
scroll to position [2577, 0]
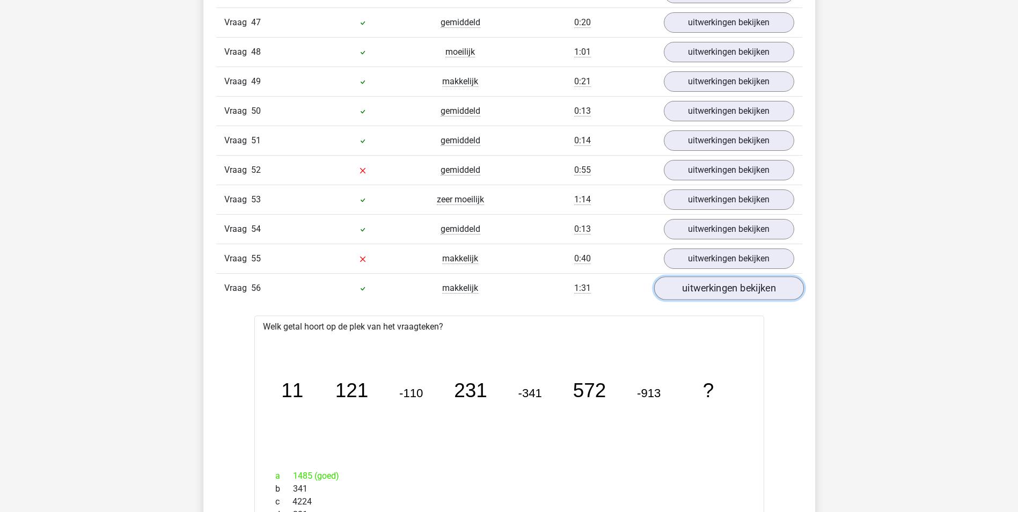
click at [715, 284] on link "uitwerkingen bekijken" at bounding box center [729, 289] width 150 height 24
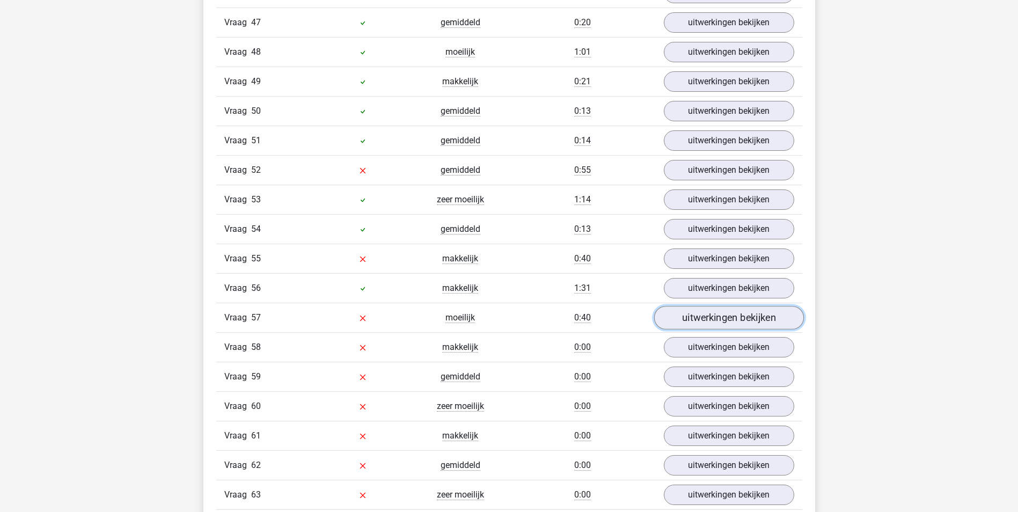
click at [712, 310] on link "uitwerkingen bekijken" at bounding box center [729, 319] width 150 height 24
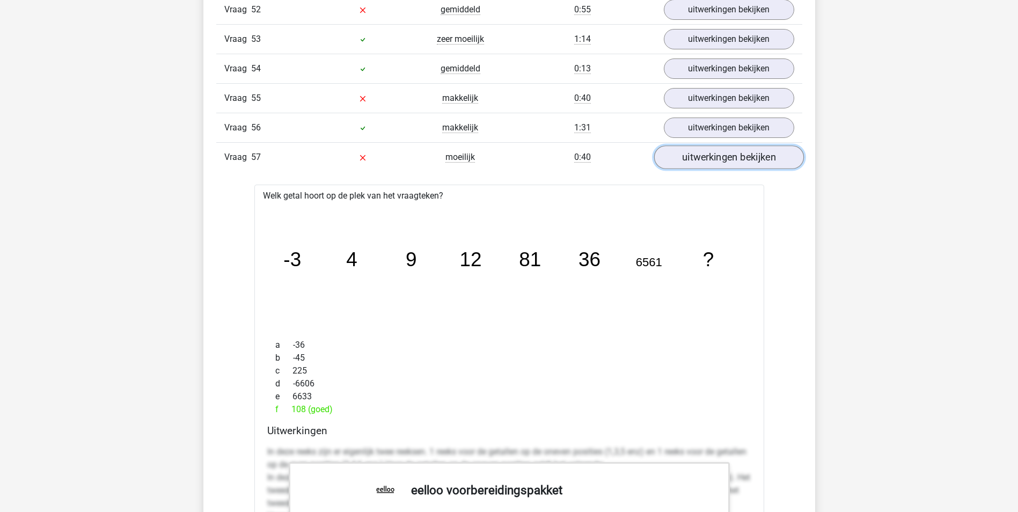
scroll to position [2738, 0]
click at [712, 164] on link "uitwerkingen bekijken" at bounding box center [729, 157] width 150 height 24
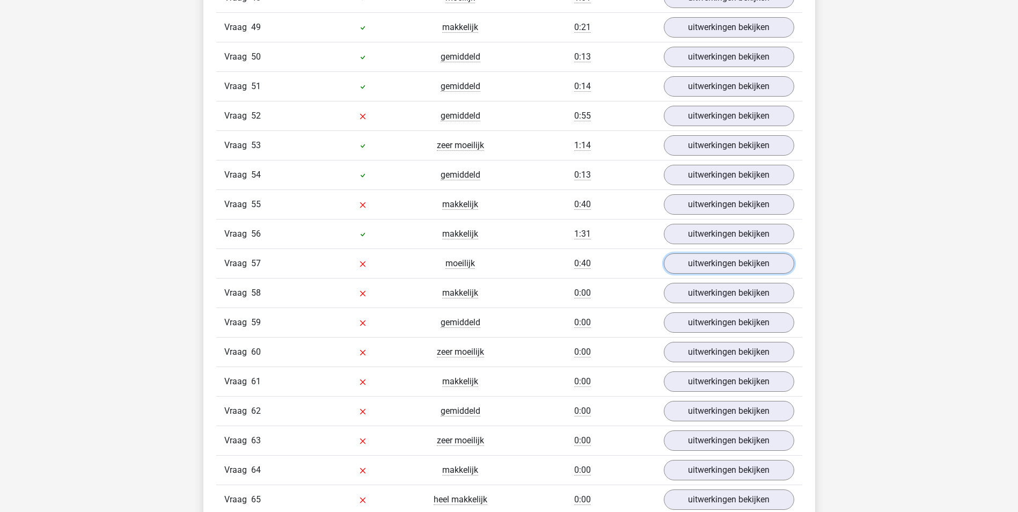
scroll to position [2630, 0]
click at [686, 198] on link "uitwerkingen bekijken" at bounding box center [729, 206] width 150 height 24
